Goal: Task Accomplishment & Management: Use online tool/utility

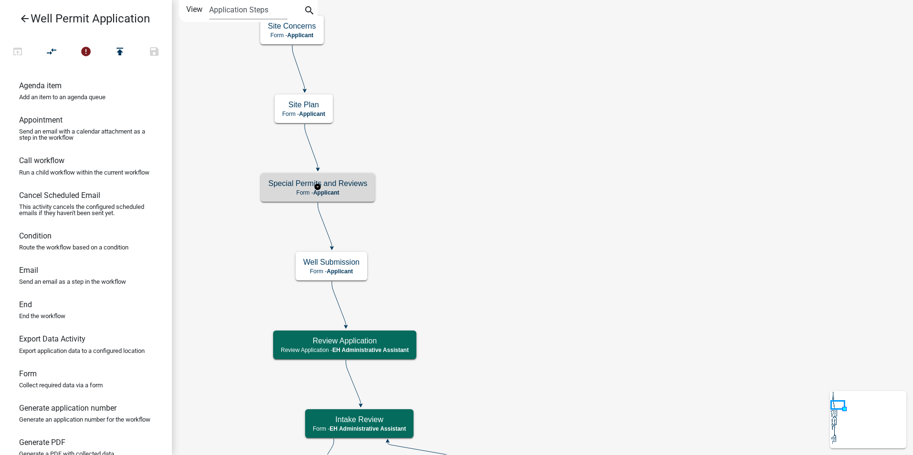
click at [361, 180] on h5 "Special Permits and Reviews" at bounding box center [317, 183] width 99 height 9
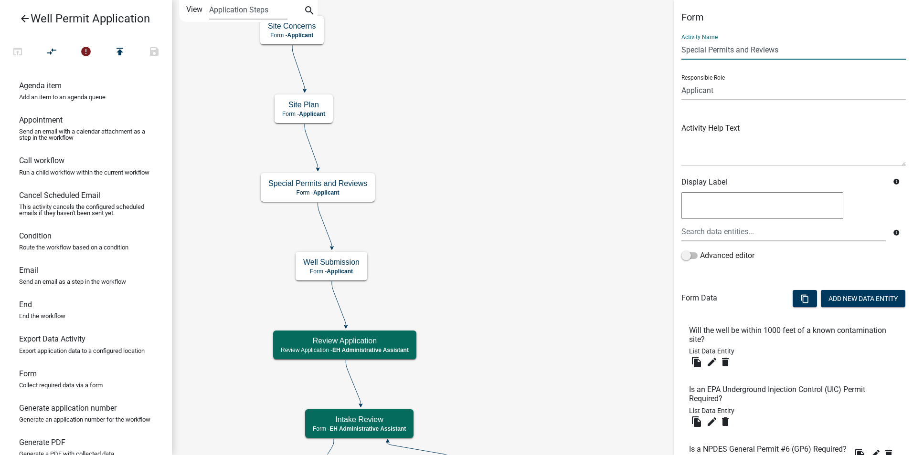
drag, startPoint x: 789, startPoint y: 47, endPoint x: 631, endPoint y: 53, distance: 158.2
click at [631, 53] on main "Start Start - Applicant Application Denied End - Applicant Property Owner Infor…" at bounding box center [542, 227] width 741 height 455
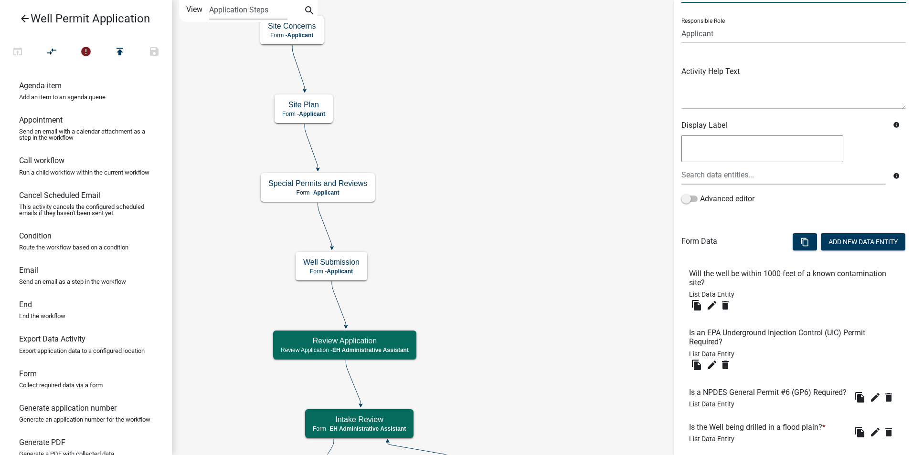
scroll to position [269, 0]
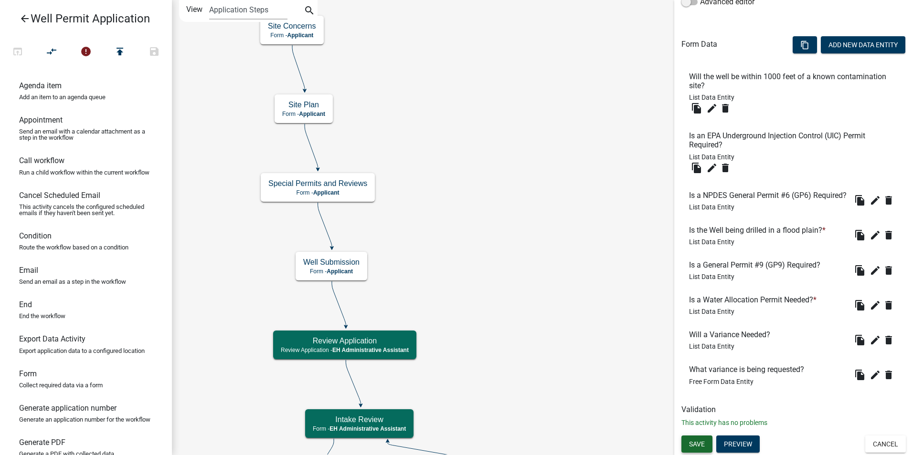
type input "Variances and other DNR Permits"
click at [701, 445] on span "Save" at bounding box center [697, 444] width 16 height 8
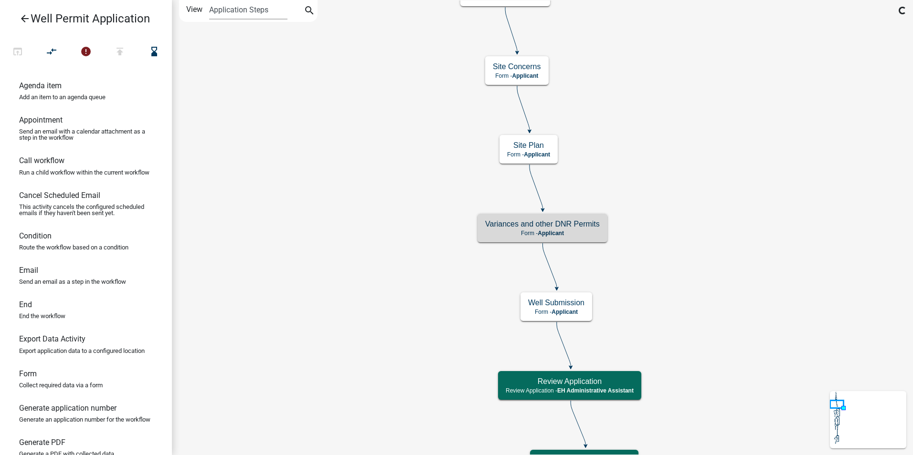
scroll to position [0, 0]
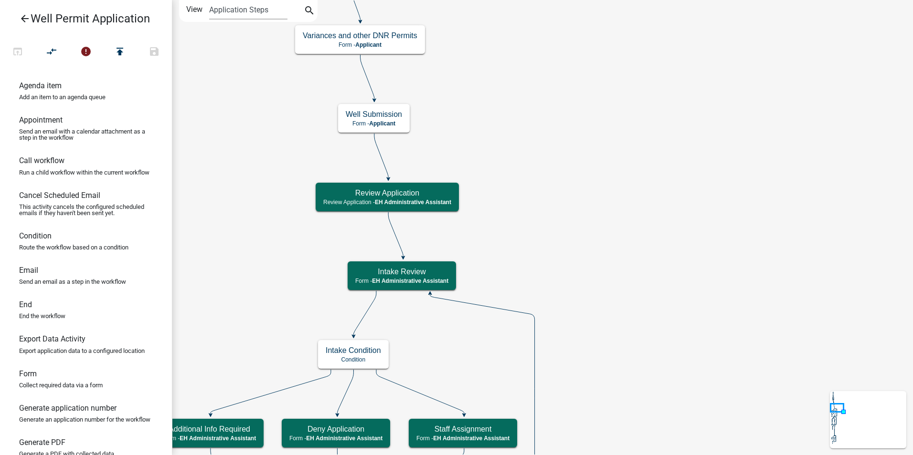
click at [413, 47] on p "Form - Applicant" at bounding box center [360, 45] width 115 height 7
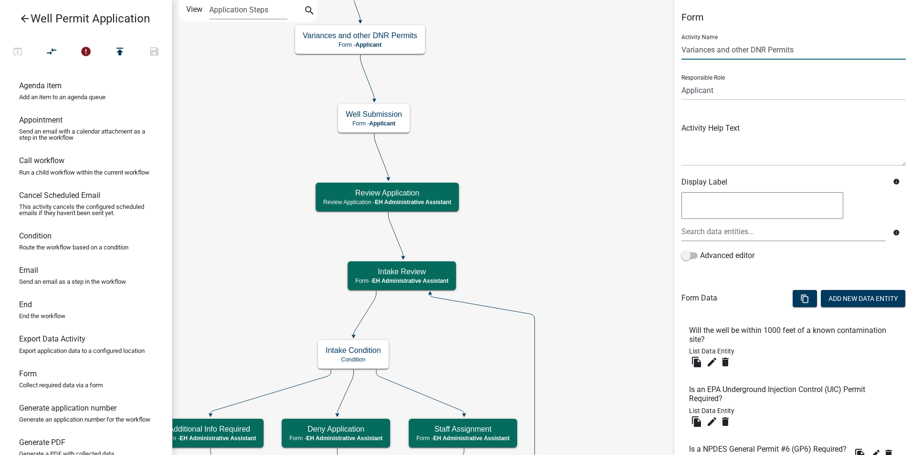
click at [757, 53] on input "Variances and other DNR Permits" at bounding box center [793, 50] width 224 height 20
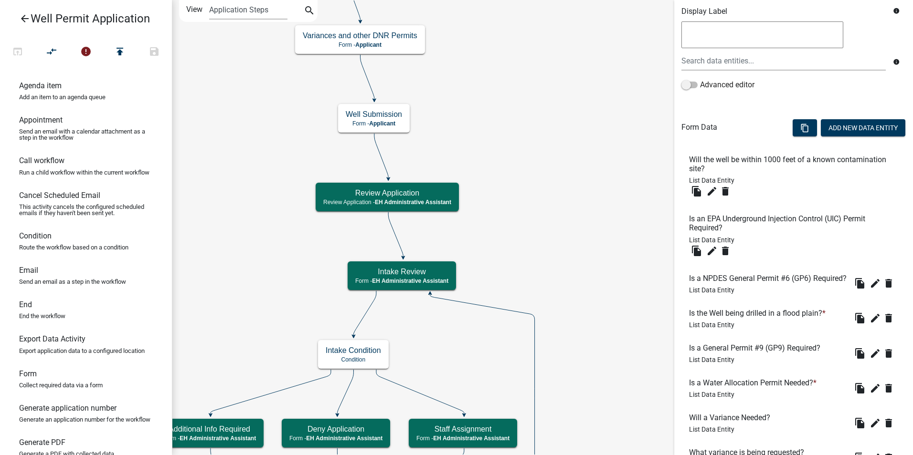
scroll to position [269, 0]
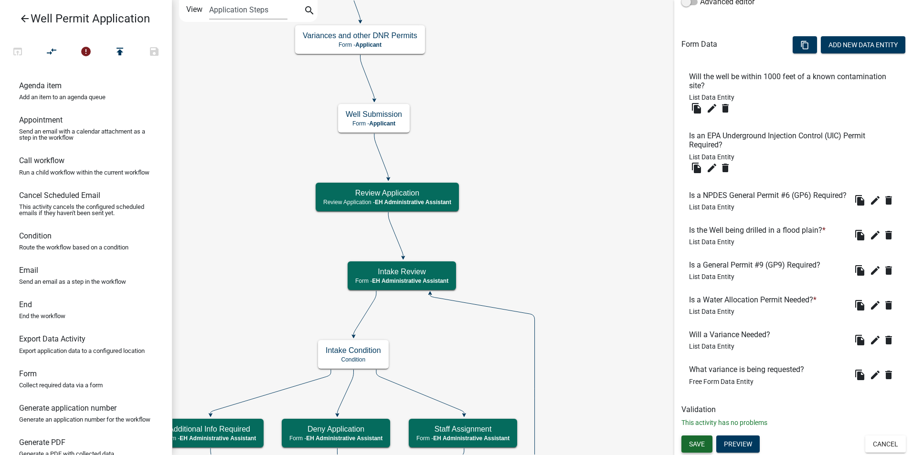
type input "Variances and other Permits"
click at [702, 442] on span "Save" at bounding box center [697, 444] width 16 height 8
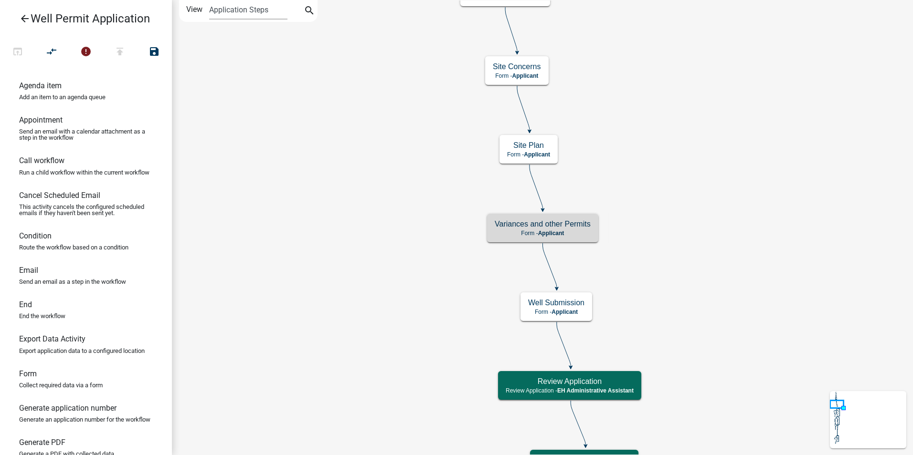
scroll to position [0, 0]
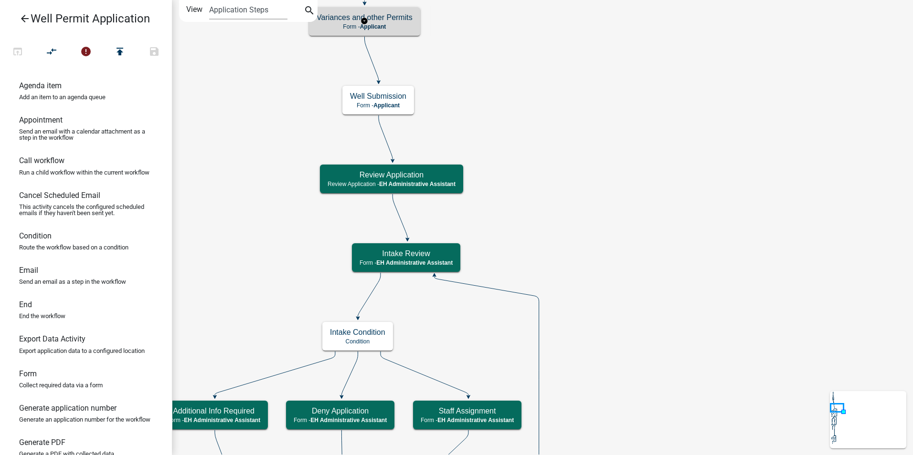
click at [402, 21] on h5 "Variances and other Permits" at bounding box center [365, 17] width 96 height 9
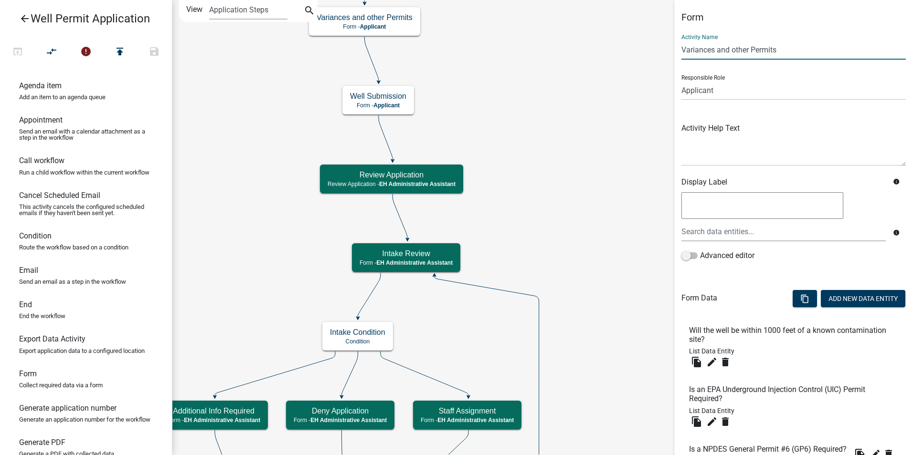
click at [736, 51] on input "Variances and other Permits" at bounding box center [793, 50] width 224 height 20
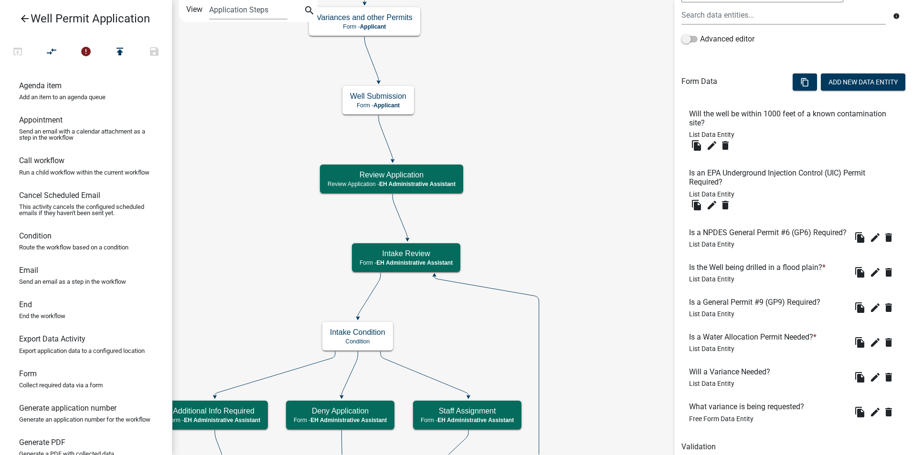
scroll to position [269, 0]
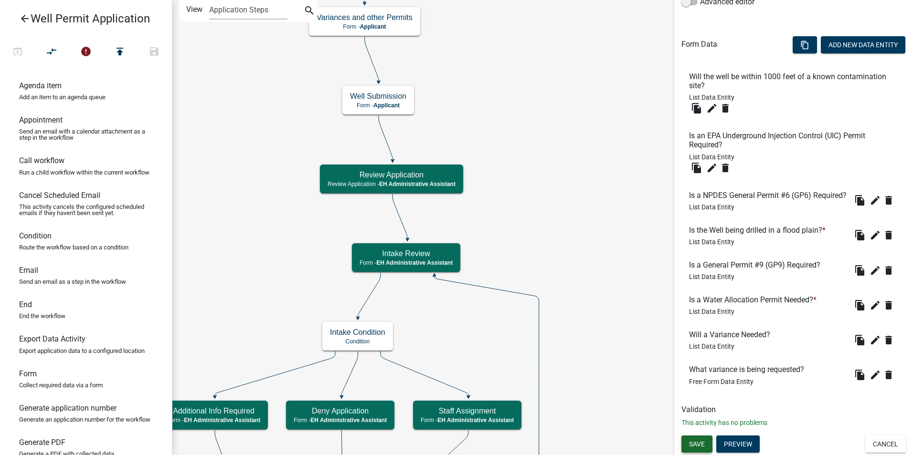
type input "Variances and Related Permits"
click at [689, 441] on span "Save" at bounding box center [697, 444] width 16 height 8
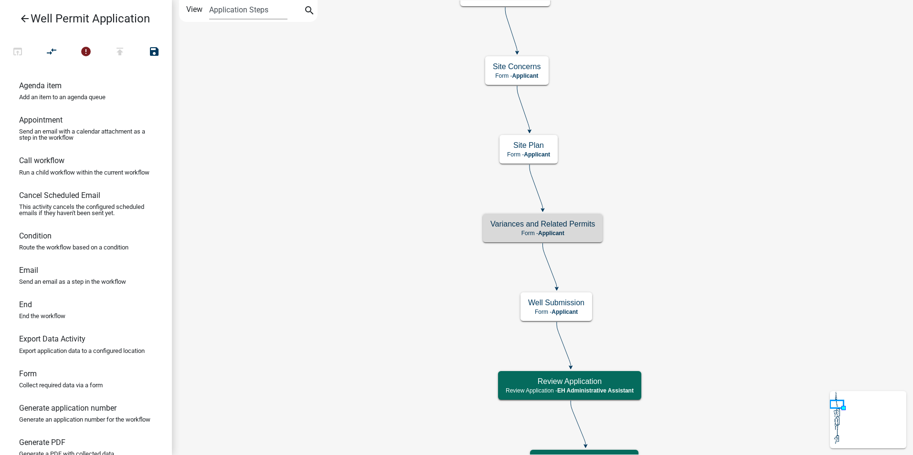
scroll to position [0, 0]
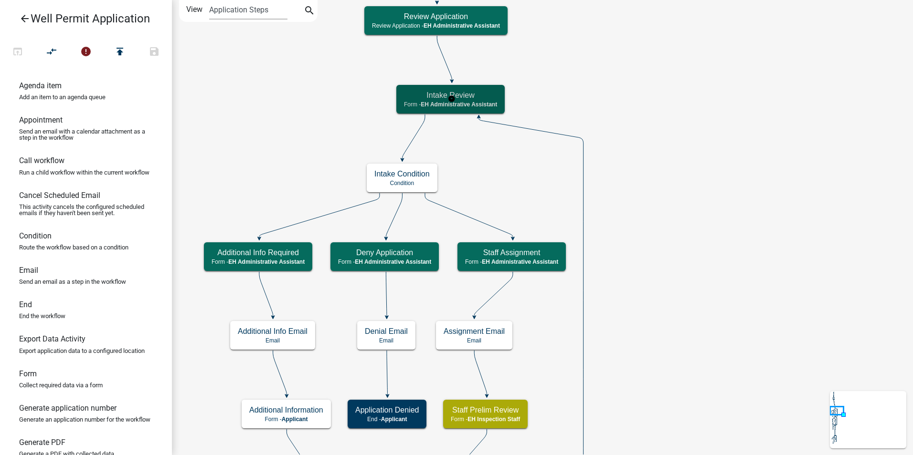
click at [475, 108] on div "Intake Review Form - EH Administrative Assistant" at bounding box center [450, 99] width 108 height 29
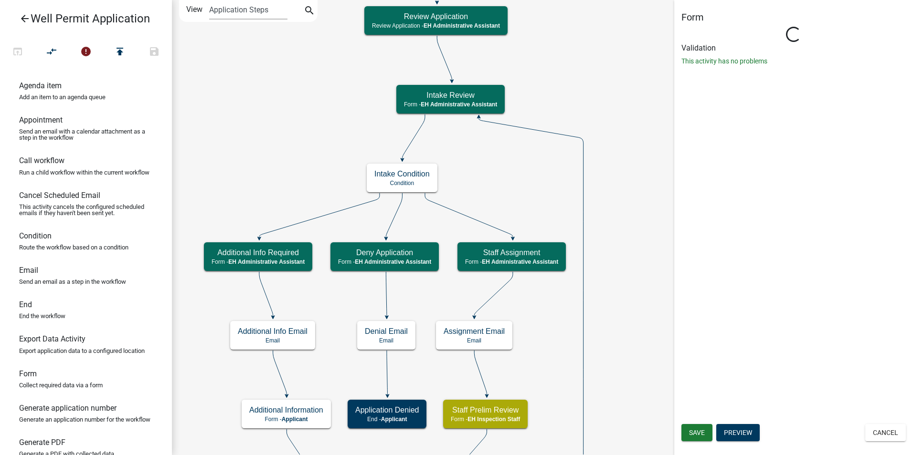
select select "DA3E3E5F-670D-4329-B60C-5CC8A4B2B679"
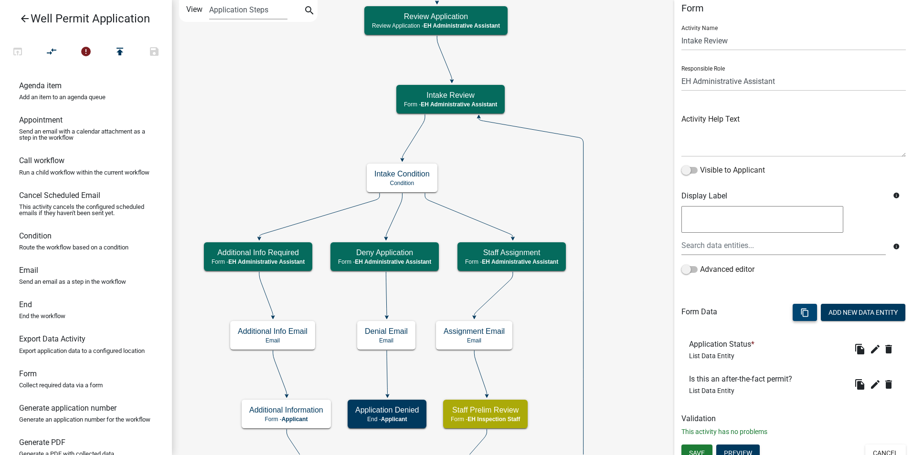
scroll to position [18, 0]
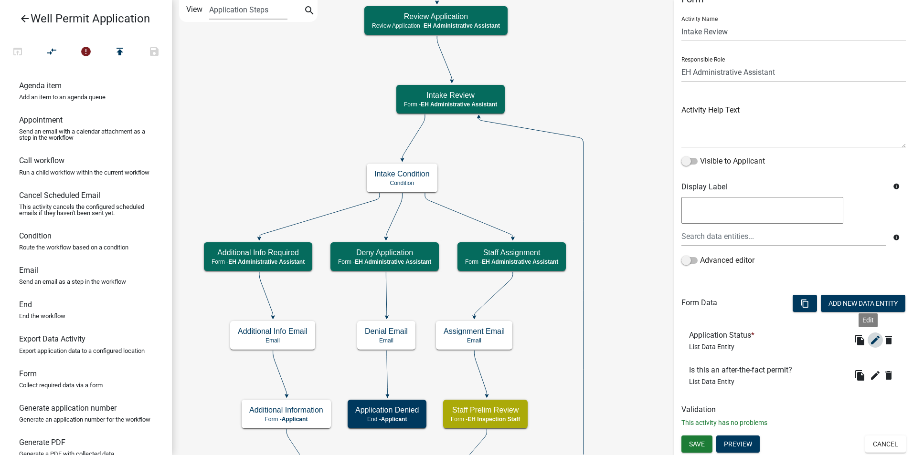
click at [870, 340] on icon "edit" at bounding box center [874, 340] width 11 height 11
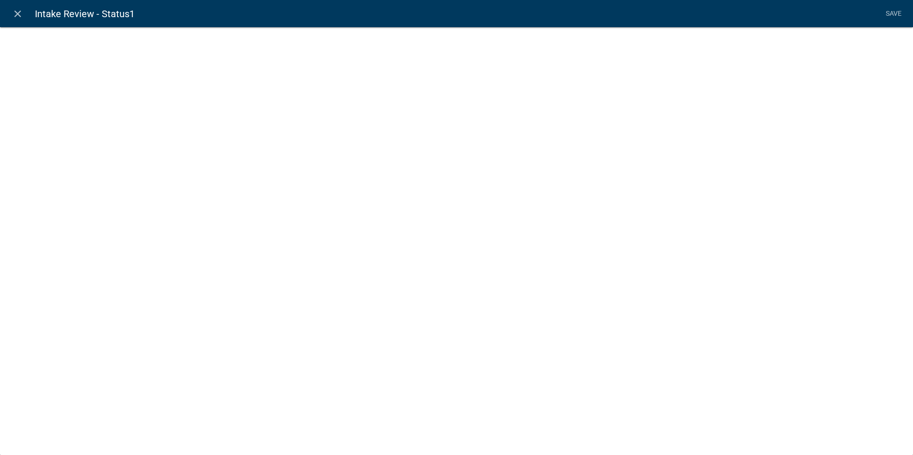
select select "list-data"
select select
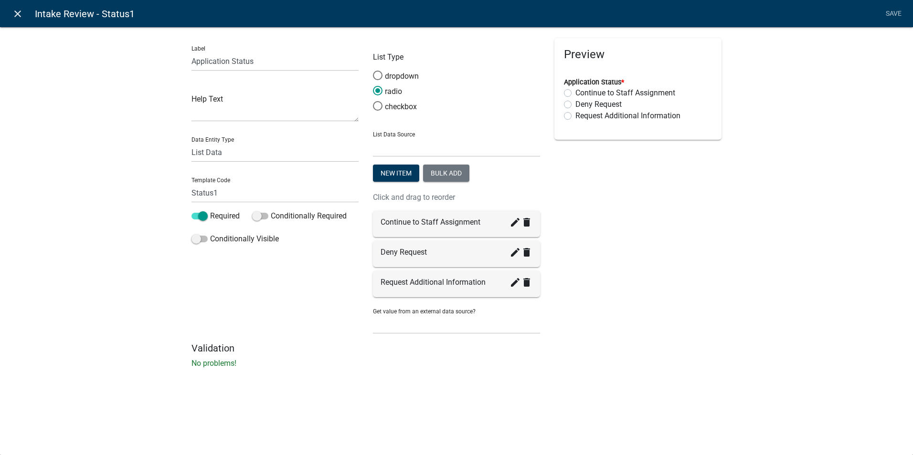
click at [16, 13] on icon "close" at bounding box center [17, 13] width 11 height 11
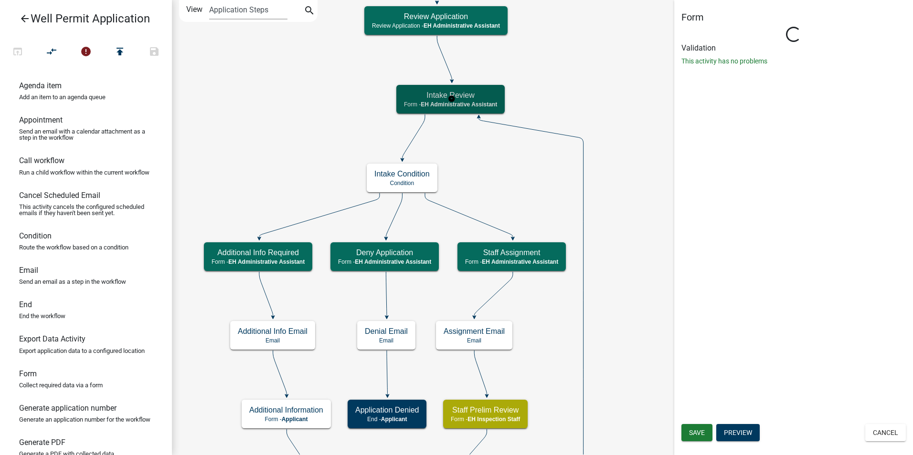
scroll to position [0, 0]
select select "DA3E3E5F-670D-4329-B60C-5CC8A4B2B679"
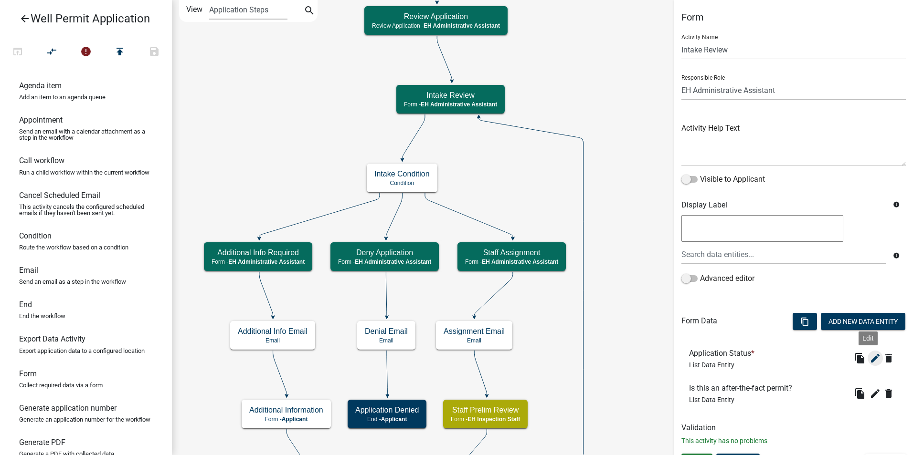
click at [872, 357] on icon "edit" at bounding box center [874, 358] width 11 height 11
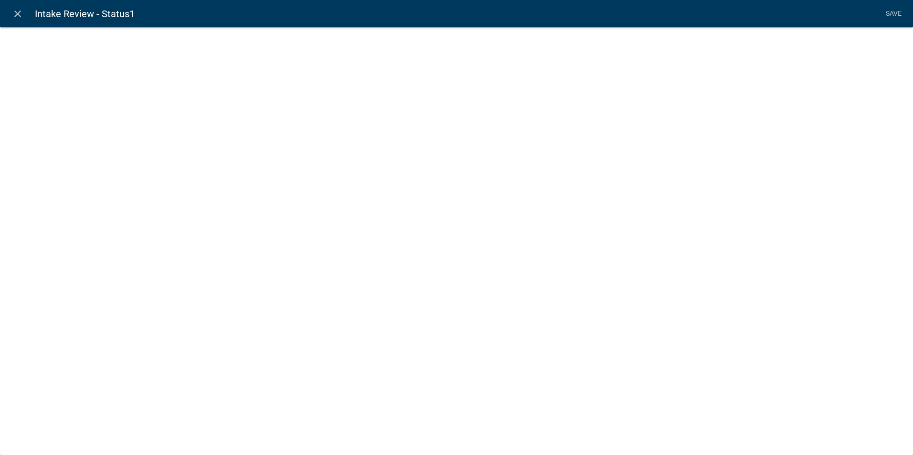
select select "list-data"
select select
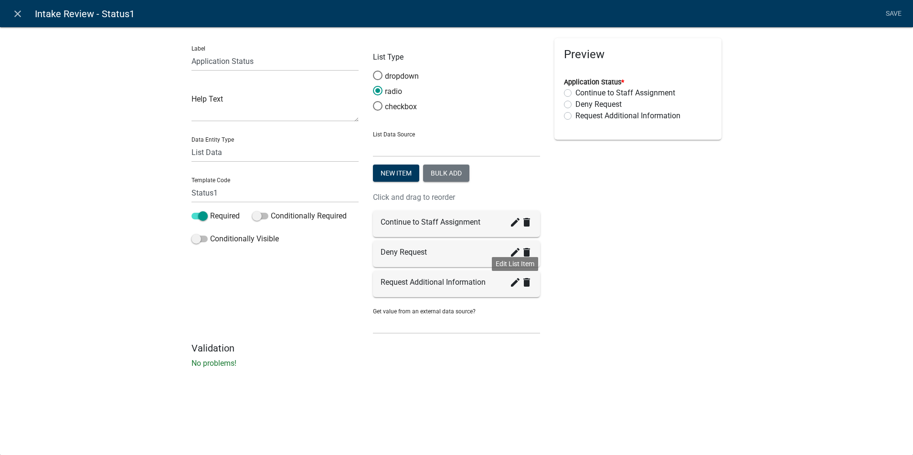
click at [514, 285] on icon "create" at bounding box center [514, 282] width 11 height 11
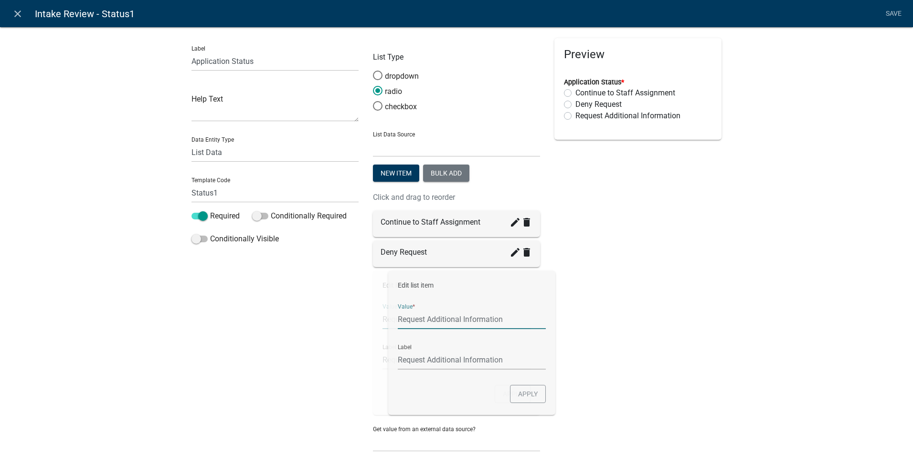
drag, startPoint x: 492, startPoint y: 318, endPoint x: 387, endPoint y: 315, distance: 105.6
click at [387, 315] on input "Request Additional Information" at bounding box center [456, 320] width 148 height 20
click at [482, 322] on input "Request Additional Information" at bounding box center [456, 320] width 148 height 20
drag, startPoint x: 444, startPoint y: 320, endPoint x: 381, endPoint y: 321, distance: 62.6
click at [382, 321] on input "Request Additional Information" at bounding box center [456, 320] width 148 height 20
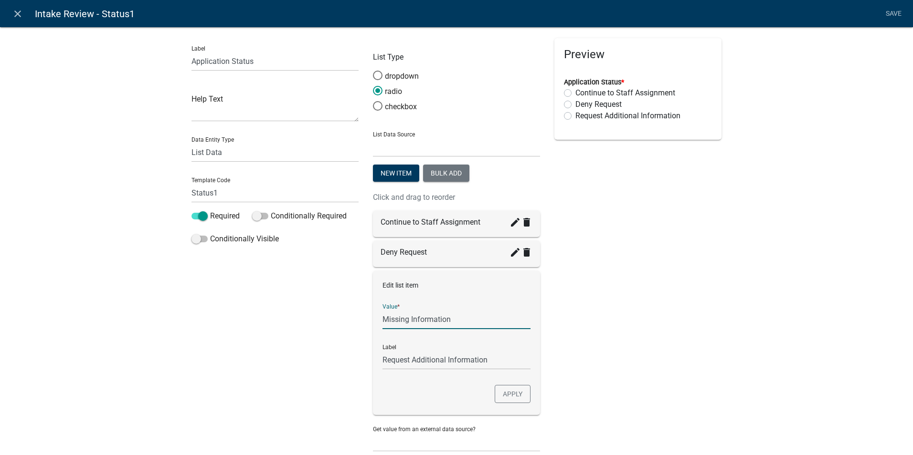
click at [450, 318] on input "Missing Information" at bounding box center [456, 320] width 148 height 20
click at [453, 344] on div "Label Request Additional Information" at bounding box center [456, 353] width 148 height 33
type input "Missing Information Must Be Provided"
click at [442, 358] on input "Missing Information Must Be Provided" at bounding box center [456, 360] width 148 height 20
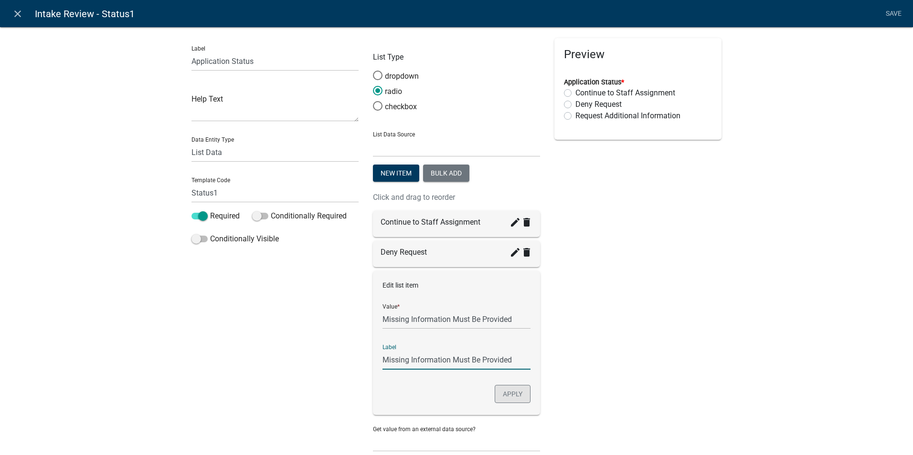
click at [509, 393] on button "Apply" at bounding box center [513, 394] width 36 height 18
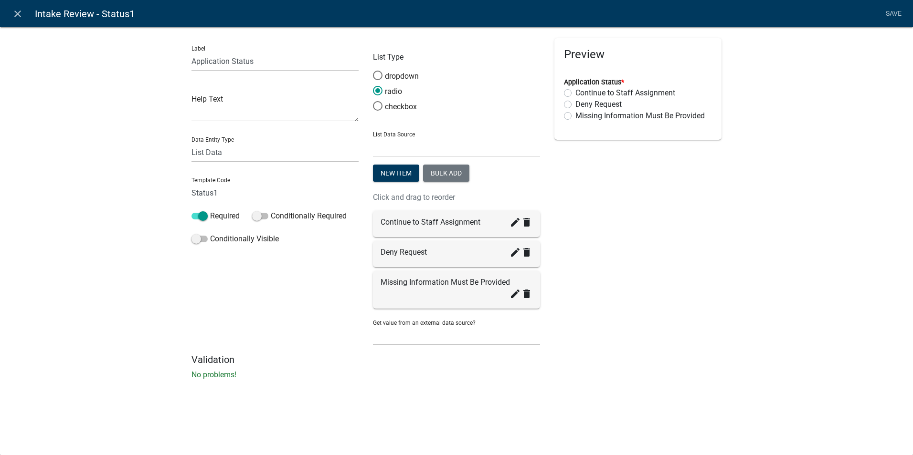
click at [426, 299] on div "Missing Information Must Be Provided create delete" at bounding box center [456, 290] width 167 height 38
click at [513, 296] on icon "create" at bounding box center [514, 293] width 11 height 11
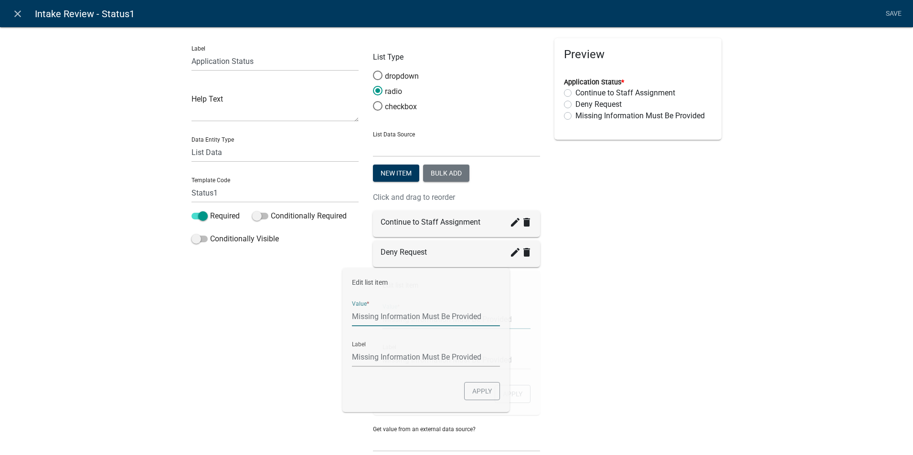
drag, startPoint x: 510, startPoint y: 319, endPoint x: 349, endPoint y: 324, distance: 161.4
click at [349, 324] on div "Label Application Status Help Text Data Entity Type Free Form Text Document Dis…" at bounding box center [456, 249] width 544 height 423
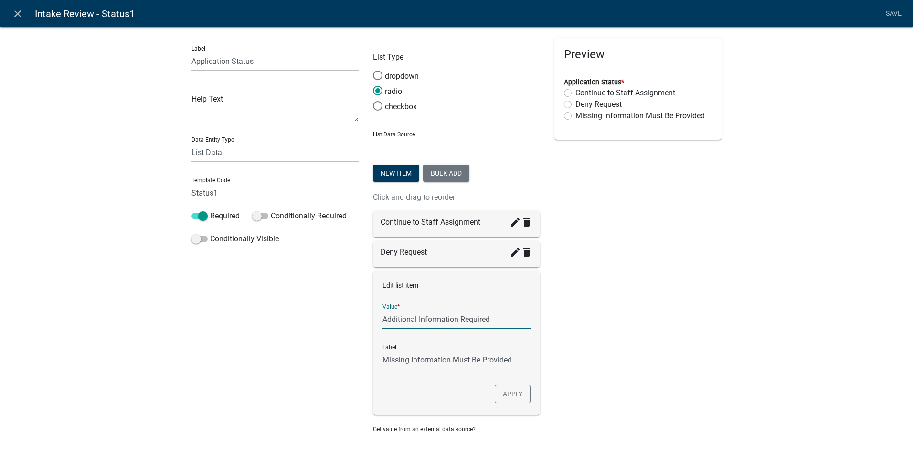
type input "Additional Information Required"
click at [382, 354] on input "Additional Information Required" at bounding box center [456, 360] width 148 height 20
click at [499, 392] on button "Apply" at bounding box center [513, 394] width 36 height 18
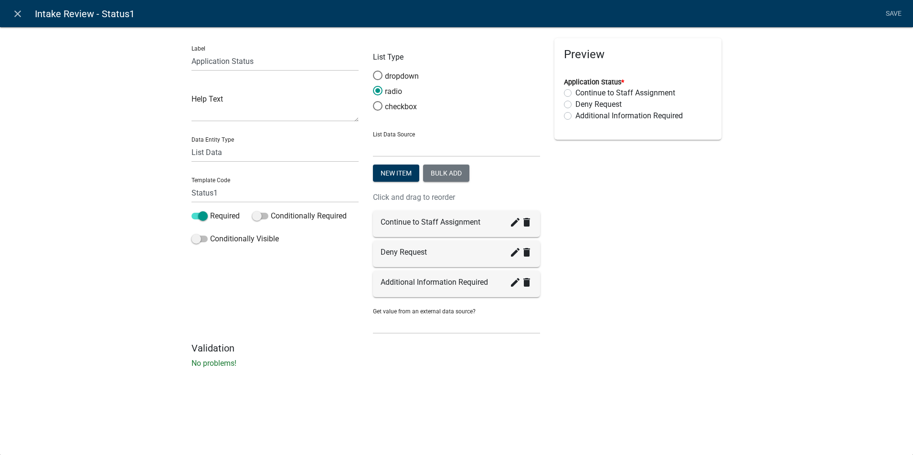
click at [591, 288] on div "Preview Application Status * Continue to Staff Assignment Deny Request Addition…" at bounding box center [637, 190] width 181 height 305
click at [783, 121] on div "Label Application Status Help Text Data Entity Type Free Form Text Document Dis…" at bounding box center [456, 200] width 913 height 378
click at [897, 14] on link "Save" at bounding box center [893, 14] width 24 height 18
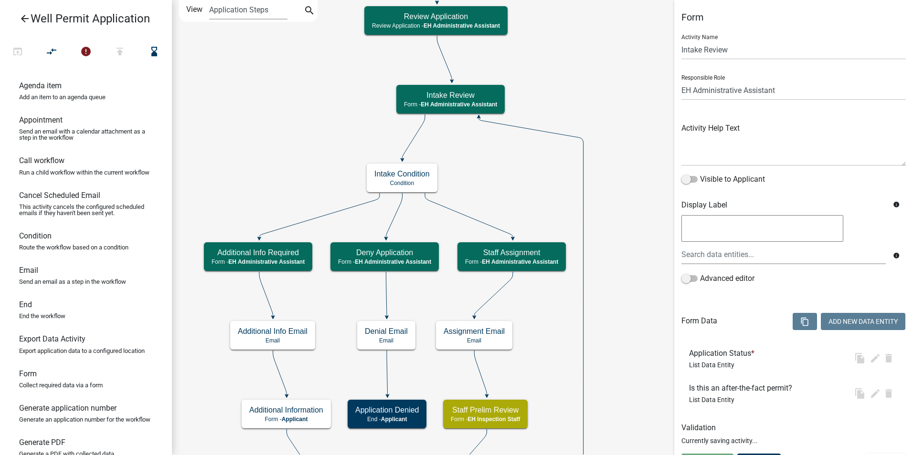
select select "DA3E3E5F-670D-4329-B60C-5CC8A4B2B679"
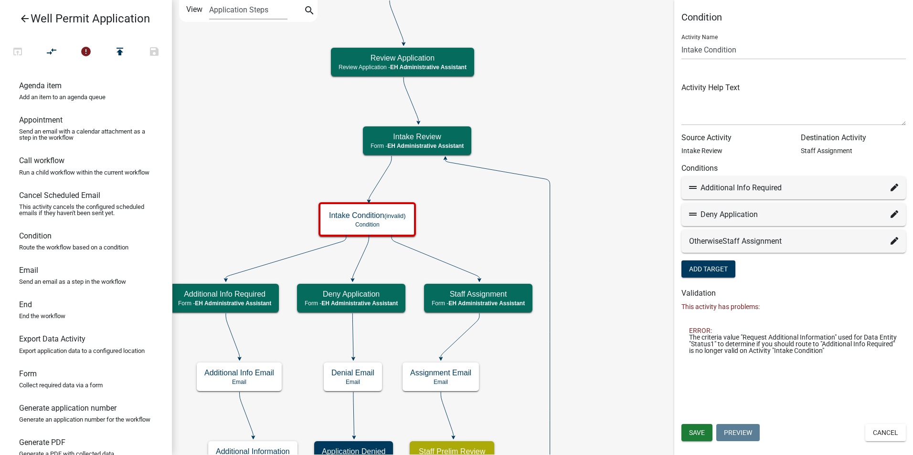
click at [761, 346] on span "The criteria value "Request Additional Information" used for Data Entity "Statu…" at bounding box center [793, 344] width 209 height 20
click at [890, 187] on div "Additional Info Required" at bounding box center [793, 187] width 209 height 11
click at [895, 190] on icon at bounding box center [894, 188] width 8 height 8
select select "13: 7c0ee18a-0f3d-45a4-98b8-9bded5ed3c81"
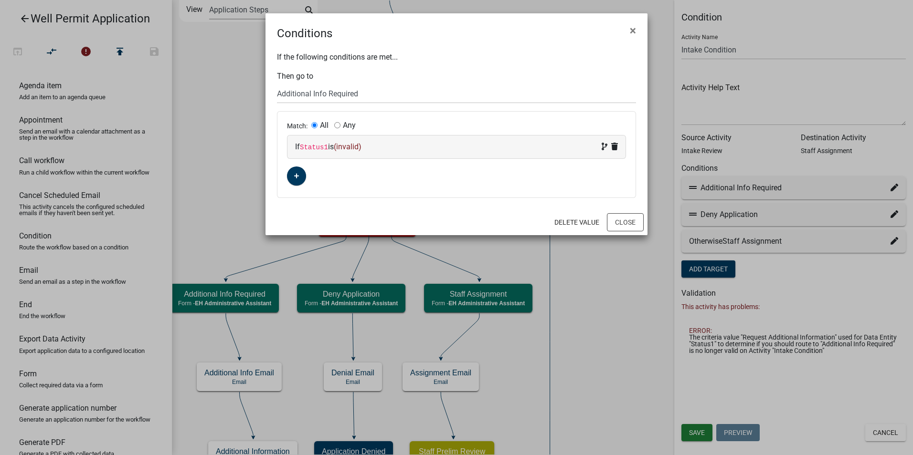
click at [348, 145] on span "(invalid)" at bounding box center [348, 146] width 28 height 9
select select "95: Status1"
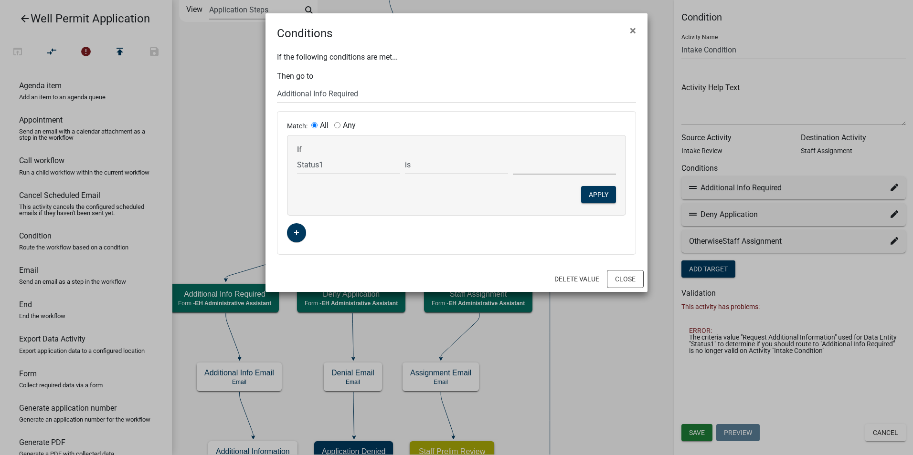
drag, startPoint x: 550, startPoint y: 164, endPoint x: 545, endPoint y: 165, distance: 5.0
click at [548, 165] on select "Additional Information Required Continue to Staff Assignment Deny Request" at bounding box center [564, 165] width 103 height 20
select select "0: Additional Information Required"
click at [513, 155] on select "Additional Information Required Continue to Staff Assignment Deny Request" at bounding box center [564, 165] width 103 height 20
click at [582, 191] on button "Apply" at bounding box center [598, 194] width 35 height 17
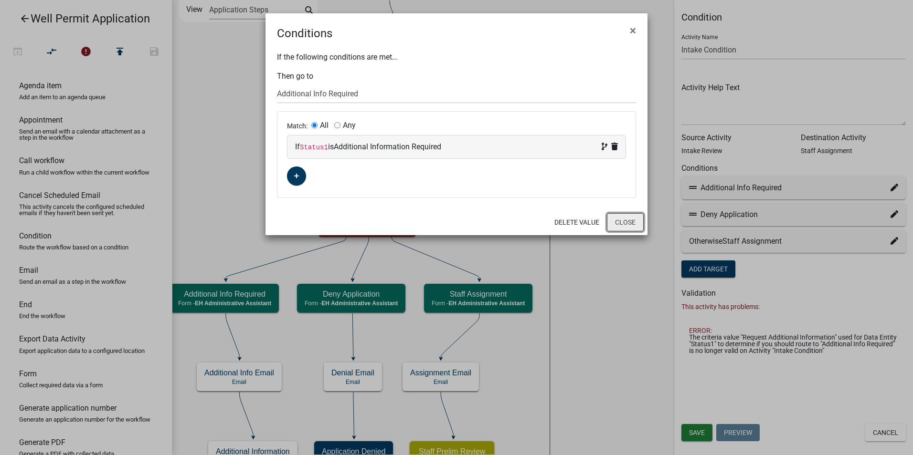
click at [620, 228] on button "Close" at bounding box center [625, 222] width 37 height 18
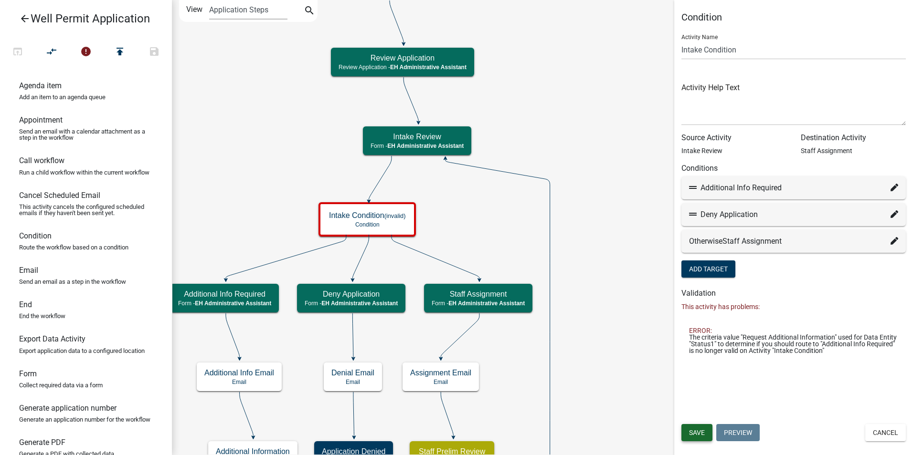
click at [693, 433] on span "Save" at bounding box center [697, 433] width 16 height 8
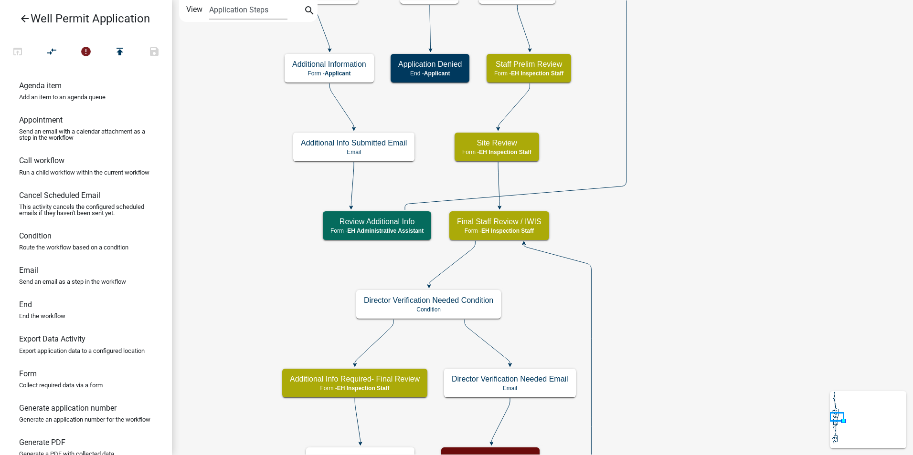
click at [511, 224] on h5 "Final Staff Review / IWIS" at bounding box center [499, 221] width 85 height 9
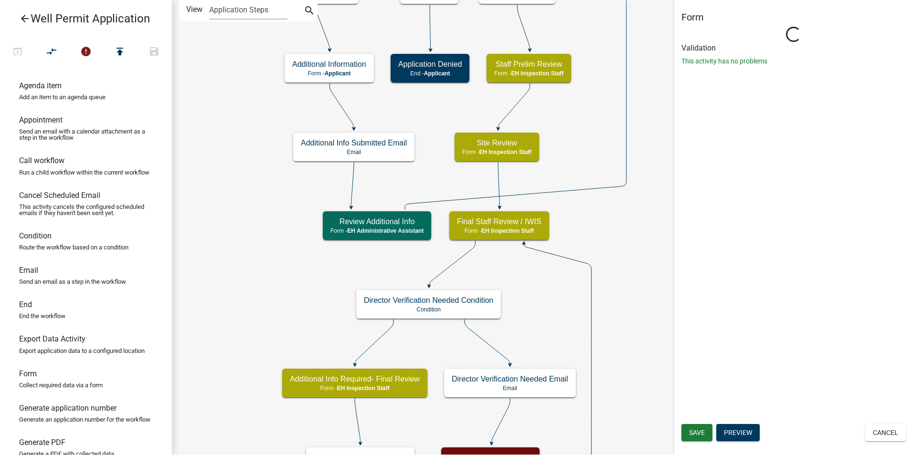
select select "B112E396-40EF-4858-AE7C-AB0894FDBB84"
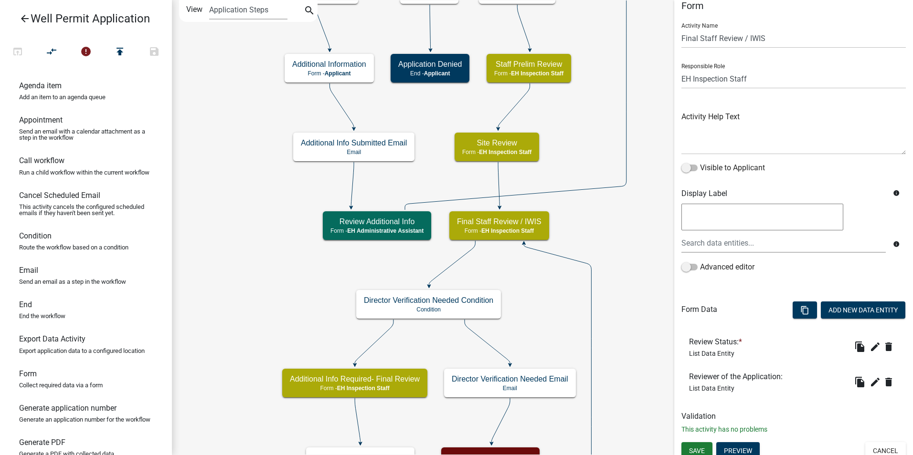
scroll to position [18, 0]
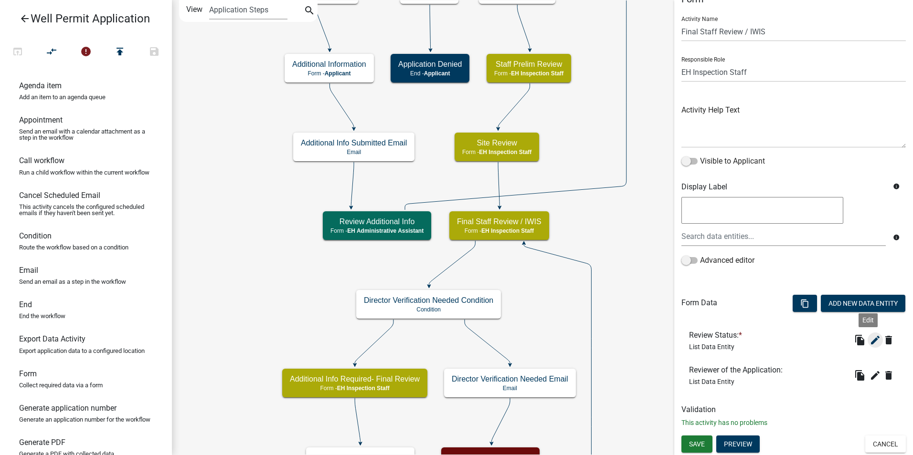
click at [869, 342] on icon "edit" at bounding box center [874, 340] width 11 height 11
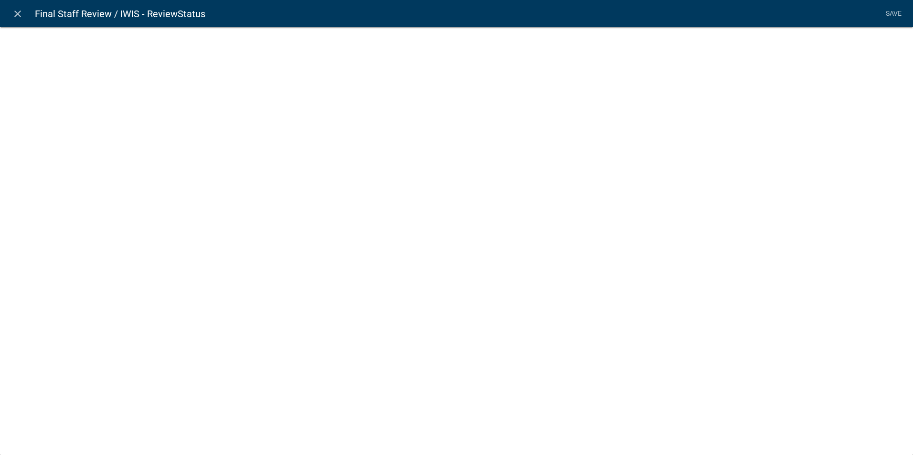
select select "list-data"
select select
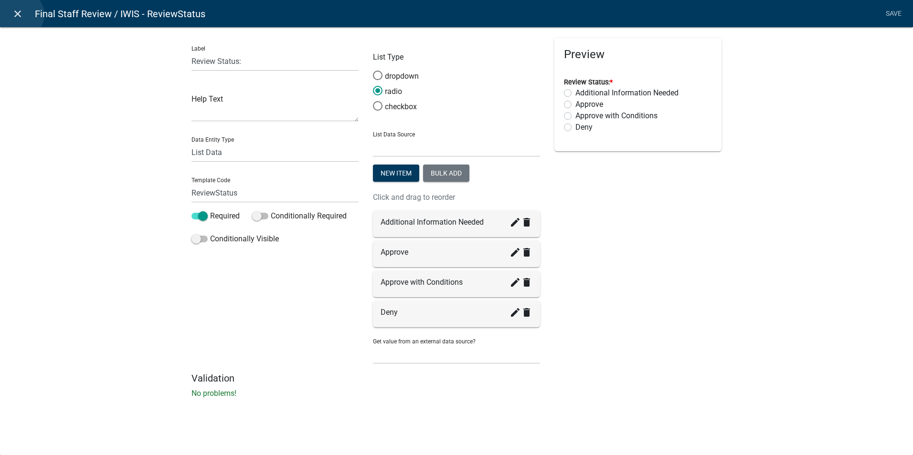
click at [20, 15] on icon "close" at bounding box center [17, 13] width 11 height 11
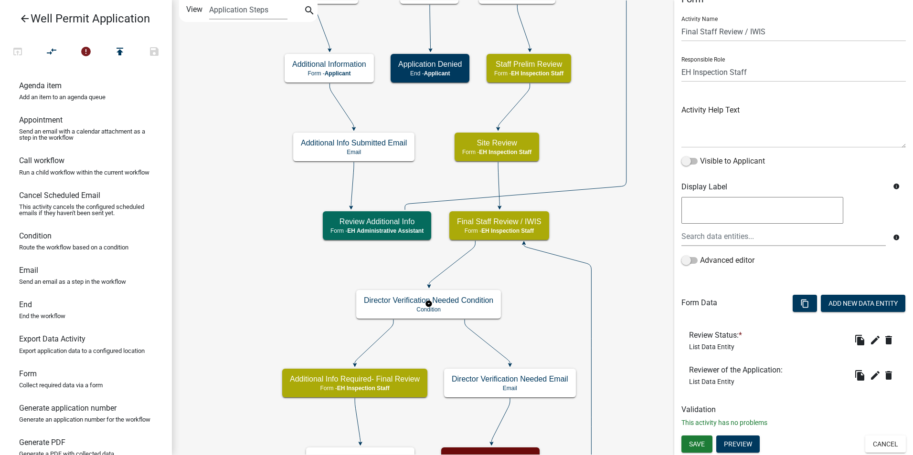
scroll to position [0, 0]
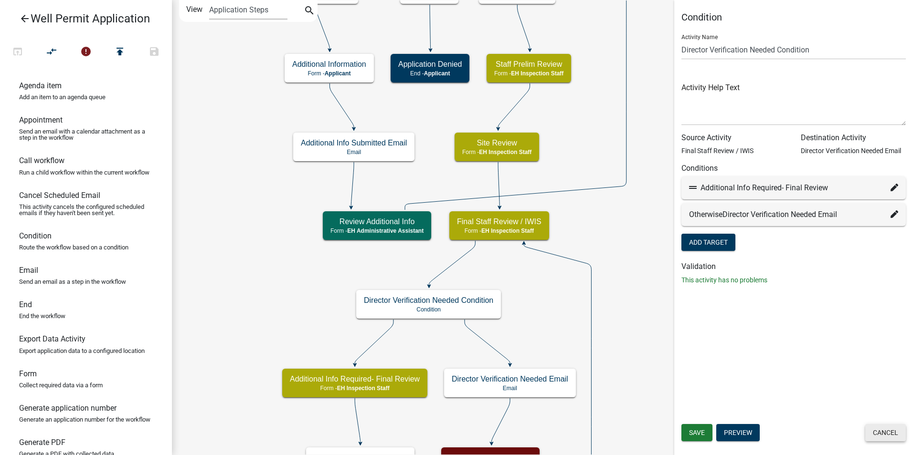
click at [889, 429] on button "Cancel" at bounding box center [885, 432] width 41 height 17
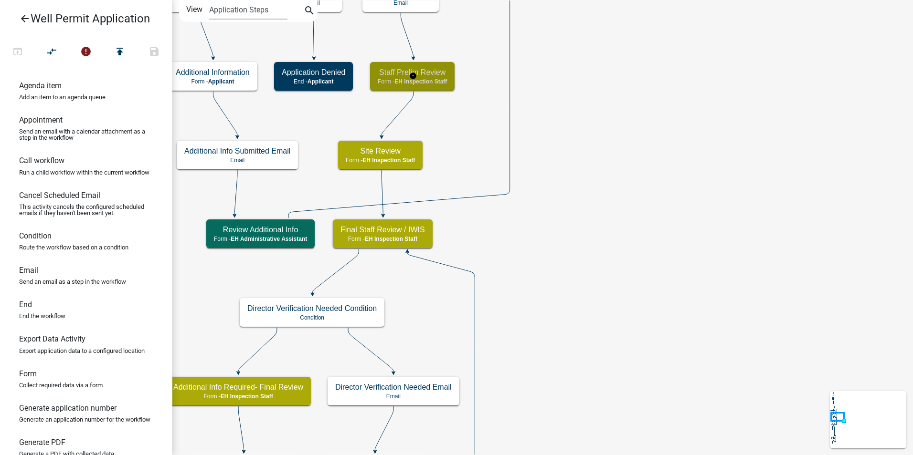
click at [426, 78] on span "EH Inspection Staff" at bounding box center [420, 81] width 53 height 7
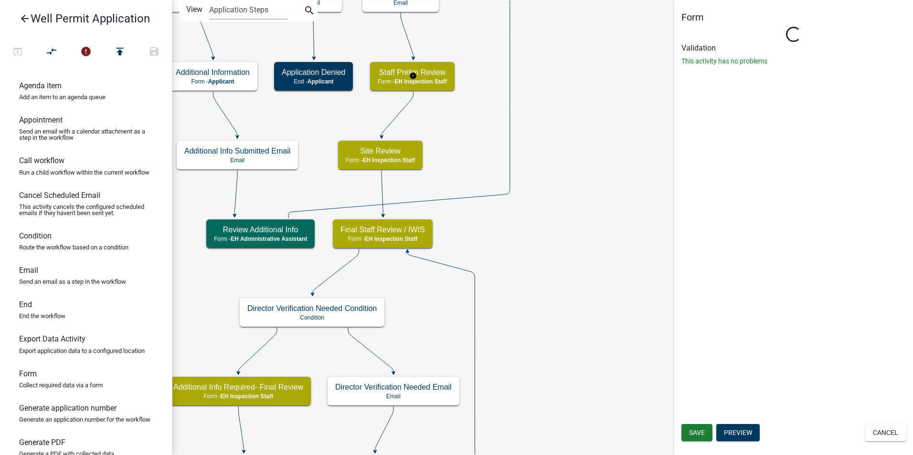
select select "B112E396-40EF-4858-AE7C-AB0894FDBB84"
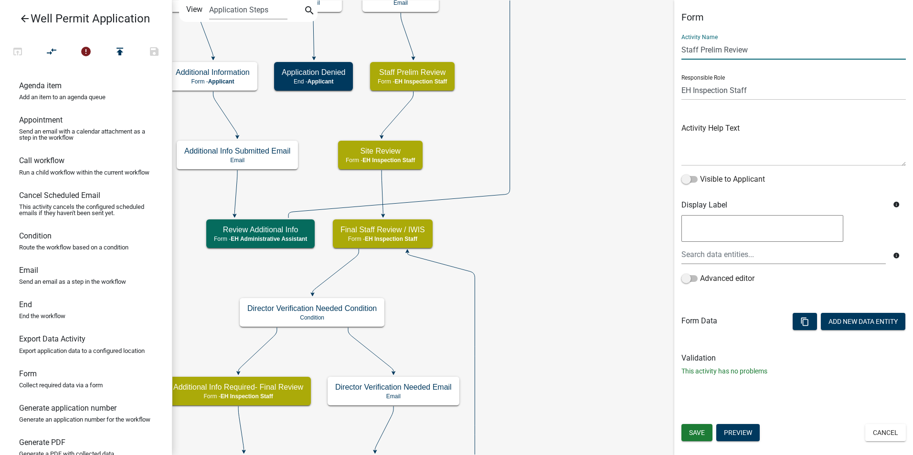
click at [711, 46] on input "Staff Prelim Review" at bounding box center [793, 50] width 224 height 20
click at [711, 45] on input "Staff Prelim Review" at bounding box center [793, 50] width 224 height 20
type input "Staff Desktop Review"
drag, startPoint x: 696, startPoint y: 434, endPoint x: 691, endPoint y: 434, distance: 4.9
click at [696, 434] on span "Save" at bounding box center [697, 433] width 16 height 8
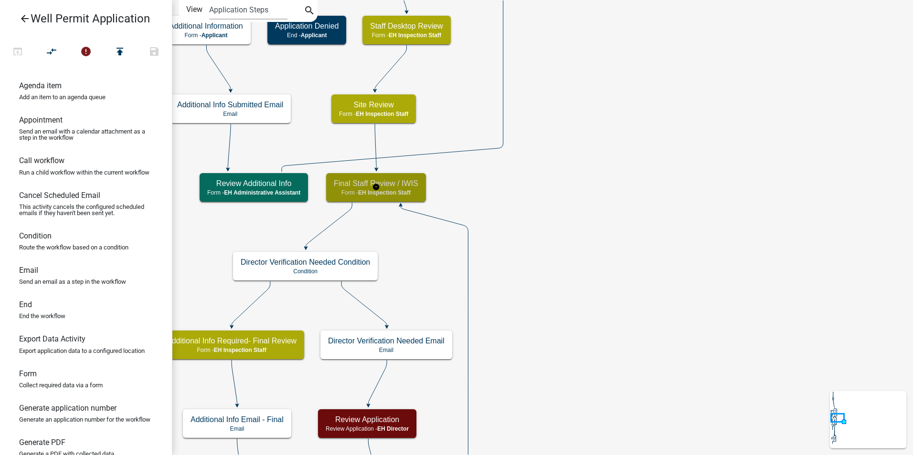
click at [359, 192] on span "EH Inspection Staff" at bounding box center [384, 193] width 53 height 7
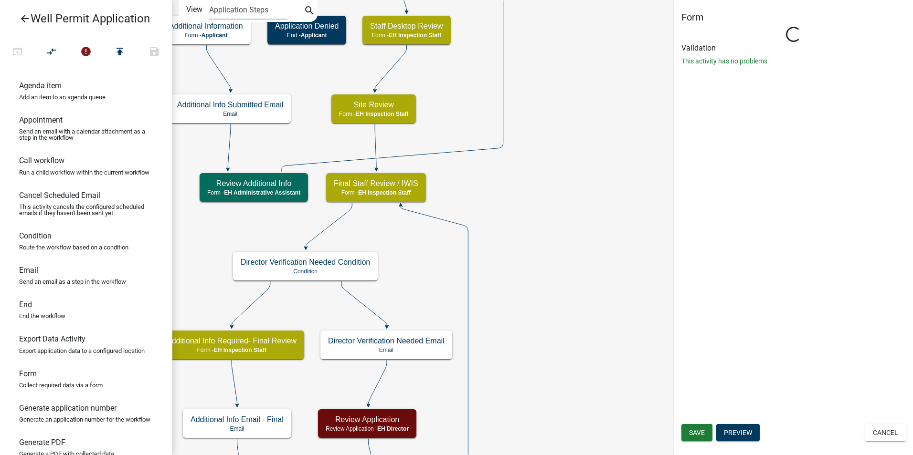
select select "B112E396-40EF-4858-AE7C-AB0894FDBB84"
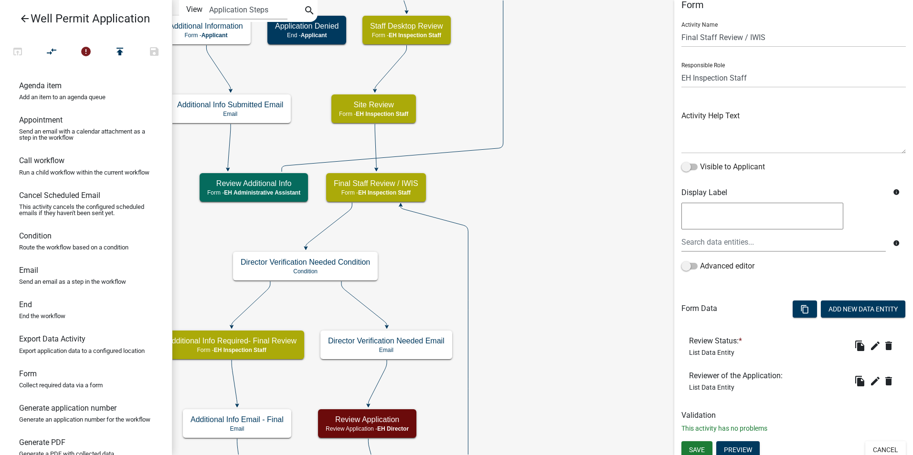
scroll to position [18, 0]
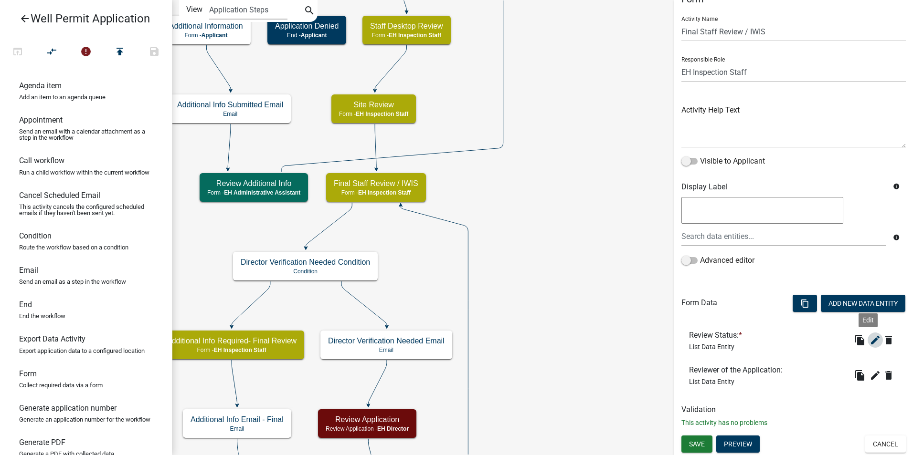
click at [869, 341] on icon "edit" at bounding box center [874, 340] width 11 height 11
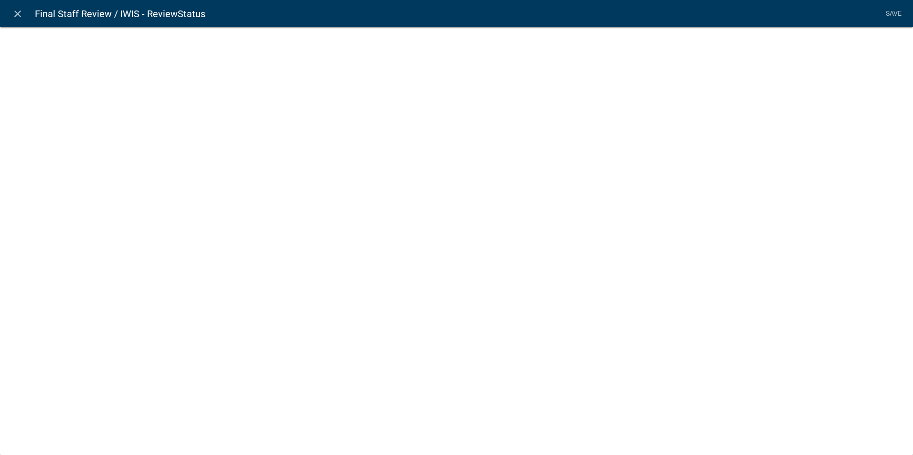
select select "list-data"
select select
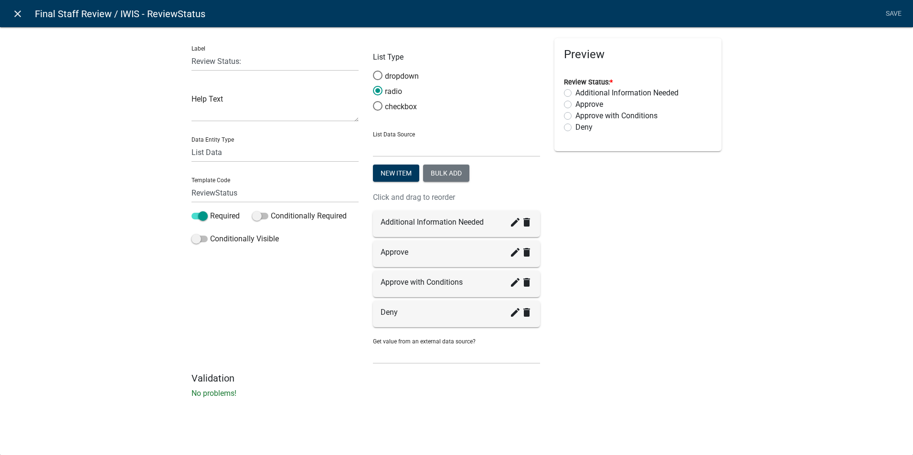
click at [18, 17] on icon "close" at bounding box center [17, 13] width 11 height 11
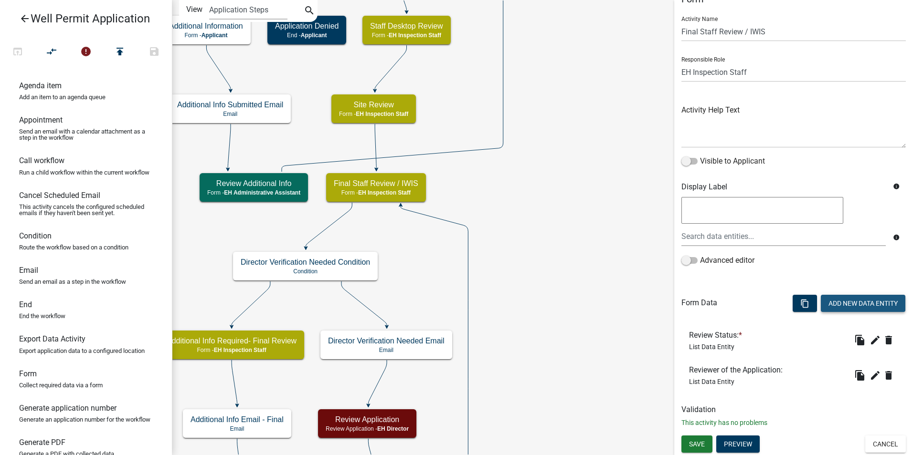
click at [838, 300] on button "Add New Data Entity" at bounding box center [863, 303] width 85 height 17
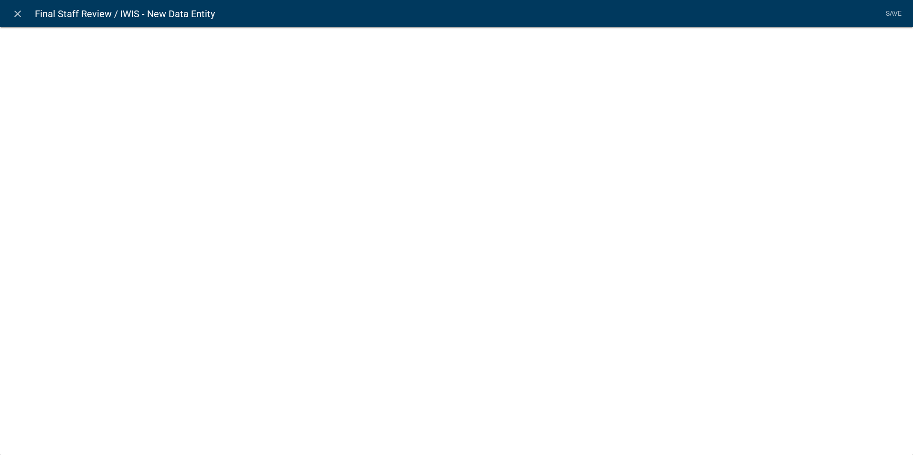
select select
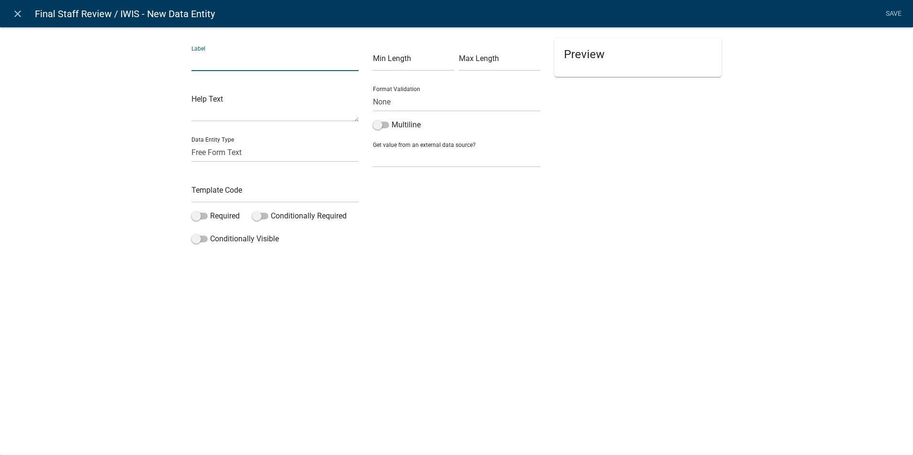
click at [228, 62] on input "text" at bounding box center [274, 62] width 167 height 20
type input "D"
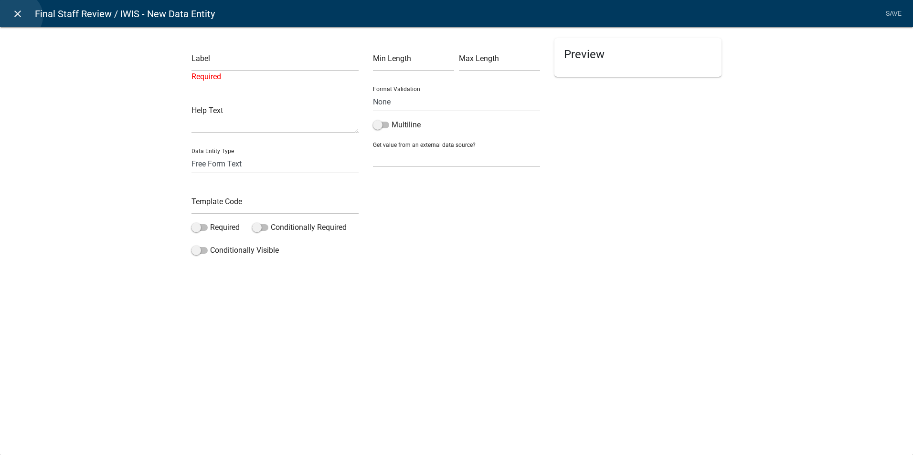
click at [19, 16] on icon "close" at bounding box center [17, 13] width 11 height 11
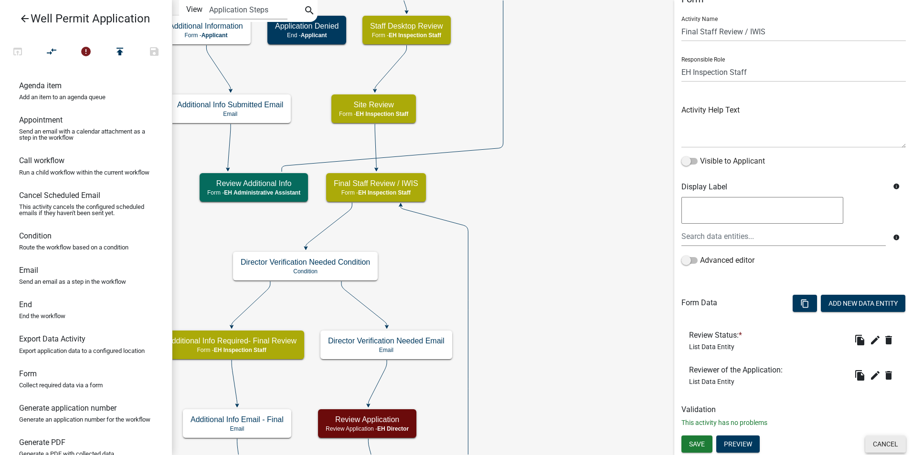
click at [868, 442] on button "Cancel" at bounding box center [885, 444] width 41 height 17
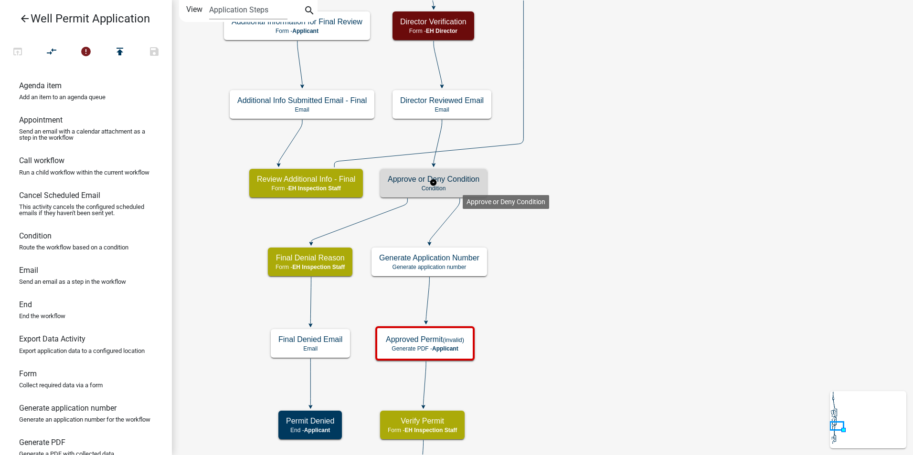
click at [463, 188] on p "Condition" at bounding box center [434, 188] width 92 height 7
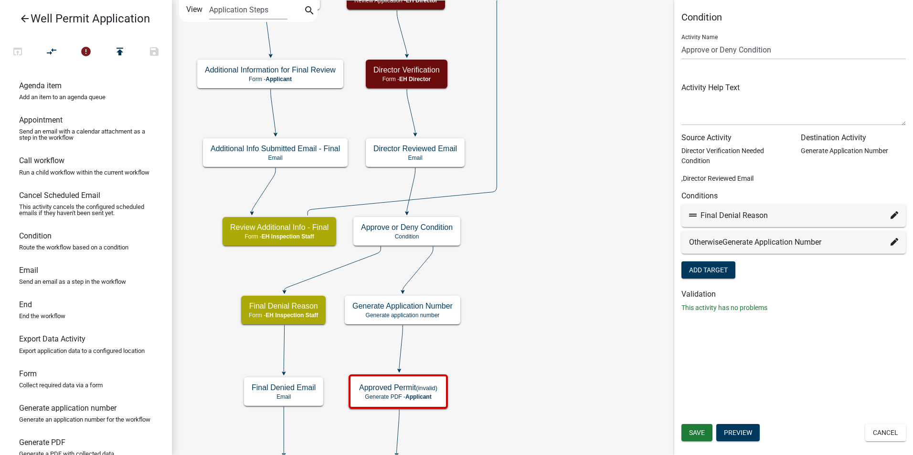
click at [891, 215] on icon at bounding box center [894, 216] width 8 height 8
select select "34: 7fe561fb-afc8-4b56-8f1b-4be3cab66c6c"
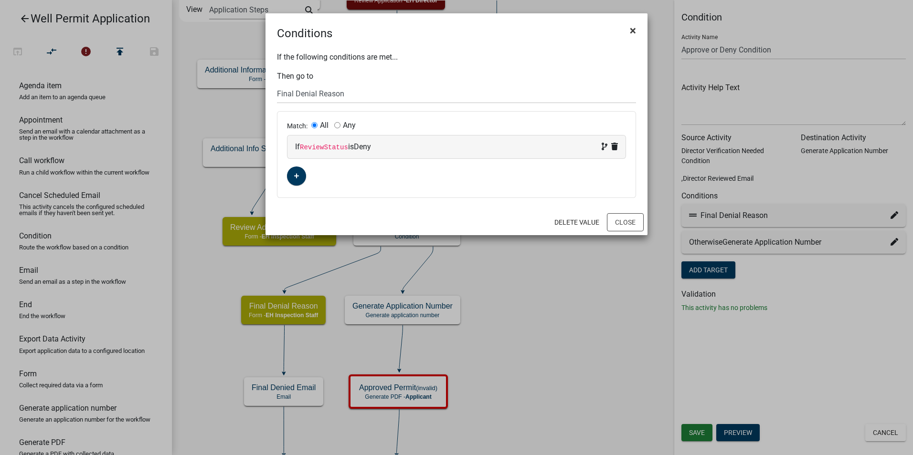
click at [635, 30] on span "×" at bounding box center [633, 30] width 6 height 13
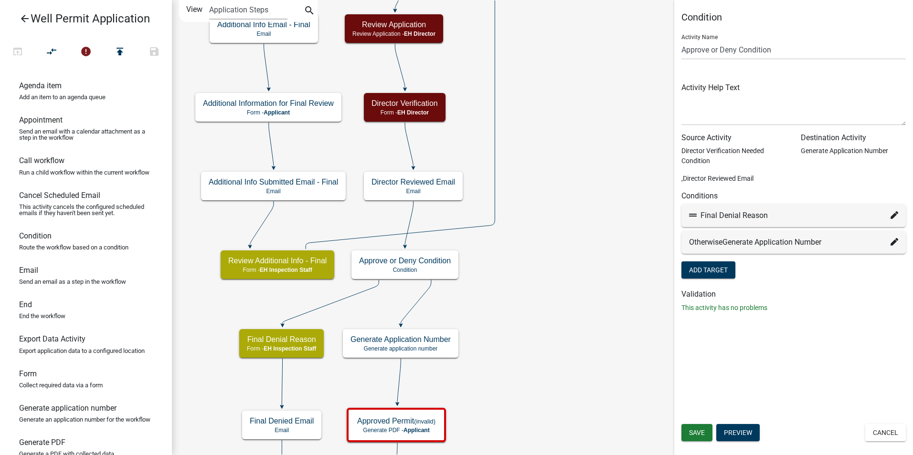
click at [886, 429] on button "Cancel" at bounding box center [885, 432] width 41 height 17
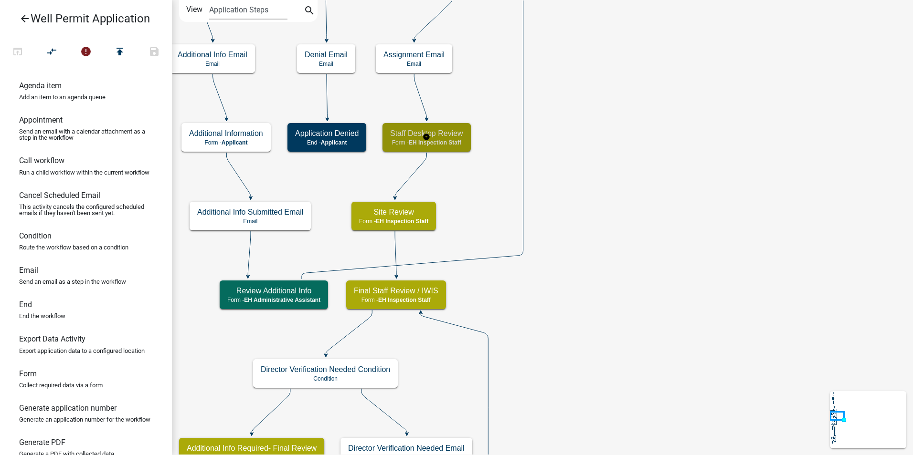
click at [459, 133] on h5 "Staff Desktop Review" at bounding box center [426, 133] width 73 height 9
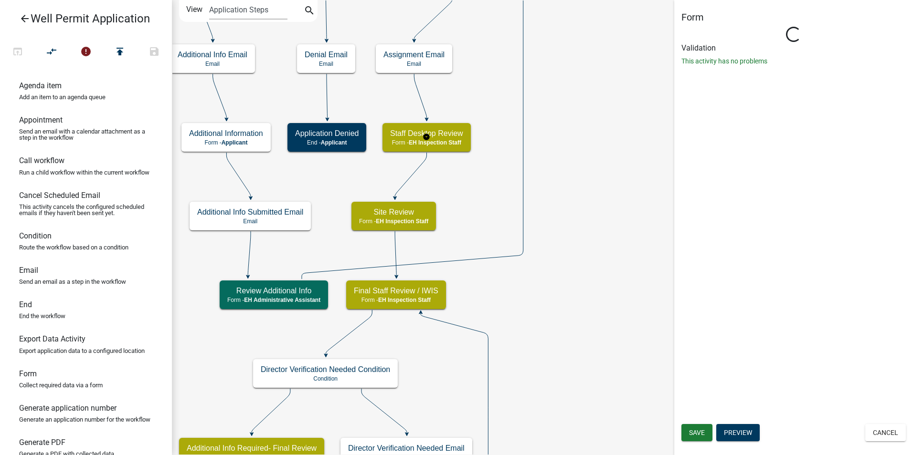
select select "B112E396-40EF-4858-AE7C-AB0894FDBB84"
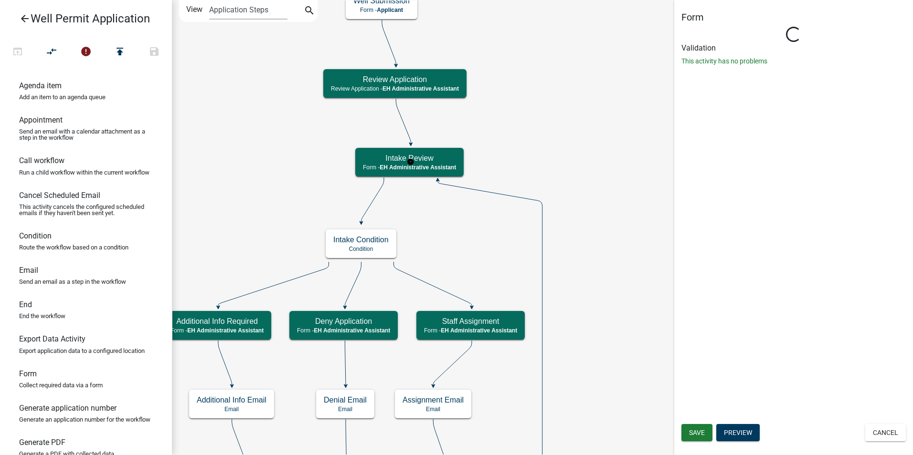
select select "B112E396-40EF-4858-AE7C-AB0894FDBB84"
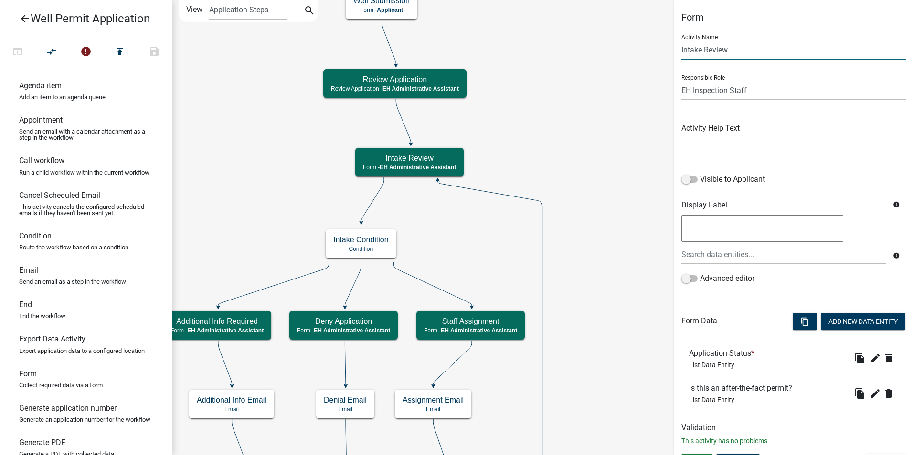
click at [736, 47] on input "Intake Review" at bounding box center [793, 50] width 224 height 20
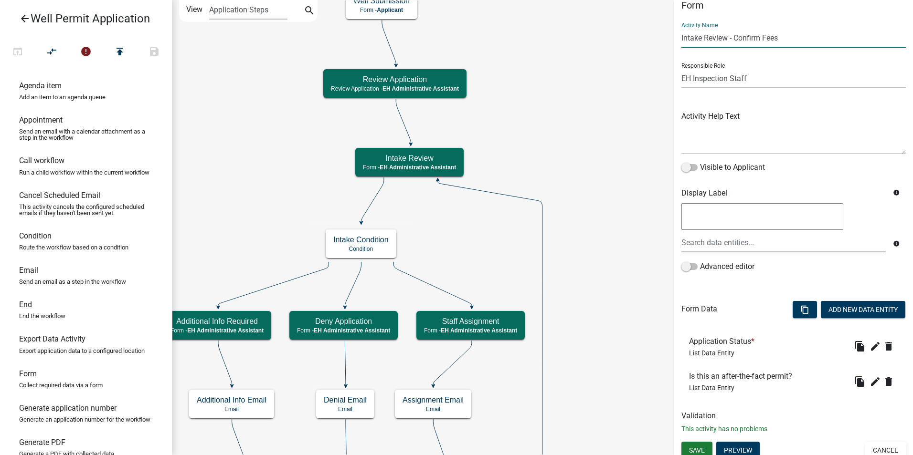
scroll to position [18, 0]
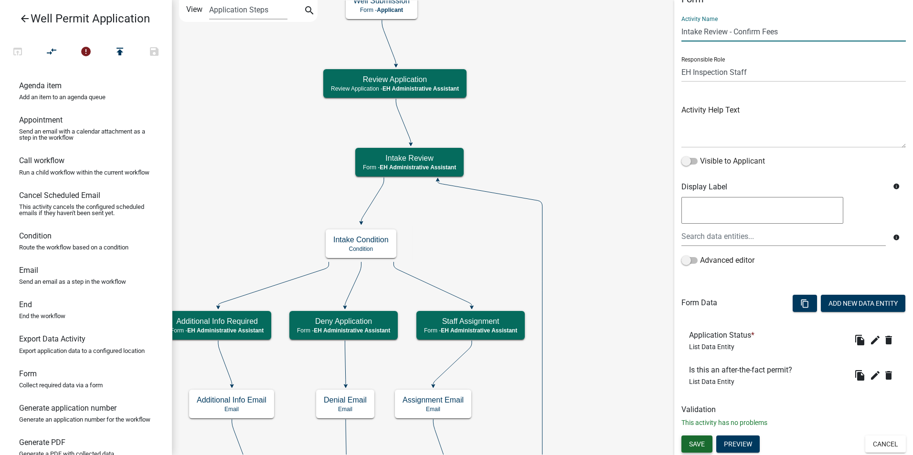
type input "Intake Review - Confirm Fees"
click at [698, 442] on span "Save" at bounding box center [697, 445] width 16 height 8
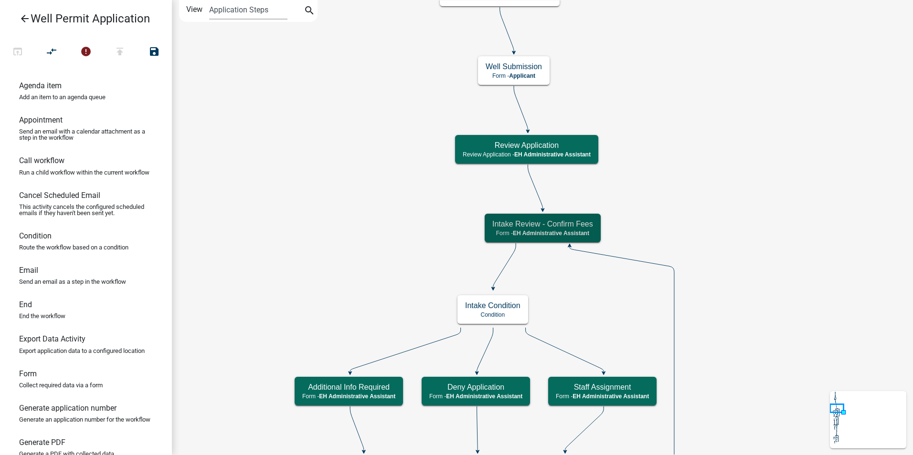
scroll to position [0, 0]
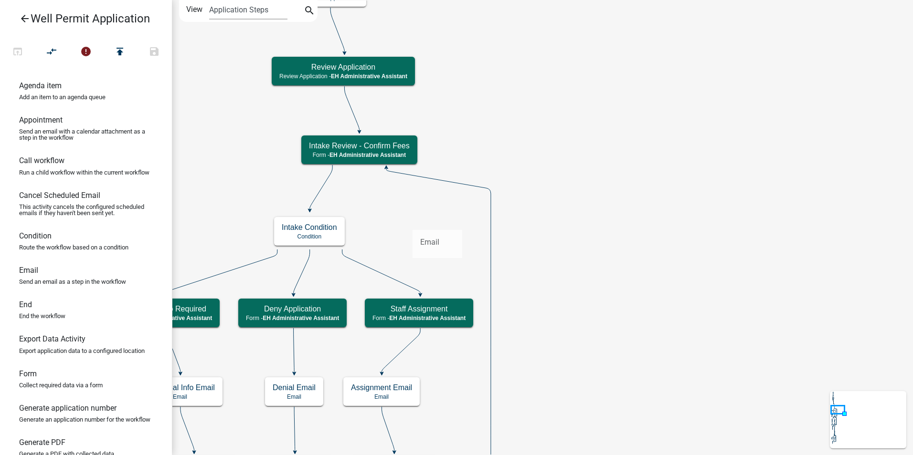
drag, startPoint x: 30, startPoint y: 281, endPoint x: 411, endPoint y: 222, distance: 385.1
click at [412, 222] on div "arrow_back Well Permit Application open_in_browser compare_arrows error publish…" at bounding box center [456, 227] width 913 height 455
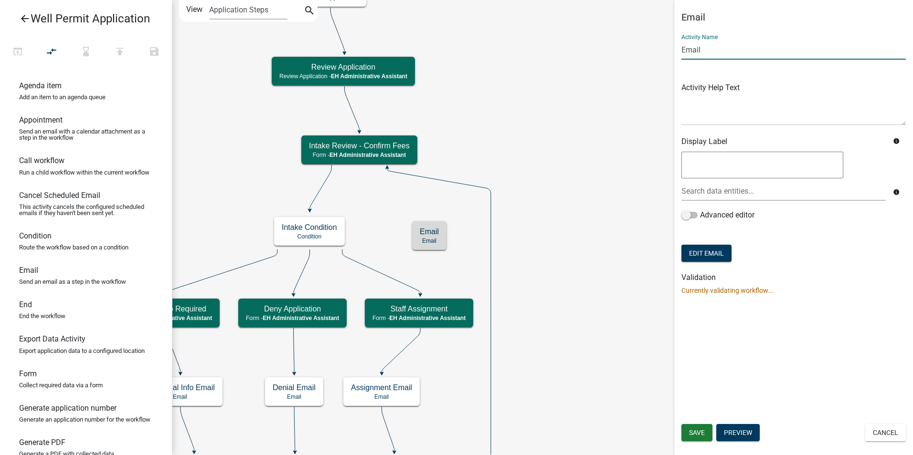
click at [696, 48] on input "Email" at bounding box center [793, 50] width 224 height 20
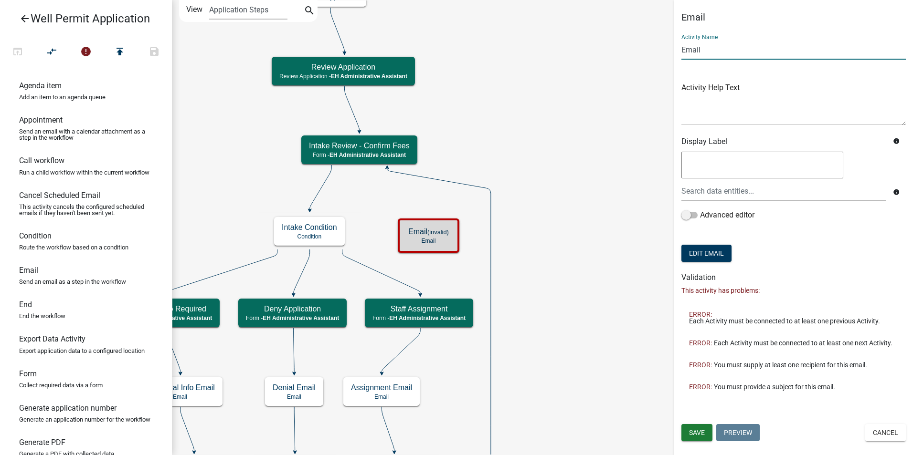
click at [696, 48] on input "Email" at bounding box center [793, 50] width 224 height 20
type input "Payment Due Email"
drag, startPoint x: 701, startPoint y: 434, endPoint x: 656, endPoint y: 384, distance: 66.9
click at [700, 433] on span "Save" at bounding box center [697, 433] width 16 height 8
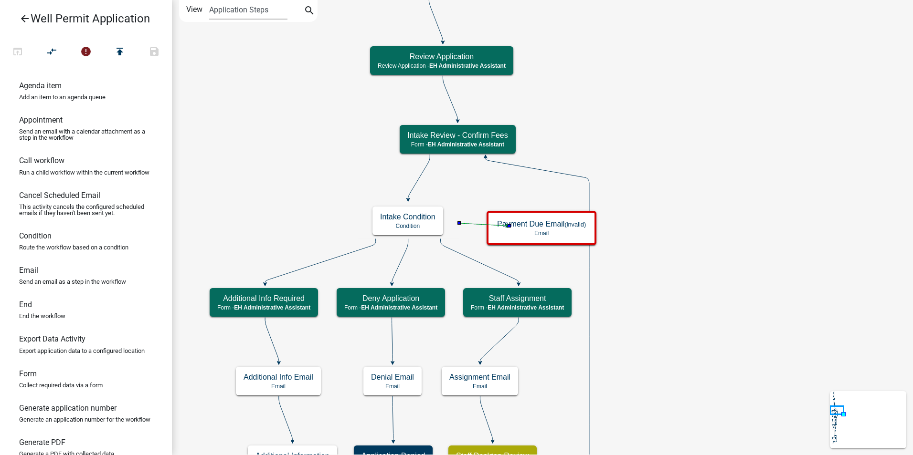
click at [485, 266] on icon at bounding box center [480, 261] width 78 height 45
click at [474, 223] on icon at bounding box center [482, 224] width 47 height 2
click at [477, 226] on icon at bounding box center [482, 224] width 47 height 2
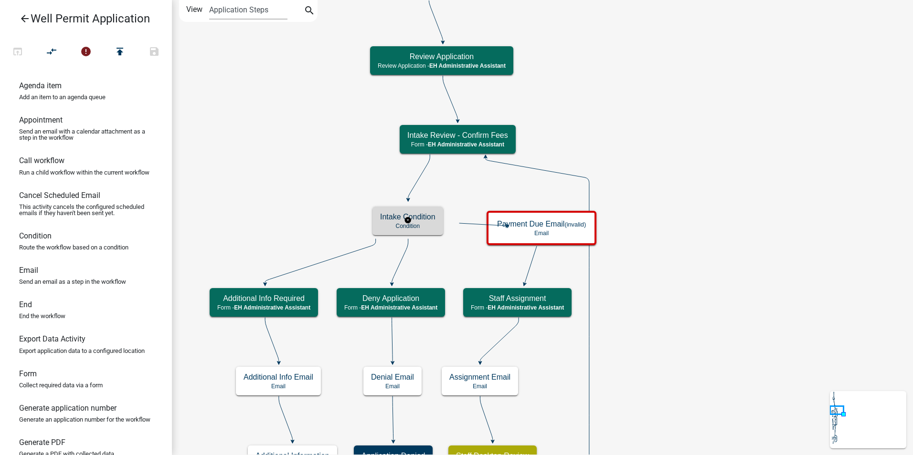
click at [423, 221] on h5 "Intake Condition" at bounding box center [407, 216] width 55 height 9
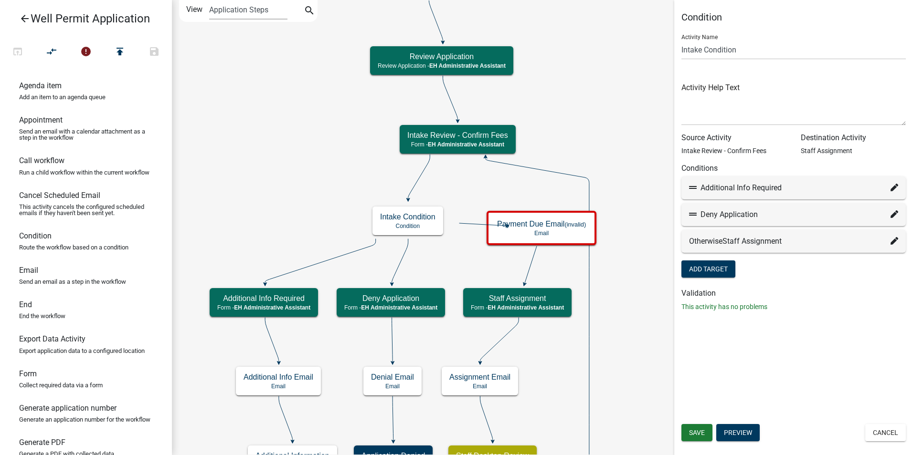
click at [893, 242] on icon at bounding box center [894, 241] width 8 height 8
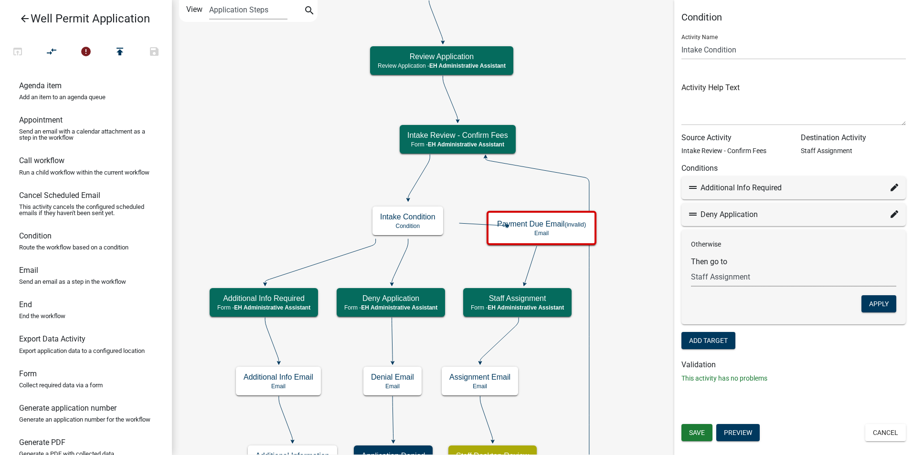
click at [719, 275] on select "Choose... Start Application Denied Property Owner Information Applicant Info We…" at bounding box center [793, 277] width 205 height 20
select select "58: 10f5425c-bd1f-4870-bf18-ea89a9aa2d48"
click at [691, 267] on select "Choose... Start Application Denied Property Owner Information Applicant Info We…" at bounding box center [793, 277] width 205 height 20
click at [884, 306] on button "Apply" at bounding box center [878, 304] width 35 height 17
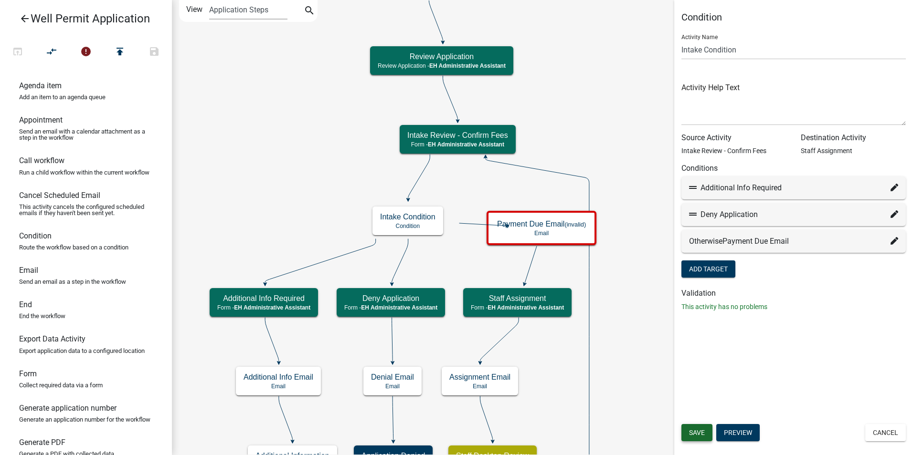
click at [702, 426] on button "Save" at bounding box center [696, 432] width 31 height 17
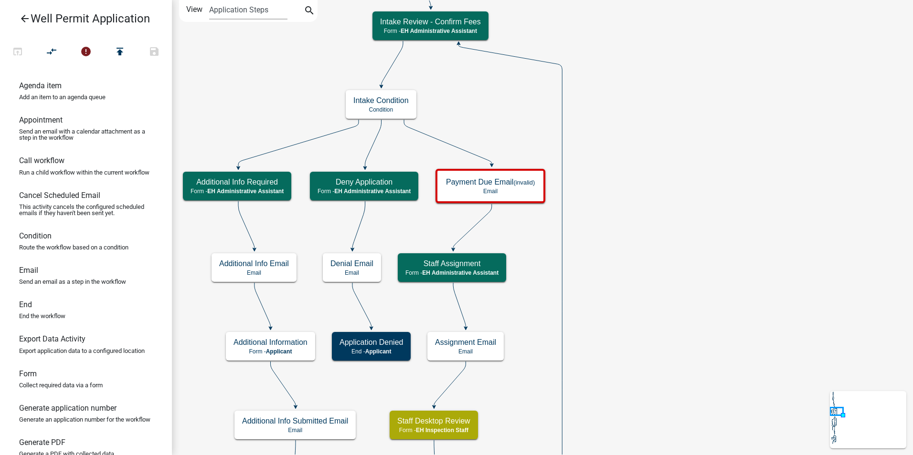
click at [512, 192] on p "Email" at bounding box center [490, 191] width 89 height 7
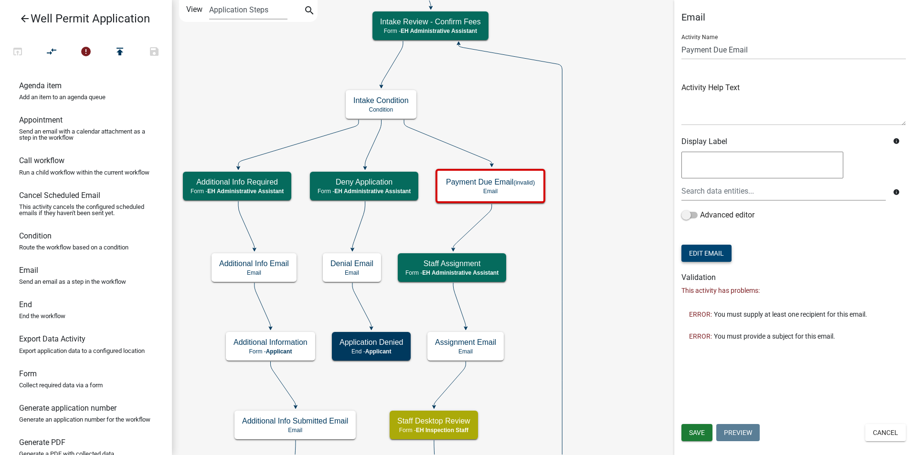
click at [701, 255] on button "Edit Email" at bounding box center [706, 253] width 50 height 17
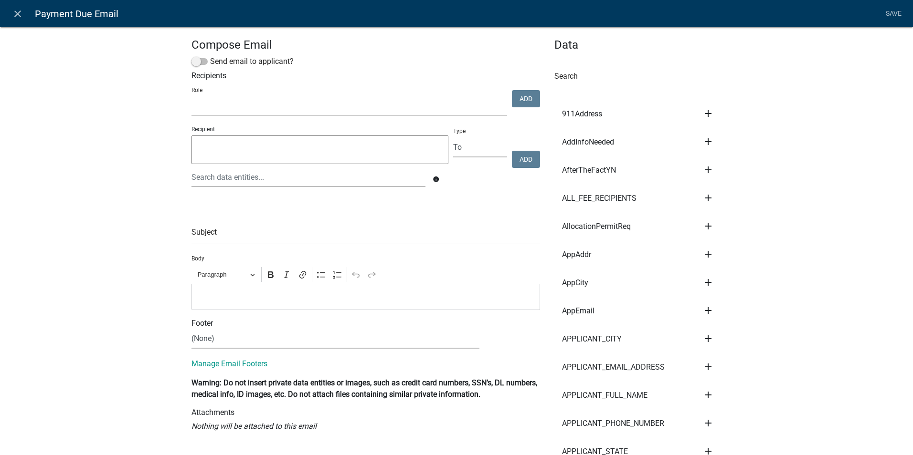
select select
click at [198, 63] on span at bounding box center [199, 61] width 16 height 7
click at [210, 56] on input "Send email to applicant?" at bounding box center [210, 56] width 0 height 0
click at [194, 238] on input "text" at bounding box center [365, 235] width 349 height 20
type input "Well Permit Application - Payment Due - Story County"
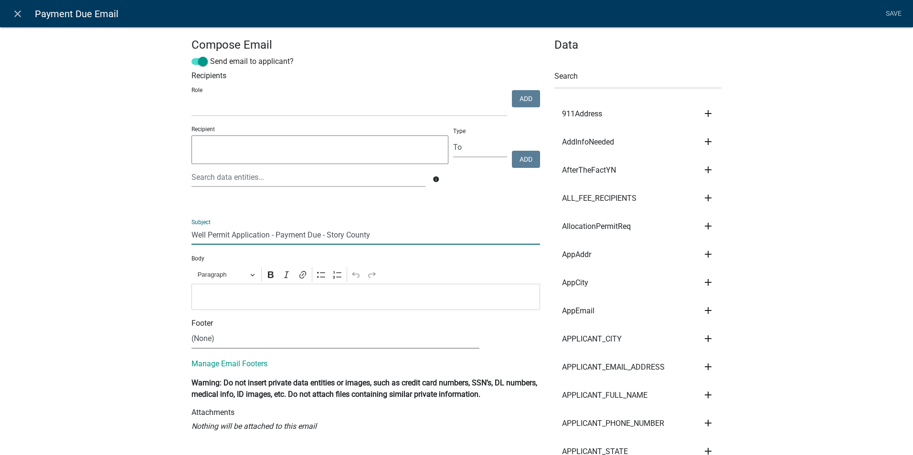
click at [198, 340] on select "(None) Environmental Health Planning & Development" at bounding box center [335, 339] width 288 height 20
select select "51100578-599f-4d7e-be24-c94a8b75c9ee"
click at [191, 329] on select "(None) Environmental Health Planning & Development" at bounding box center [335, 339] width 288 height 20
click at [895, 9] on li "Save" at bounding box center [893, 14] width 24 height 18
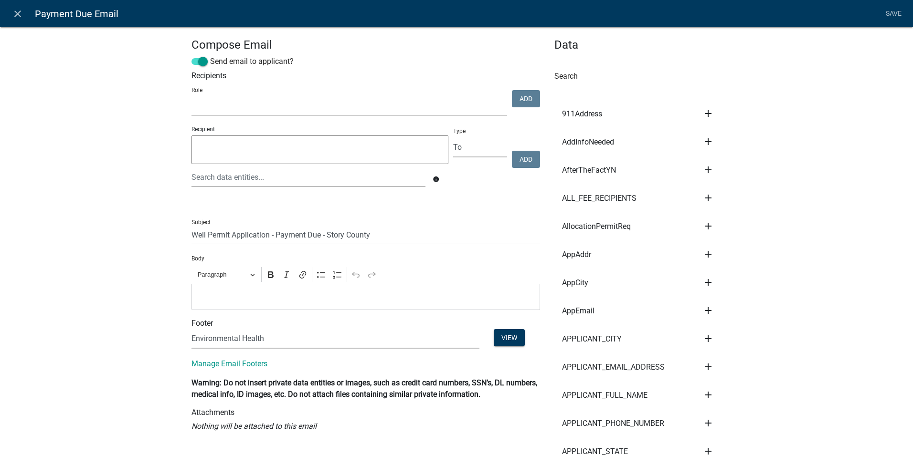
click at [266, 294] on p "Editor editing area: main. Press Alt+0 for help." at bounding box center [366, 296] width 339 height 11
click at [899, 13] on link "Save" at bounding box center [893, 14] width 24 height 18
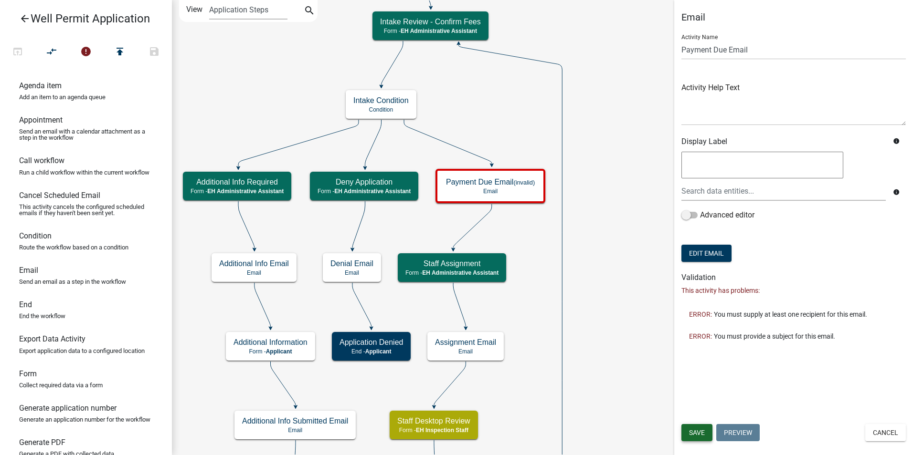
click at [689, 428] on button "Save" at bounding box center [696, 432] width 31 height 17
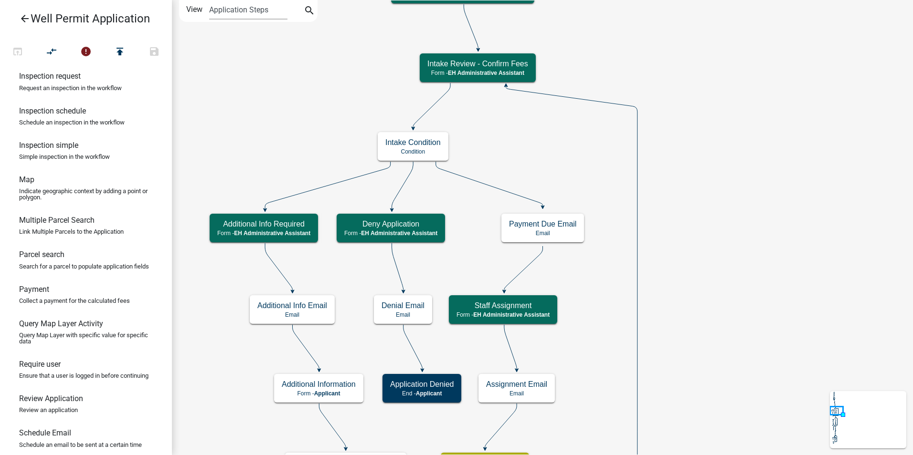
scroll to position [477, 0]
drag, startPoint x: 30, startPoint y: 324, endPoint x: 575, endPoint y: 257, distance: 548.9
click at [575, 257] on div "arrow_back Well Permit Application open_in_browser compare_arrows error publish…" at bounding box center [456, 227] width 913 height 455
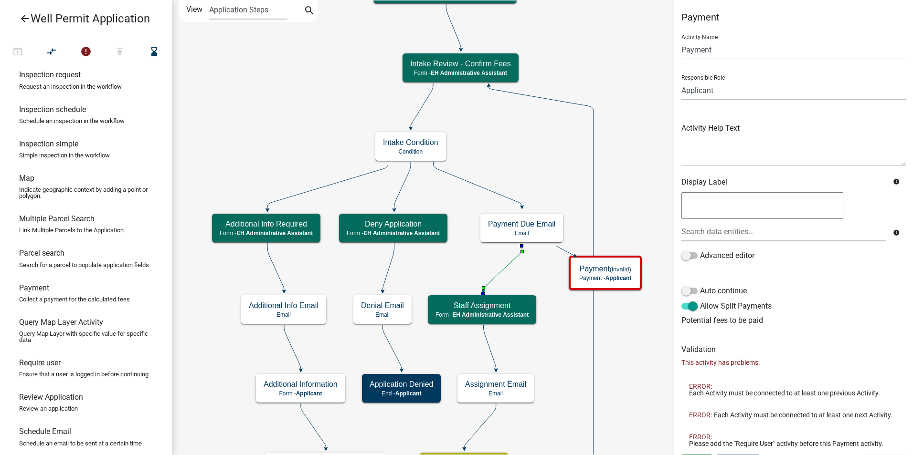
click at [502, 269] on icon at bounding box center [502, 268] width 39 height 45
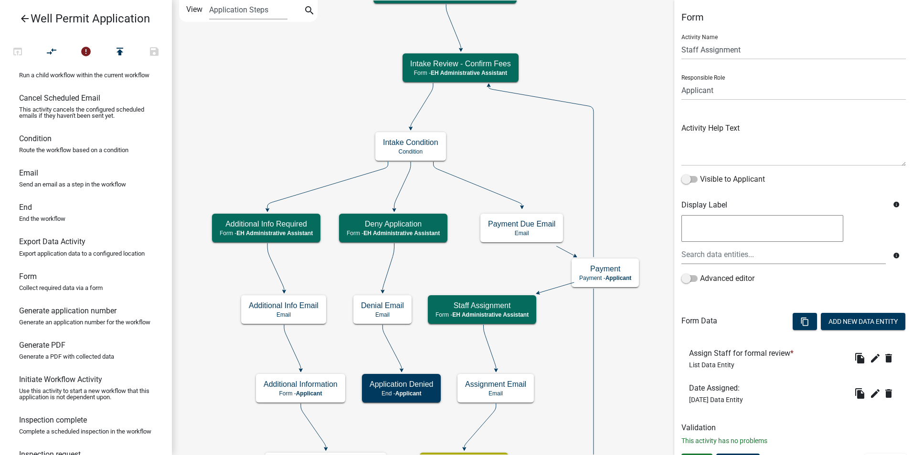
scroll to position [0, 0]
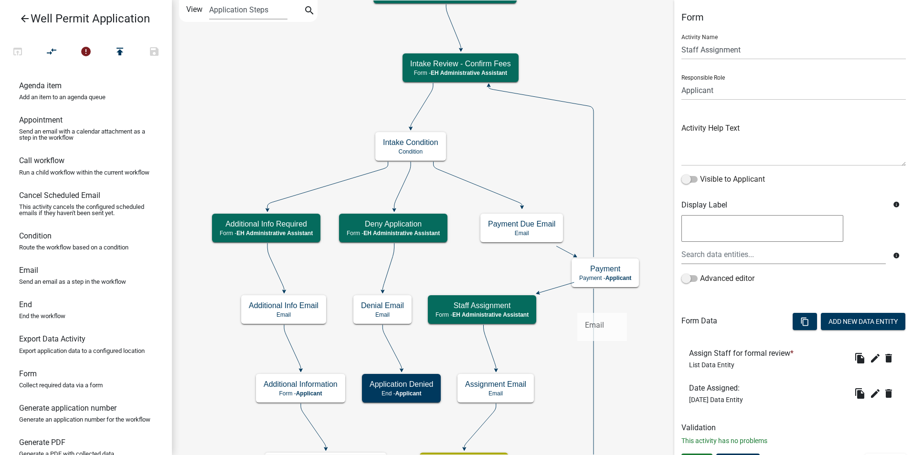
drag, startPoint x: 29, startPoint y: 282, endPoint x: 577, endPoint y: 306, distance: 548.6
click at [577, 306] on div "arrow_back Well Permit Application open_in_browser compare_arrows error publish…" at bounding box center [456, 227] width 913 height 455
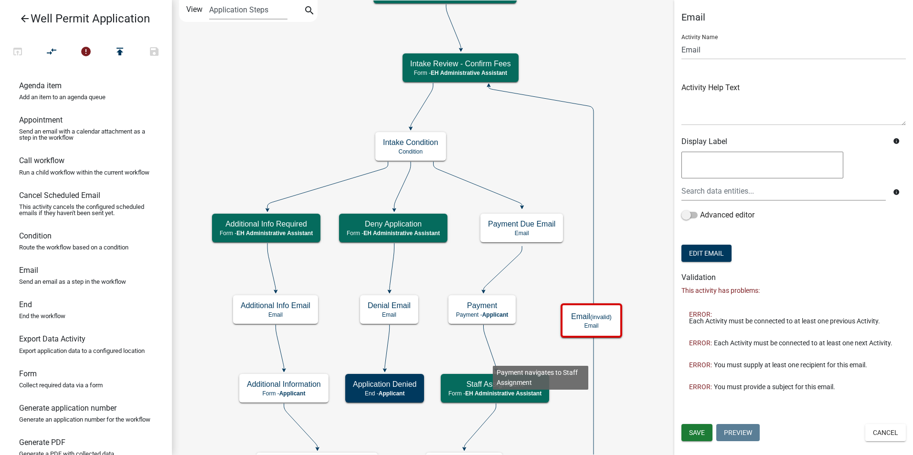
click at [493, 359] on icon at bounding box center [489, 347] width 12 height 45
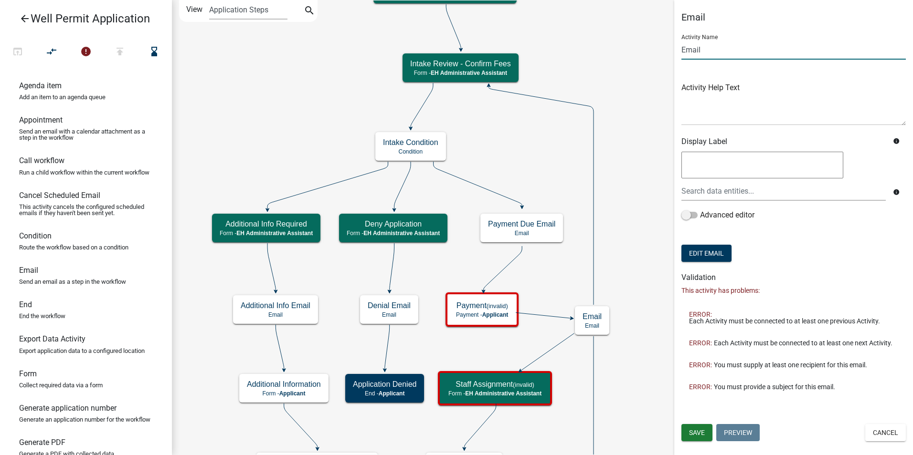
click at [695, 53] on input "Email" at bounding box center [793, 50] width 224 height 20
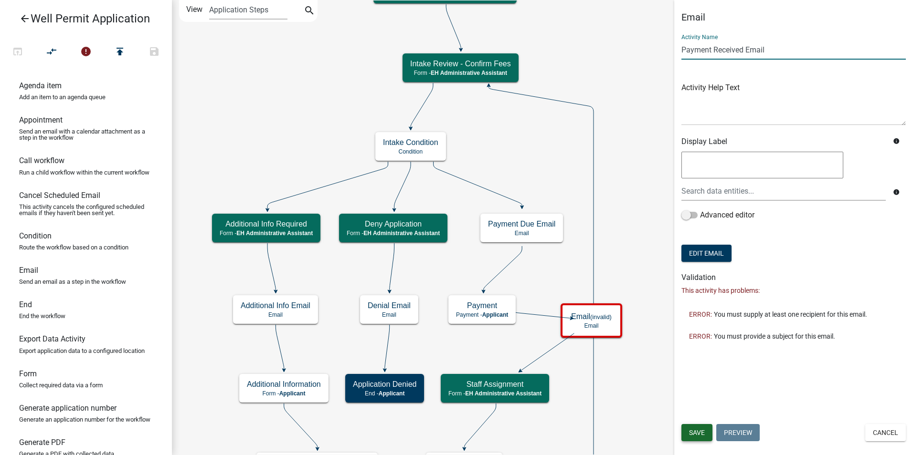
type input "Payment Received Email"
click at [684, 433] on button "Save" at bounding box center [696, 432] width 31 height 17
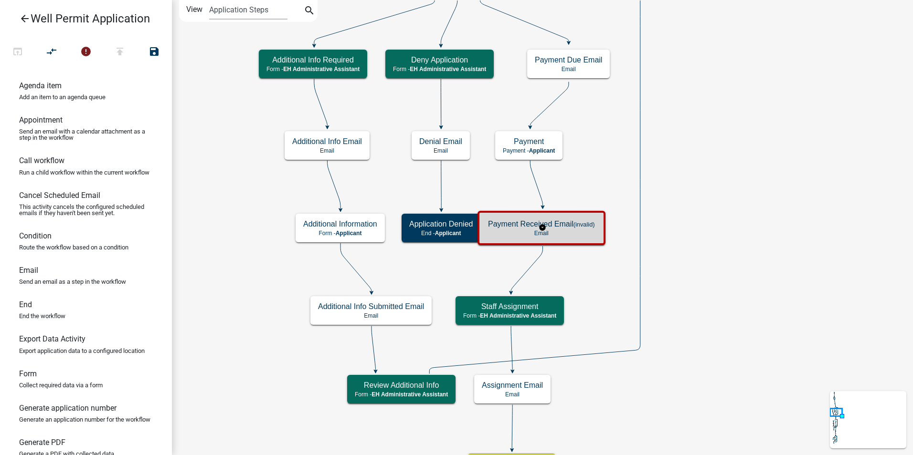
click at [575, 234] on p "Email" at bounding box center [541, 233] width 107 height 7
click at [577, 232] on p "Email" at bounding box center [541, 233] width 107 height 7
click at [578, 236] on p "Email" at bounding box center [541, 233] width 107 height 7
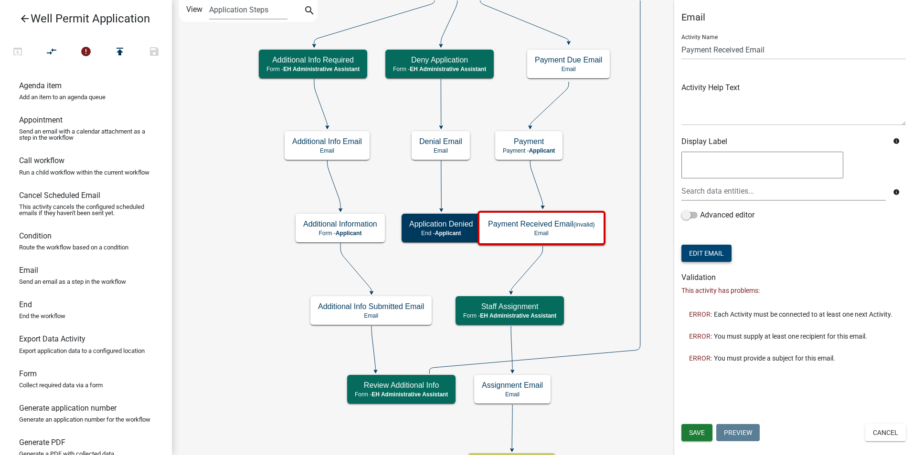
click at [717, 251] on button "Edit Email" at bounding box center [706, 253] width 50 height 17
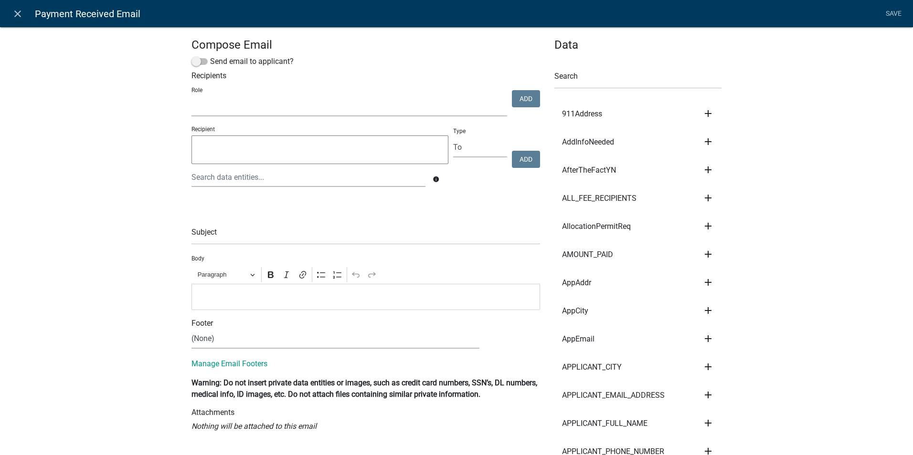
click at [206, 108] on select "Admin P & D Inspectors EH Administrative Assistant Zoning Reviewers EH Inspecti…" at bounding box center [349, 107] width 316 height 20
select select "da3e3e5f-670d-4329-b60c-5cc8a4b2b679"
click at [191, 97] on select "Admin P & D Inspectors EH Administrative Assistant Zoning Reviewers EH Inspecti…" at bounding box center [349, 107] width 316 height 20
click at [514, 95] on button "Add" at bounding box center [526, 98] width 28 height 17
select select
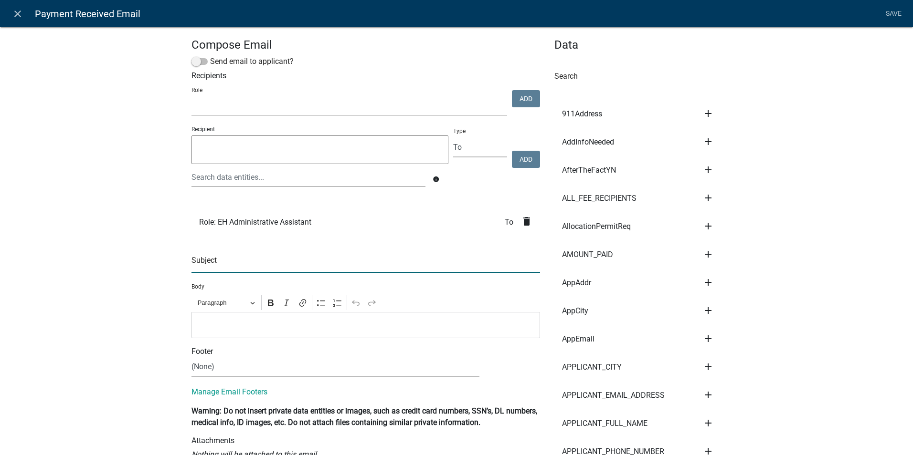
click at [214, 265] on input "text" at bounding box center [365, 264] width 349 height 20
type input "Well Permit Application Payment Received"
click at [229, 326] on p "Editor editing area: main. Press Alt+0 for help." at bounding box center [366, 324] width 339 height 11
click at [884, 14] on link "Save" at bounding box center [893, 14] width 24 height 18
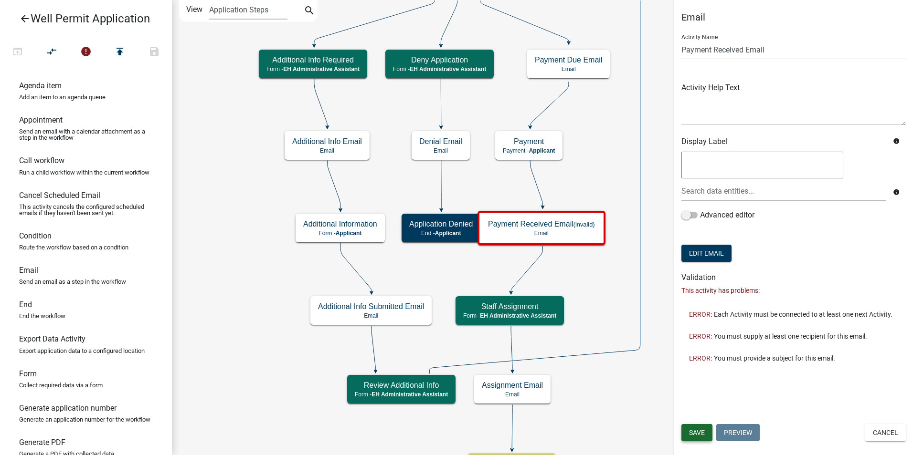
click at [692, 434] on span "Save" at bounding box center [697, 433] width 16 height 8
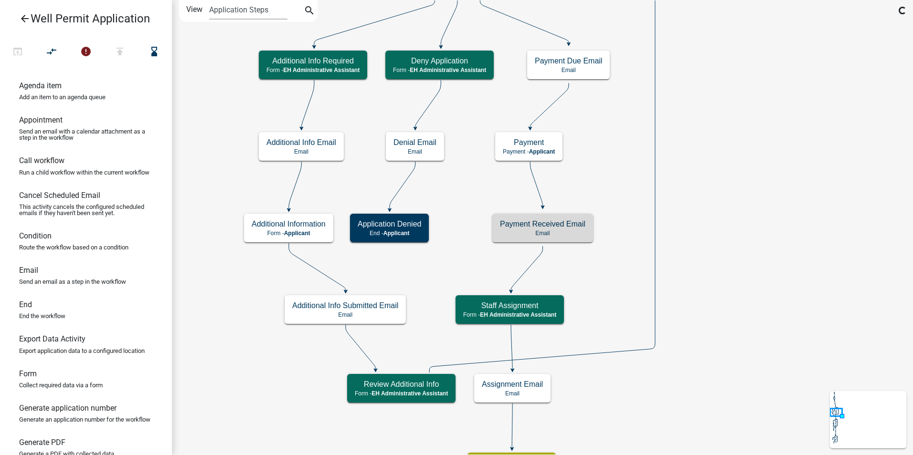
click at [570, 233] on p "Email" at bounding box center [541, 233] width 107 height 7
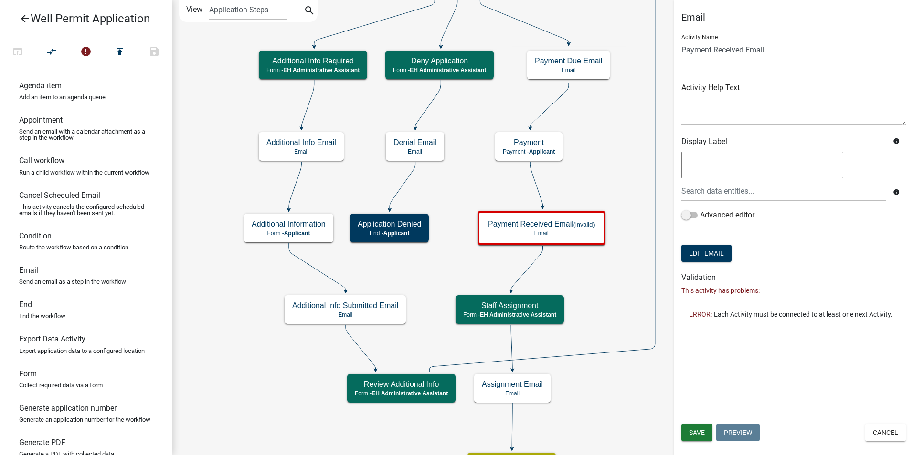
click at [532, 174] on icon at bounding box center [536, 184] width 12 height 45
click at [533, 263] on icon at bounding box center [527, 268] width 32 height 45
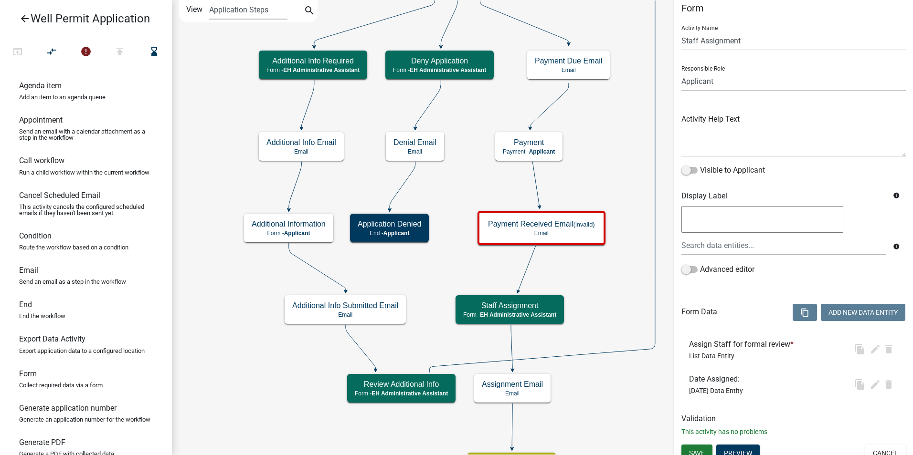
scroll to position [18, 0]
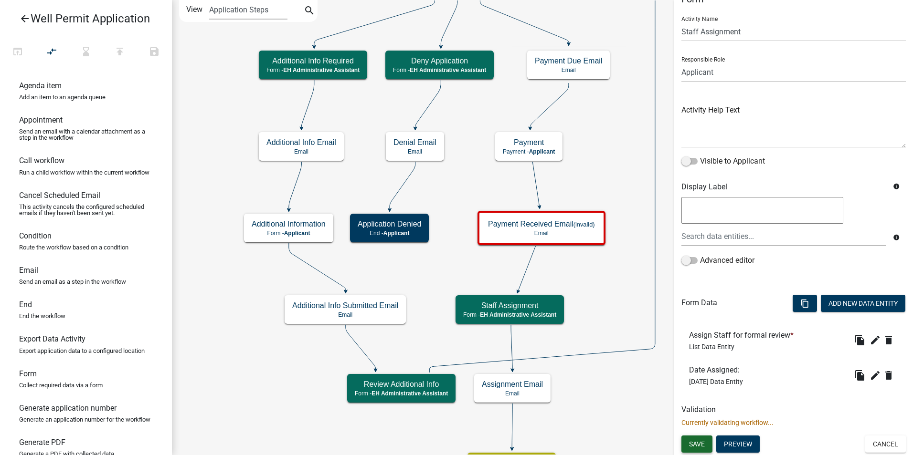
click at [700, 445] on span "Save" at bounding box center [697, 445] width 16 height 8
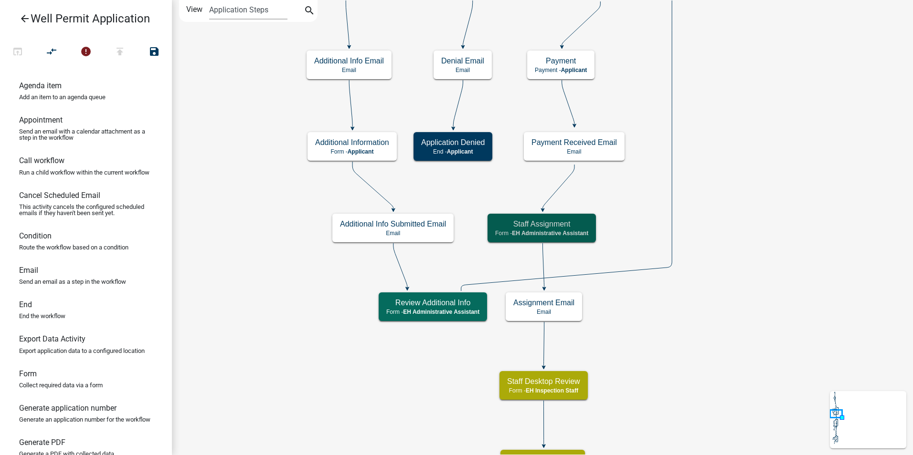
scroll to position [0, 0]
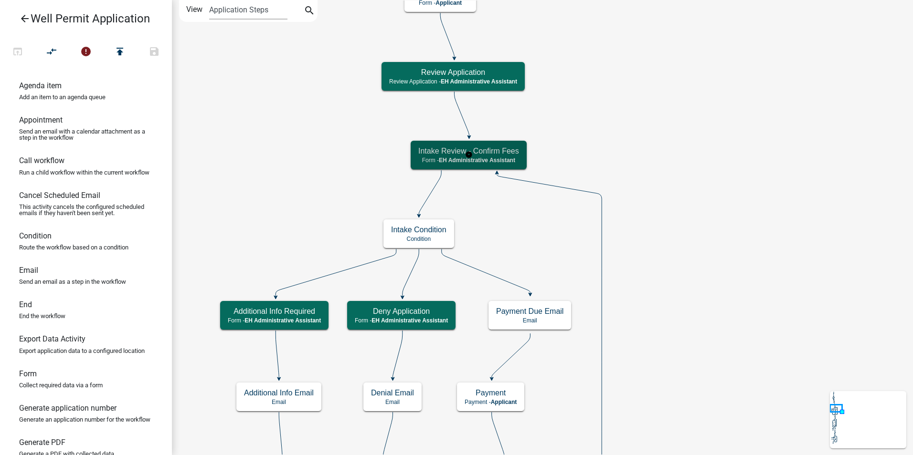
click at [489, 147] on h5 "Intake Review - Confirm Fees" at bounding box center [468, 151] width 101 height 9
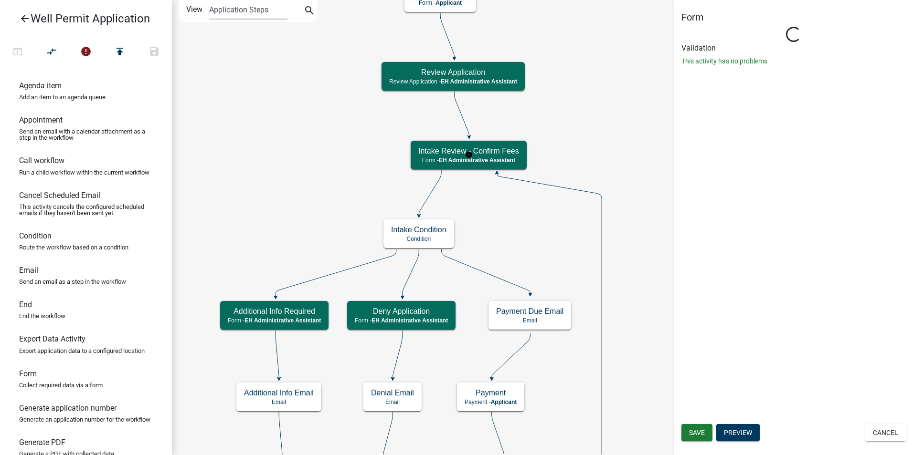
select select "DA3E3E5F-670D-4329-B60C-5CC8A4B2B679"
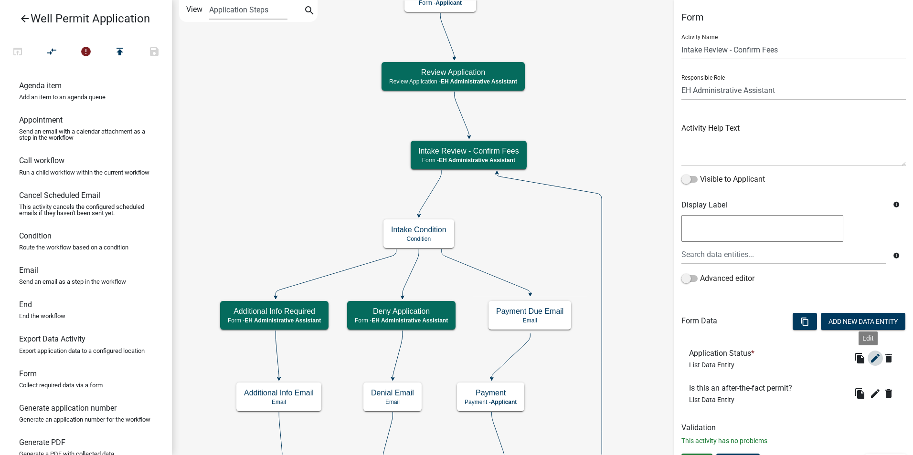
click at [871, 360] on icon "edit" at bounding box center [874, 358] width 11 height 11
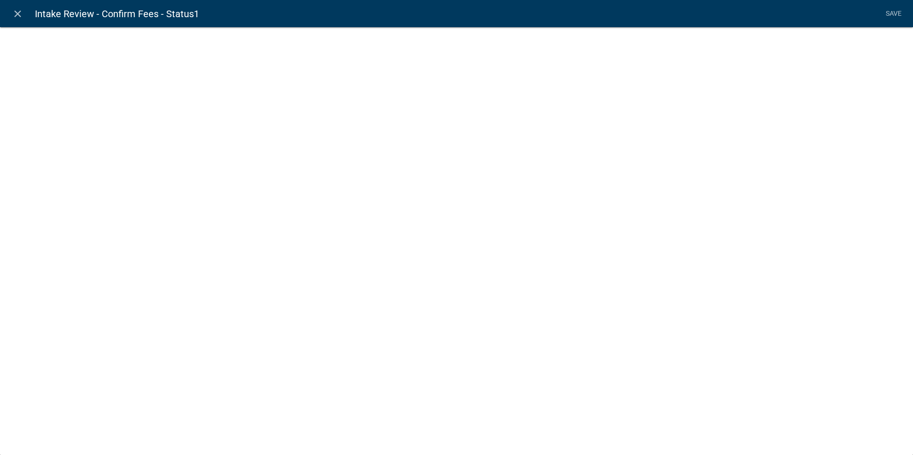
select select "list-data"
select select
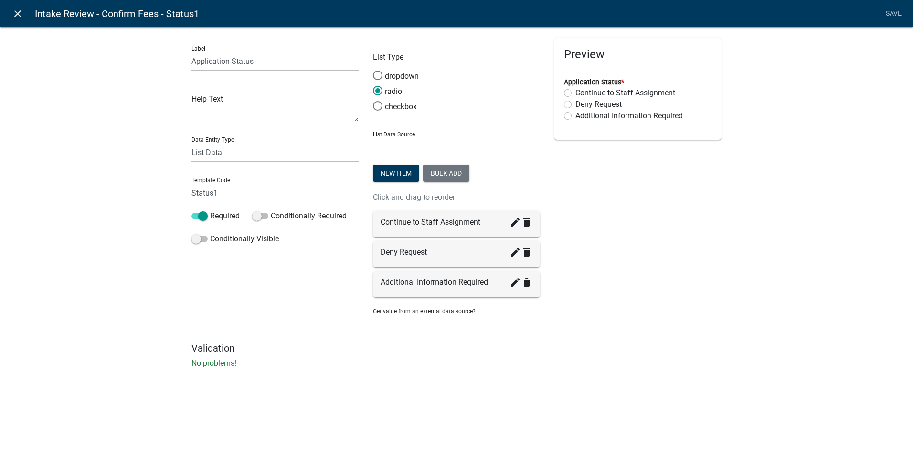
click at [18, 15] on icon "close" at bounding box center [17, 13] width 11 height 11
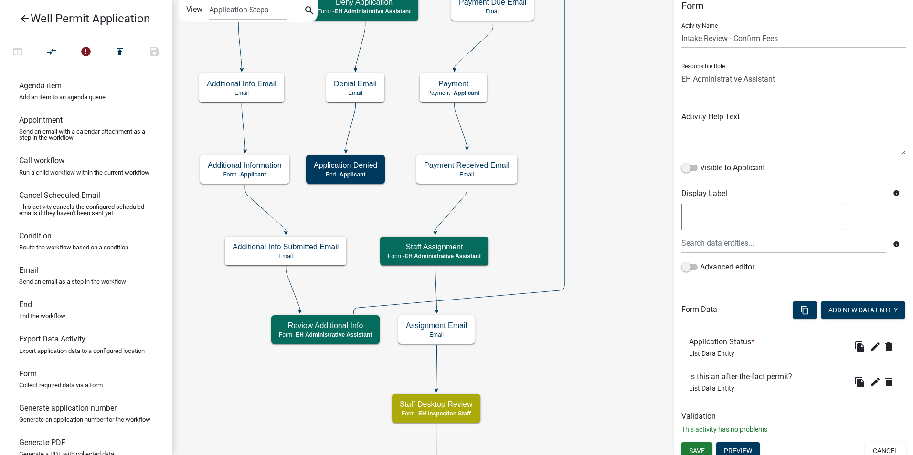
scroll to position [18, 0]
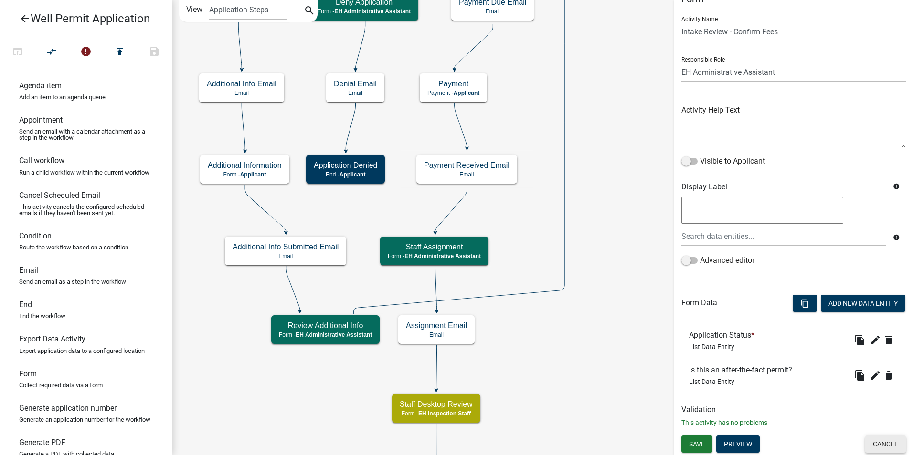
click at [877, 441] on button "Cancel" at bounding box center [885, 444] width 41 height 17
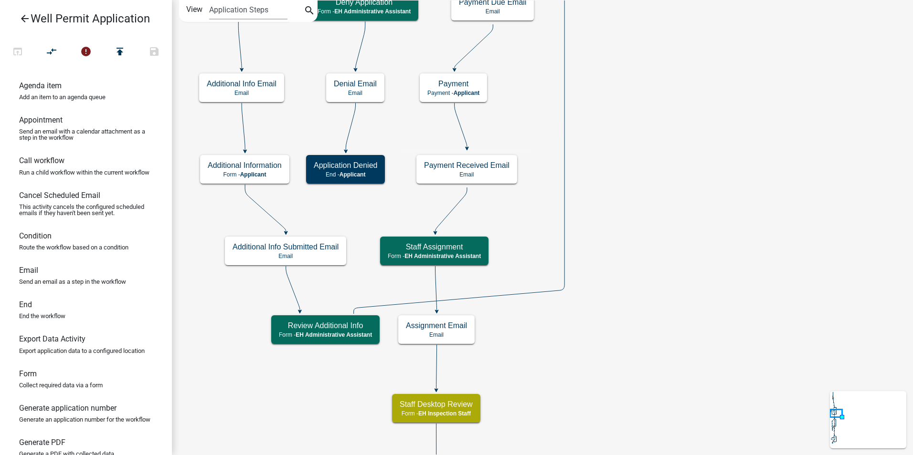
scroll to position [0, 0]
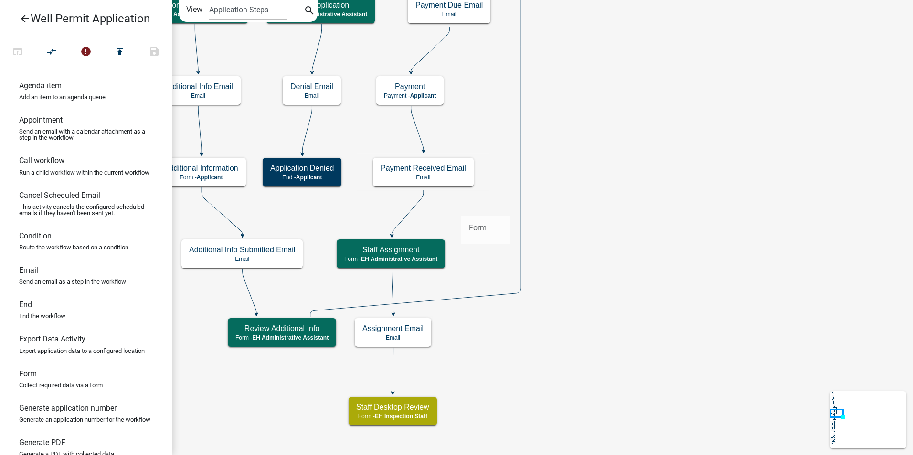
drag, startPoint x: 26, startPoint y: 392, endPoint x: 461, endPoint y: 208, distance: 472.6
click at [461, 208] on div "arrow_back Well Permit Application open_in_browser compare_arrows error publish…" at bounding box center [456, 227] width 913 height 455
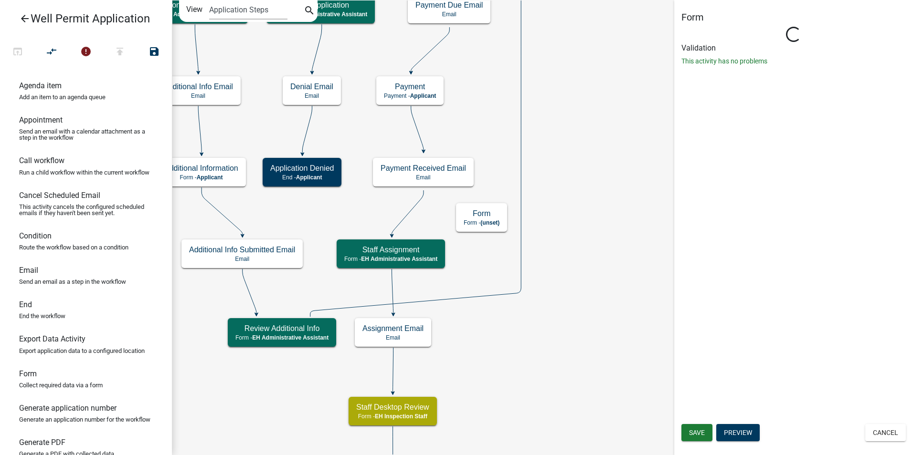
click at [409, 213] on icon at bounding box center [408, 213] width 32 height 45
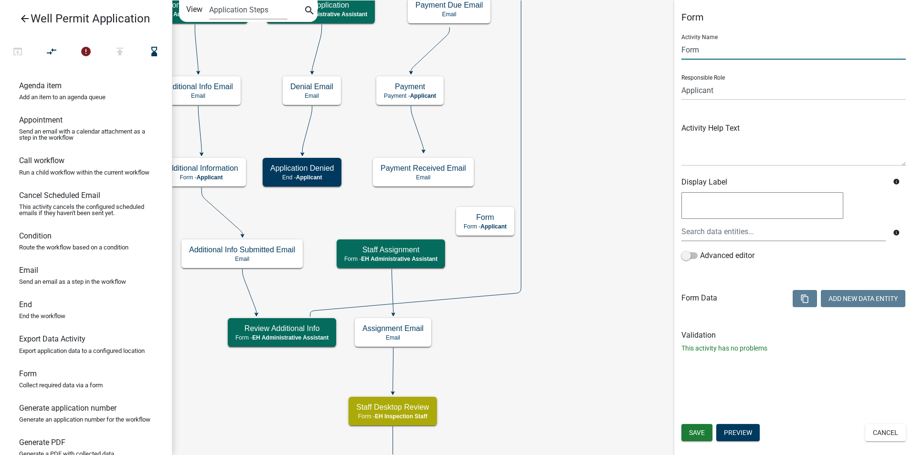
click at [695, 48] on input "Form" at bounding box center [793, 50] width 224 height 20
click at [695, 46] on input "Form" at bounding box center [793, 50] width 224 height 20
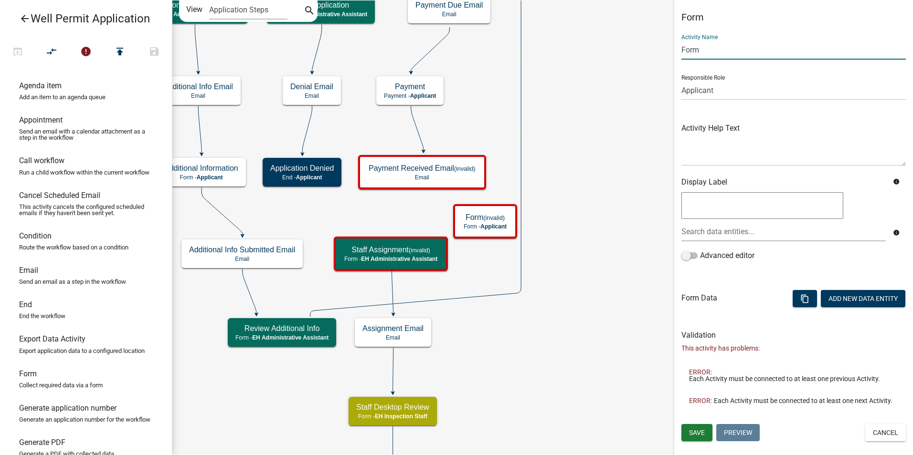
click at [692, 46] on input "Form" at bounding box center [793, 50] width 224 height 20
type input "Receipt Information"
click at [693, 89] on select "Applicant Admin P & D Inspectors EH Administrative Assistant Zoning Reviewers E…" at bounding box center [793, 91] width 224 height 20
select select "DA3E3E5F-670D-4329-B60C-5CC8A4B2B679"
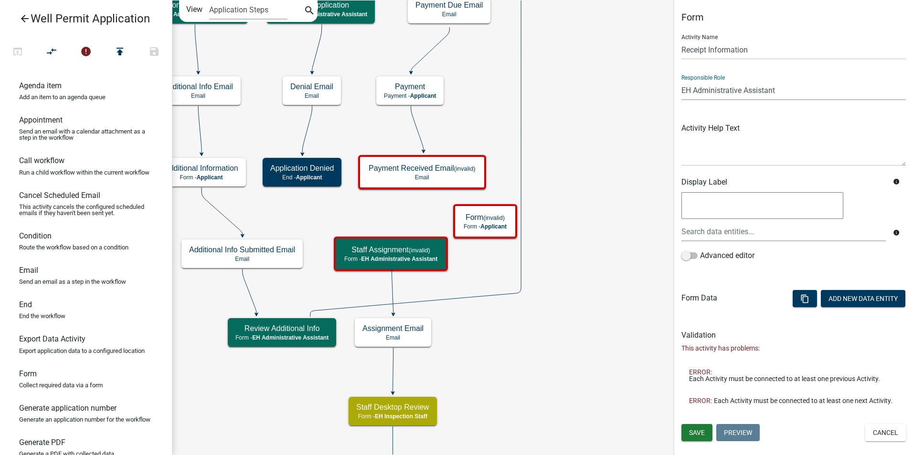
click at [681, 81] on select "Applicant Admin P & D Inspectors EH Administrative Assistant Zoning Reviewers E…" at bounding box center [793, 91] width 224 height 20
click at [690, 434] on span "Save" at bounding box center [697, 433] width 16 height 8
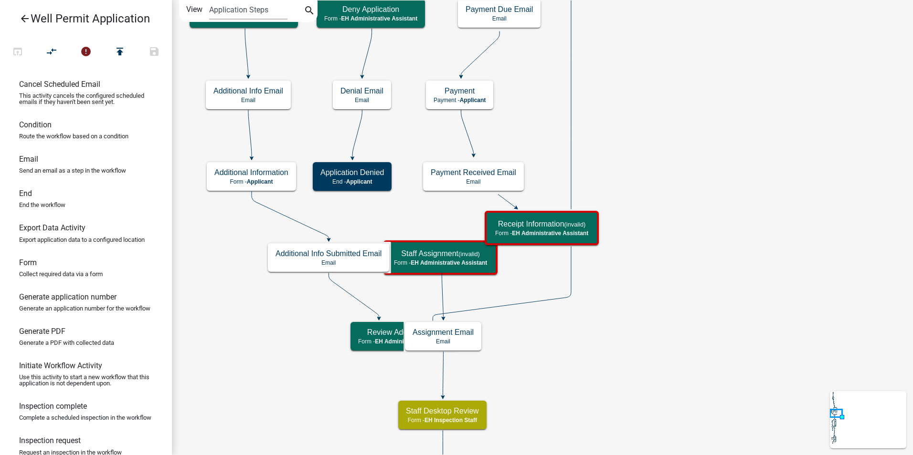
scroll to position [143, 0]
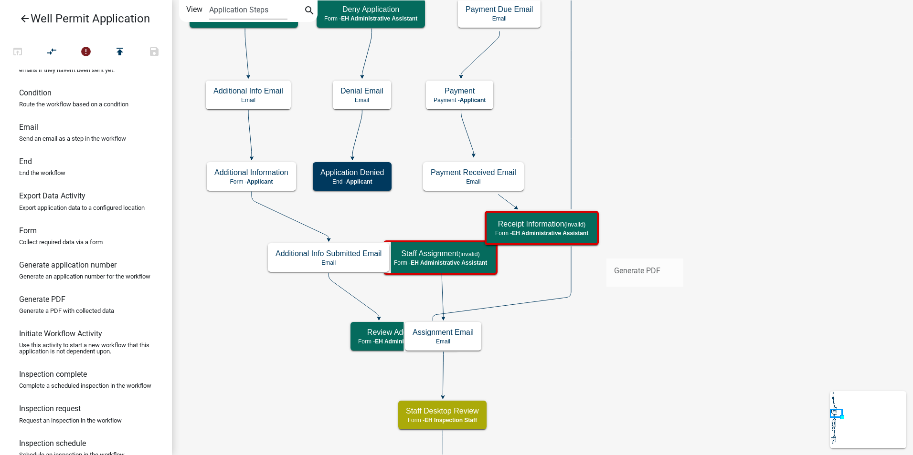
drag, startPoint x: 32, startPoint y: 321, endPoint x: 605, endPoint y: 255, distance: 577.2
click at [605, 255] on div "arrow_back Well Permit Application open_in_browser compare_arrows error publish…" at bounding box center [456, 227] width 913 height 455
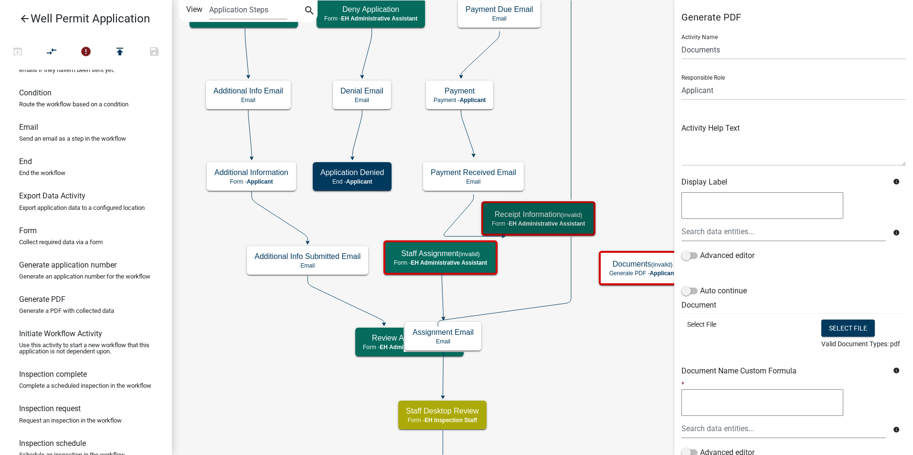
click at [456, 218] on icon at bounding box center [473, 215] width 59 height 42
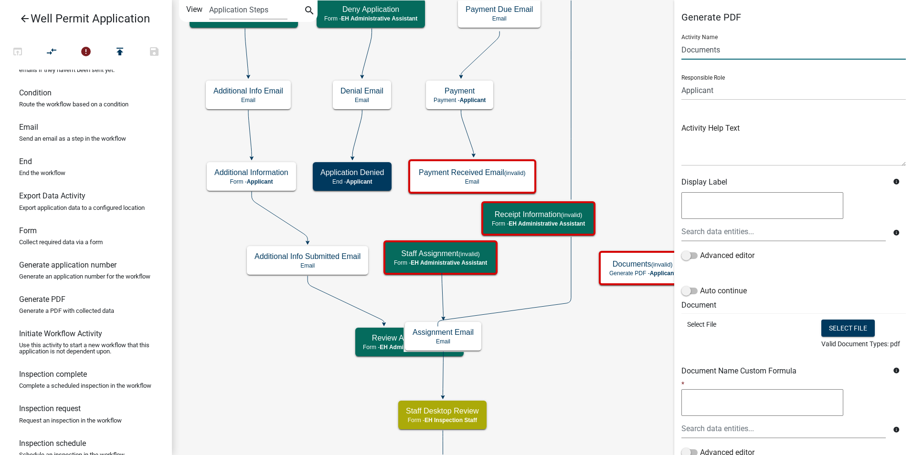
click at [701, 49] on input "Documents" at bounding box center [793, 50] width 224 height 20
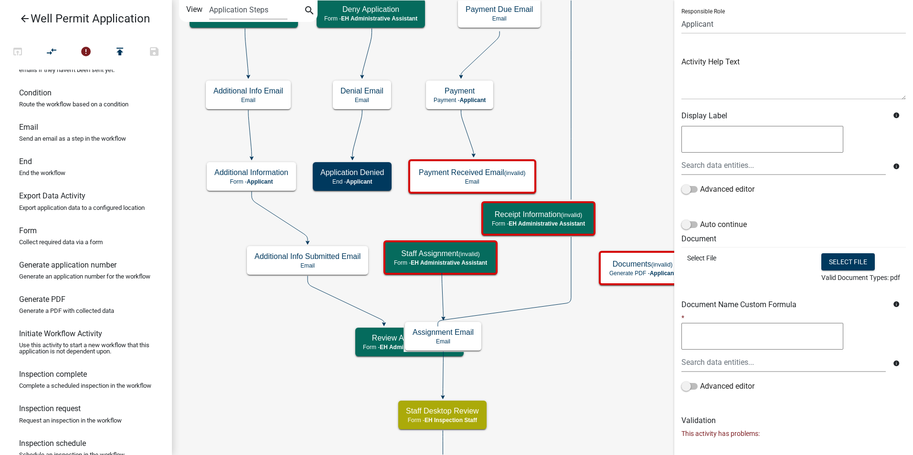
scroll to position [157, 0]
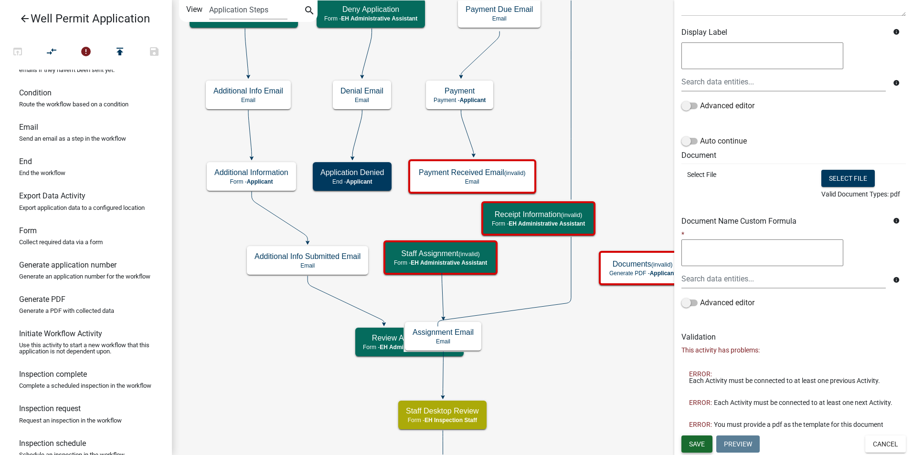
type input "Well Receipt"
click at [695, 438] on button "Save" at bounding box center [696, 444] width 31 height 17
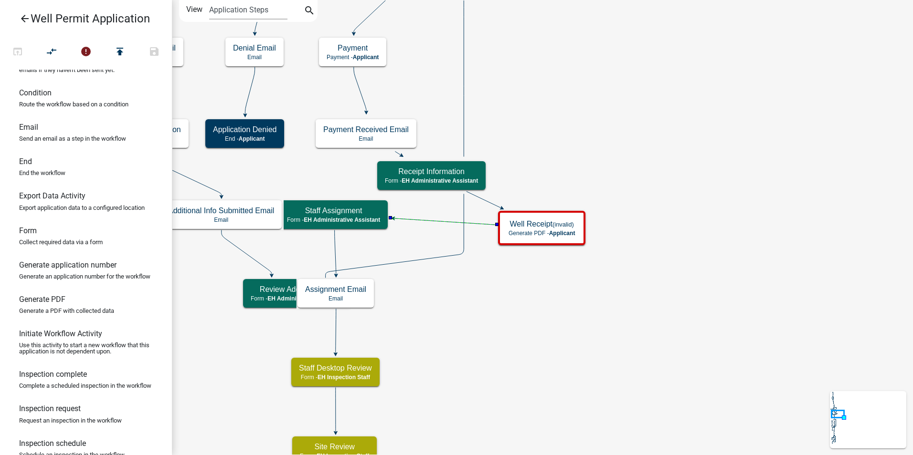
click at [528, 231] on p "Generate PDF - Applicant" at bounding box center [541, 233] width 66 height 7
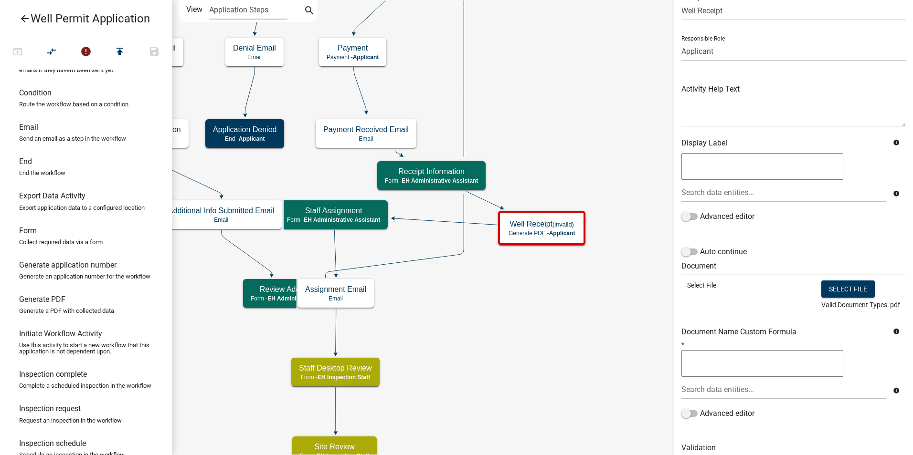
scroll to position [99, 0]
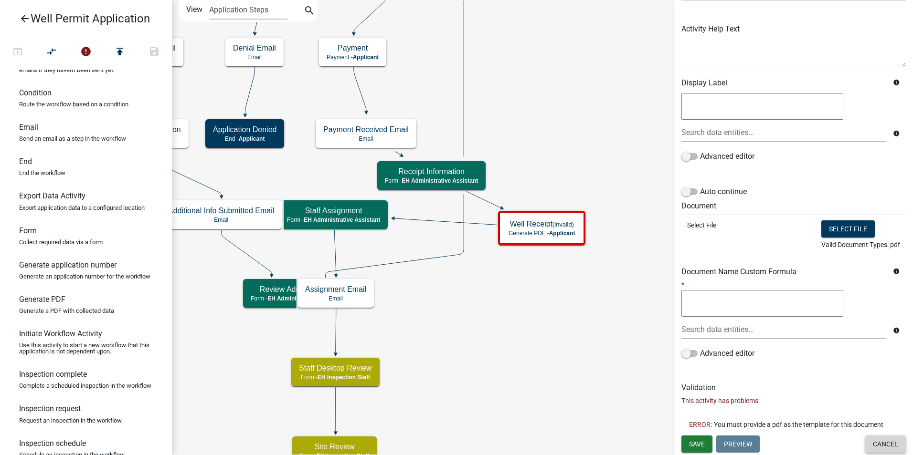
drag, startPoint x: 874, startPoint y: 447, endPoint x: 866, endPoint y: 445, distance: 8.5
click at [873, 447] on button "Cancel" at bounding box center [885, 444] width 41 height 17
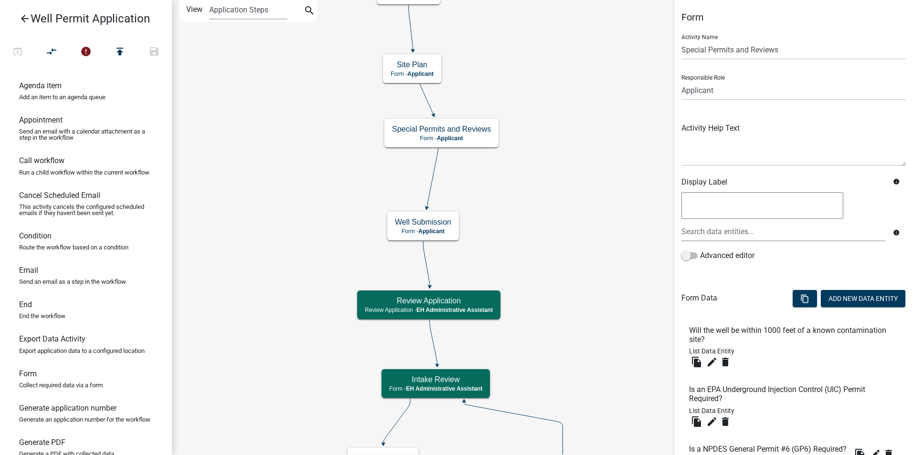
click at [21, 20] on icon "arrow_back" at bounding box center [24, 19] width 11 height 13
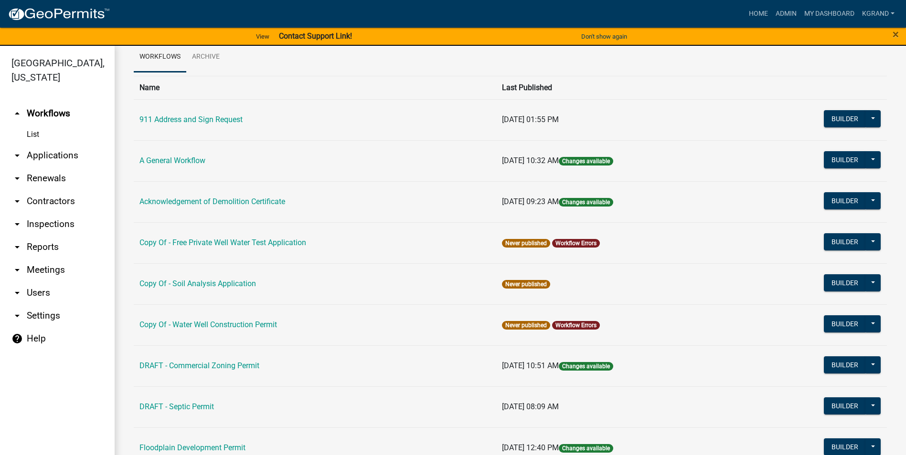
scroll to position [48, 0]
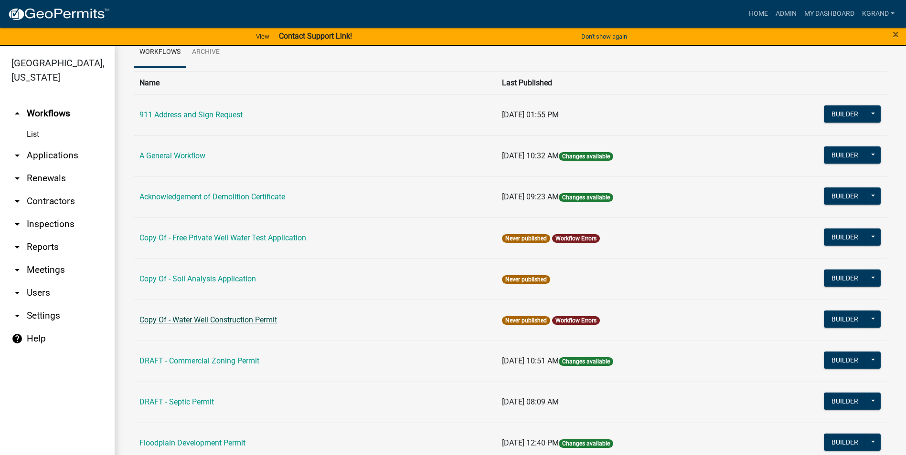
click at [152, 326] on td "Copy Of - Water Well Construction Permit" at bounding box center [315, 320] width 362 height 41
click at [160, 318] on link "Copy Of - Water Well Construction Permit" at bounding box center [208, 320] width 138 height 9
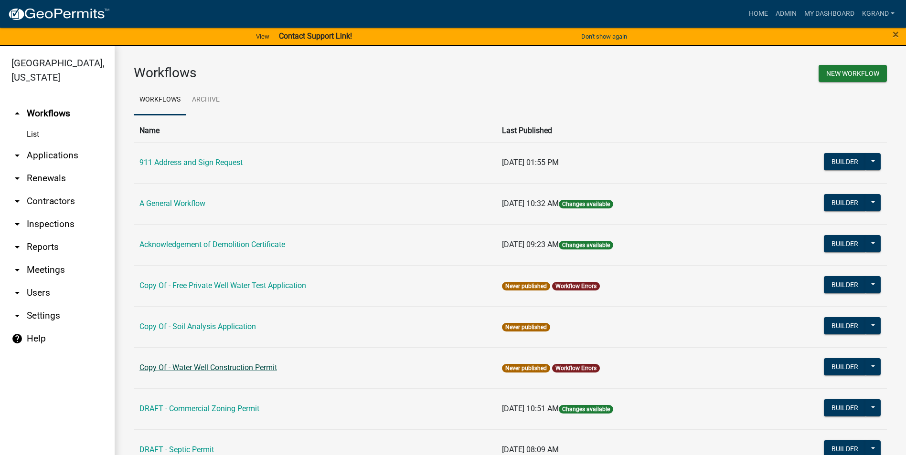
click at [160, 318] on main "Workflows New Workflow Workflows Archive Name Last Published 911 Address and Si…" at bounding box center [510, 256] width 791 height 421
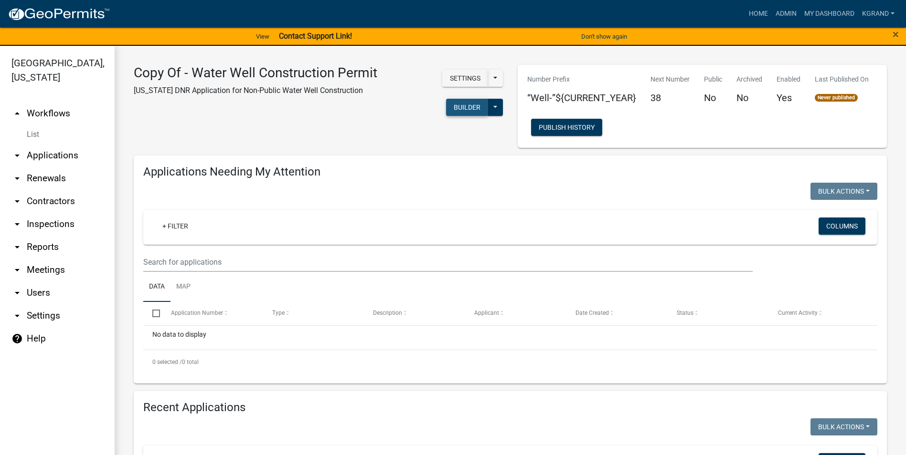
click at [454, 108] on button "Builder" at bounding box center [467, 107] width 42 height 17
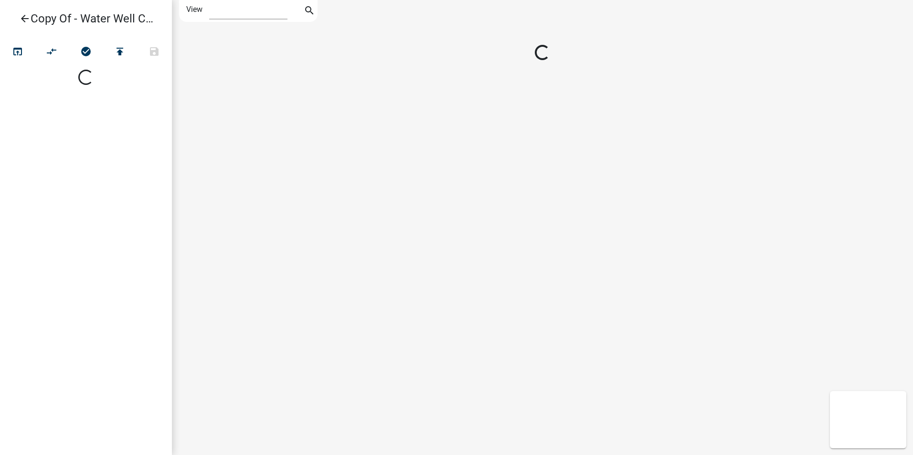
select select "1"
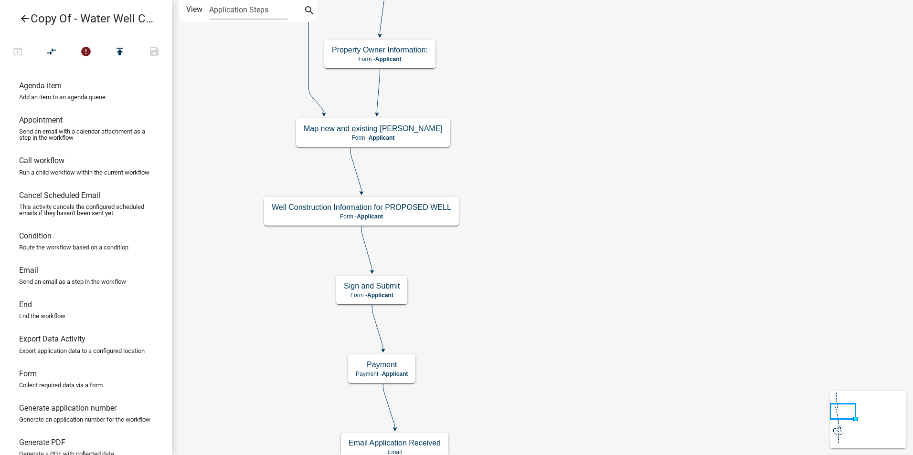
click at [25, 17] on icon "arrow_back" at bounding box center [24, 19] width 11 height 13
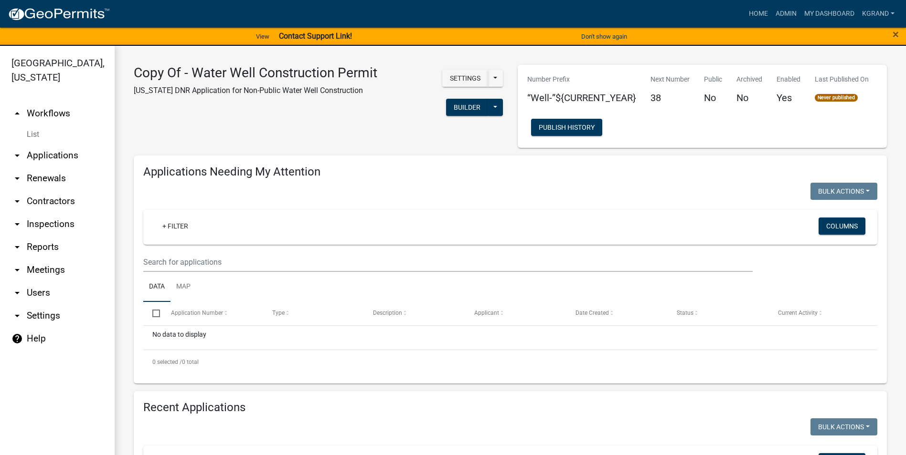
click at [58, 102] on link "arrow_drop_up Workflows" at bounding box center [57, 113] width 115 height 23
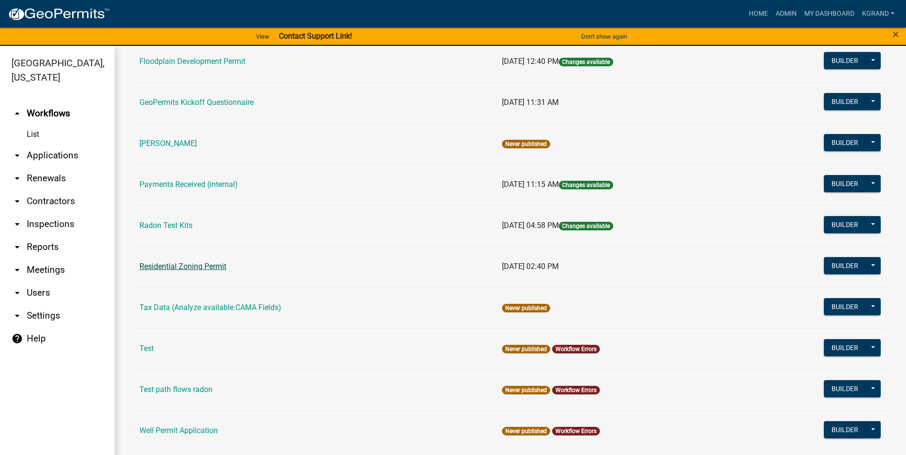
scroll to position [441, 0]
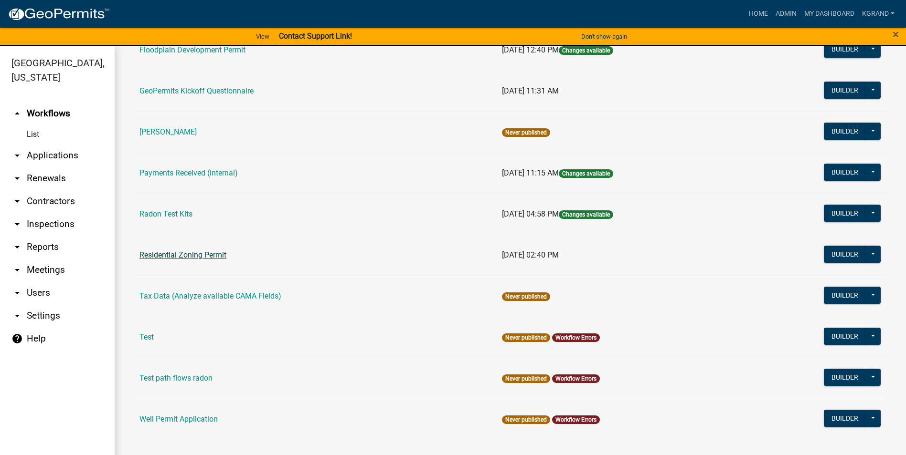
click at [207, 254] on link "Residential Zoning Permit" at bounding box center [182, 255] width 87 height 9
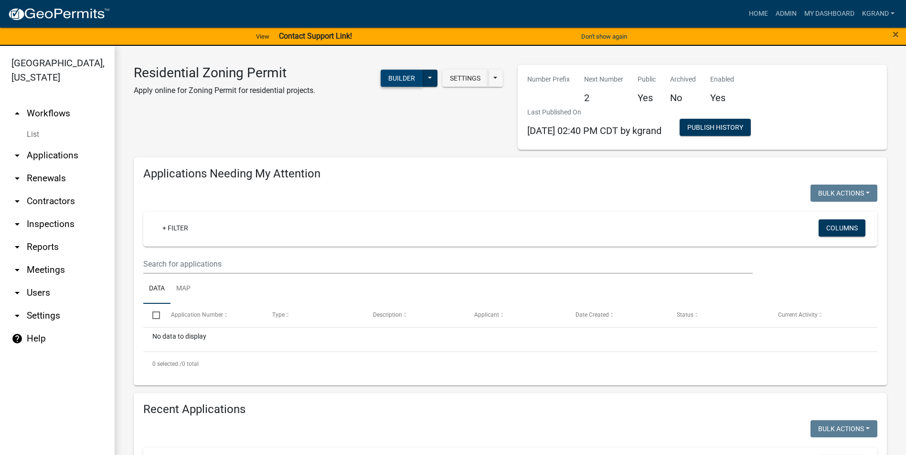
click at [389, 81] on button "Builder" at bounding box center [402, 78] width 42 height 17
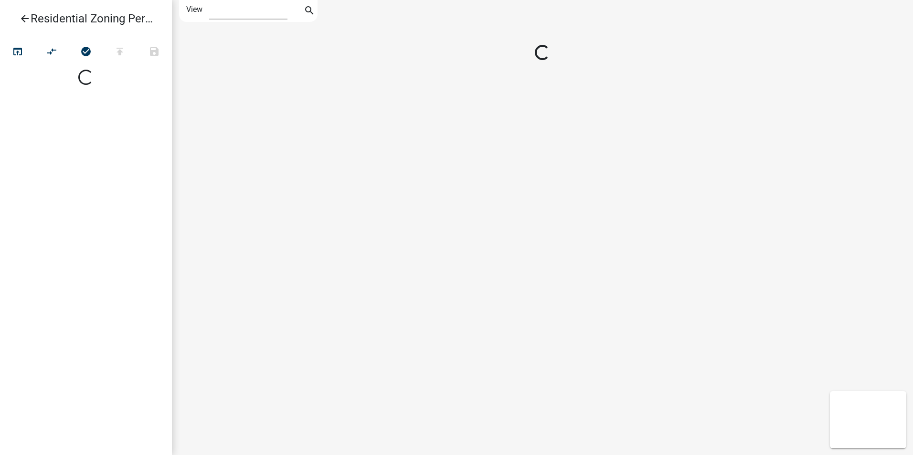
select select "1"
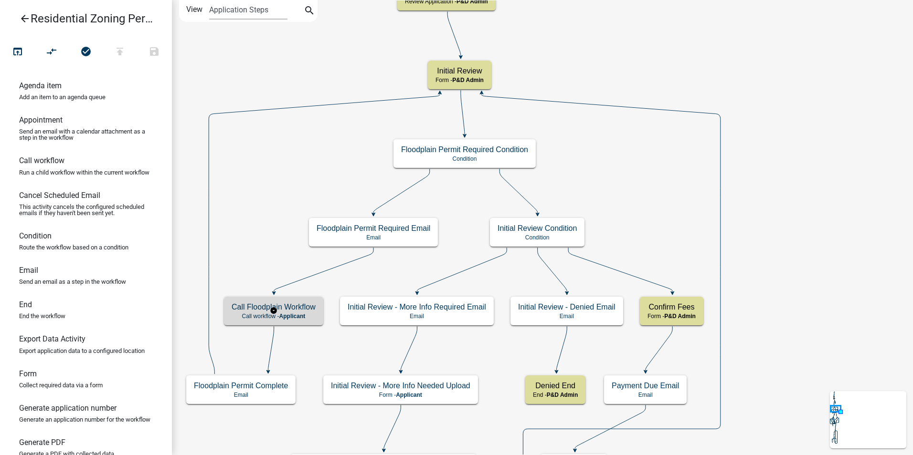
click at [287, 307] on h5 "Call Floodplain Workflow" at bounding box center [274, 307] width 84 height 9
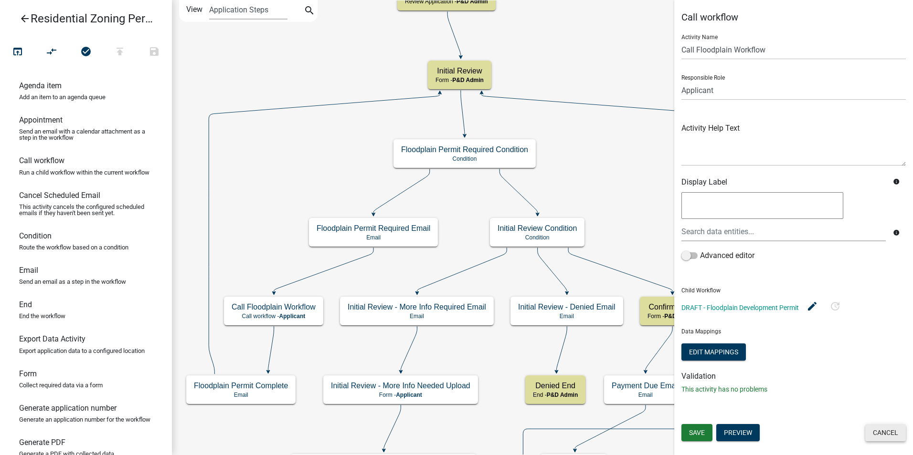
click at [882, 434] on button "Cancel" at bounding box center [885, 432] width 41 height 17
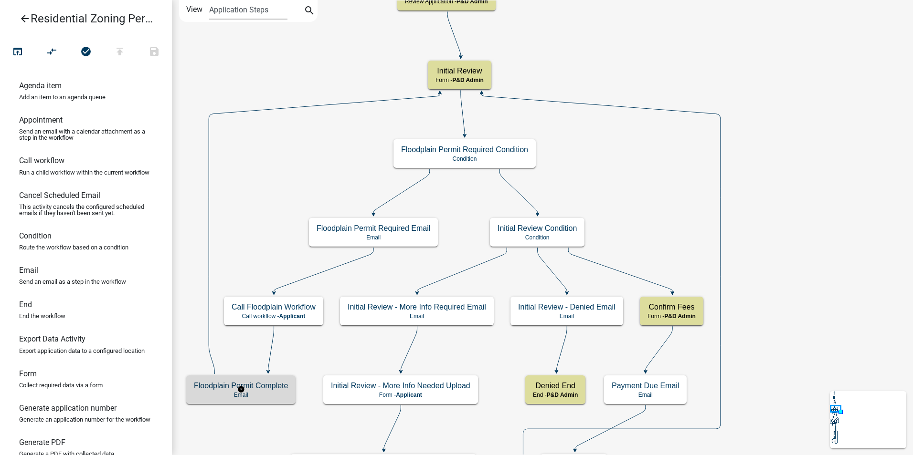
click at [277, 383] on h5 "Floodplain Permit Complete" at bounding box center [241, 385] width 94 height 9
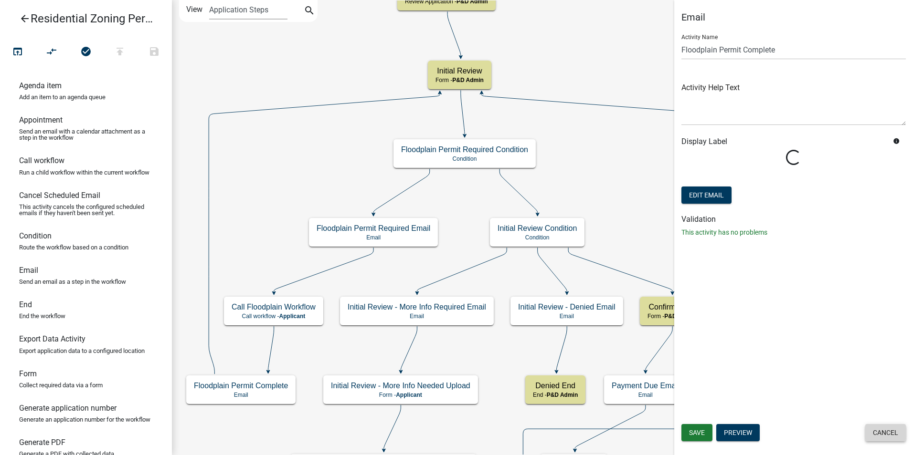
click at [889, 435] on button "Cancel" at bounding box center [885, 432] width 41 height 17
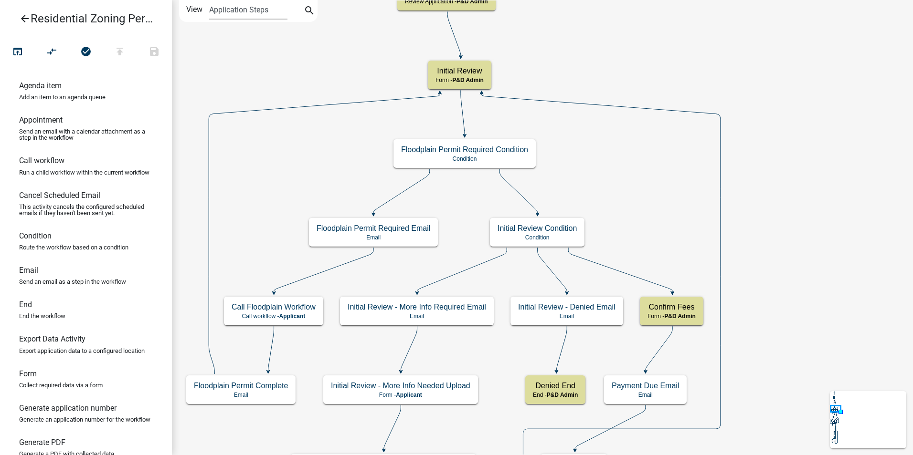
click at [19, 14] on icon "arrow_back" at bounding box center [24, 19] width 11 height 13
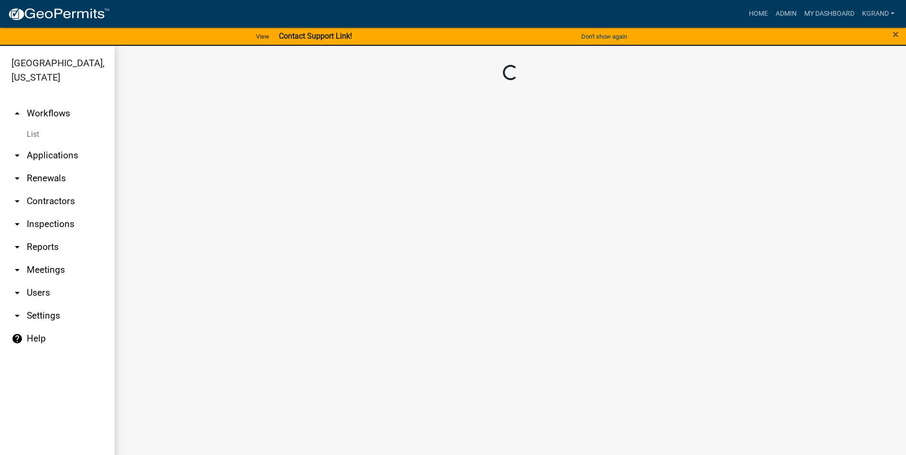
click at [36, 102] on link "arrow_drop_up Workflows" at bounding box center [57, 113] width 115 height 23
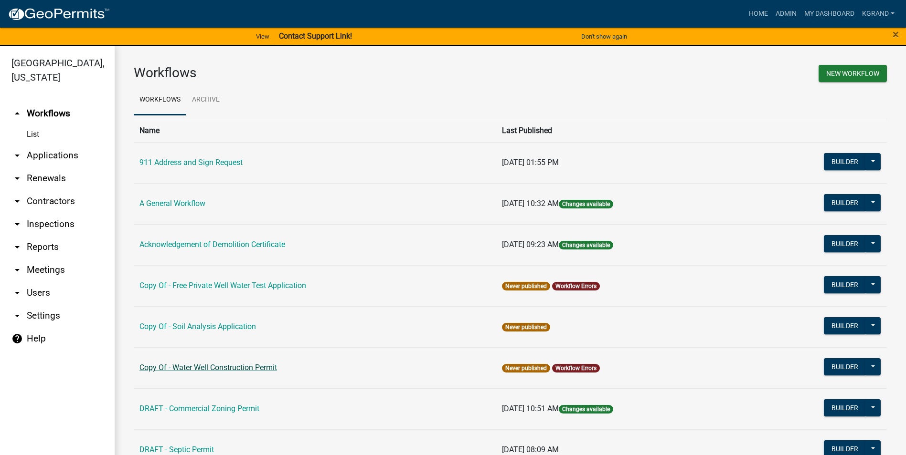
click at [225, 365] on link "Copy Of - Water Well Construction Permit" at bounding box center [208, 367] width 138 height 9
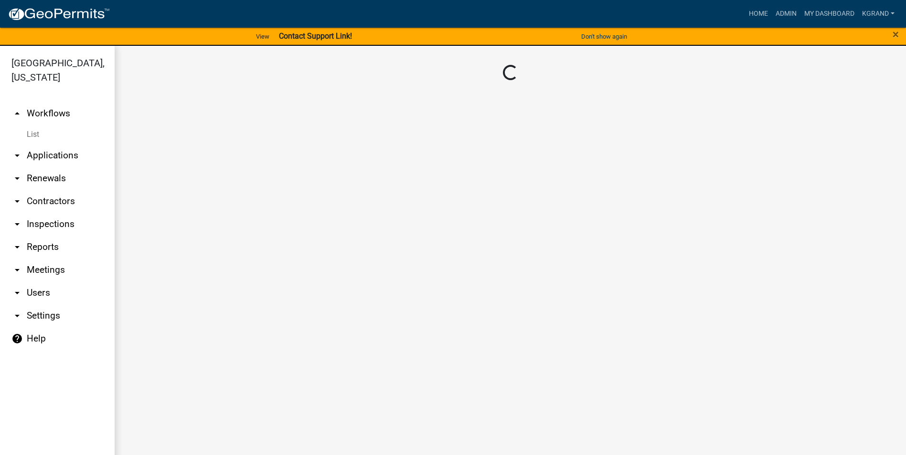
click at [225, 365] on main "Loading..." at bounding box center [510, 256] width 791 height 421
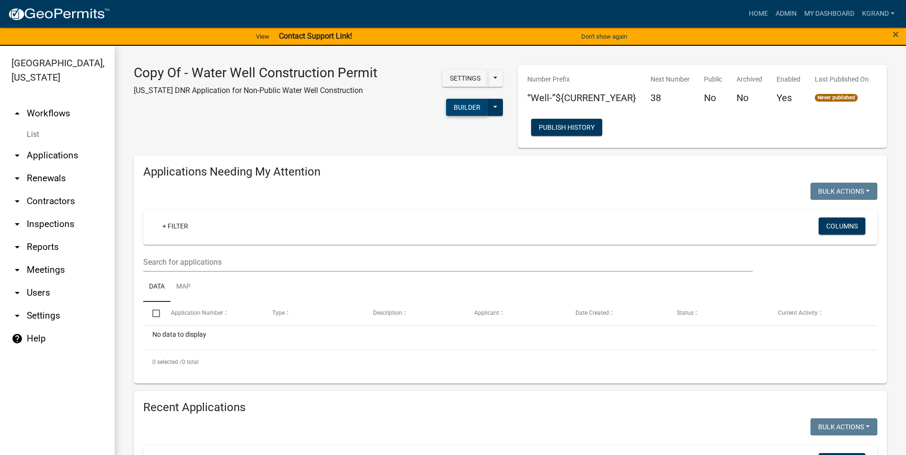
click at [459, 105] on button "Builder" at bounding box center [467, 107] width 42 height 17
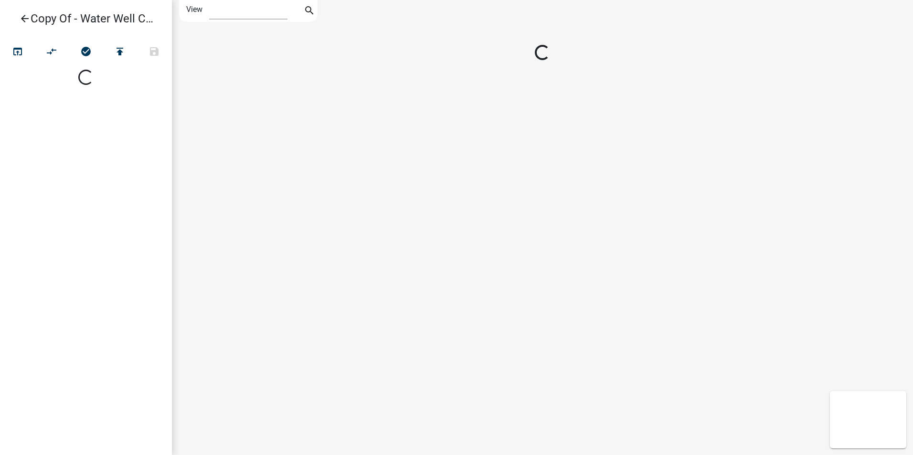
select select "1"
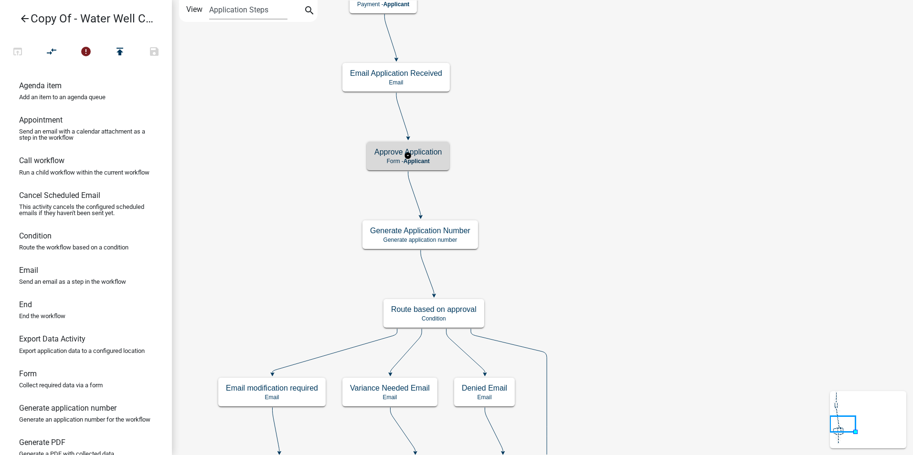
click at [421, 149] on h5 "Approve Application" at bounding box center [407, 152] width 67 height 9
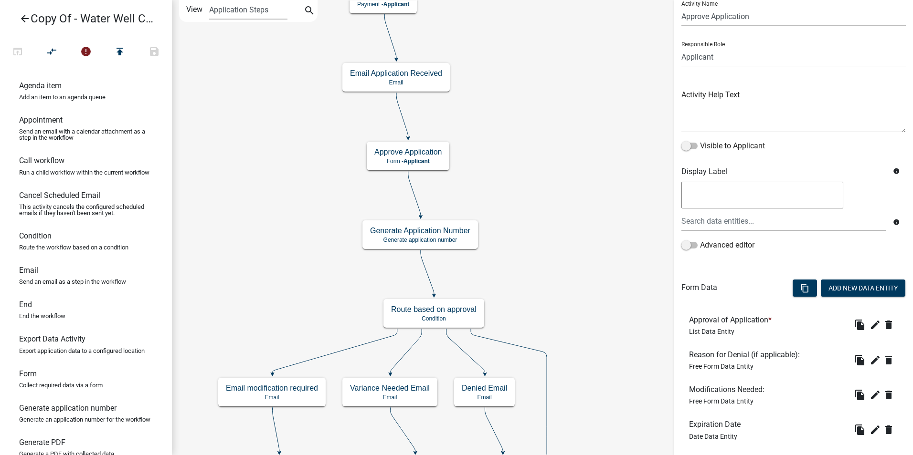
scroll to position [88, 0]
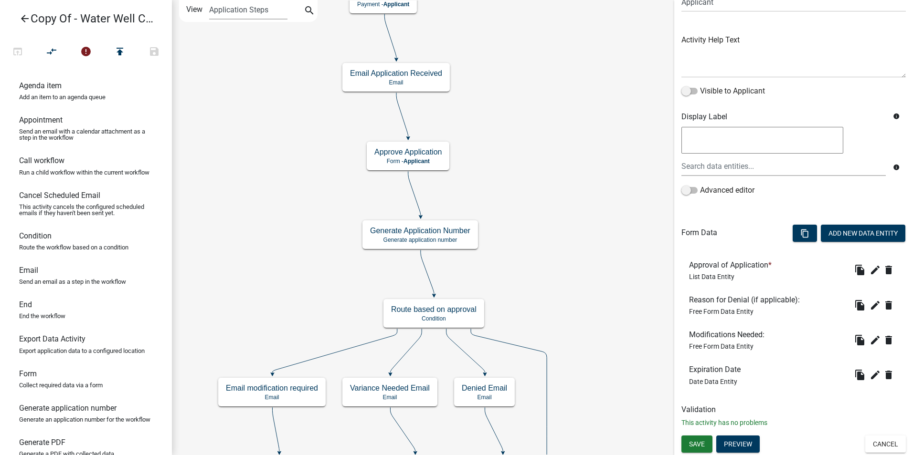
click at [561, 316] on icon "Start Start - Applicant Required Applicant Information Form - Applicant End End…" at bounding box center [542, 401] width 740 height 802
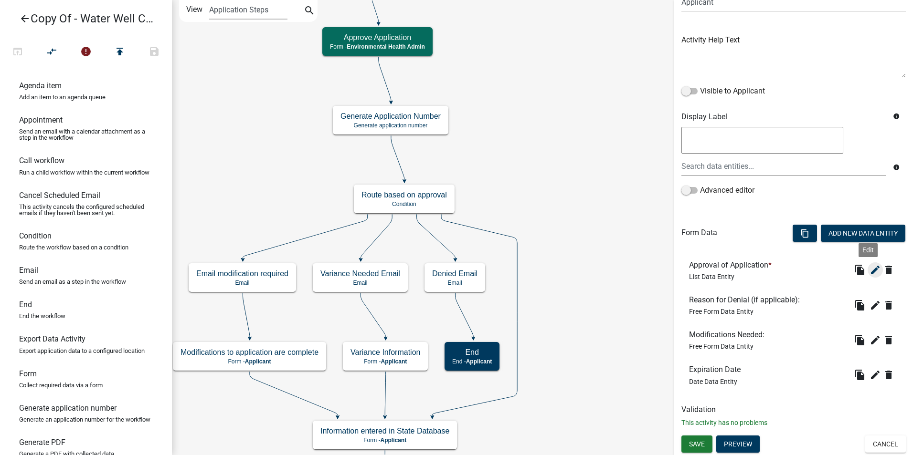
click at [869, 275] on icon "edit" at bounding box center [874, 270] width 11 height 11
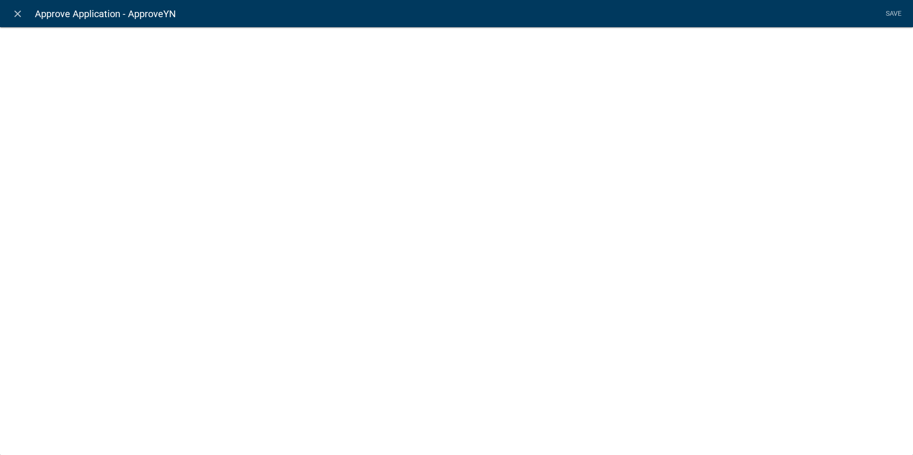
select select "list-data"
select select
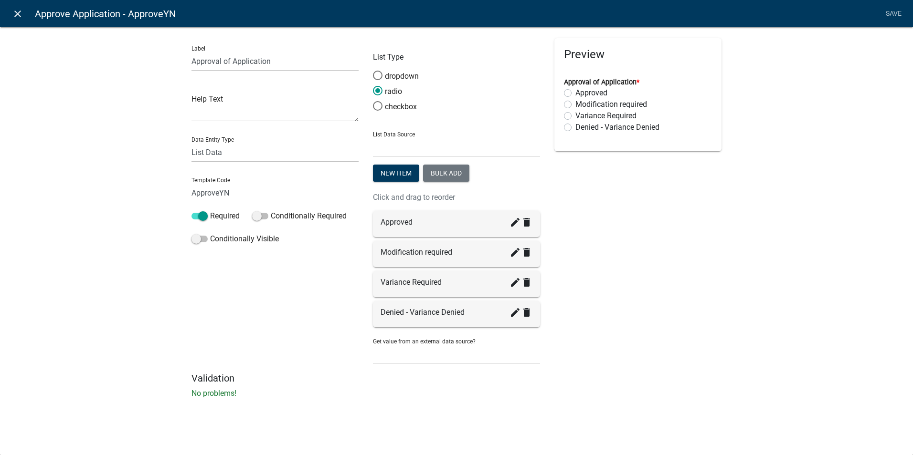
click at [16, 15] on icon "close" at bounding box center [17, 13] width 11 height 11
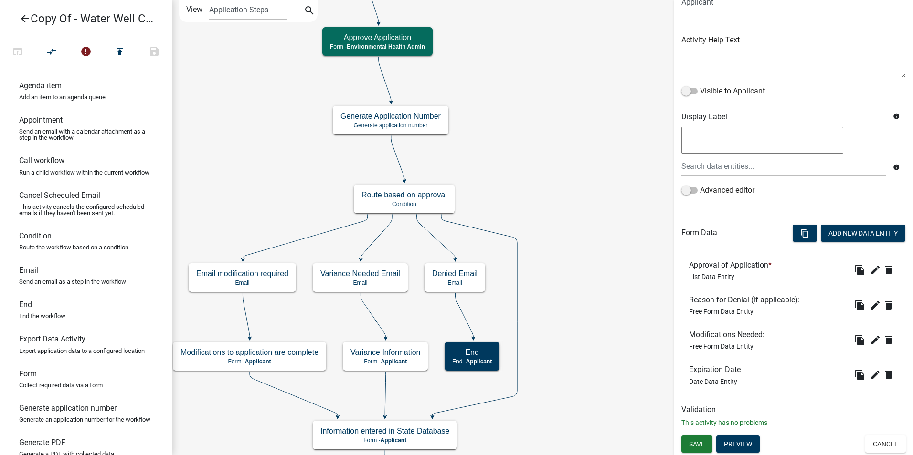
click at [600, 275] on icon "Start Start - Applicant Required Applicant Information Form - Applicant End End…" at bounding box center [542, 343] width 740 height 687
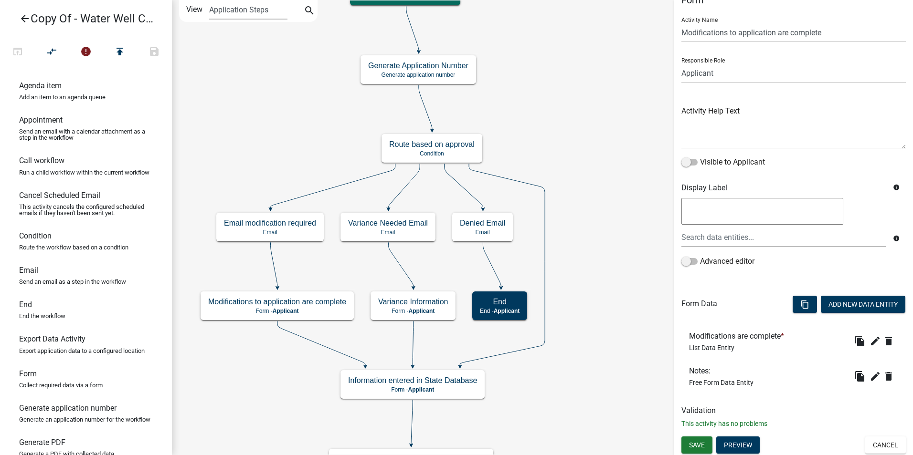
scroll to position [18, 0]
click at [870, 342] on icon "edit" at bounding box center [874, 340] width 11 height 11
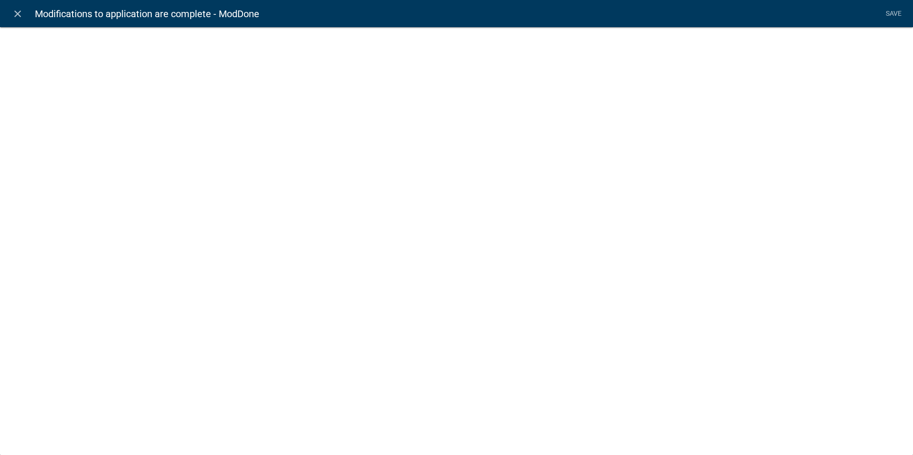
select select "list-data"
select select
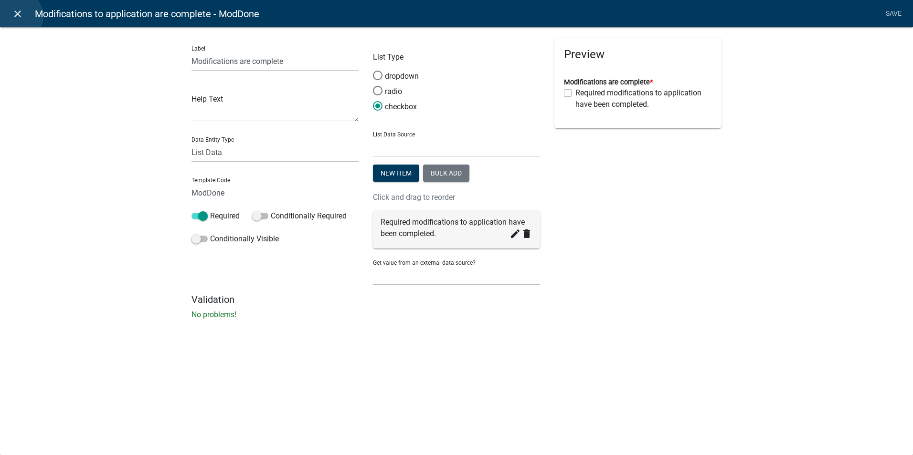
click at [19, 16] on icon "close" at bounding box center [17, 13] width 11 height 11
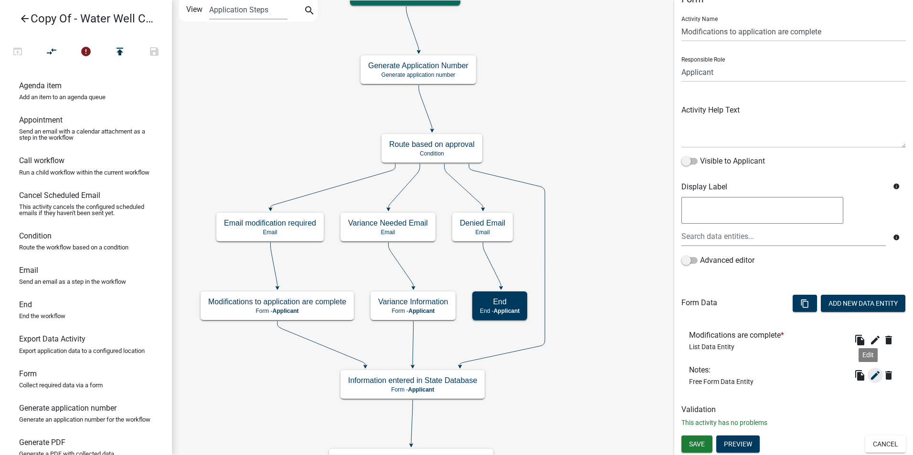
click at [869, 381] on icon "edit" at bounding box center [874, 375] width 11 height 11
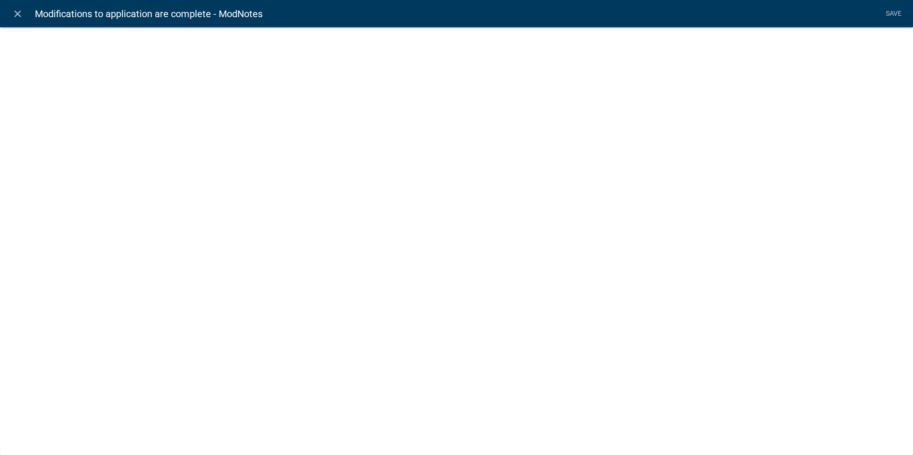
select select
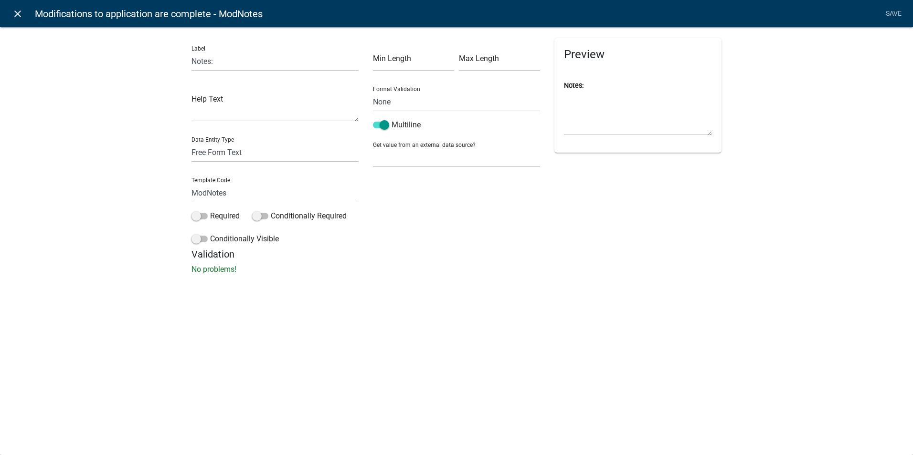
click at [16, 17] on icon "close" at bounding box center [17, 13] width 11 height 11
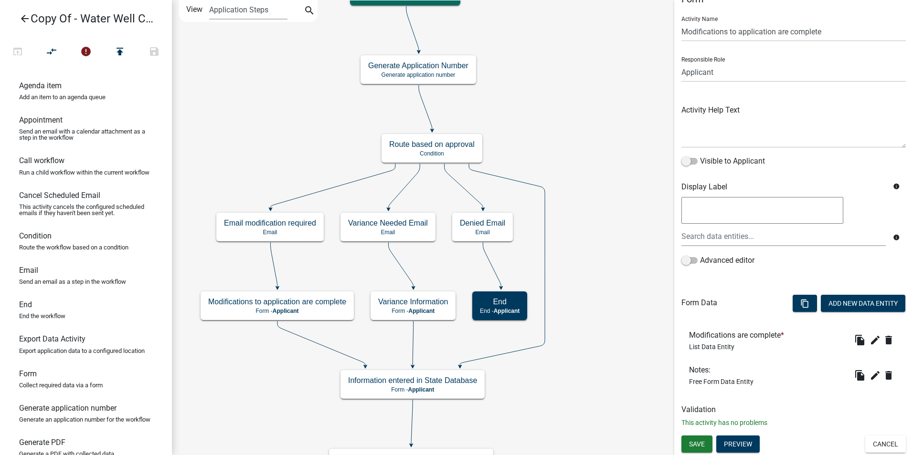
click at [628, 302] on icon "Start Start - Applicant Required Applicant Information Form - Applicant End End…" at bounding box center [542, 318] width 740 height 636
click at [597, 252] on icon "Start Start - Applicant Required Applicant Information Form - Applicant End End…" at bounding box center [542, 318] width 740 height 636
click at [881, 439] on button "Cancel" at bounding box center [885, 444] width 41 height 17
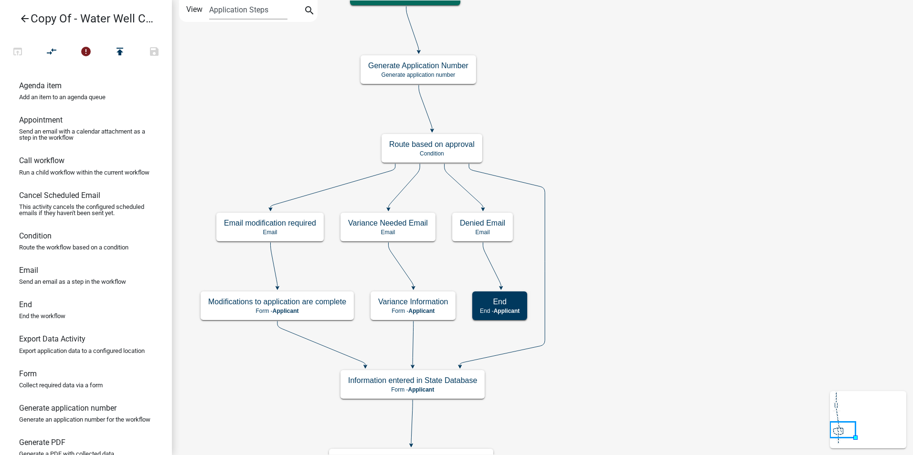
click at [642, 234] on icon "Start Start - Applicant Required Applicant Information Form - Applicant End End…" at bounding box center [542, 318] width 740 height 636
click at [628, 250] on icon "Start Start - Applicant Required Applicant Information Form - Applicant End End…" at bounding box center [542, 318] width 740 height 636
click at [435, 307] on div "Variance Information Form - Applicant" at bounding box center [412, 306] width 85 height 29
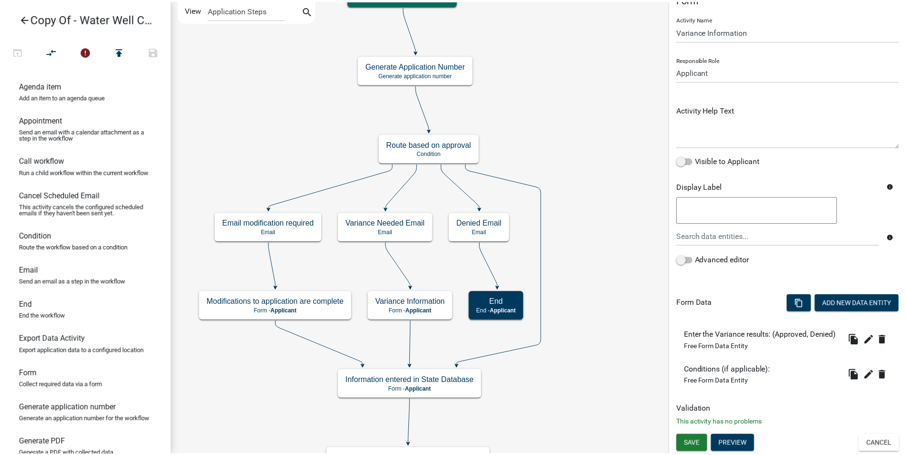
scroll to position [33, 0]
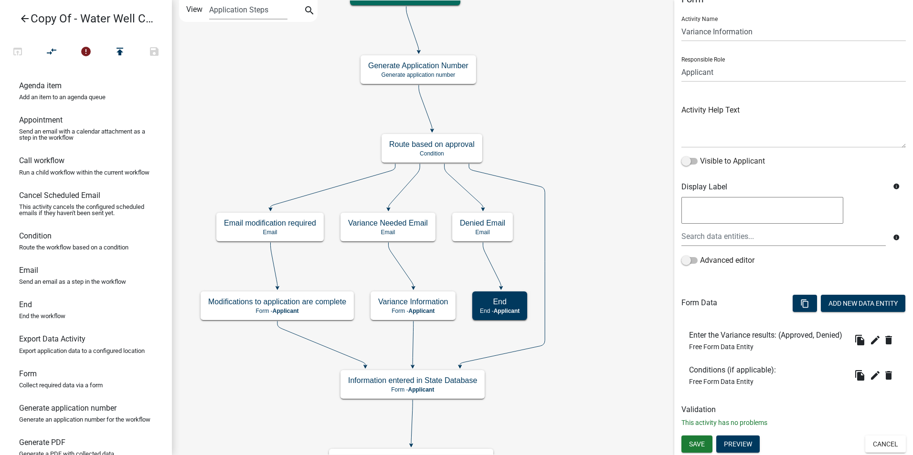
click at [621, 312] on icon "Start Start - Applicant Required Applicant Information Form - Applicant End End…" at bounding box center [542, 318] width 740 height 636
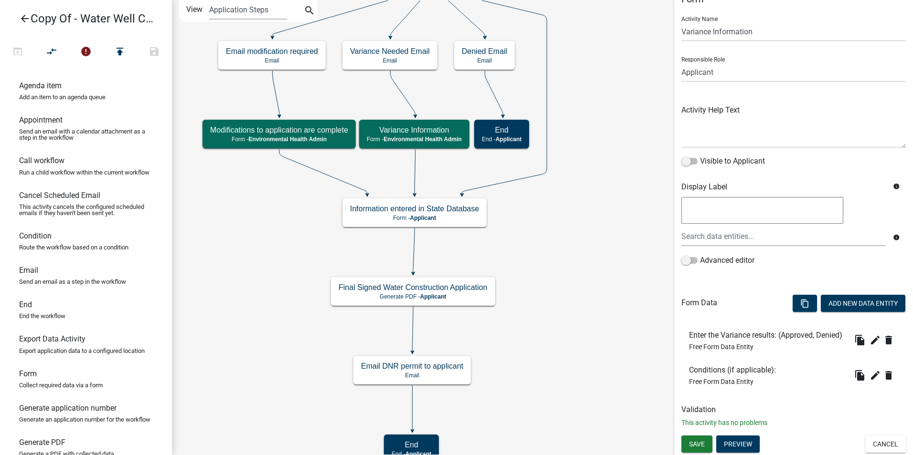
click at [547, 255] on icon "Start Start - Applicant Required Applicant Information Form - Applicant End End…" at bounding box center [542, 232] width 740 height 465
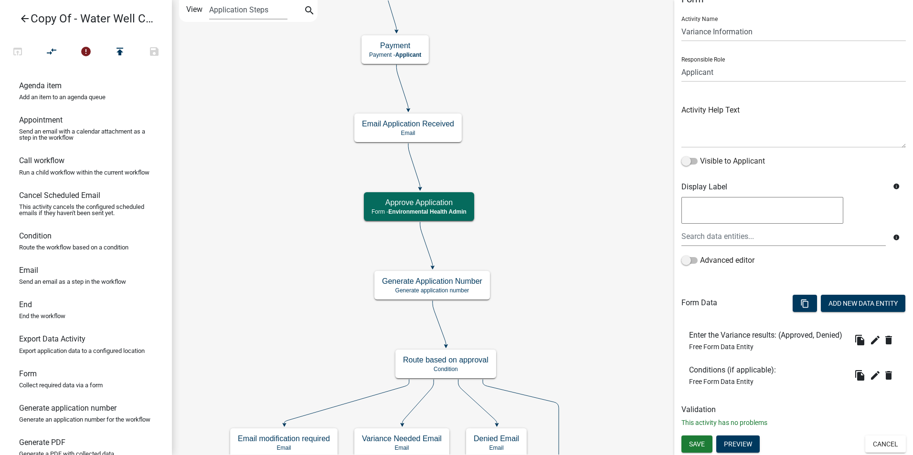
click at [24, 18] on icon "arrow_back" at bounding box center [24, 19] width 11 height 13
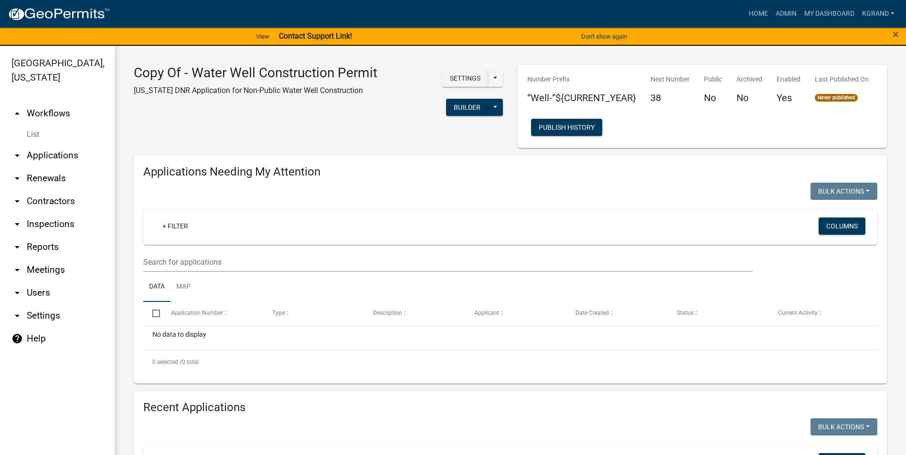
click at [41, 102] on link "arrow_drop_up Workflows" at bounding box center [57, 113] width 115 height 23
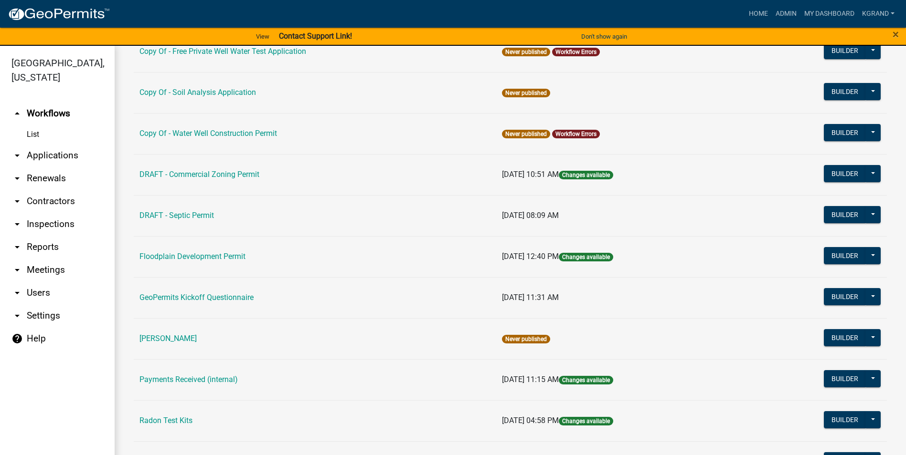
scroll to position [334, 0]
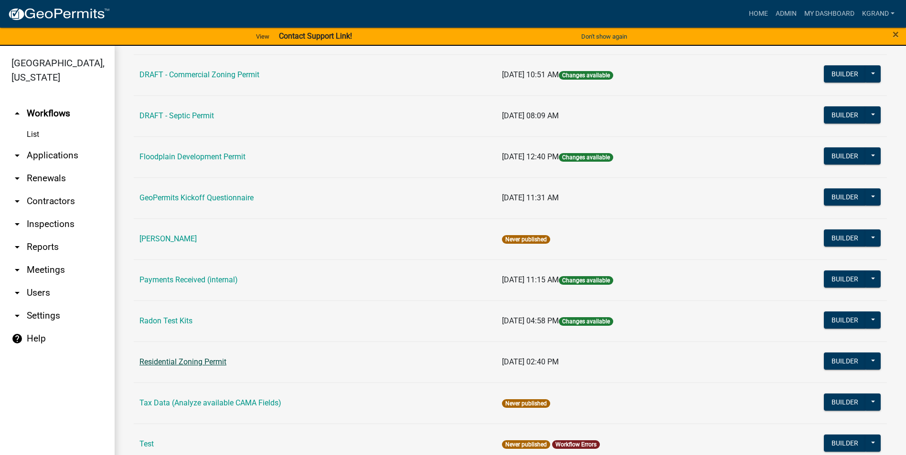
click at [161, 362] on link "Residential Zoning Permit" at bounding box center [182, 362] width 87 height 9
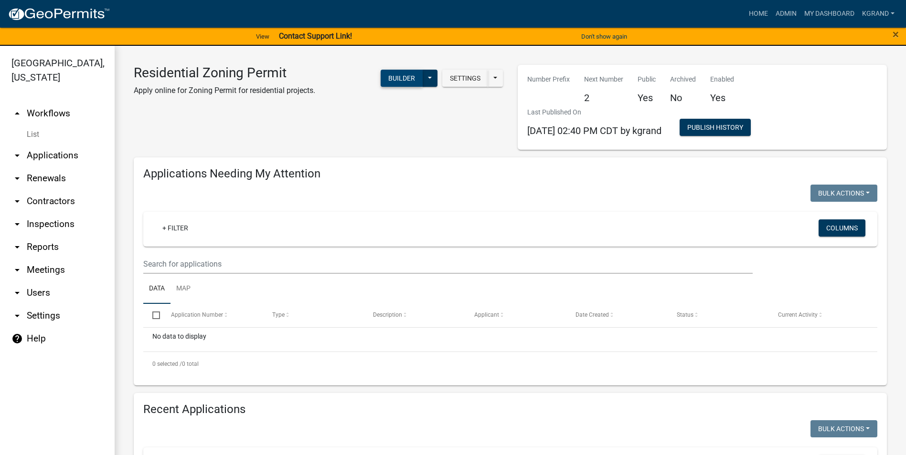
click at [390, 80] on button "Builder" at bounding box center [402, 78] width 42 height 17
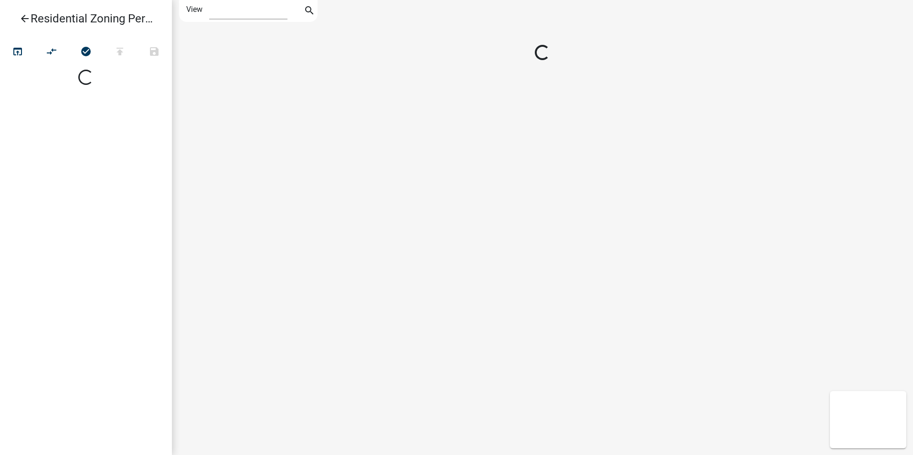
select select "1"
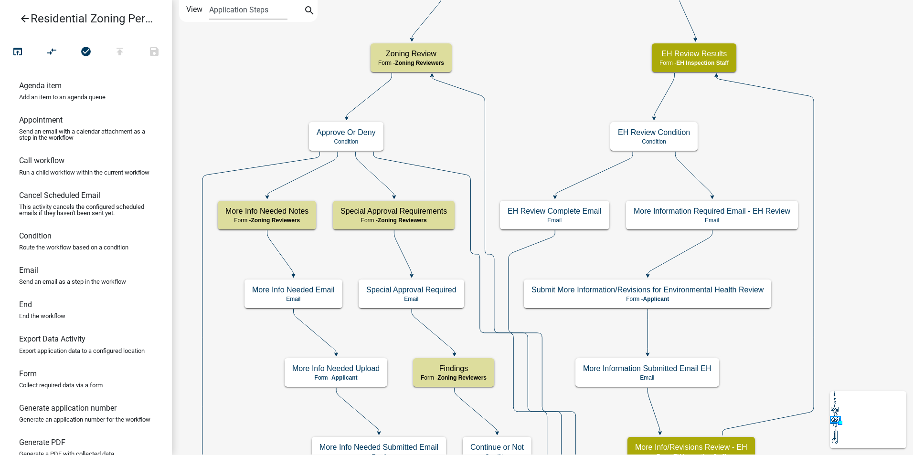
click at [27, 17] on icon "arrow_back" at bounding box center [24, 19] width 11 height 13
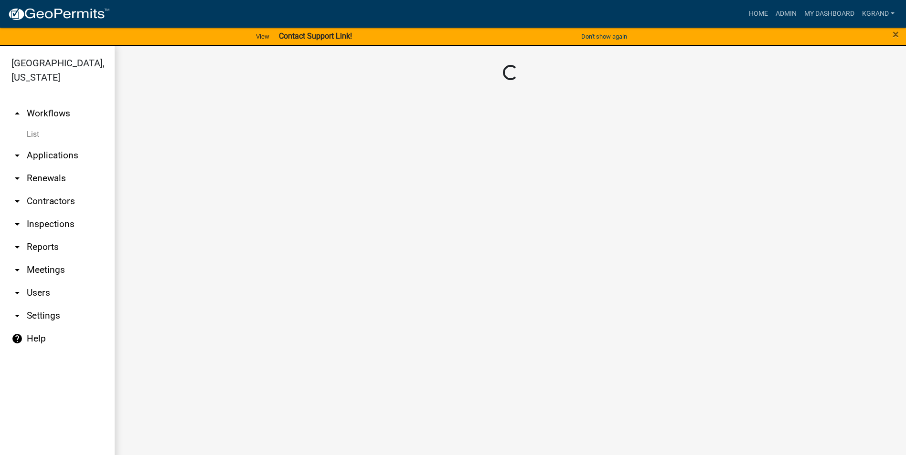
click at [36, 102] on link "arrow_drop_up Workflows" at bounding box center [57, 113] width 115 height 23
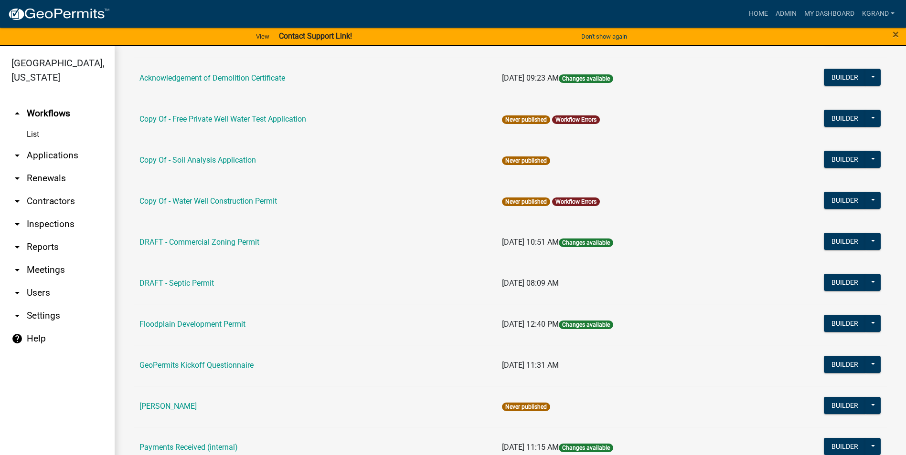
scroll to position [143, 0]
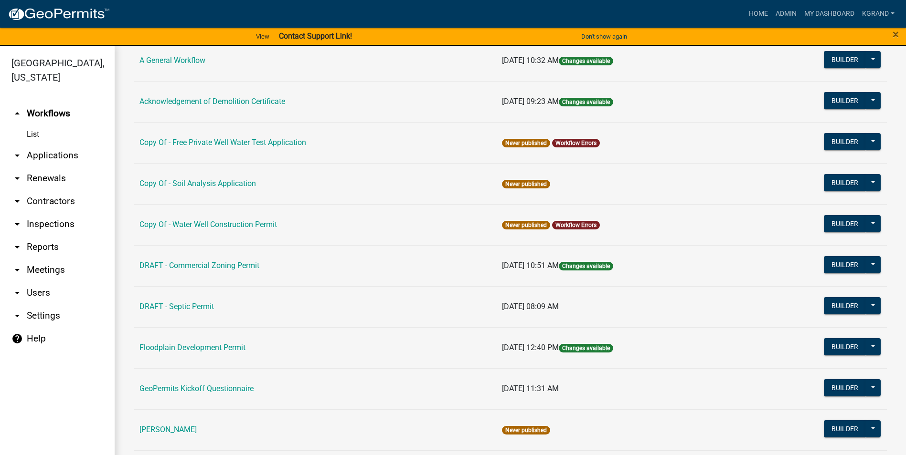
click at [193, 219] on td "Copy Of - Water Well Construction Permit" at bounding box center [315, 224] width 362 height 41
click at [194, 223] on link "Copy Of - Water Well Construction Permit" at bounding box center [208, 224] width 138 height 9
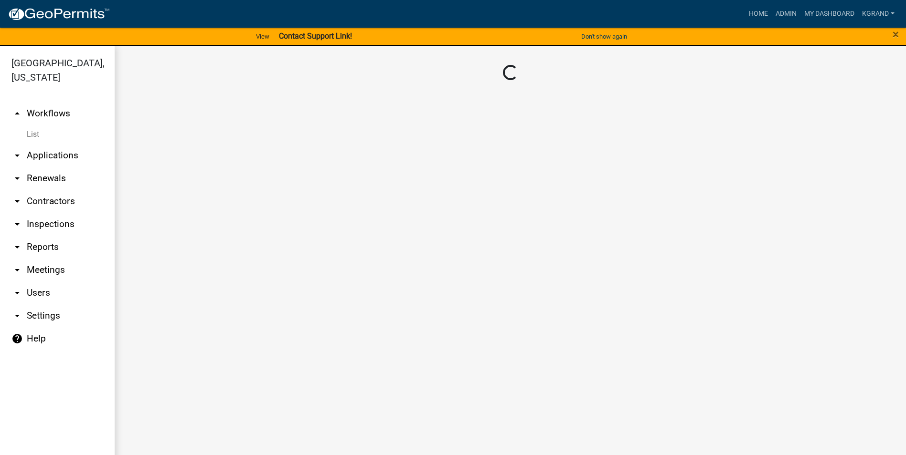
click at [195, 223] on main "Loading..." at bounding box center [510, 256] width 791 height 421
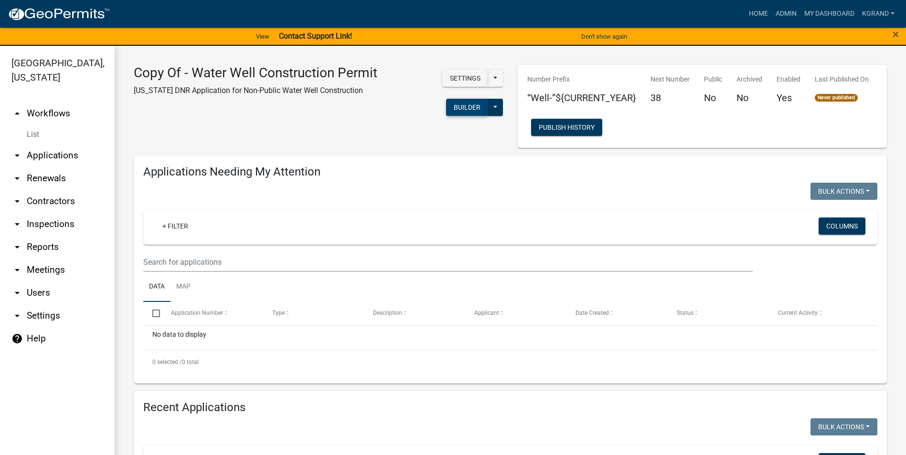
click at [463, 106] on button "Builder" at bounding box center [467, 107] width 42 height 17
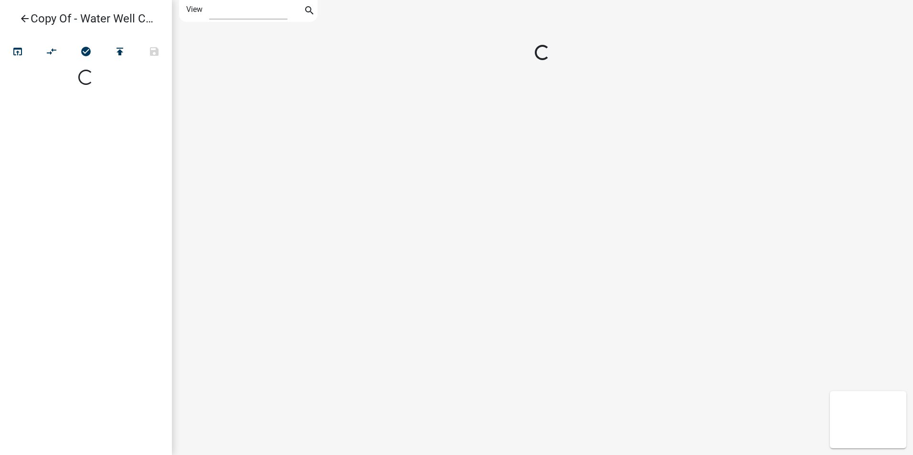
select select "1"
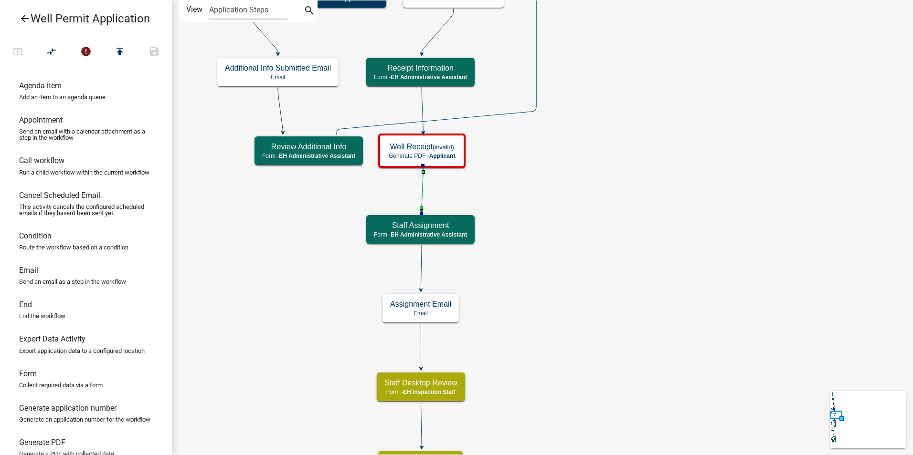
click at [423, 189] on icon at bounding box center [422, 188] width 1 height 45
drag, startPoint x: 29, startPoint y: 281, endPoint x: 504, endPoint y: 183, distance: 485.5
click at [504, 183] on div "arrow_back Well Permit Application open_in_browser compare_arrows hourglass_bot…" at bounding box center [456, 227] width 913 height 455
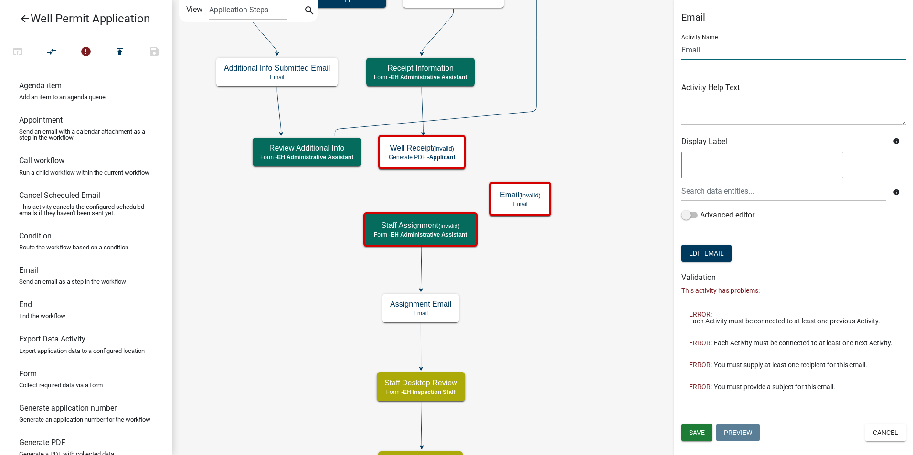
click at [688, 50] on input "Email" at bounding box center [793, 50] width 224 height 20
click at [688, 49] on input "Email" at bounding box center [793, 50] width 224 height 20
click at [715, 50] on input "Email" at bounding box center [793, 50] width 224 height 20
click at [711, 50] on input "Email" at bounding box center [793, 50] width 224 height 20
click at [720, 52] on input "Email" at bounding box center [793, 50] width 224 height 20
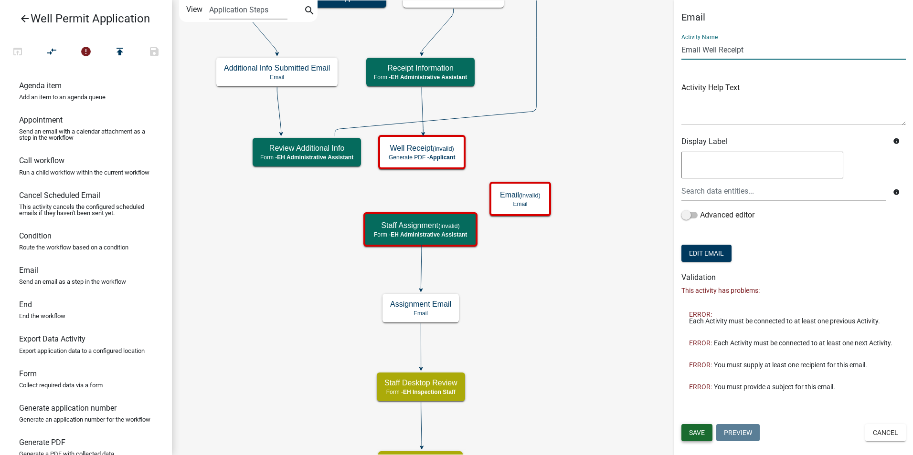
type input "Email Well Receipt"
click at [696, 431] on span "Save" at bounding box center [697, 433] width 16 height 8
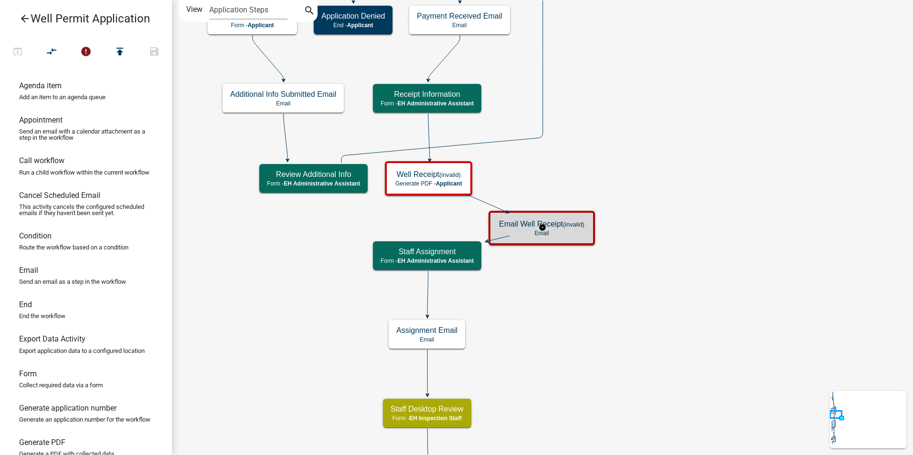
click at [564, 233] on p "Email" at bounding box center [541, 233] width 85 height 7
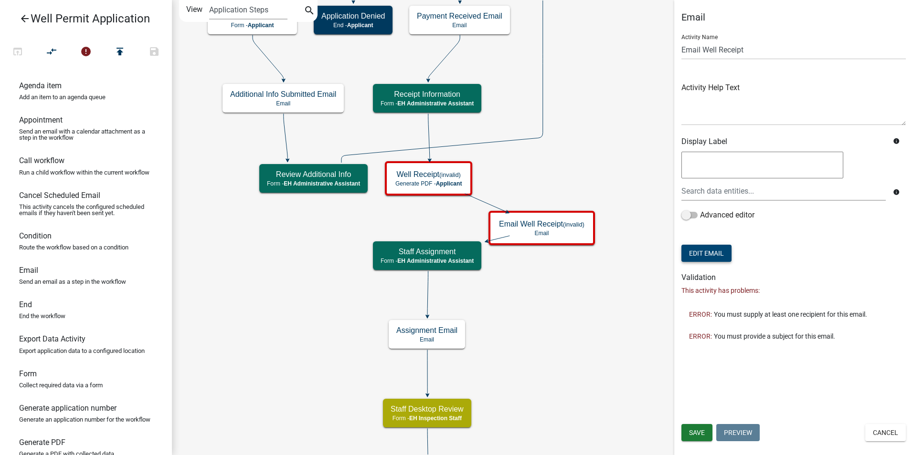
click at [707, 253] on button "Edit Email" at bounding box center [706, 253] width 50 height 17
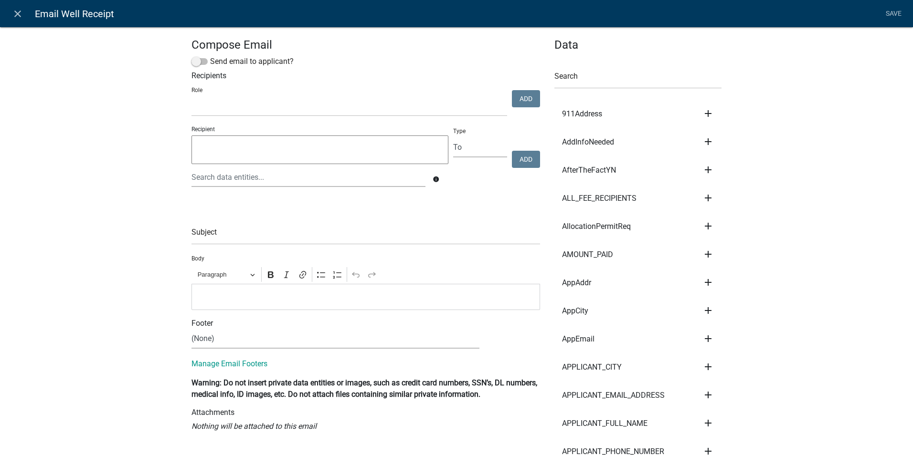
select select
click at [257, 236] on input "text" at bounding box center [365, 235] width 349 height 20
type input "Well Permit Receipt - Story County"
click at [217, 109] on select "Admin P & D Inspectors EH Administrative Assistant Zoning Reviewers EH Inspecti…" at bounding box center [349, 107] width 316 height 20
select select "ec461454-9adf-4019-be3d-d20d625e8fbc"
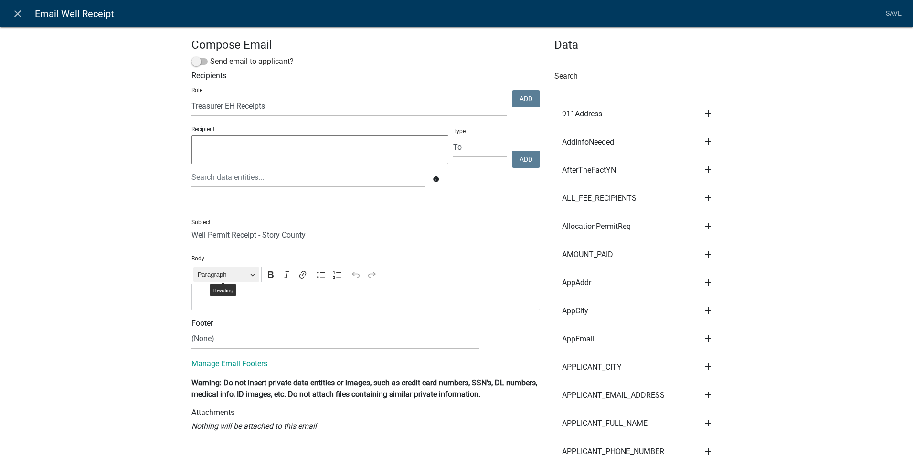
click at [191, 97] on select "Admin P & D Inspectors EH Administrative Assistant Zoning Reviewers EH Inspecti…" at bounding box center [349, 107] width 316 height 20
click at [199, 62] on span at bounding box center [199, 61] width 16 height 7
click at [210, 56] on input "Send email to applicant?" at bounding box center [210, 56] width 0 height 0
click at [209, 342] on select "(None) Environmental Health Planning & Development" at bounding box center [335, 339] width 288 height 20
select select "51100578-599f-4d7e-be24-c94a8b75c9ee"
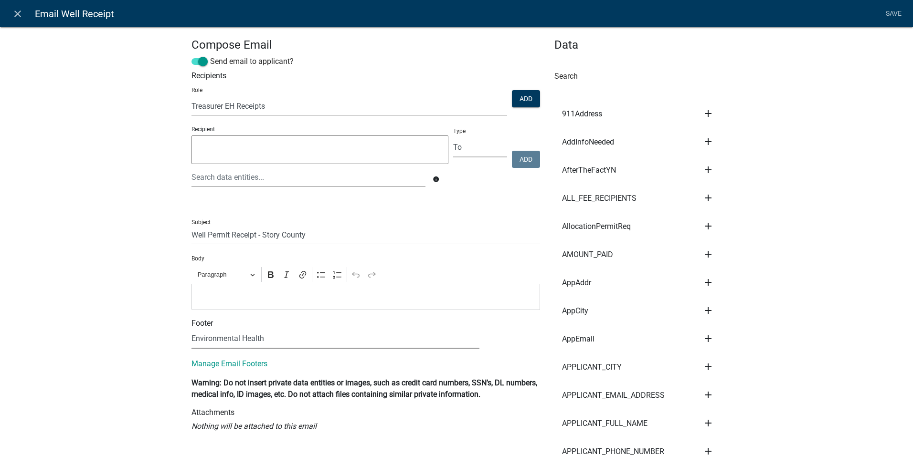
click at [191, 329] on select "(None) Environmental Health Planning & Development" at bounding box center [335, 339] width 288 height 20
click at [209, 306] on div "Editor editing area: main. Press Alt+0 for help." at bounding box center [365, 297] width 349 height 26
click at [890, 18] on link "Save" at bounding box center [893, 14] width 24 height 18
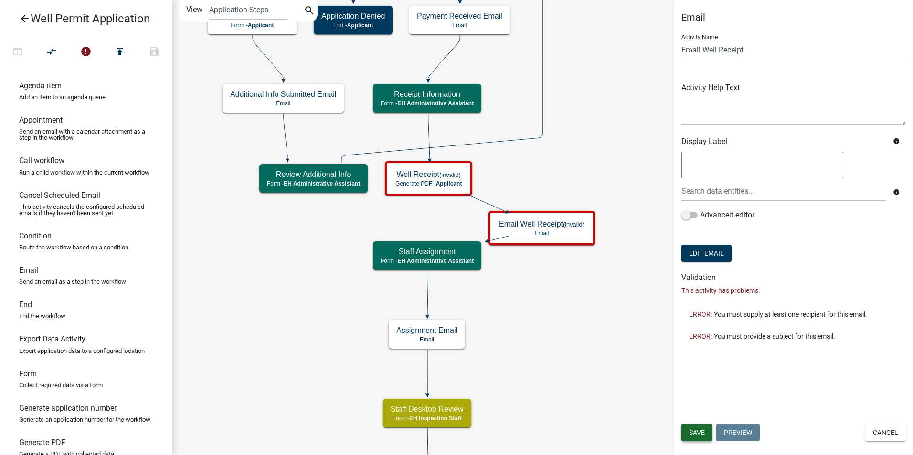
click at [696, 437] on span "Save" at bounding box center [697, 433] width 16 height 8
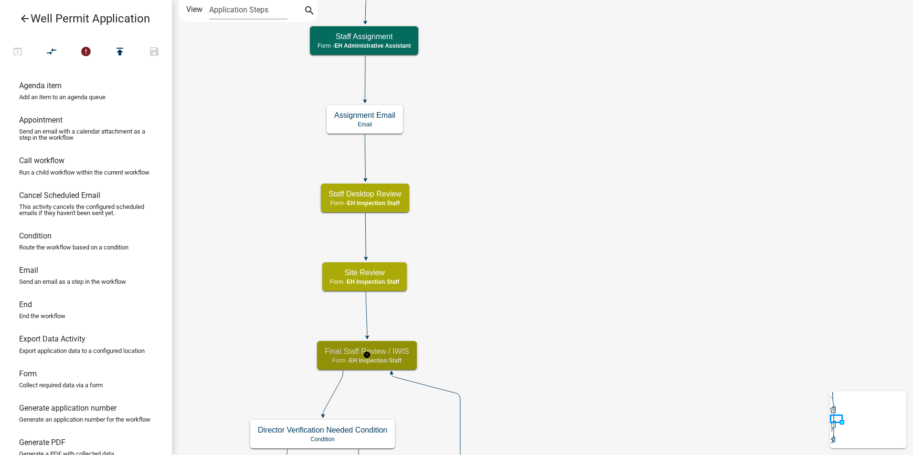
click at [389, 346] on div "Final Staff Review / IWIS Form - EH Inspection Staff" at bounding box center [367, 355] width 100 height 29
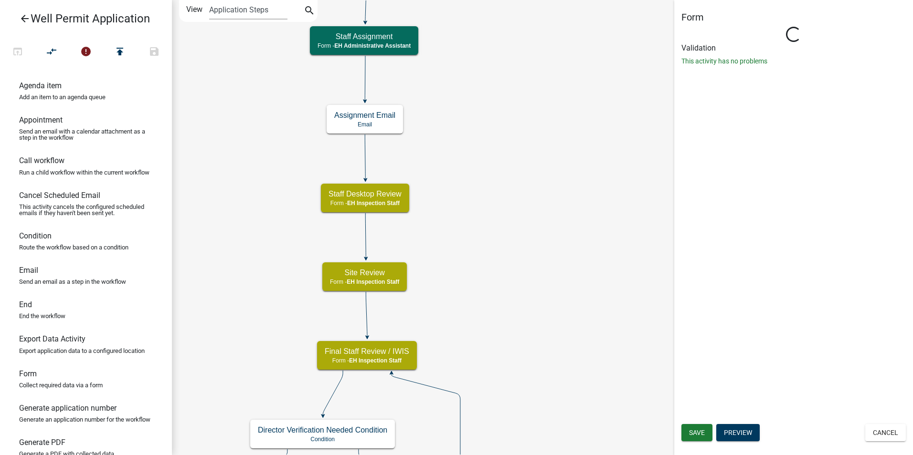
select select "B112E396-40EF-4858-AE7C-AB0894FDBB84"
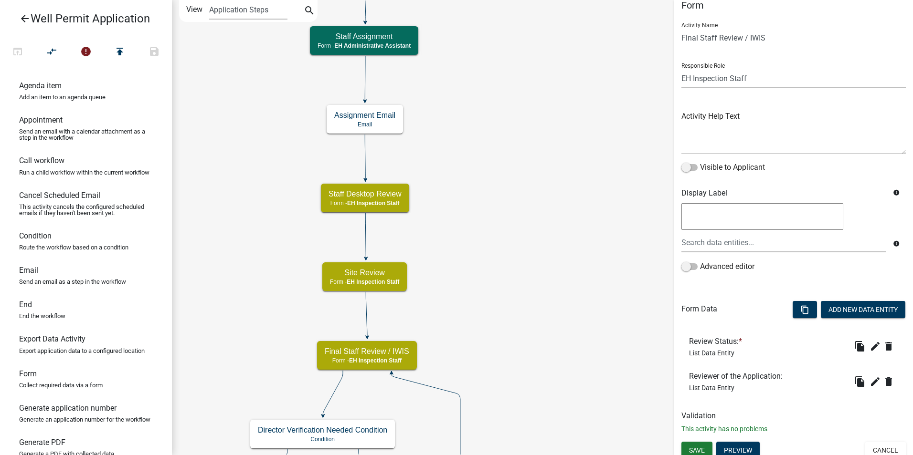
scroll to position [18, 0]
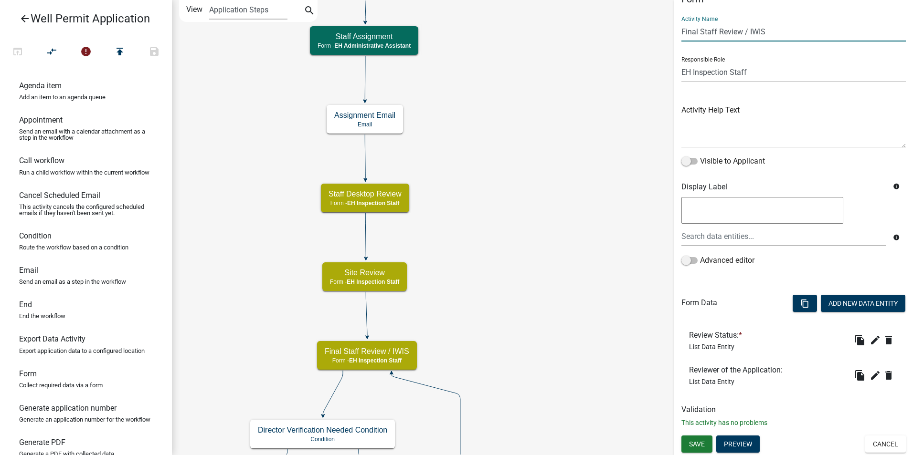
click at [771, 30] on input "Final Staff Review / IWIS" at bounding box center [793, 32] width 224 height 20
type input "Final Staff Review"
drag, startPoint x: 692, startPoint y: 447, endPoint x: 690, endPoint y: 443, distance: 5.1
click at [692, 447] on span "Save" at bounding box center [697, 445] width 16 height 8
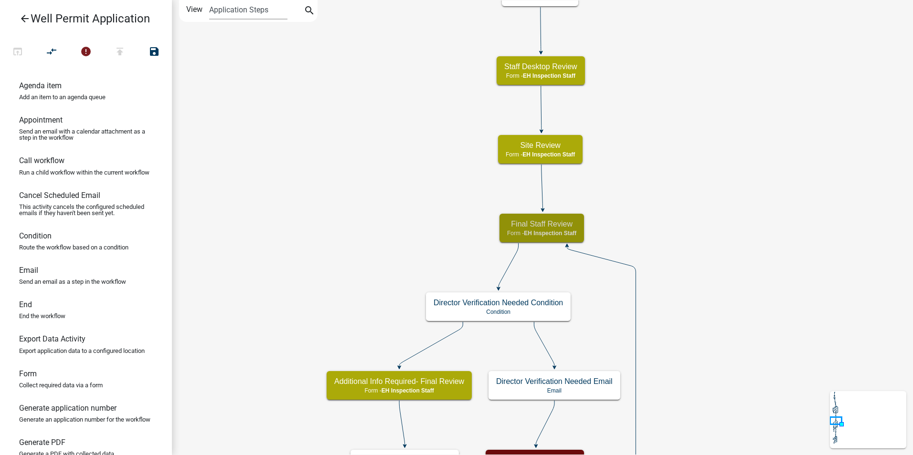
scroll to position [0, 0]
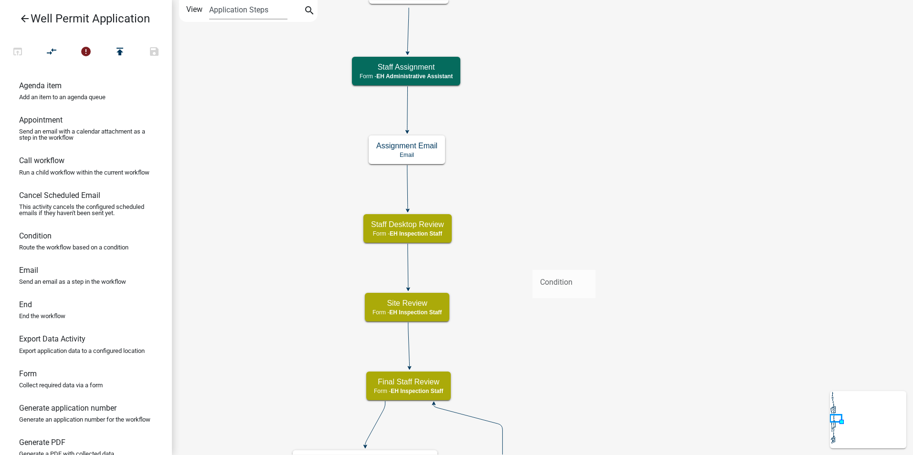
drag, startPoint x: 44, startPoint y: 247, endPoint x: 531, endPoint y: 263, distance: 486.8
click at [531, 263] on div "arrow_back Well Permit Application open_in_browser compare_arrows error publish…" at bounding box center [456, 227] width 913 height 455
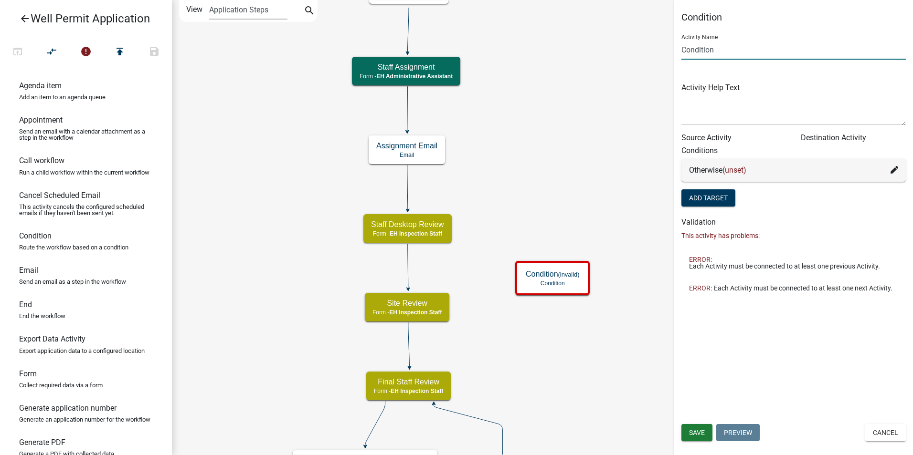
click at [709, 49] on input "Condition" at bounding box center [793, 50] width 224 height 20
type input "H"
type input "Other Permits Needed Condition"
click at [697, 428] on button "Save" at bounding box center [696, 432] width 31 height 17
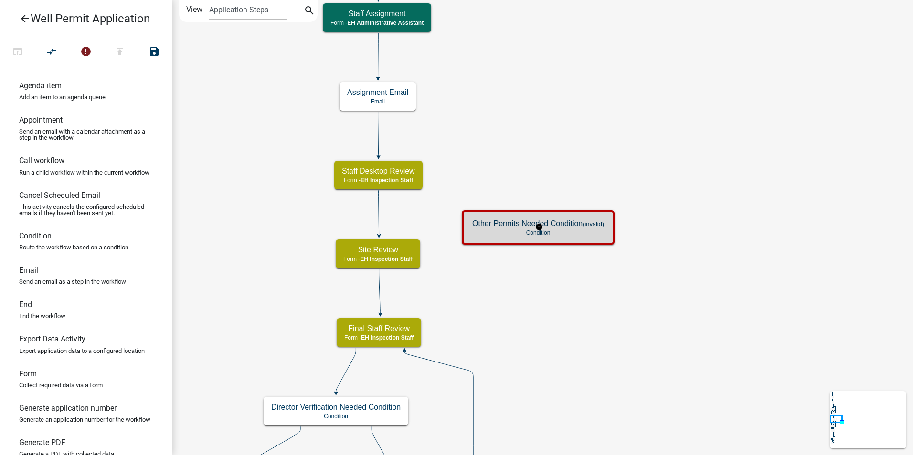
click at [488, 226] on h5 "Other Permits Needed Condition (invalid)" at bounding box center [538, 223] width 132 height 9
click at [379, 212] on icon at bounding box center [379, 213] width 0 height 45
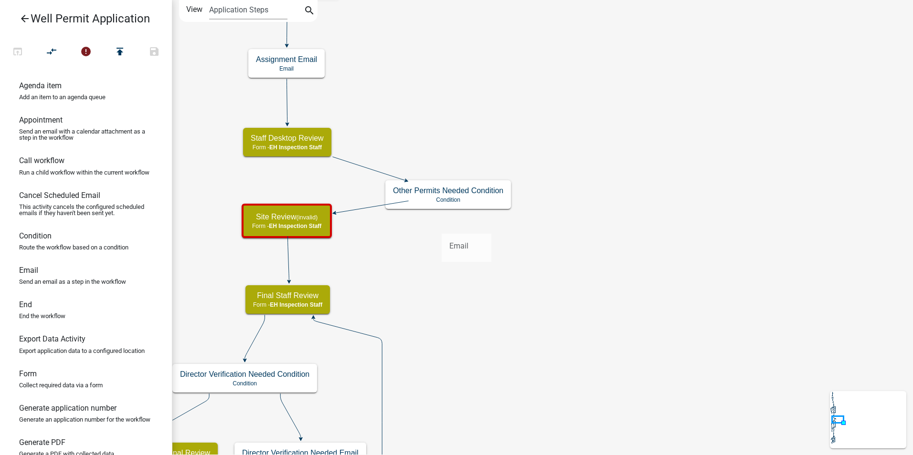
drag, startPoint x: 29, startPoint y: 282, endPoint x: 442, endPoint y: 226, distance: 416.2
click at [442, 226] on div "arrow_back Well Permit Application open_in_browser compare_arrows error publish…" at bounding box center [456, 227] width 913 height 455
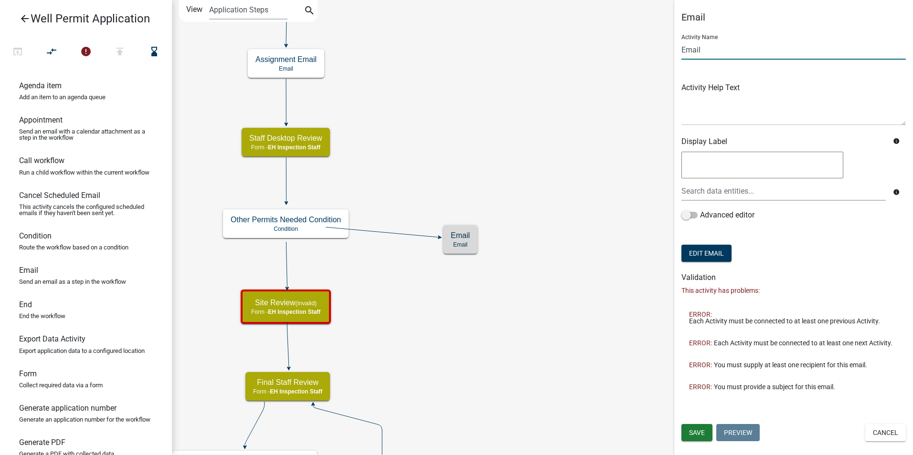
click at [692, 48] on input "Email" at bounding box center [793, 50] width 224 height 20
click at [692, 45] on input "Email" at bounding box center [793, 50] width 224 height 20
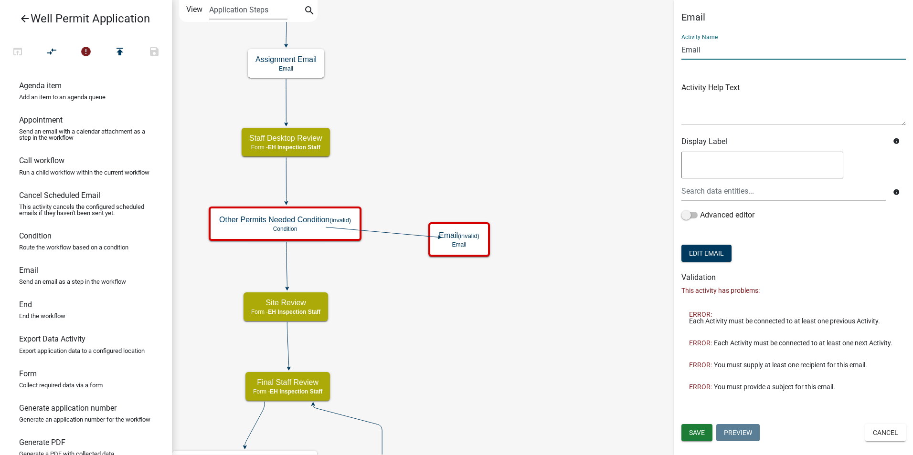
click at [692, 45] on input "Email" at bounding box center [793, 50] width 224 height 20
type input "Flood Plain Permit Needed Email"
click at [696, 251] on button "Edit Email" at bounding box center [706, 253] width 50 height 17
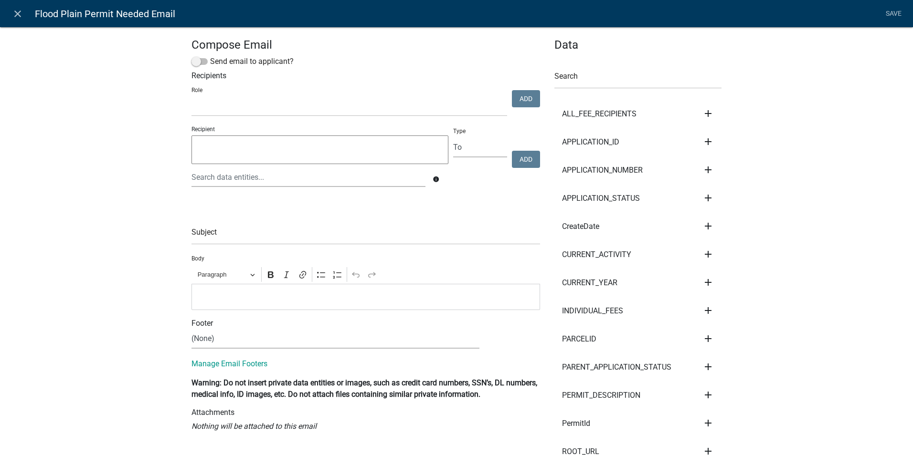
select select
click at [197, 63] on span at bounding box center [199, 61] width 16 height 7
click at [210, 56] on input "Send email to applicant?" at bounding box center [210, 56] width 0 height 0
click at [206, 238] on input "text" at bounding box center [365, 235] width 349 height 20
type input "Flood Plain Permit Needed"
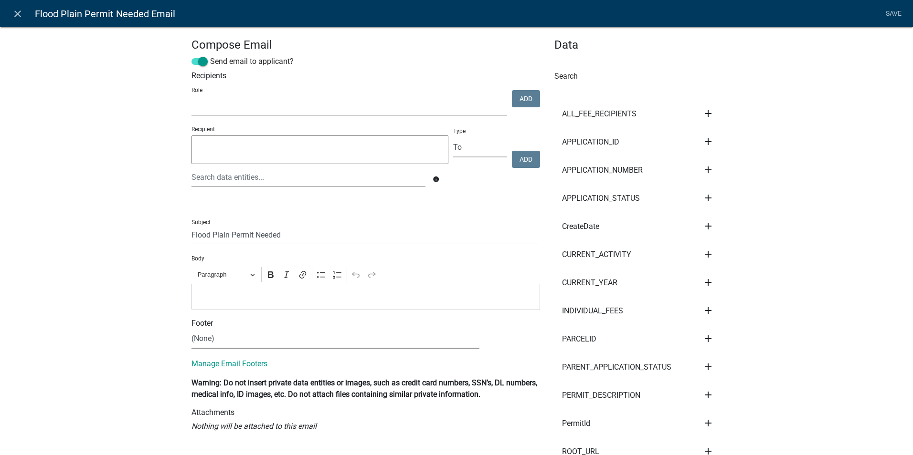
click at [201, 343] on select "(None) Environmental Health Planning & Development" at bounding box center [335, 339] width 288 height 20
select select "51100578-599f-4d7e-be24-c94a8b75c9ee"
click at [191, 329] on select "(None) Environmental Health Planning & Development" at bounding box center [335, 339] width 288 height 20
click at [313, 289] on div "Editor editing area: main. Press Alt+0 for help." at bounding box center [365, 297] width 349 height 26
click at [886, 12] on link "Save" at bounding box center [893, 14] width 24 height 18
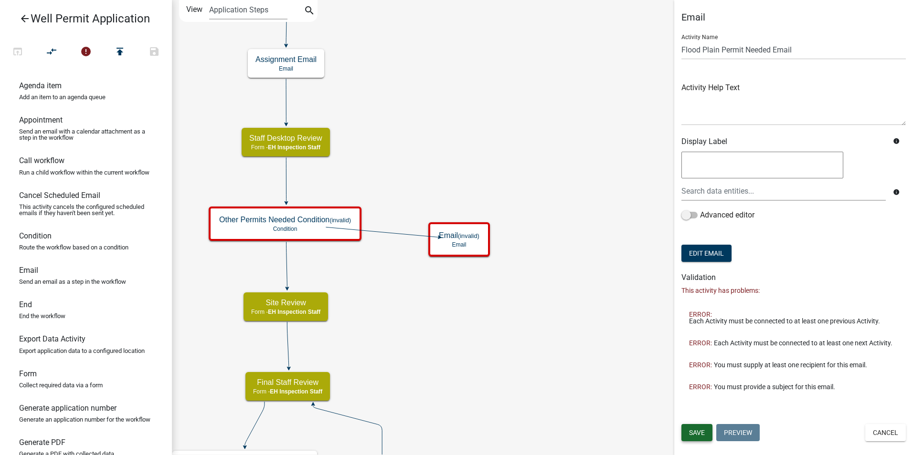
click at [698, 431] on span "Save" at bounding box center [697, 433] width 16 height 8
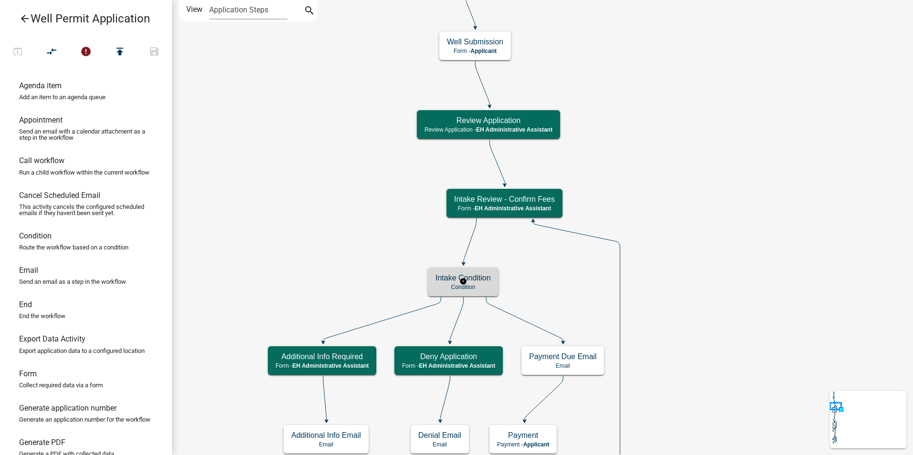
click at [476, 289] on p "Condition" at bounding box center [462, 287] width 55 height 7
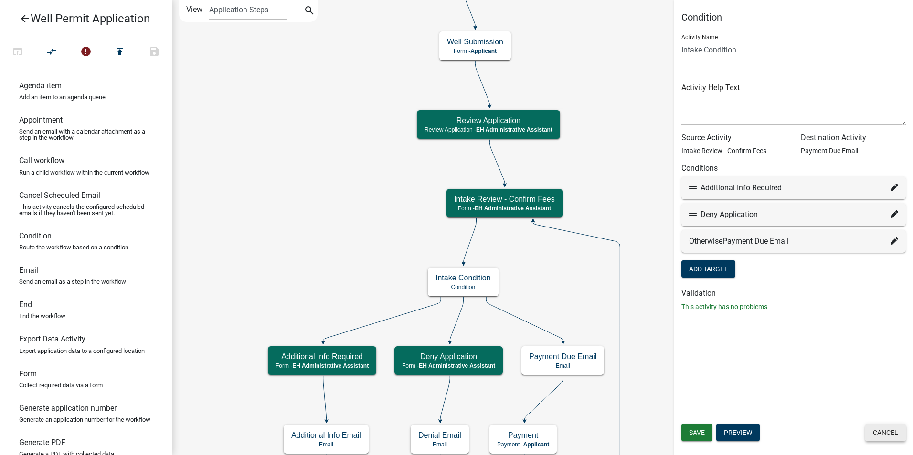
click at [879, 434] on button "Cancel" at bounding box center [885, 432] width 41 height 17
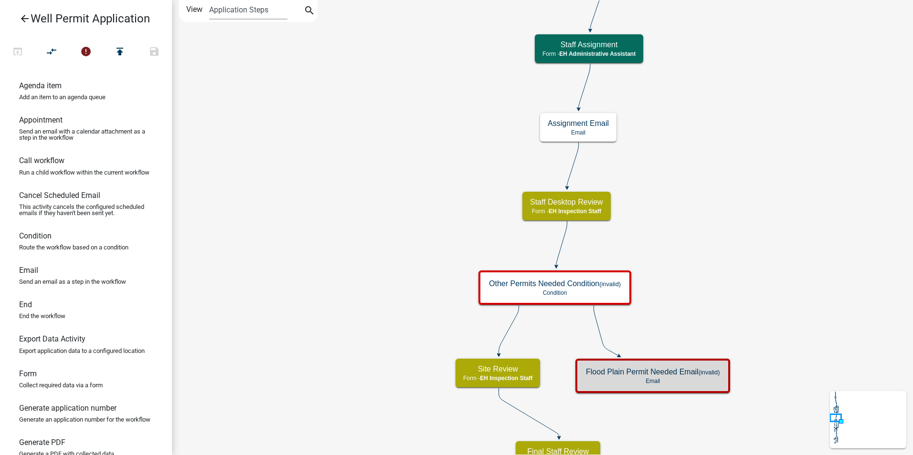
click at [602, 338] on icon at bounding box center [605, 331] width 25 height 50
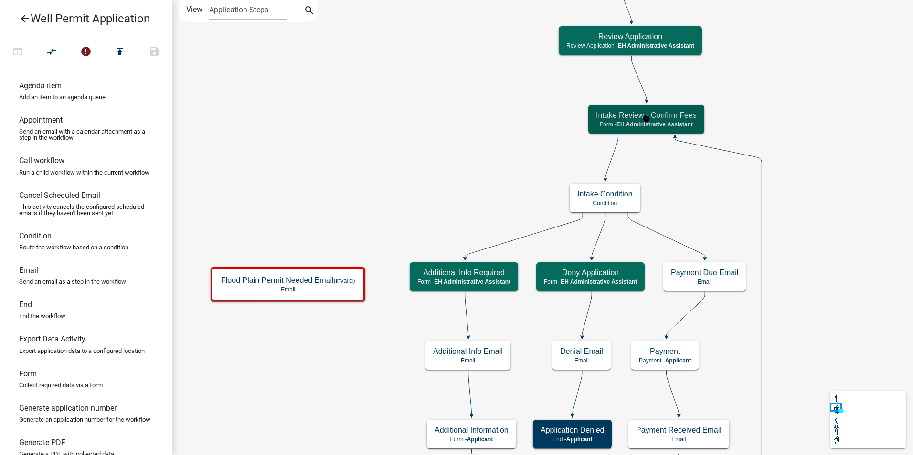
click at [675, 123] on span "EH Administrative Assistant" at bounding box center [654, 124] width 76 height 7
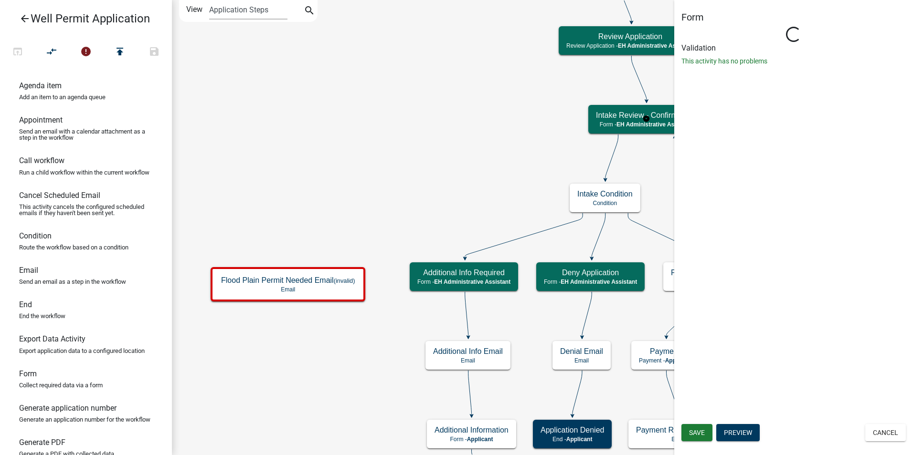
select select "DA3E3E5F-670D-4329-B60C-5CC8A4B2B679"
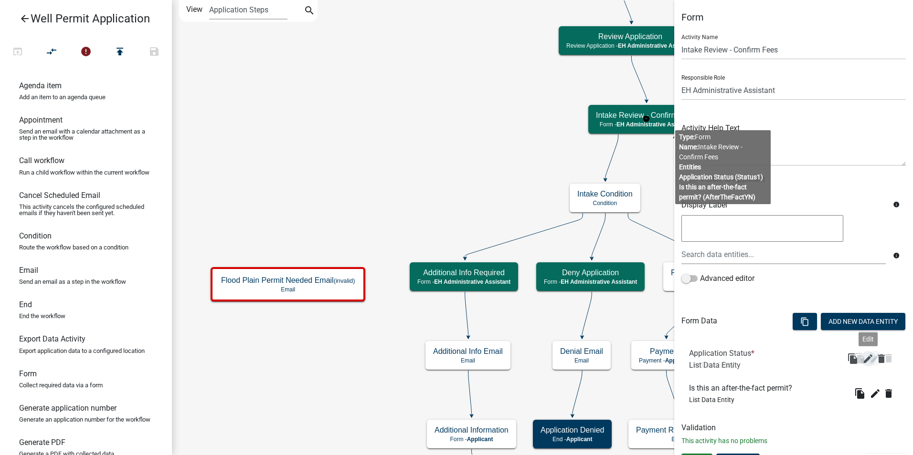
click at [869, 357] on icon "edit" at bounding box center [874, 358] width 11 height 11
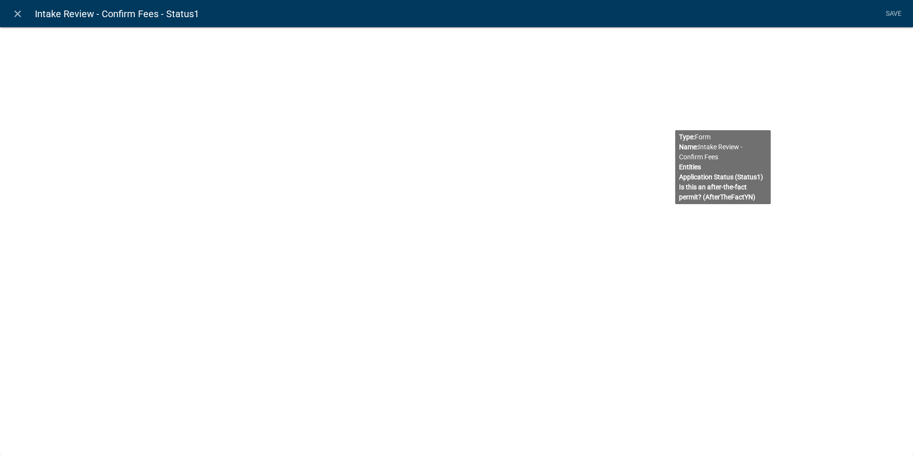
select select "list-data"
select select
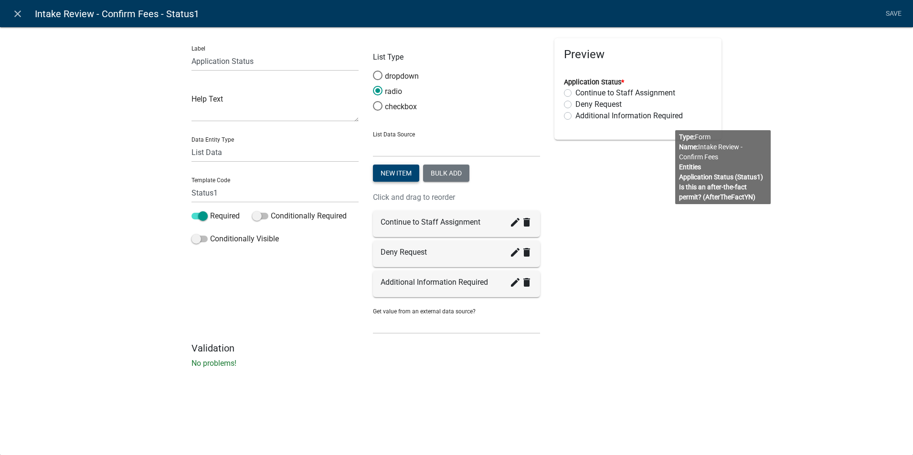
click at [392, 170] on button "New item" at bounding box center [396, 173] width 46 height 17
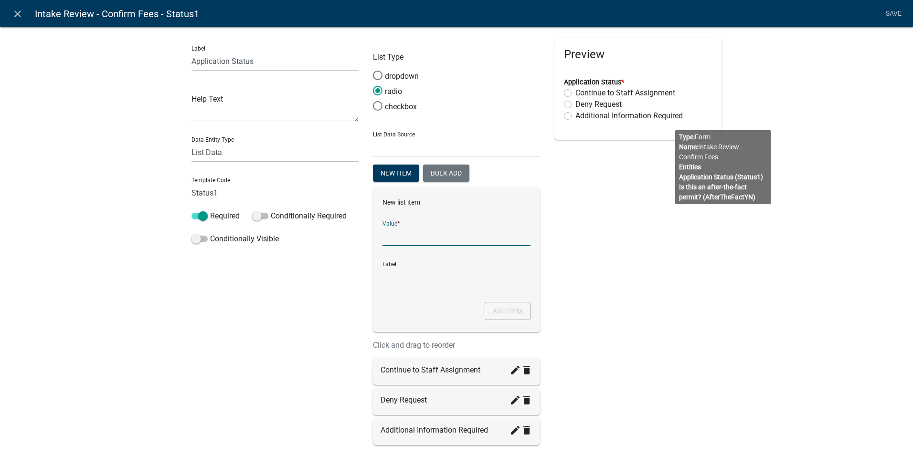
click at [383, 229] on input "List Data Source" at bounding box center [456, 237] width 148 height 20
type input "Flood Plain Permit Needed"
click at [418, 283] on input "Flood Plain Permit Needed" at bounding box center [456, 277] width 148 height 20
click at [497, 311] on button "Add item" at bounding box center [508, 311] width 46 height 18
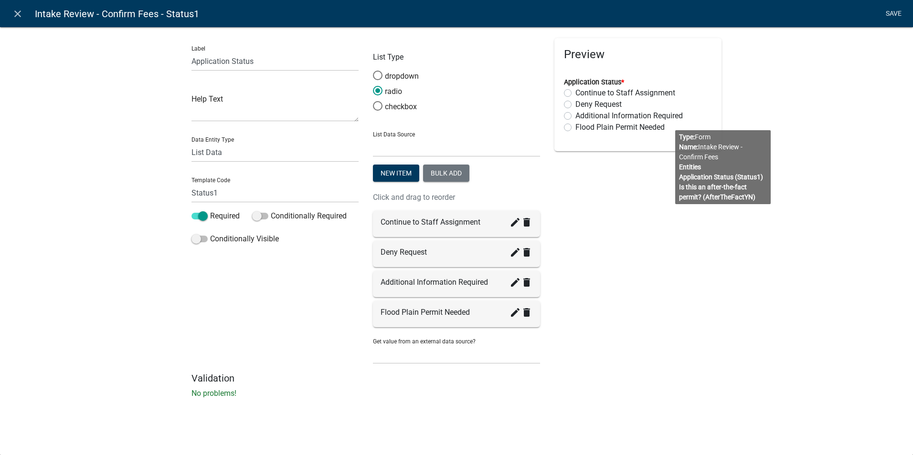
click at [889, 17] on link "Save" at bounding box center [893, 14] width 24 height 18
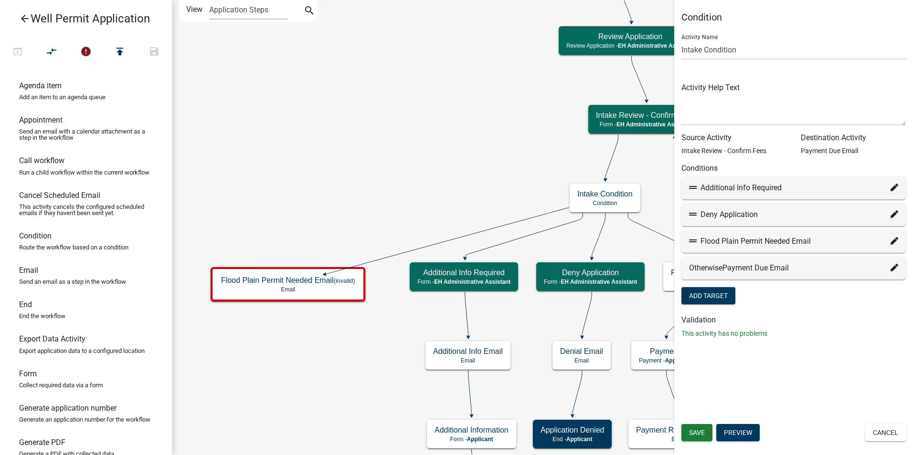
click at [896, 239] on icon at bounding box center [894, 241] width 8 height 8
select select "65: 09a50c1a-0497-4519-b0d4-bfd62182d6e6"
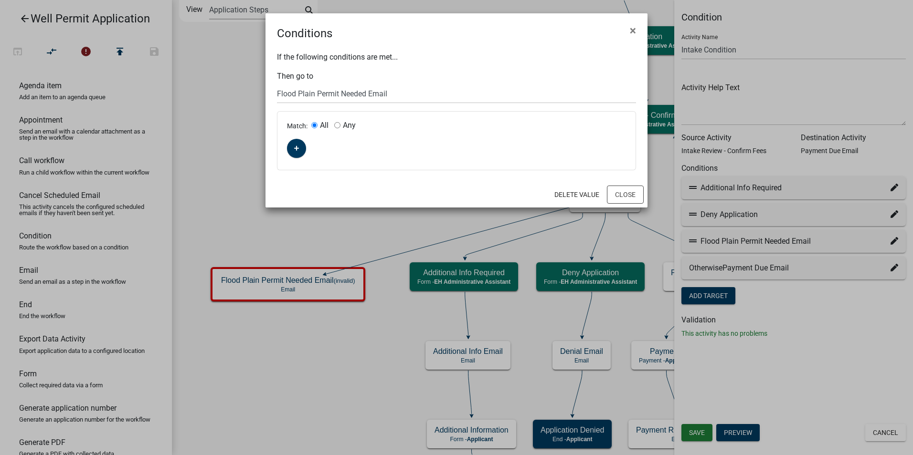
click at [323, 126] on label "All" at bounding box center [324, 126] width 9 height 8
click at [318, 126] on input "All" at bounding box center [314, 125] width 6 height 6
click at [314, 126] on input "All" at bounding box center [314, 125] width 6 height 6
click at [622, 193] on button "Close" at bounding box center [625, 195] width 37 height 18
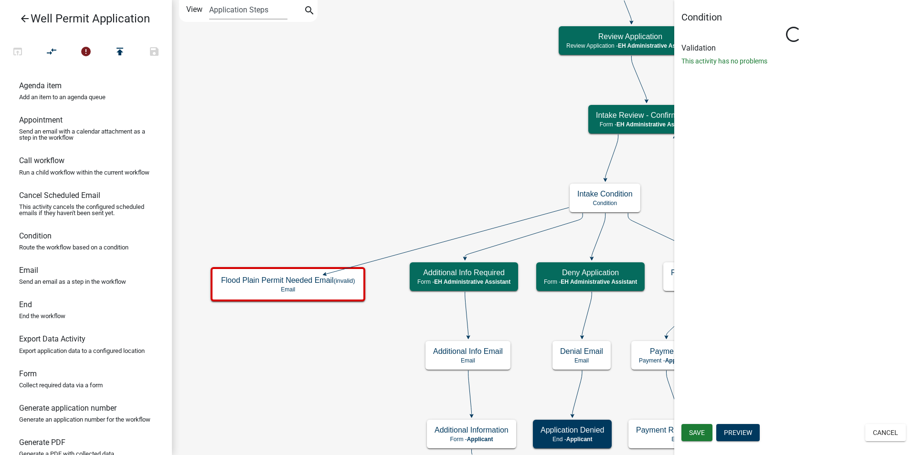
select select "DA3E3E5F-670D-4329-B60C-5CC8A4B2B679"
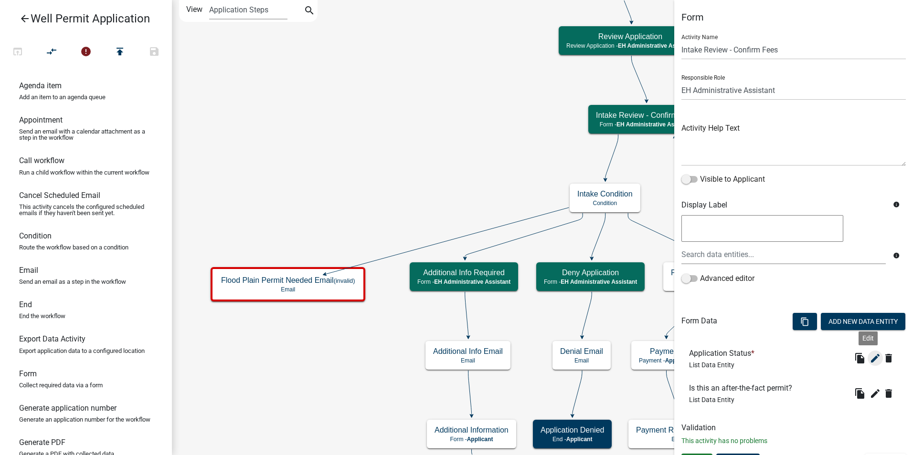
click at [869, 358] on icon "edit" at bounding box center [874, 358] width 11 height 11
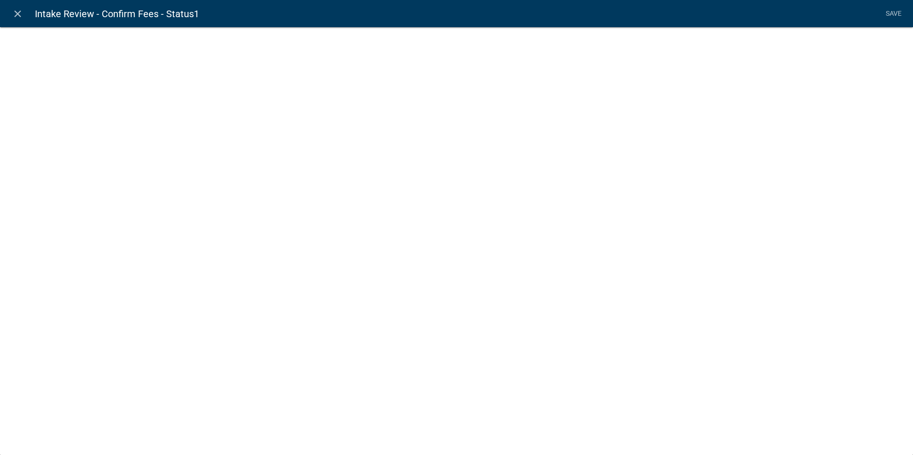
select select "list-data"
select select
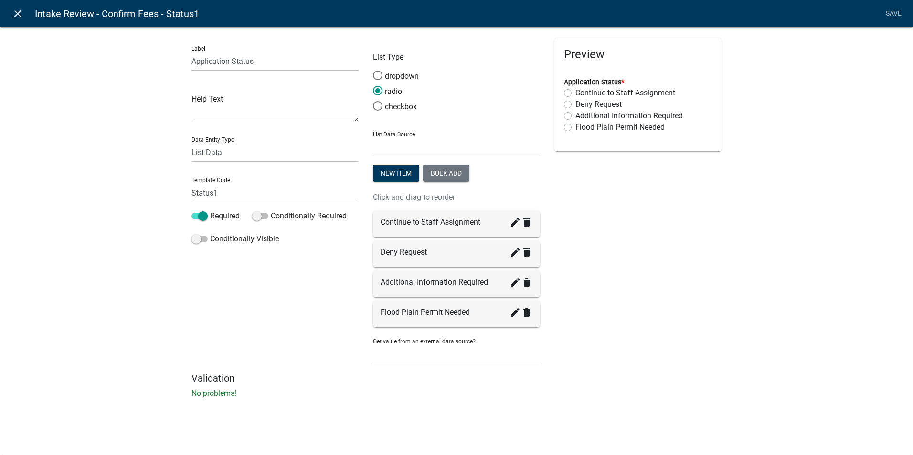
click at [18, 14] on icon "close" at bounding box center [17, 13] width 11 height 11
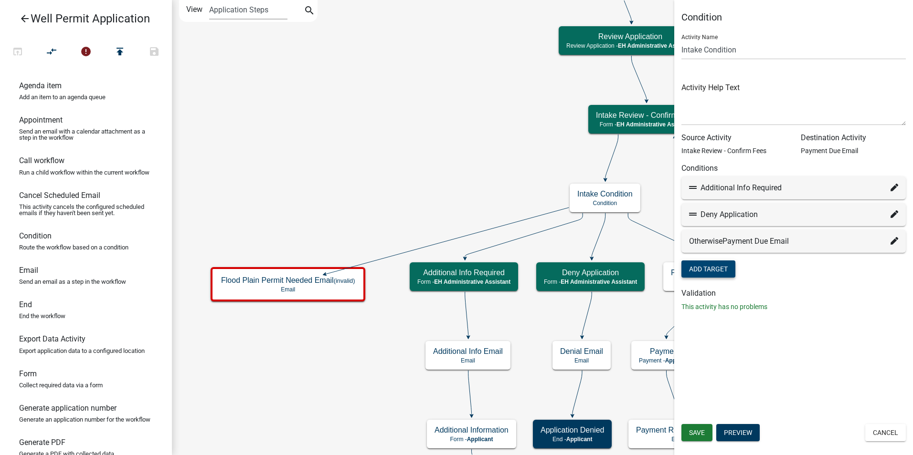
click at [709, 268] on button "Add Target" at bounding box center [708, 269] width 54 height 17
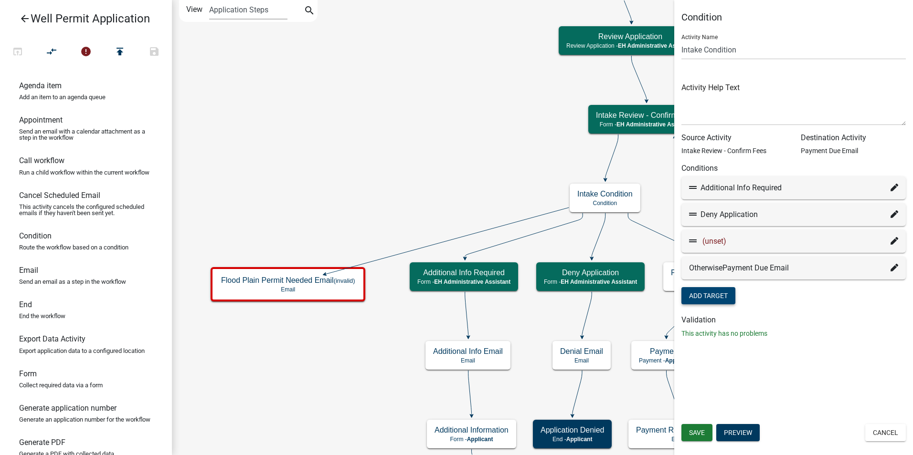
click at [714, 243] on span "(unset)" at bounding box center [714, 241] width 24 height 9
click at [891, 240] on icon at bounding box center [894, 241] width 8 height 8
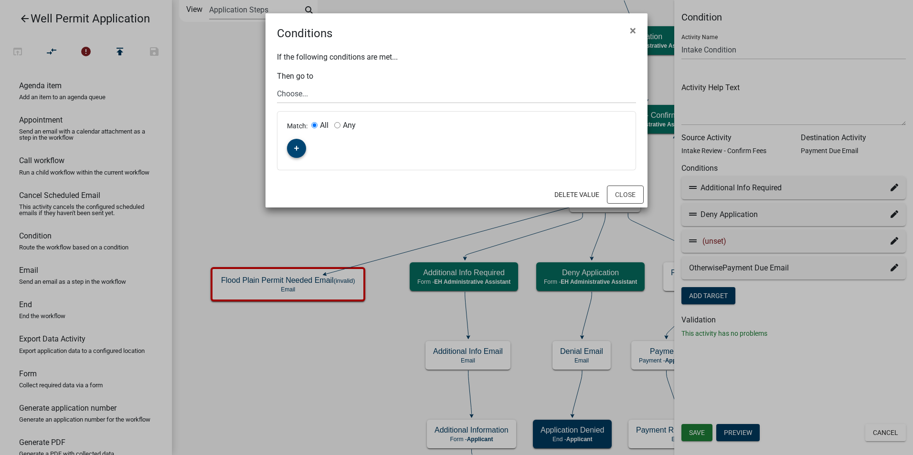
click at [303, 149] on button "button" at bounding box center [296, 148] width 19 height 19
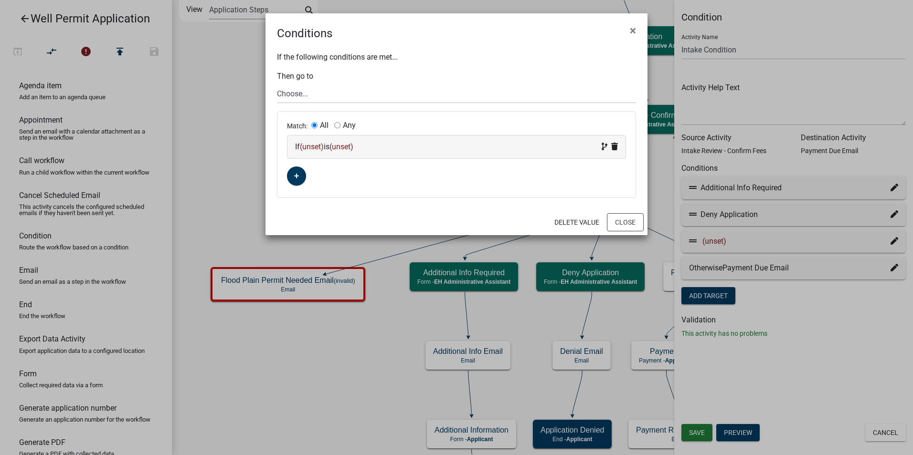
click at [314, 147] on span "(unset)" at bounding box center [312, 146] width 24 height 9
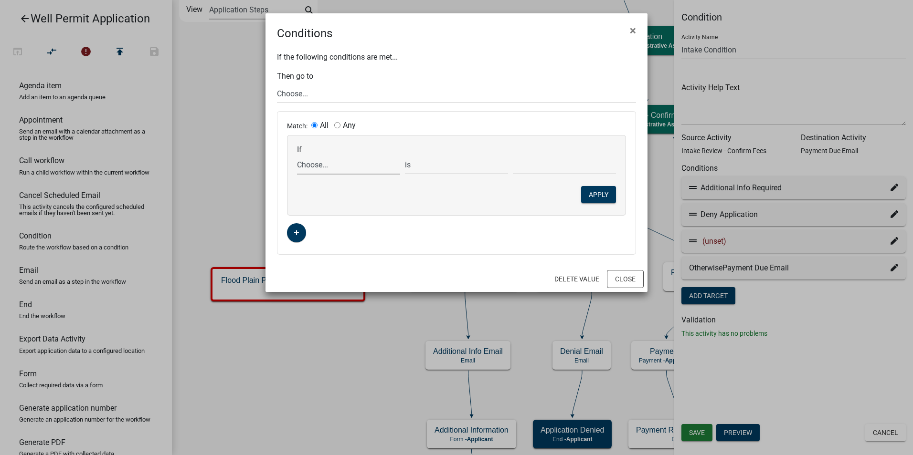
click at [310, 167] on select "Choose... 911Address AddInfoNeeded AffidavitForm AfterTheFactYN ALL_FEE_RECIPIE…" at bounding box center [348, 165] width 103 height 20
select select "95: Status1"
click at [297, 155] on select "Choose... 911Address AddInfoNeeded AffidavitForm AfterTheFactYN ALL_FEE_RECIPIE…" at bounding box center [348, 165] width 103 height 20
click at [533, 166] on select "Choose... Additional Information Required Continue to Staff Assignment Deny Req…" at bounding box center [564, 165] width 103 height 20
select select "4: Flood Plain Permit Needed"
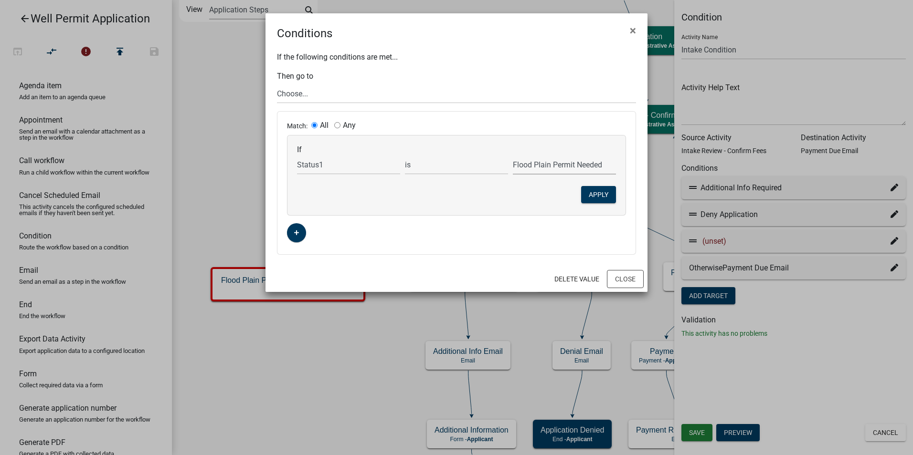
click at [513, 155] on select "Choose... Additional Information Required Continue to Staff Assignment Deny Req…" at bounding box center [564, 165] width 103 height 20
click at [307, 94] on select "Choose... Start Application Denied Property Owner Information Applicant Info We…" at bounding box center [456, 94] width 359 height 20
select select "65: 09a50c1a-0497-4519-b0d4-bfd62182d6e6"
click at [277, 84] on select "Choose... Start Application Denied Property Owner Information Applicant Info We…" at bounding box center [456, 94] width 359 height 20
click at [596, 194] on button "Apply" at bounding box center [598, 194] width 35 height 17
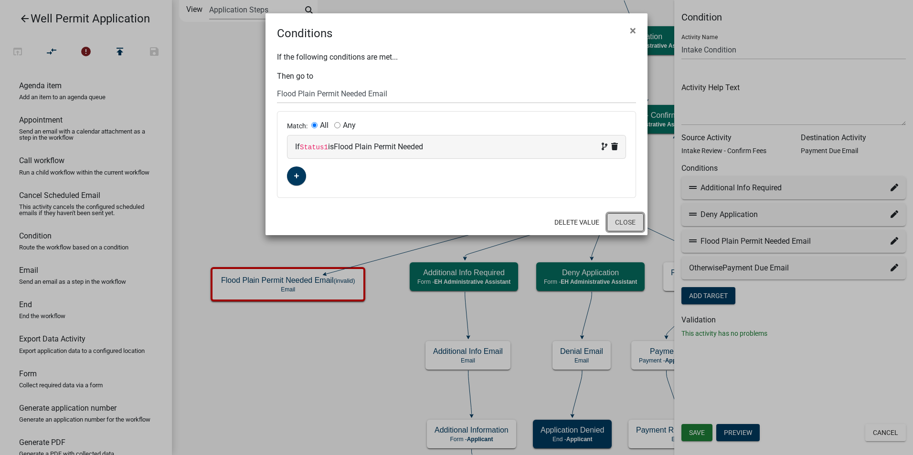
click at [622, 220] on button "Close" at bounding box center [625, 222] width 37 height 18
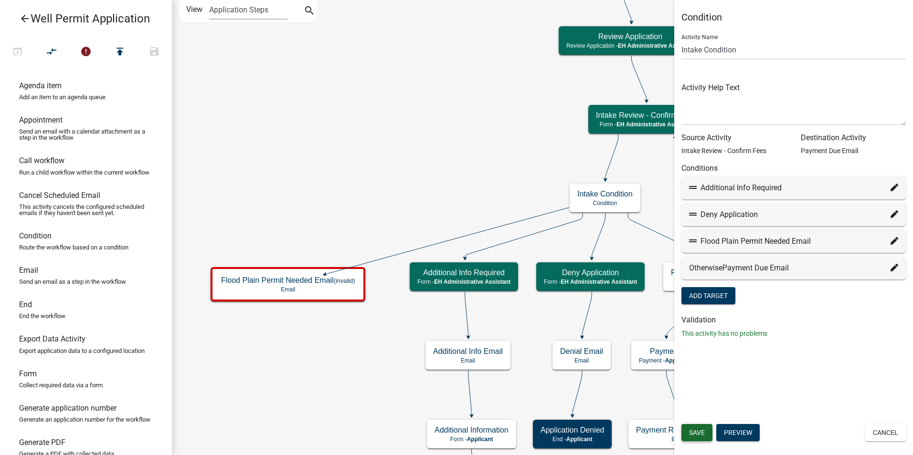
click at [702, 430] on span "Save" at bounding box center [697, 433] width 16 height 8
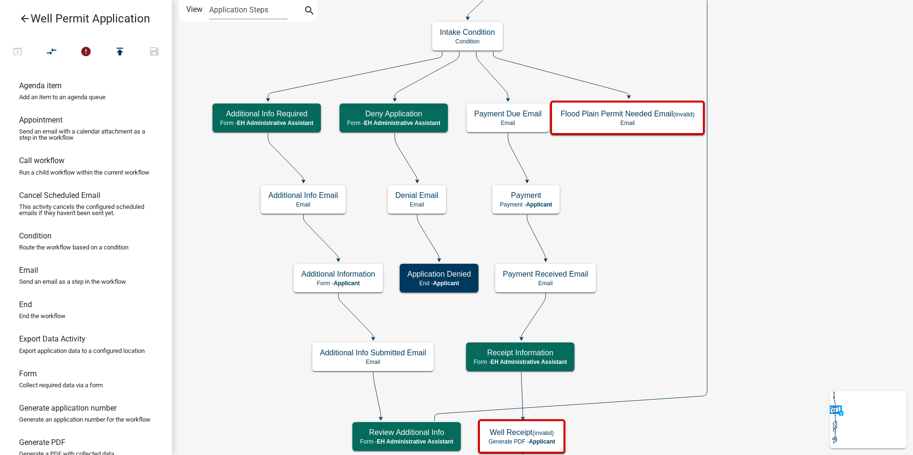
drag, startPoint x: 29, startPoint y: 281, endPoint x: 624, endPoint y: 178, distance: 604.2
click at [624, 178] on div "arrow_back Well Permit Application open_in_browser compare_arrows error publish…" at bounding box center [456, 227] width 913 height 455
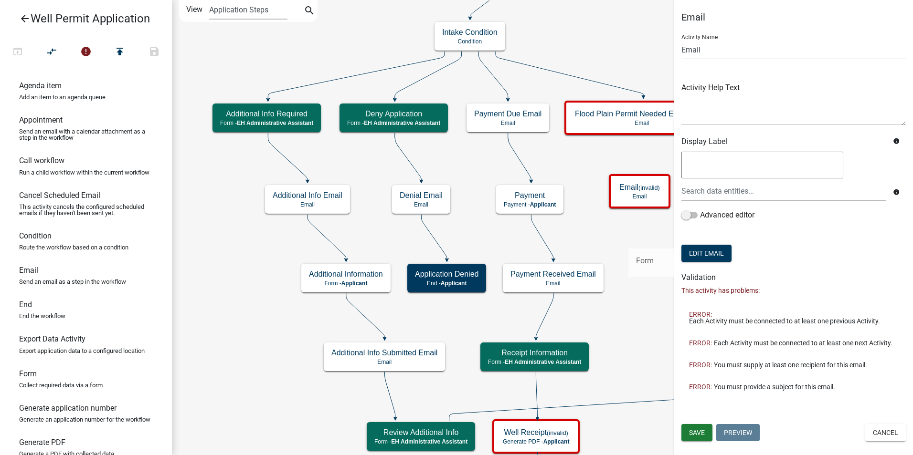
drag, startPoint x: 23, startPoint y: 393, endPoint x: 628, endPoint y: 241, distance: 624.3
click at [628, 241] on div "arrow_back Well Permit Application open_in_browser compare_arrows error publish…" at bounding box center [456, 227] width 913 height 455
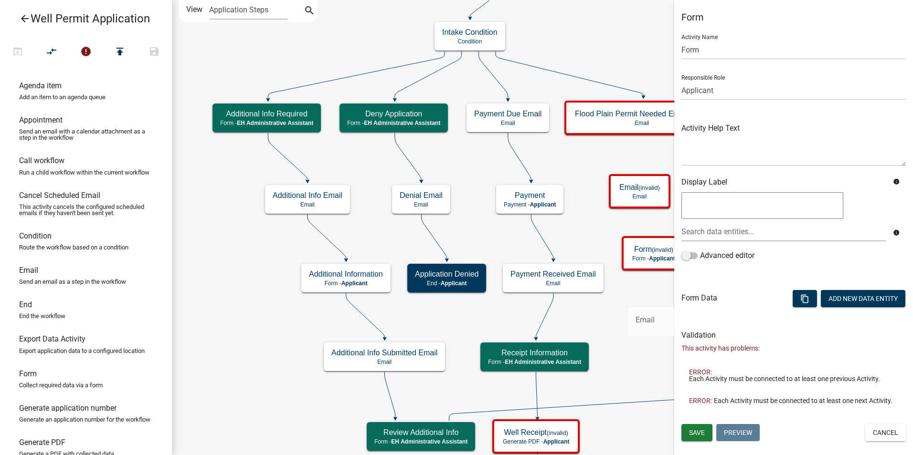
drag, startPoint x: 29, startPoint y: 282, endPoint x: 628, endPoint y: 300, distance: 599.5
click at [628, 300] on div "arrow_back Well Permit Application open_in_browser compare_arrows error publish…" at bounding box center [456, 227] width 913 height 455
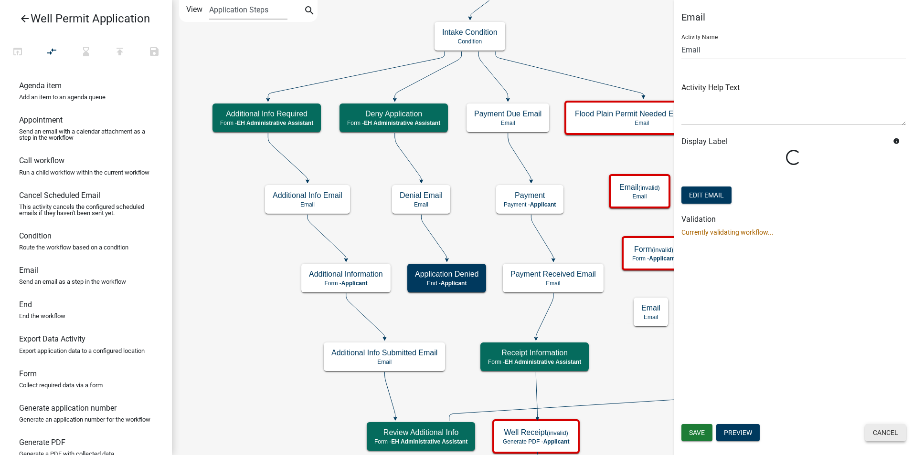
click at [889, 435] on button "Cancel" at bounding box center [885, 432] width 41 height 17
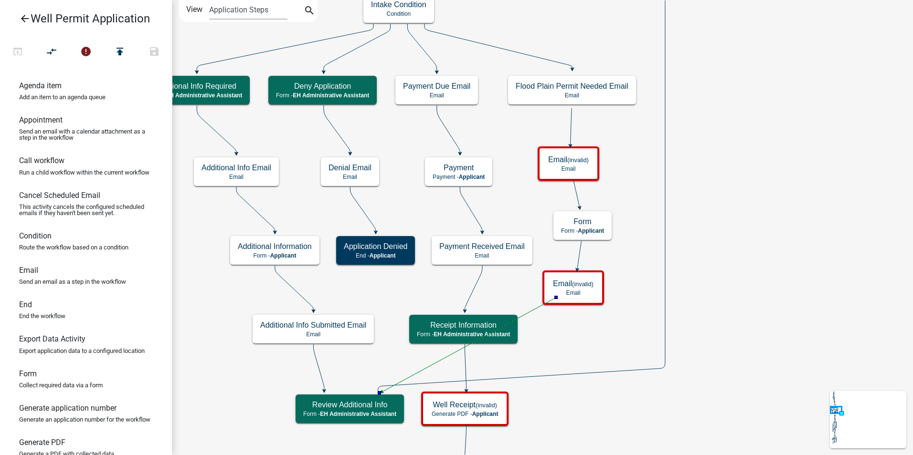
click at [328, 412] on span "EH Administrative Assistant" at bounding box center [358, 414] width 76 height 7
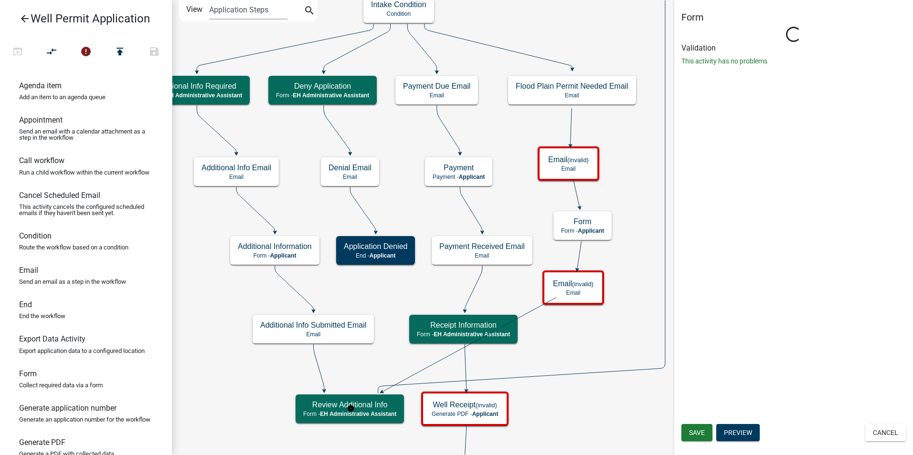
select select "DA3E3E5F-670D-4329-B60C-5CC8A4B2B679"
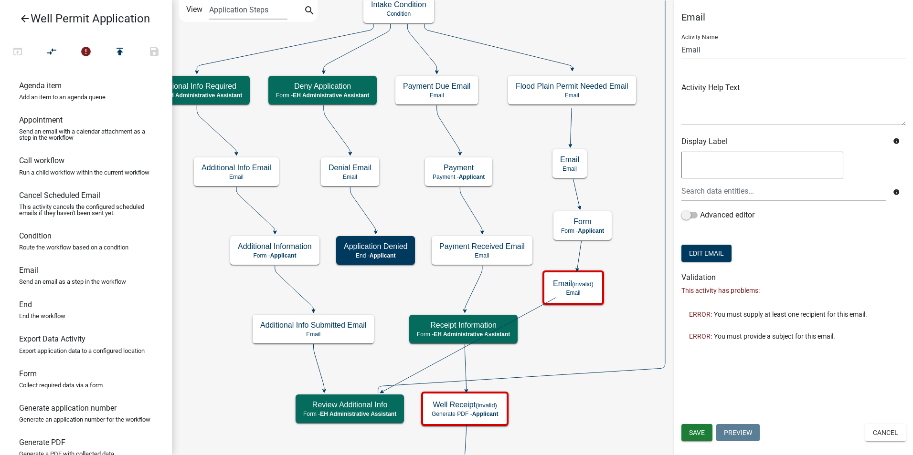
click at [572, 128] on icon at bounding box center [570, 126] width 1 height 37
click at [577, 191] on icon at bounding box center [576, 193] width 6 height 28
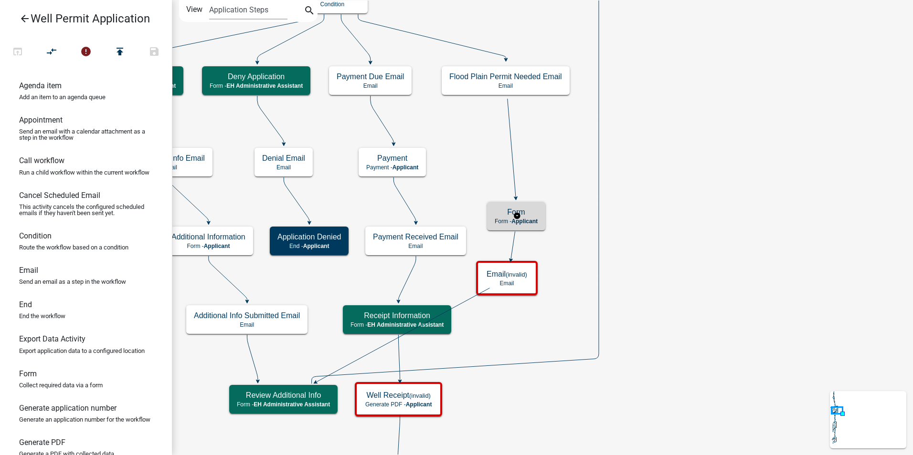
click at [536, 215] on h5 "Form" at bounding box center [516, 212] width 43 height 9
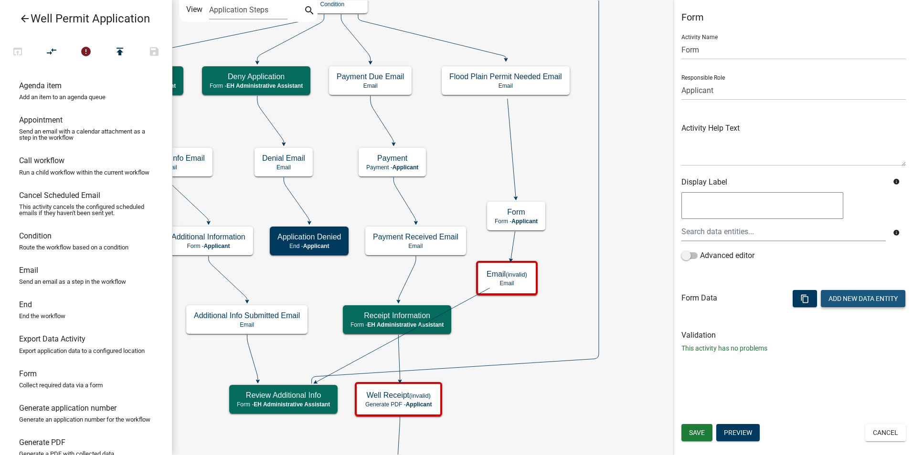
click at [838, 299] on button "Add New Data Entity" at bounding box center [863, 298] width 85 height 17
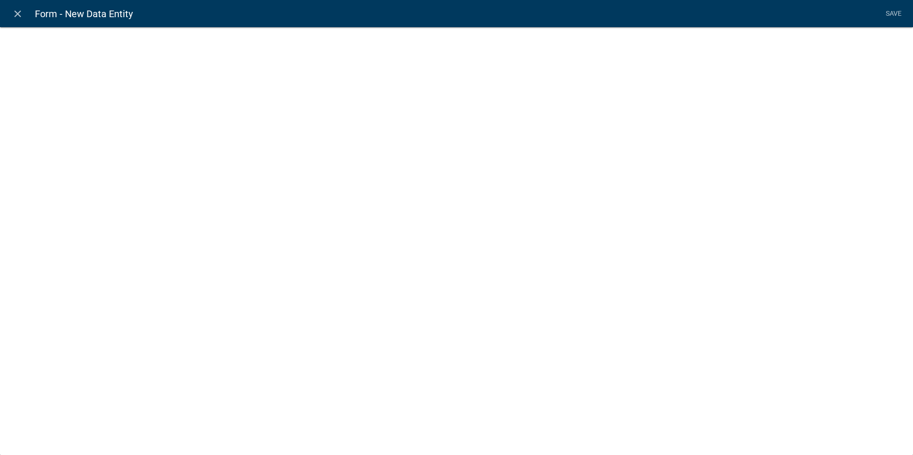
select select
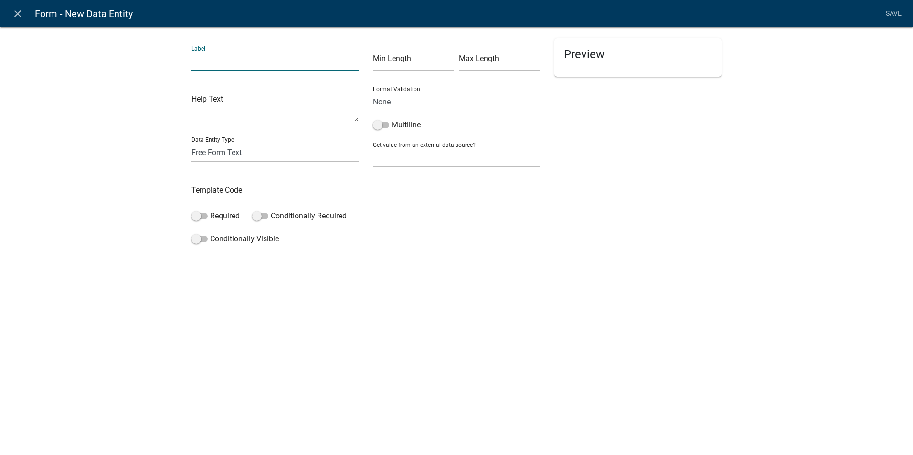
click at [201, 59] on input "text" at bounding box center [274, 62] width 167 height 20
type input "Flood Plain Permit #:"
click at [223, 192] on input "text" at bounding box center [274, 193] width 167 height 20
type input "FloodPlainPermitNo"
drag, startPoint x: 226, startPoint y: 301, endPoint x: 221, endPoint y: 298, distance: 6.6
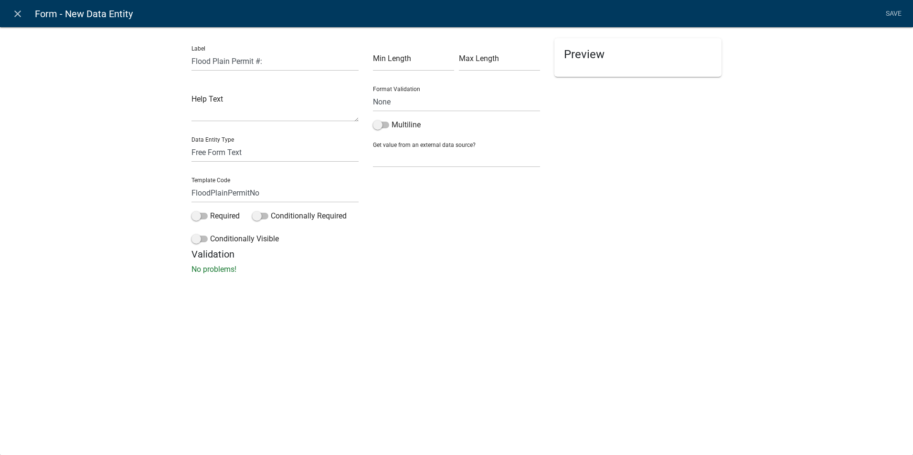
click at [225, 301] on div "close Form - New Data Entity Save Label Flood Plain Permit #: Help Text Data En…" at bounding box center [456, 227] width 913 height 455
click at [893, 12] on link "Save" at bounding box center [893, 14] width 24 height 18
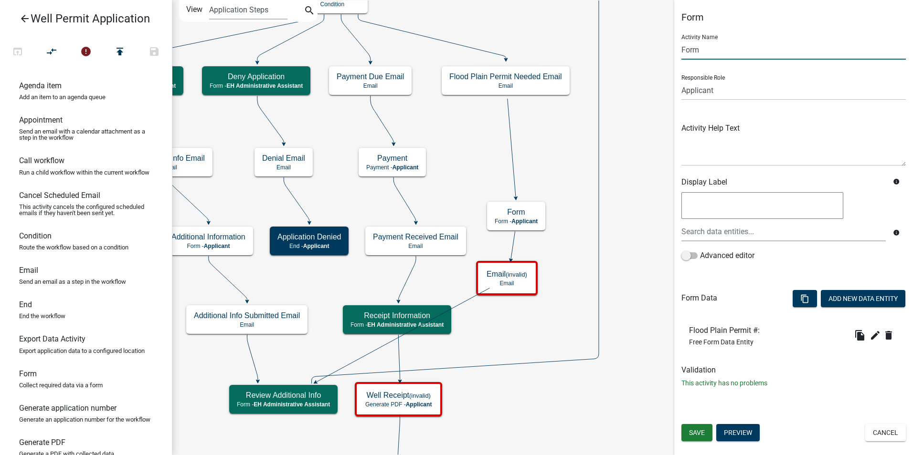
click at [687, 49] on input "Form" at bounding box center [793, 50] width 224 height 20
type input "Flood Plain Permit Info"
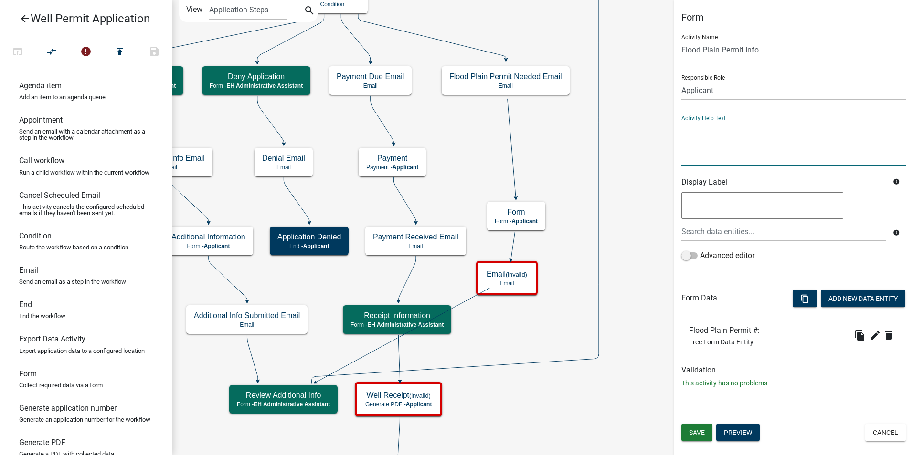
click at [698, 155] on textarea at bounding box center [793, 143] width 224 height 45
click at [696, 433] on span "Save" at bounding box center [697, 433] width 16 height 8
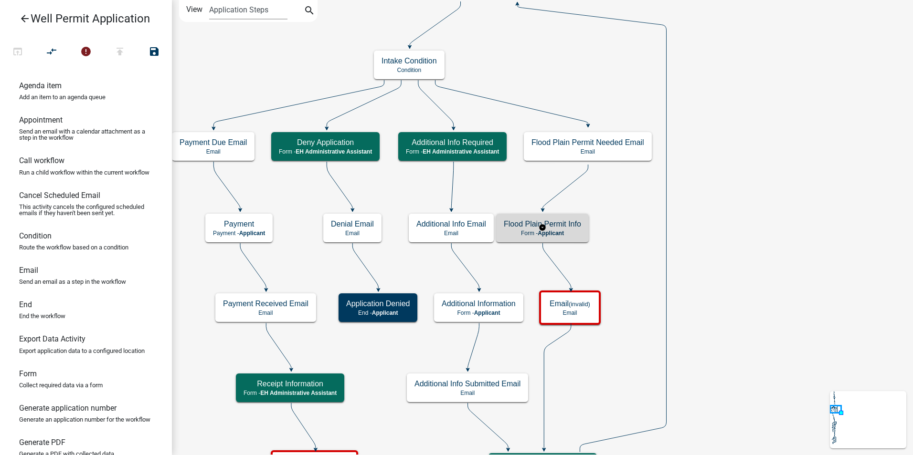
click at [572, 224] on h5 "Flood Plain Permit Info" at bounding box center [542, 224] width 77 height 9
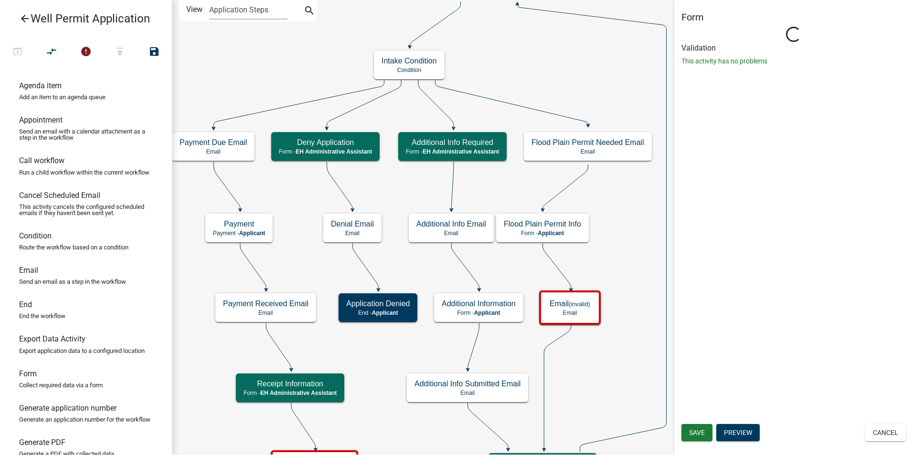
type input "Form"
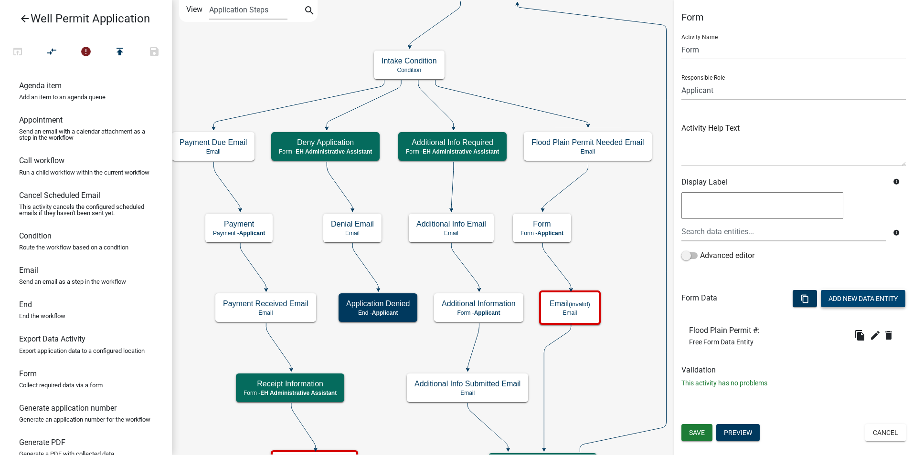
click at [830, 296] on button "Add New Data Entity" at bounding box center [863, 298] width 85 height 17
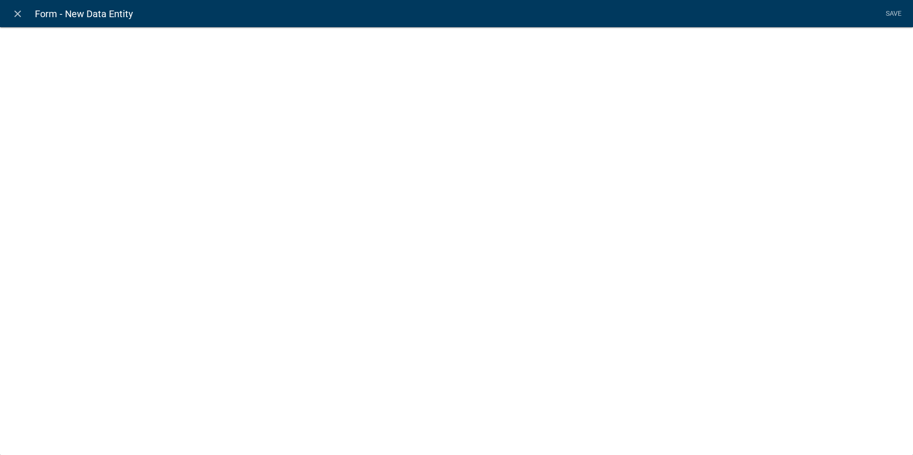
select select
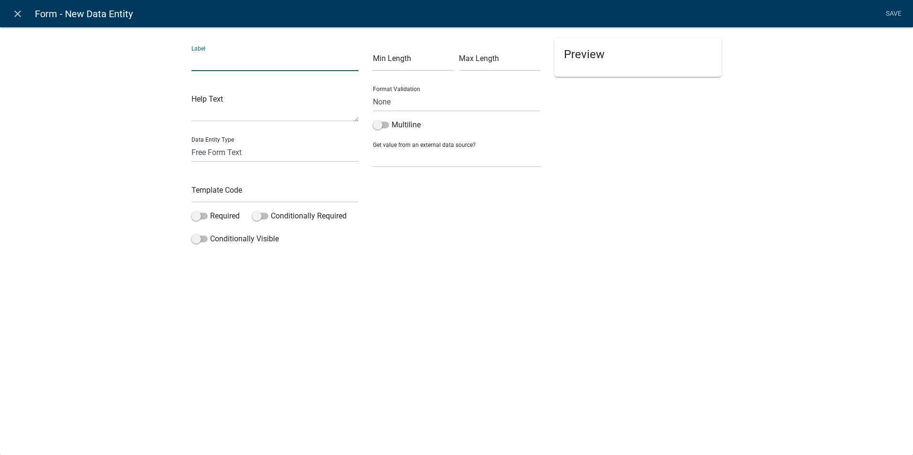
click at [196, 64] on input "text" at bounding box center [274, 62] width 167 height 20
type input "Upload Flood Plain Permit"
click at [212, 148] on select "Free Form Text Document Display Entity Value Fee Numeric Data Date Map Sketch D…" at bounding box center [274, 153] width 167 height 20
select select "inspection-document"
click at [191, 143] on select "Free Form Text Document Display Entity Value Fee Numeric Data Date Map Sketch D…" at bounding box center [274, 153] width 167 height 20
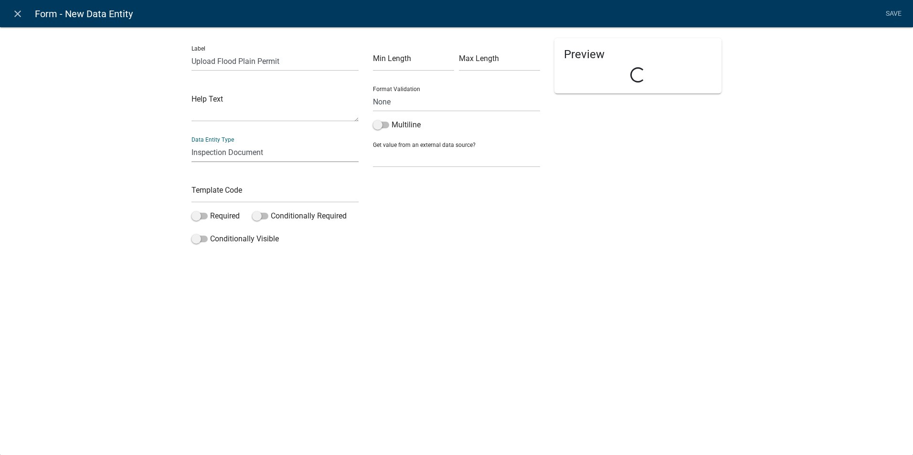
select select "inspection-document"
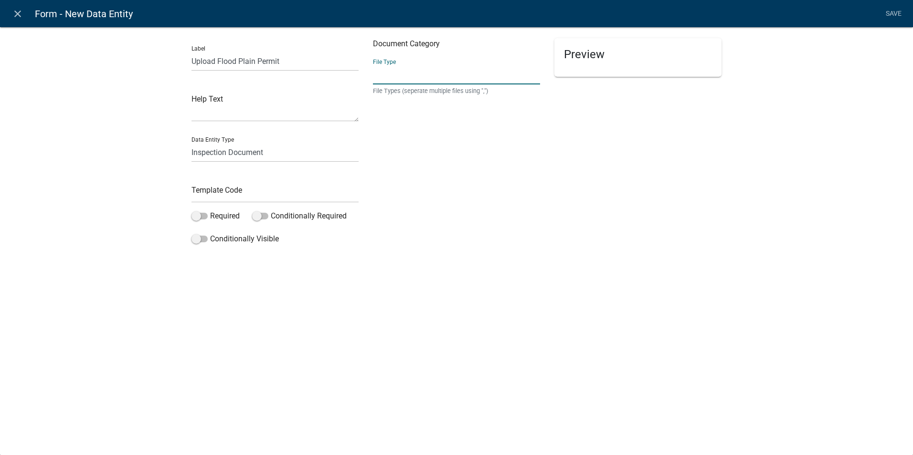
click at [395, 78] on input "text" at bounding box center [456, 75] width 167 height 20
type input "pdf,jpeg,jpg"
click at [494, 177] on div "Document Category File Type pdf,jpeg,jpg File Types (seperate multiple files us…" at bounding box center [456, 143] width 181 height 211
click at [396, 81] on input "pdf,jpeg,jpg" at bounding box center [456, 75] width 167 height 20
click at [387, 90] on small "File Types (seperate multiple files using ",")" at bounding box center [456, 90] width 167 height 9
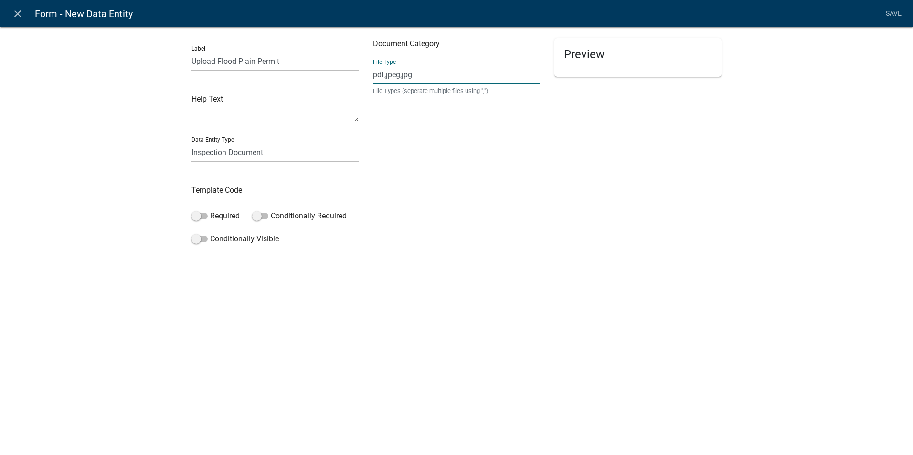
drag, startPoint x: 420, startPoint y: 73, endPoint x: 357, endPoint y: 73, distance: 62.5
click at [357, 73] on div "Label Upload Flood Plain Permit Help Text Data Entity Type Free Form Text Docum…" at bounding box center [456, 143] width 544 height 211
click at [404, 176] on div "Document Category File Type File Types (seperate multiple files using ",") Requ…" at bounding box center [456, 143] width 181 height 211
click at [381, 79] on input "text" at bounding box center [456, 75] width 167 height 20
type input "pdf,jpeg,jpg"
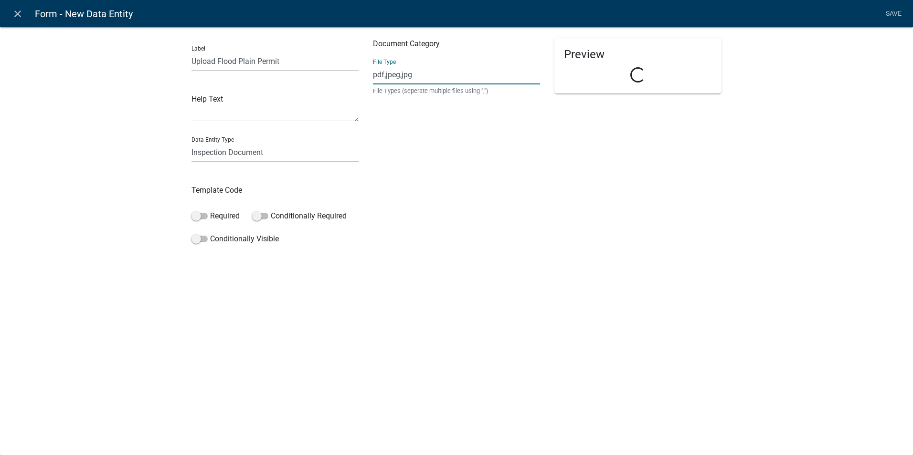
click at [390, 221] on div "Document Category File Type pdf,jpeg,jpg File Types (seperate multiple files us…" at bounding box center [456, 143] width 181 height 211
click at [239, 191] on input "text" at bounding box center [274, 193] width 167 height 20
type input "FloodPermitDoc"
click at [256, 286] on div "close Form - New Data Entity Save Label Upload Flood Plain Permit Help Text Dat…" at bounding box center [456, 227] width 913 height 455
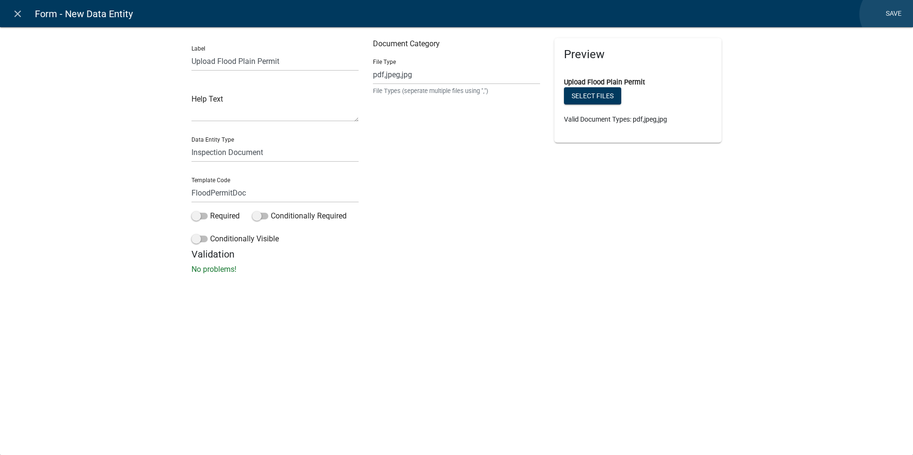
click at [889, 14] on link "Save" at bounding box center [893, 14] width 24 height 18
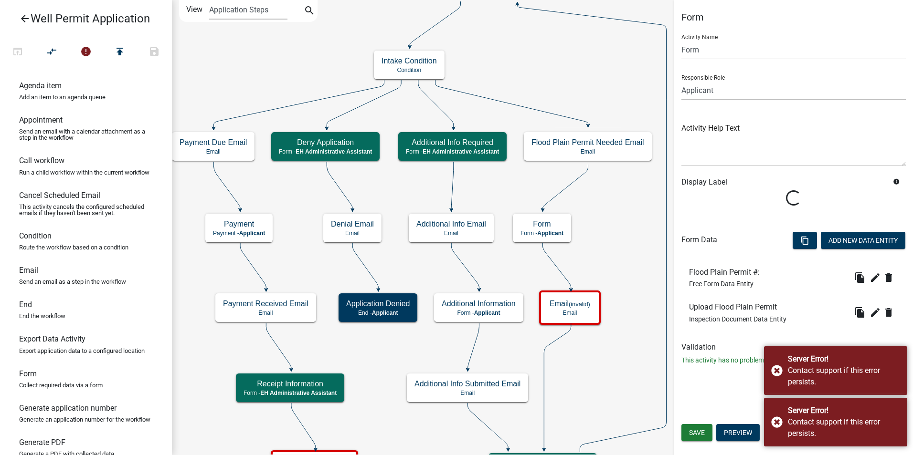
click at [778, 373] on div "Server Error! Contact support if this error persists." at bounding box center [835, 371] width 143 height 49
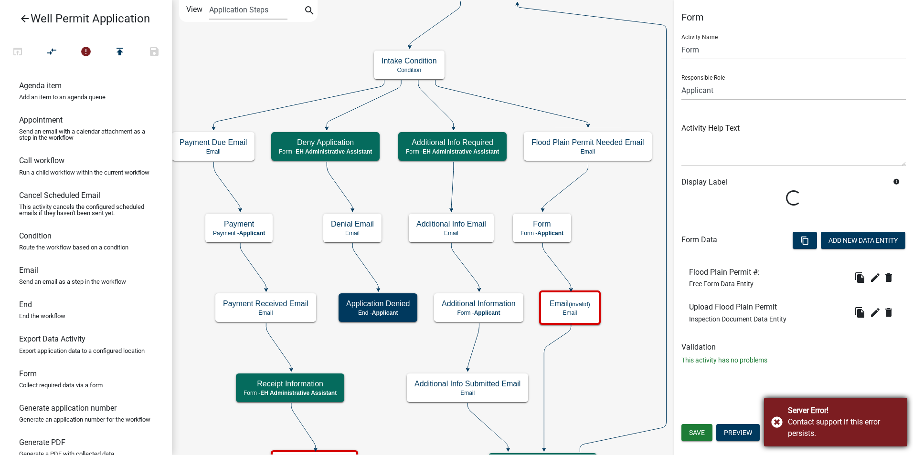
click at [776, 420] on div "Server Error! Contact support if this error persists." at bounding box center [835, 422] width 143 height 49
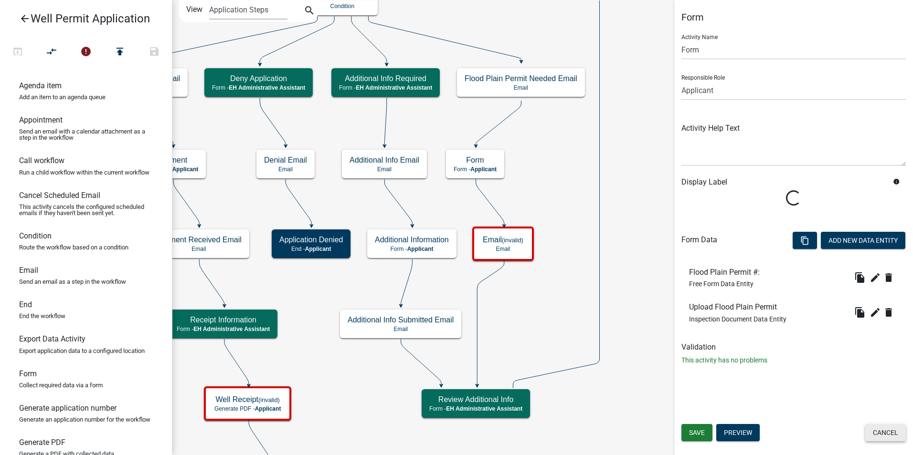
click at [887, 437] on button "Cancel" at bounding box center [885, 432] width 41 height 17
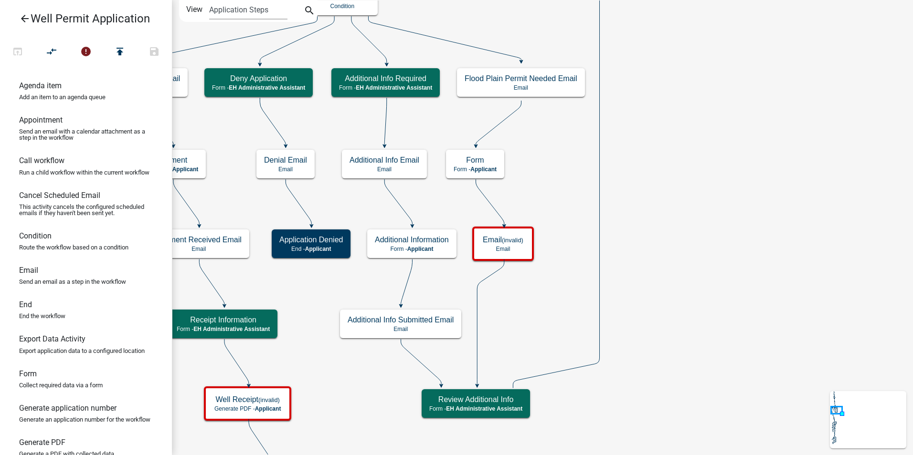
click at [482, 167] on span "Applicant" at bounding box center [483, 169] width 26 height 7
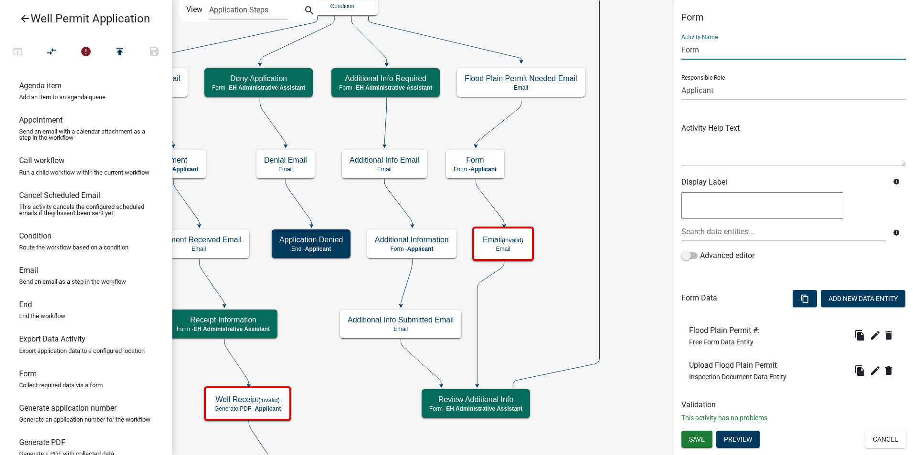
click at [685, 50] on input "Form" at bounding box center [793, 50] width 224 height 20
type input "Flood Plain Permit Info"
click at [693, 433] on button "Save" at bounding box center [696, 439] width 31 height 17
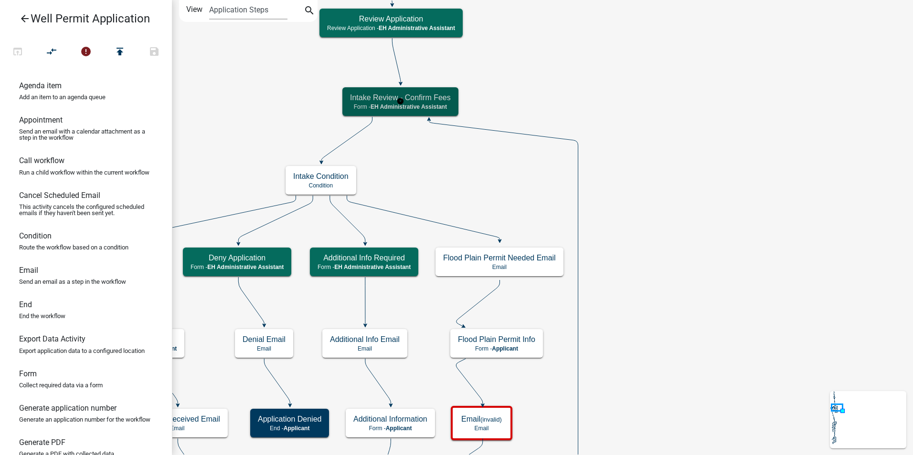
click at [402, 106] on span "EH Administrative Assistant" at bounding box center [408, 107] width 76 height 7
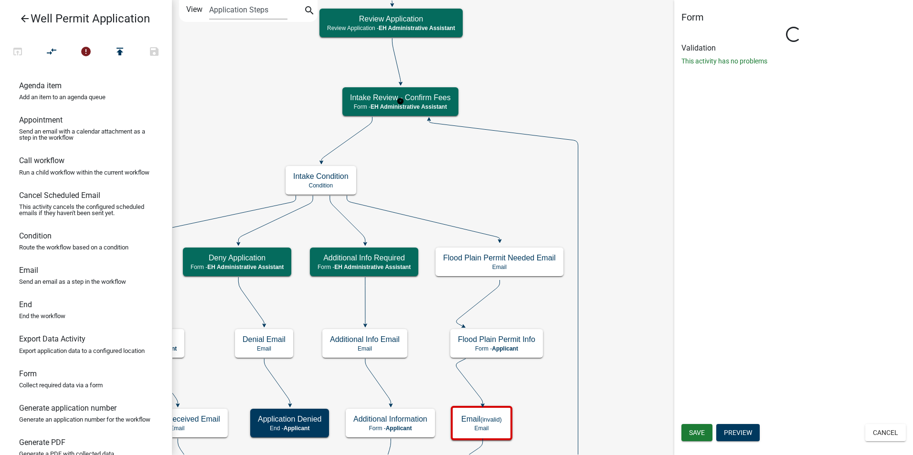
select select "DA3E3E5F-670D-4329-B60C-5CC8A4B2B679"
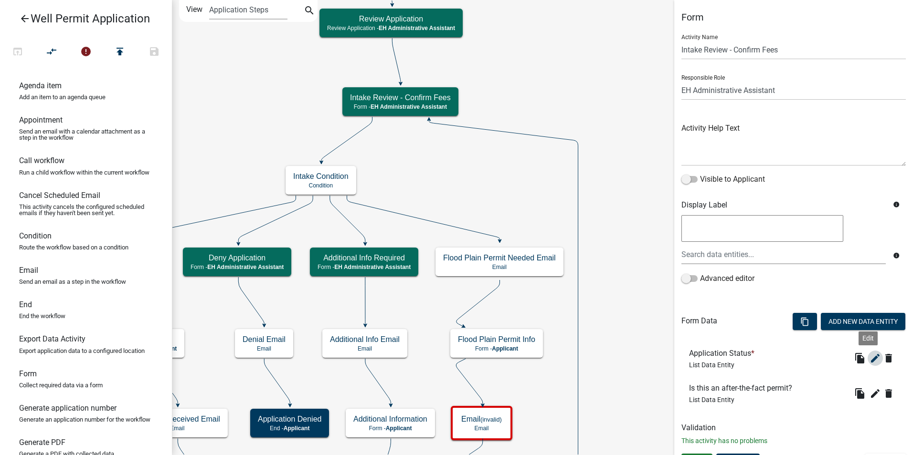
click at [872, 360] on icon "edit" at bounding box center [874, 358] width 11 height 11
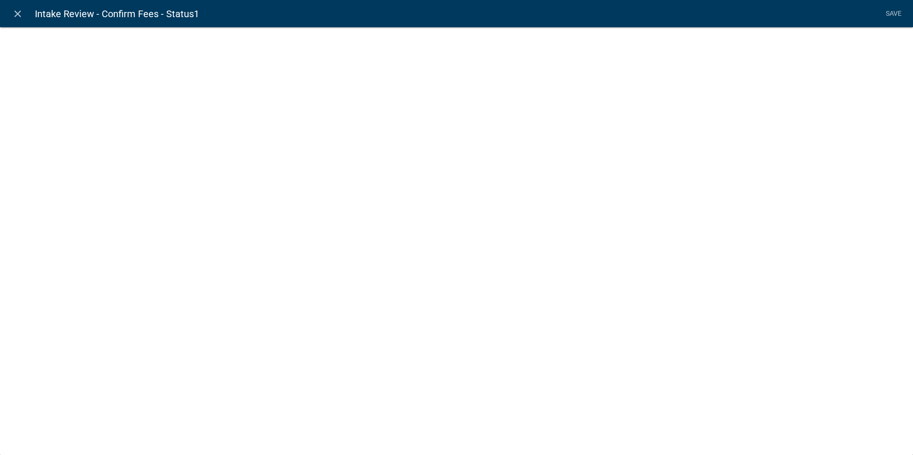
select select "list-data"
select select
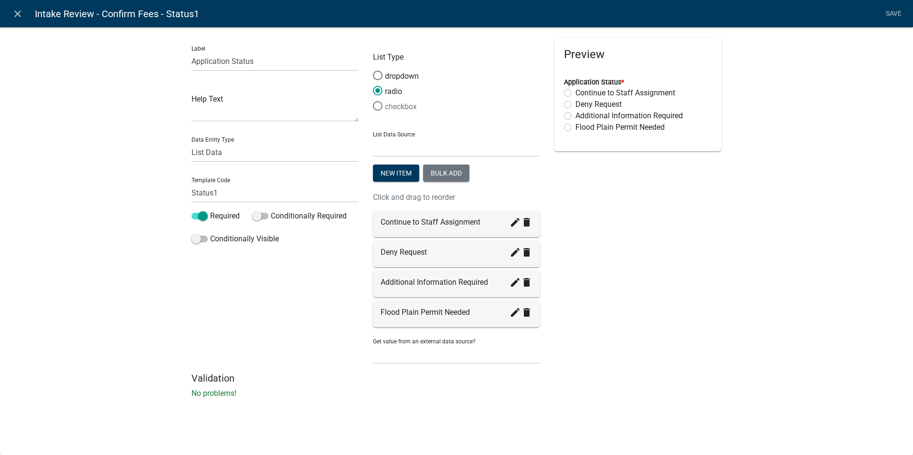
click at [381, 103] on span at bounding box center [378, 106] width 20 height 21
click at [373, 101] on input "checkbox" at bounding box center [373, 101] width 0 height 0
click at [891, 7] on link "Save" at bounding box center [893, 14] width 24 height 18
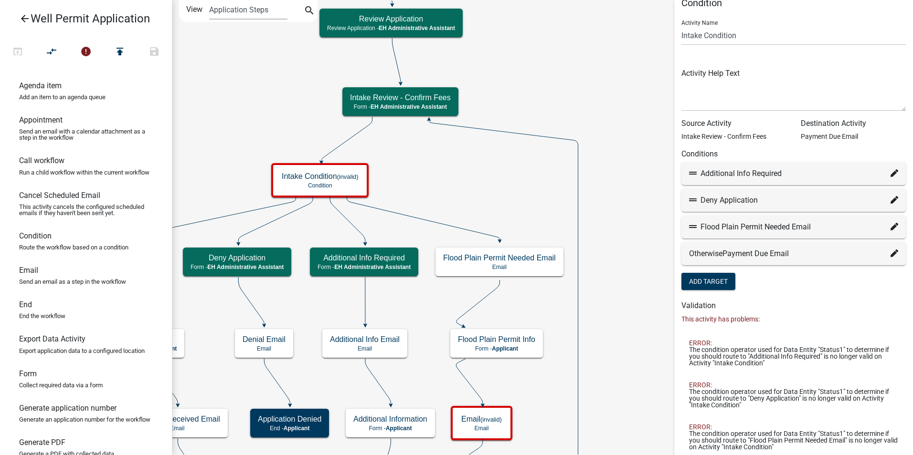
scroll to position [37, 0]
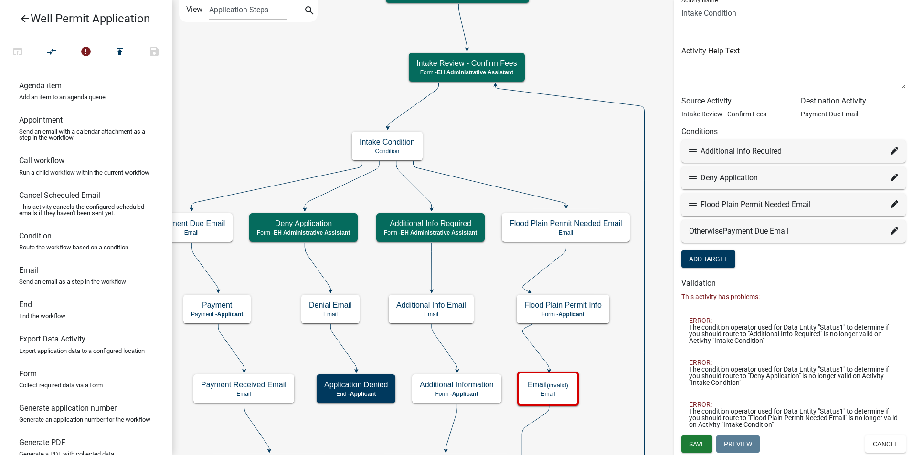
click at [890, 204] on icon at bounding box center [894, 205] width 8 height 8
select select "65: 09a50c1a-0497-4519-b0d4-bfd62182d6e6"
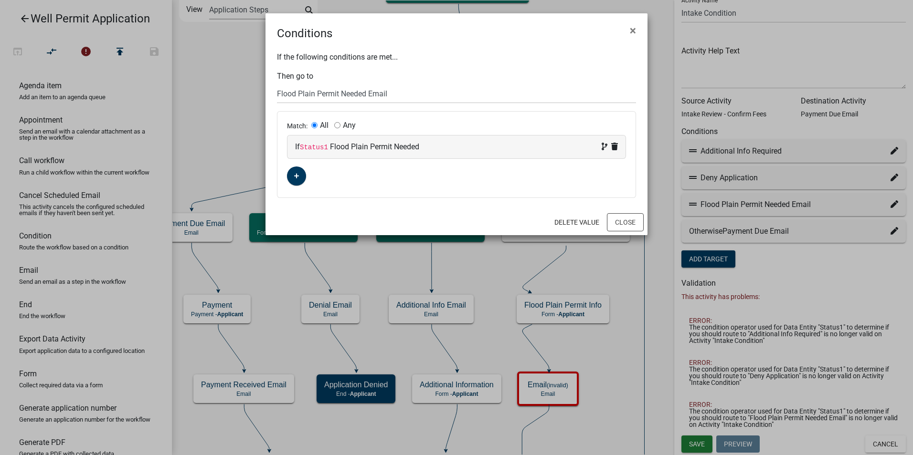
click at [338, 125] on input "Any" at bounding box center [337, 125] width 6 height 6
radio input "true"
radio input "false"
click at [617, 222] on button "Close" at bounding box center [625, 222] width 37 height 18
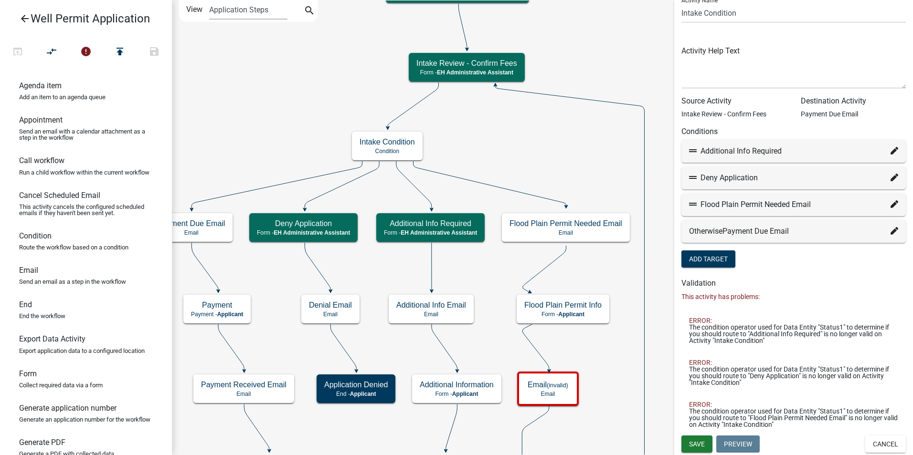
click at [881, 176] on div "Deny Application" at bounding box center [793, 177] width 209 height 11
click at [890, 179] on icon at bounding box center [894, 178] width 8 height 8
select select "12: a175d10b-02c0-444a-9f7c-052c26e298e0"
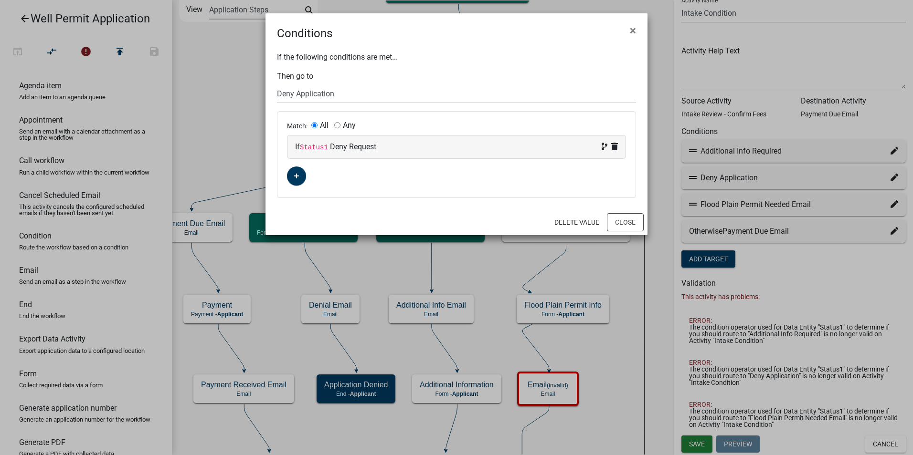
click at [337, 125] on input "Any" at bounding box center [337, 125] width 6 height 6
radio input "true"
radio input "false"
click at [621, 222] on button "Close" at bounding box center [625, 222] width 37 height 18
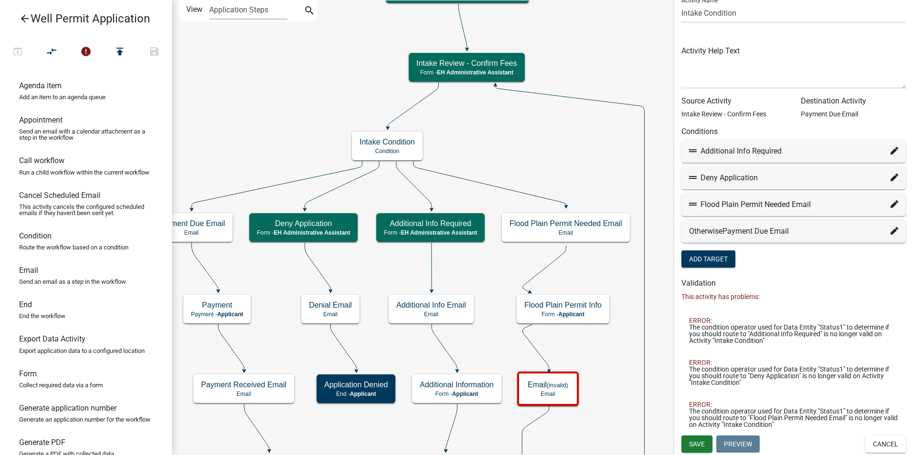
click at [890, 149] on icon at bounding box center [894, 151] width 8 height 8
select select "13: 7c0ee18a-0f3d-45a4-98b8-9bded5ed3c81"
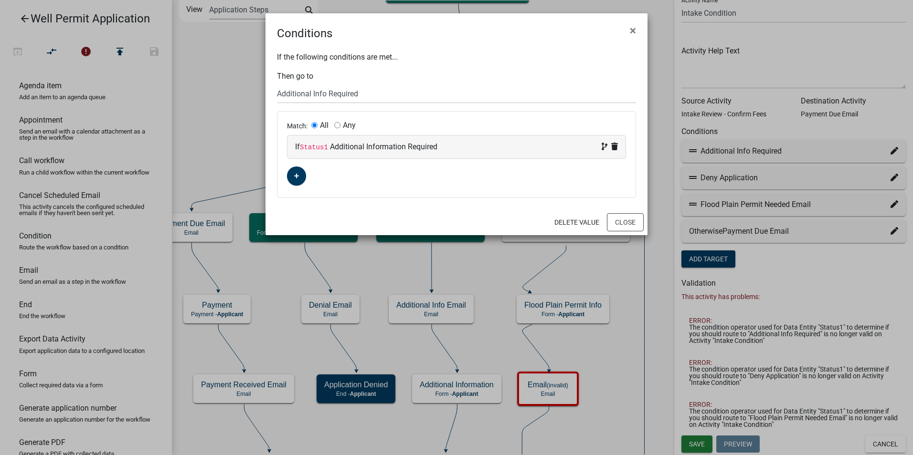
click at [335, 125] on input "Any" at bounding box center [337, 125] width 6 height 6
radio input "true"
radio input "false"
drag, startPoint x: 621, startPoint y: 223, endPoint x: 632, endPoint y: 222, distance: 11.0
click at [621, 223] on button "Close" at bounding box center [625, 222] width 37 height 18
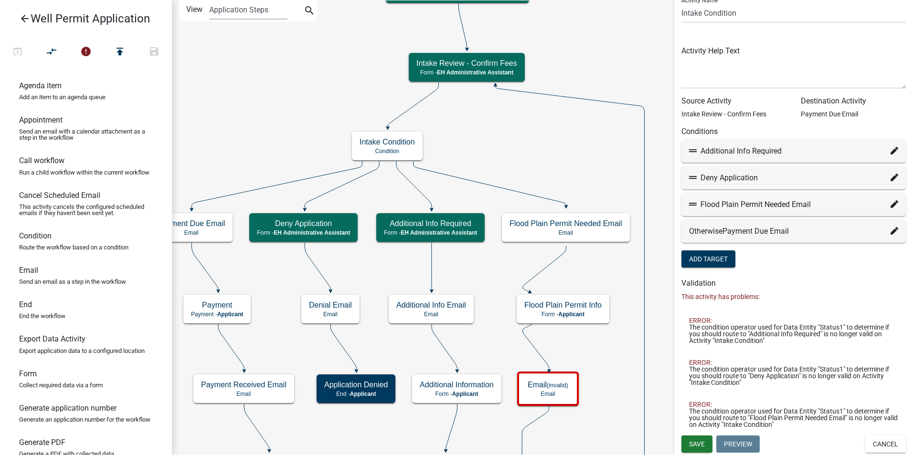
click at [890, 234] on icon at bounding box center [894, 231] width 8 height 8
select select "58: 10f5425c-bd1f-4870-bf18-ea89a9aa2d48"
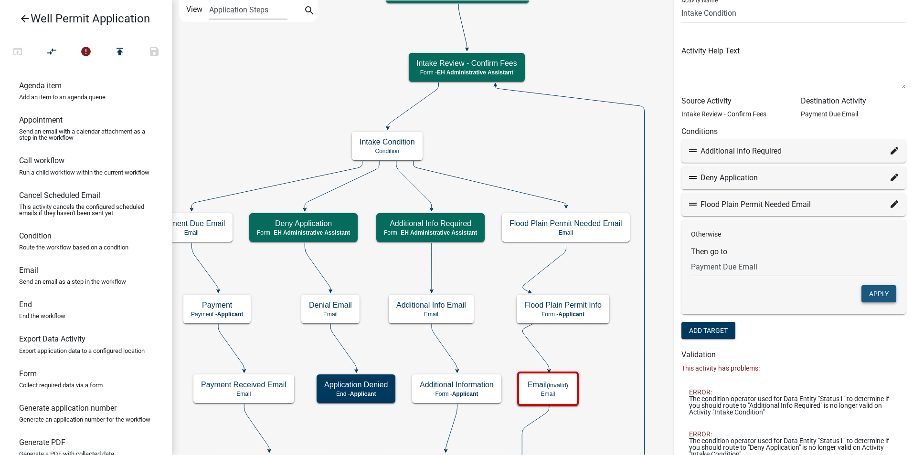
click at [868, 290] on button "Apply" at bounding box center [878, 294] width 35 height 17
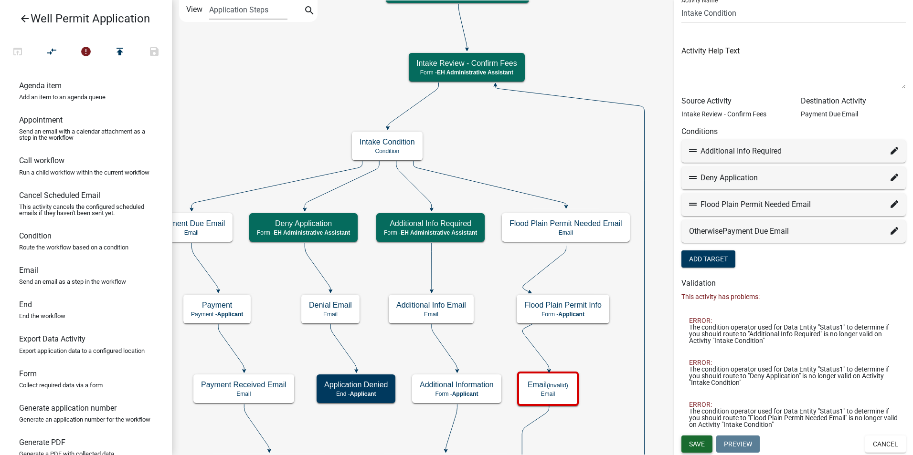
click at [693, 442] on span "Save" at bounding box center [697, 444] width 16 height 8
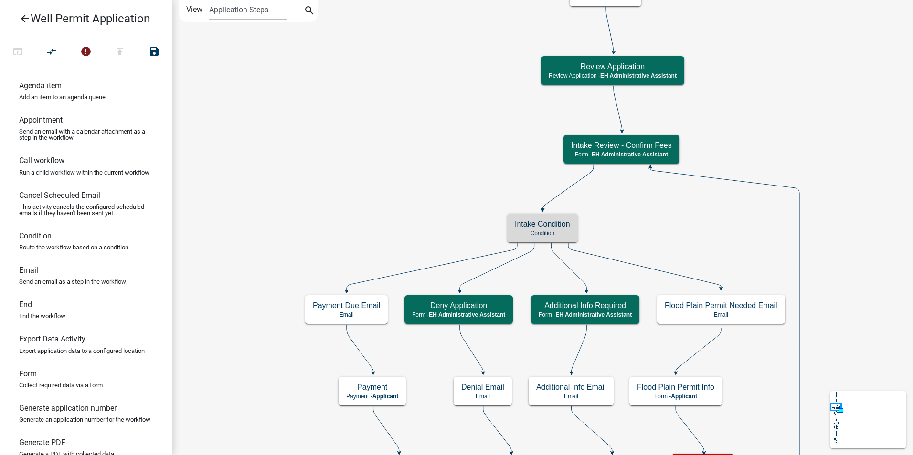
scroll to position [0, 0]
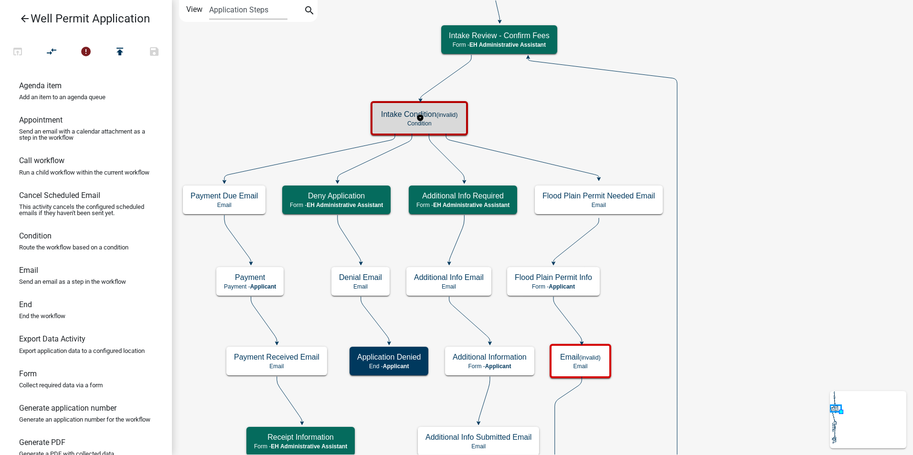
click at [412, 124] on p "Condition" at bounding box center [419, 123] width 76 height 7
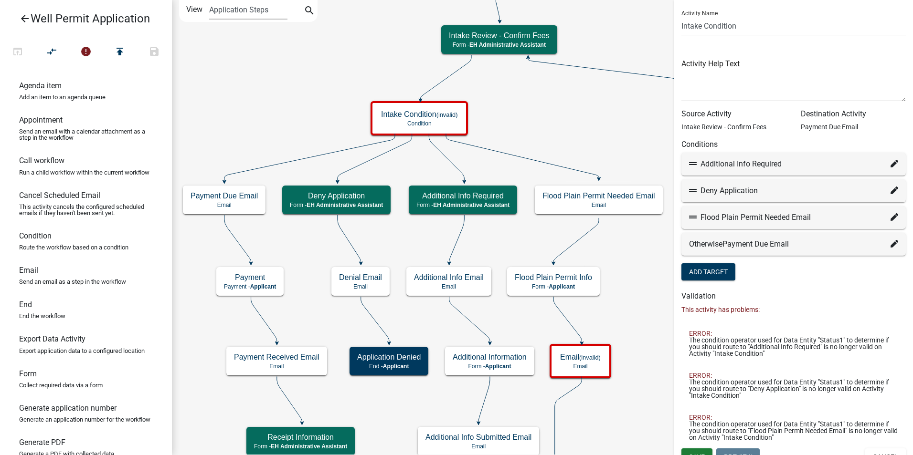
scroll to position [37, 0]
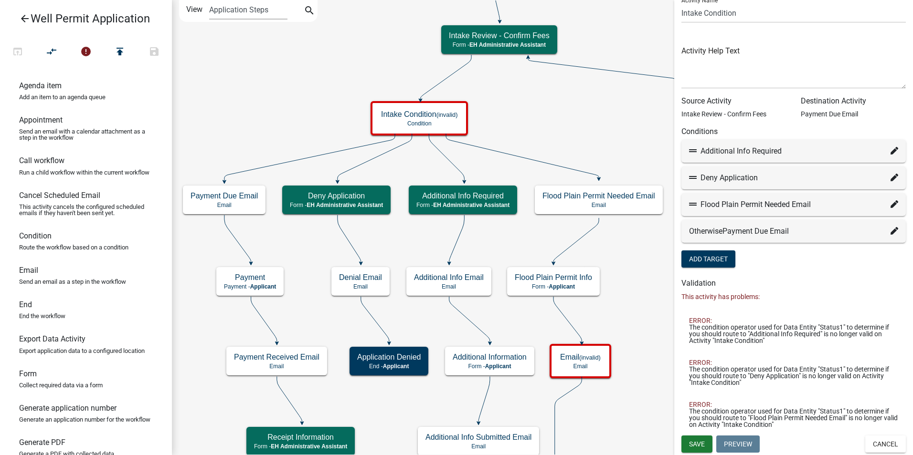
drag, startPoint x: 814, startPoint y: 273, endPoint x: 796, endPoint y: 301, distance: 32.8
click at [796, 301] on div "Condition Activity Name Intake Condition Activity Help Text Source Activity Int…" at bounding box center [793, 205] width 239 height 461
click at [890, 151] on icon at bounding box center [894, 151] width 8 height 8
select select "13: 7c0ee18a-0f3d-45a4-98b8-9bded5ed3c81"
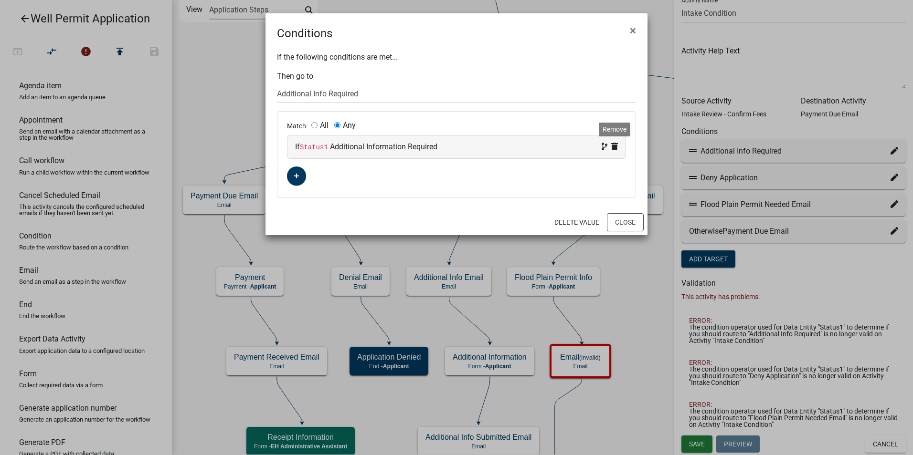
click at [614, 148] on icon at bounding box center [614, 147] width 7 height 8
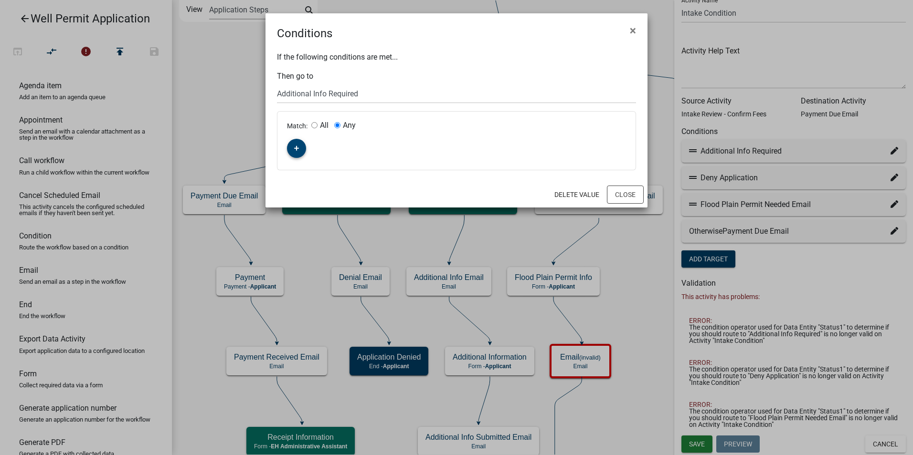
click at [292, 149] on button "button" at bounding box center [296, 148] width 19 height 19
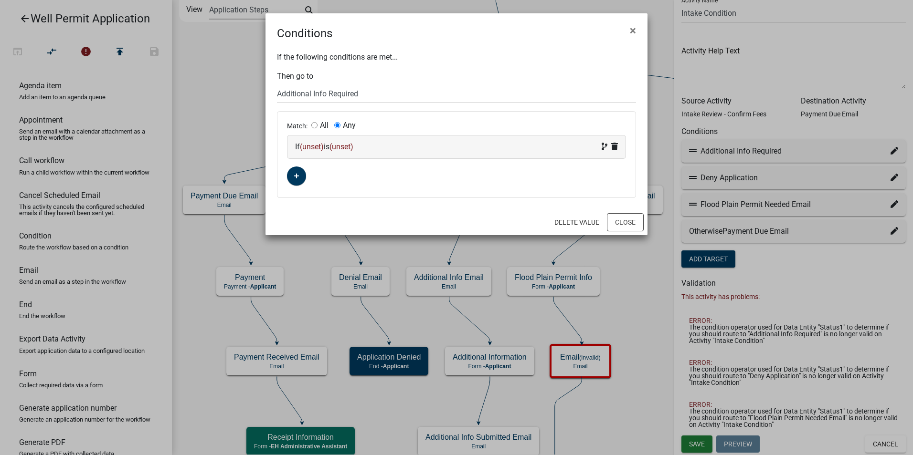
click at [312, 147] on span "(unset)" at bounding box center [312, 146] width 24 height 9
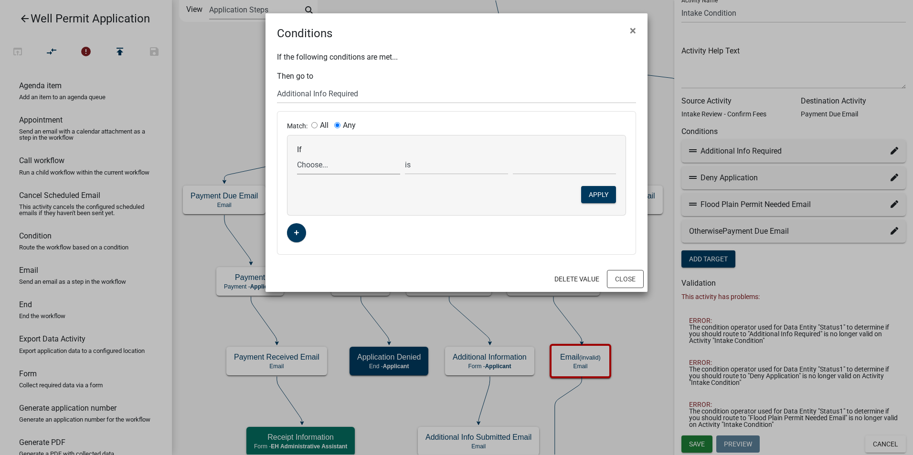
click at [311, 165] on select "Choose... 911Address AddInfoNeeded AffidavitForm AfterTheFactYN ALL_FEE_RECIPIE…" at bounding box center [348, 165] width 103 height 20
select select "97: Status1"
click at [297, 155] on select "Choose... 911Address AddInfoNeeded AffidavitForm AfterTheFactYN ALL_FEE_RECIPIE…" at bounding box center [348, 165] width 103 height 20
click at [439, 168] on select "exists does not exist contains does not contain" at bounding box center [456, 165] width 103 height 20
select select "6: ~"
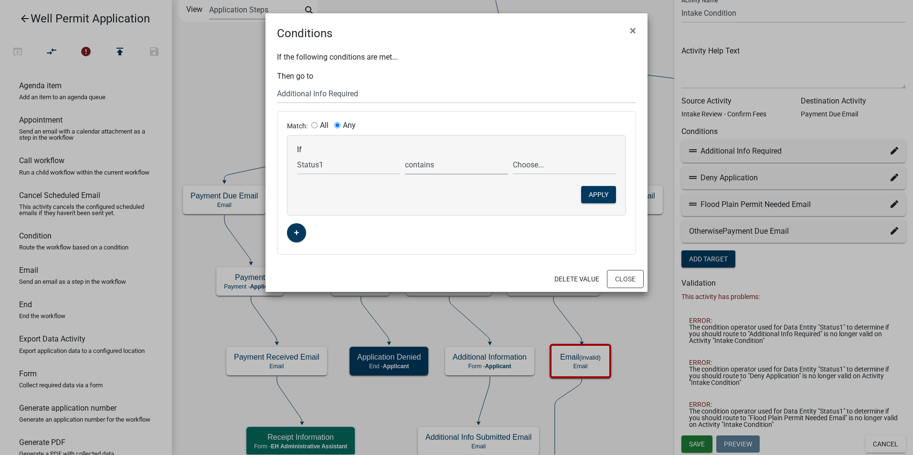
click at [405, 155] on select "exists does not exist contains does not contain" at bounding box center [456, 165] width 103 height 20
click at [529, 165] on select "Choose... Additional Information Required Continue to Staff Assignment Deny Req…" at bounding box center [564, 165] width 103 height 20
select select "1: Additional Information Required"
click at [513, 155] on select "Choose... Additional Information Required Continue to Staff Assignment Deny Req…" at bounding box center [564, 165] width 103 height 20
click at [600, 193] on button "Apply" at bounding box center [598, 194] width 35 height 17
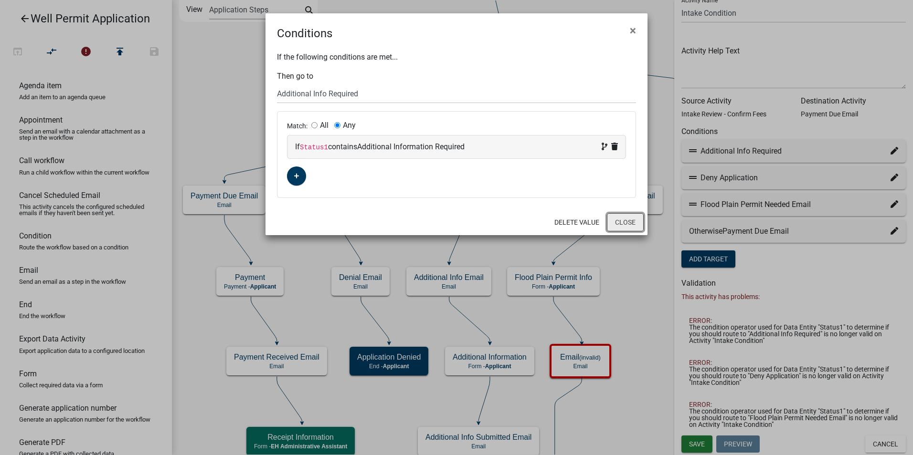
click at [626, 223] on button "Close" at bounding box center [625, 222] width 37 height 18
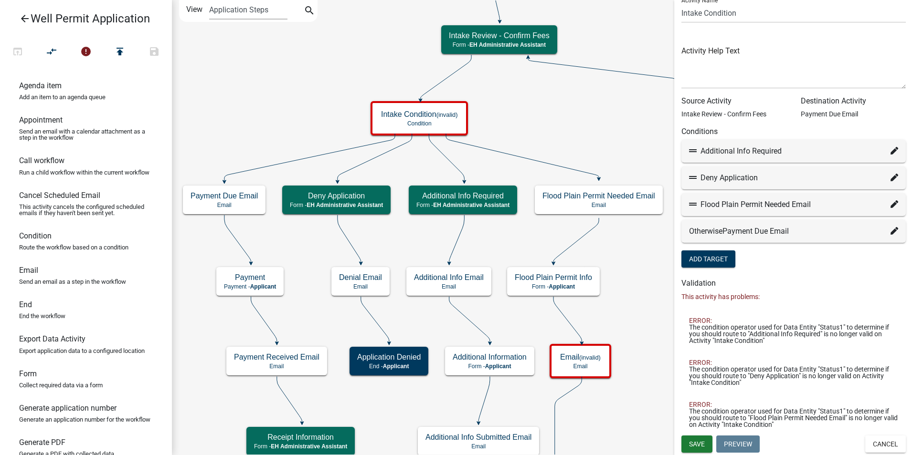
click at [890, 176] on icon at bounding box center [894, 178] width 8 height 8
select select "12: a175d10b-02c0-444a-9f7c-052c26e298e0"
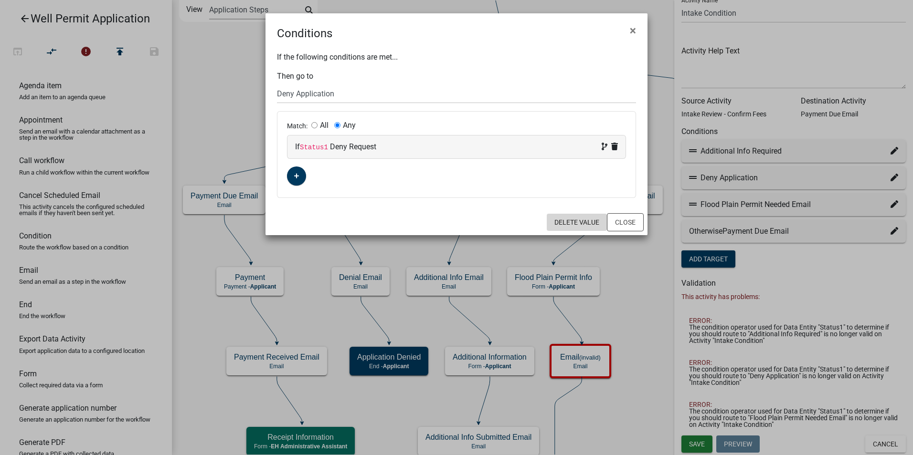
click at [576, 222] on button "Delete Value" at bounding box center [577, 222] width 60 height 17
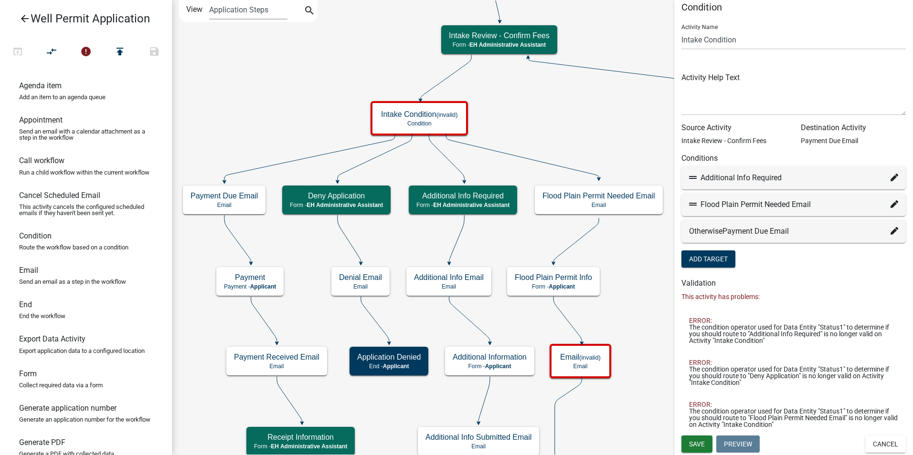
click at [883, 209] on div "Flood Plain Permit Needed Email" at bounding box center [793, 204] width 209 height 11
click at [890, 207] on icon at bounding box center [894, 205] width 8 height 8
select select "65: 09a50c1a-0497-4519-b0d4-bfd62182d6e6"
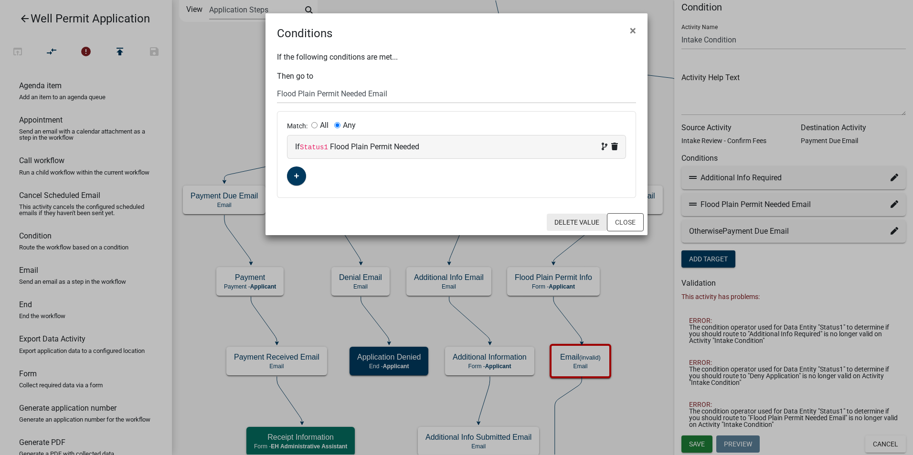
click at [574, 221] on button "Delete Value" at bounding box center [577, 222] width 60 height 17
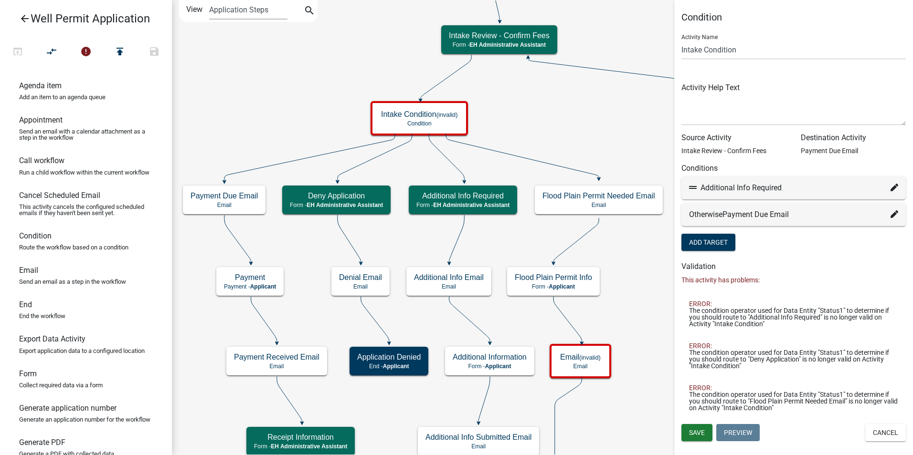
click at [893, 215] on icon at bounding box center [894, 215] width 8 height 8
select select "58: 10f5425c-bd1f-4870-bf18-ea89a9aa2d48"
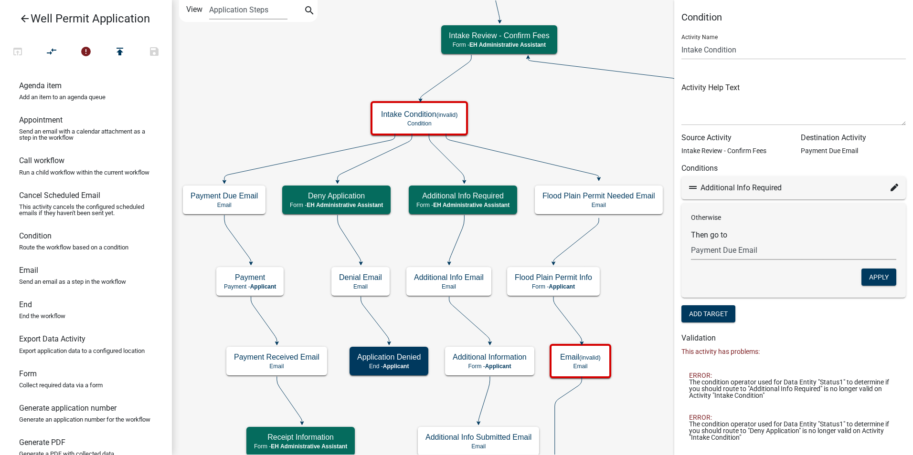
click at [751, 252] on select "Choose... Start Application Denied Property Owner Information Applicant Info We…" at bounding box center [793, 251] width 205 height 20
click at [773, 253] on select "Choose... Start Application Denied Property Owner Information Applicant Info We…" at bounding box center [793, 251] width 205 height 20
drag, startPoint x: 865, startPoint y: 275, endPoint x: 850, endPoint y: 271, distance: 15.6
click at [866, 275] on button "Apply" at bounding box center [878, 277] width 35 height 17
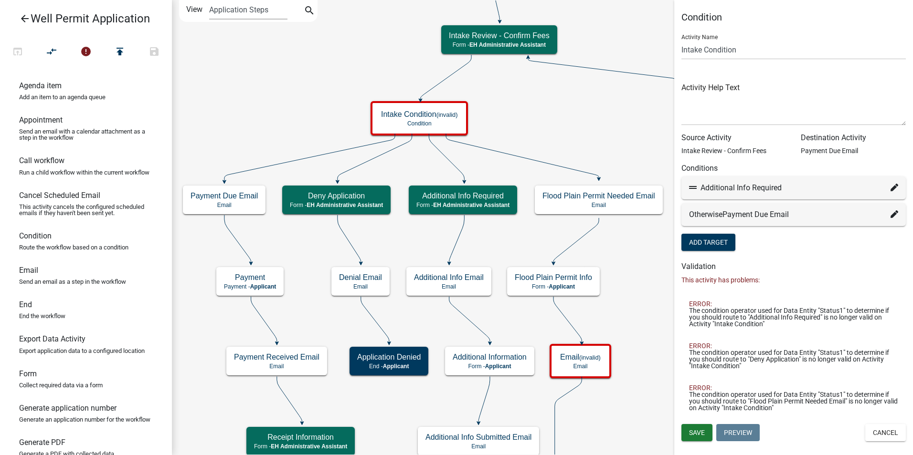
click at [727, 244] on button "Add Target" at bounding box center [708, 242] width 54 height 17
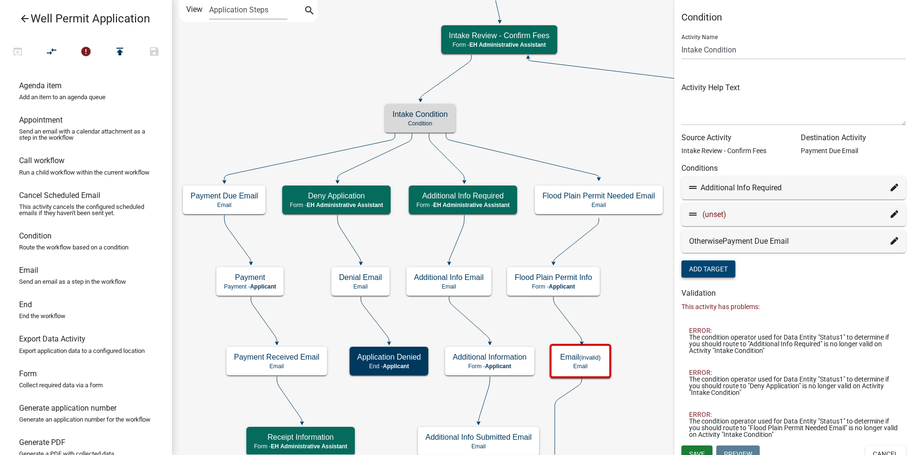
click at [890, 217] on icon at bounding box center [894, 215] width 8 height 8
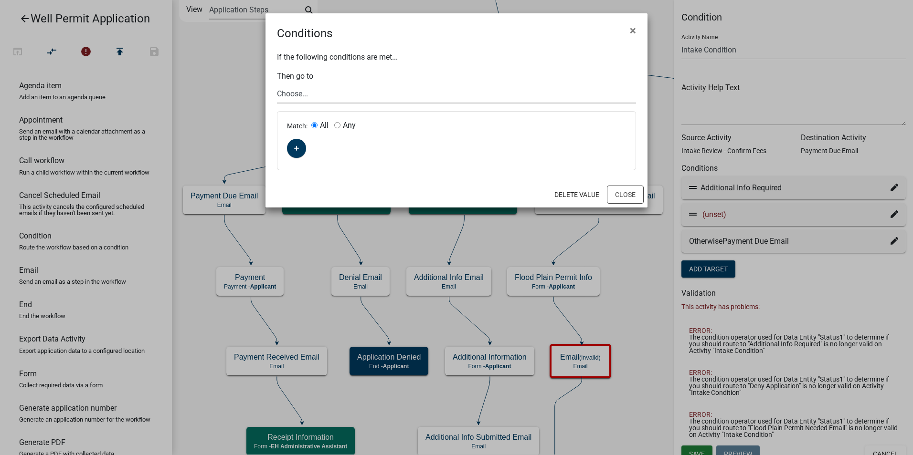
click at [285, 93] on select "Choose... Start Application Denied Property Owner Information Applicant Info We…" at bounding box center [456, 94] width 359 height 20
select select "12: a175d10b-02c0-444a-9f7c-052c26e298e0"
click at [277, 84] on select "Choose... Start Application Denied Property Owner Information Applicant Info We…" at bounding box center [456, 94] width 359 height 20
click at [338, 126] on input "Any" at bounding box center [337, 125] width 6 height 6
radio input "true"
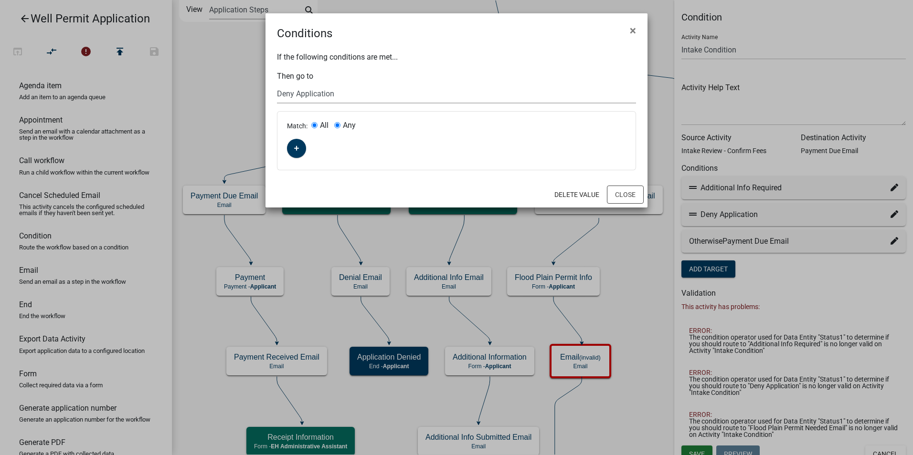
radio input "false"
click at [289, 150] on button "button" at bounding box center [296, 148] width 19 height 19
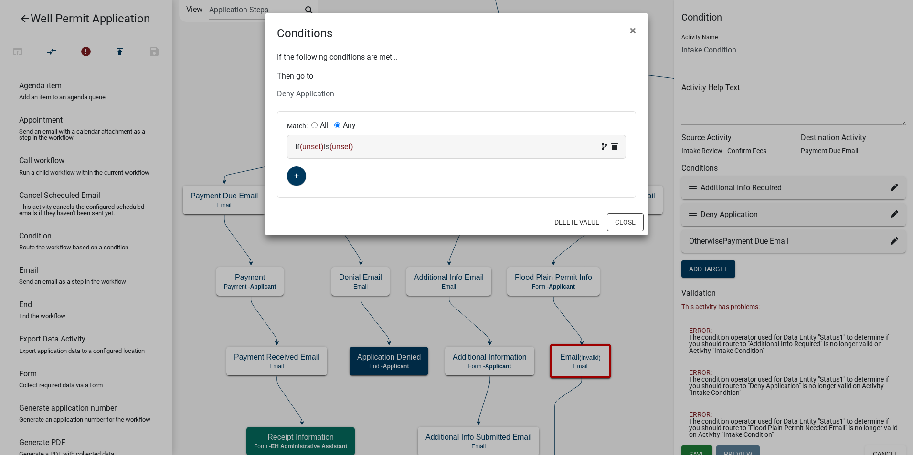
click at [313, 149] on span "(unset)" at bounding box center [312, 146] width 24 height 9
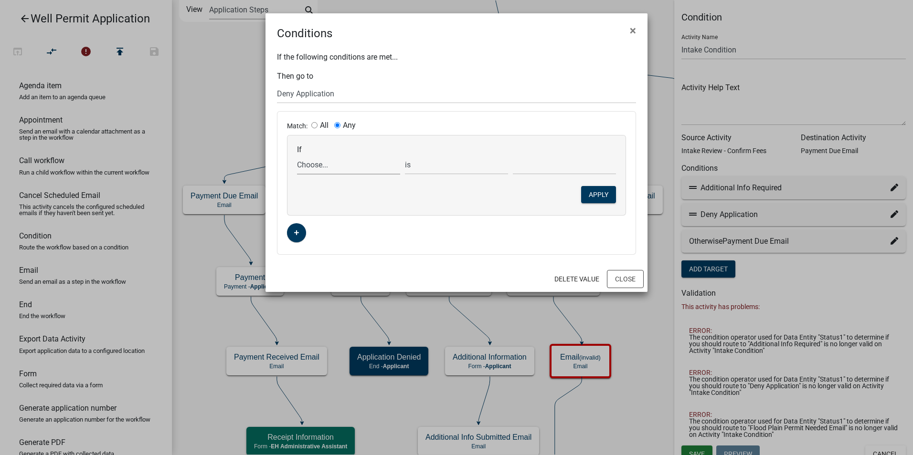
click at [312, 167] on select "Choose... 911Address AddInfoNeeded AffidavitForm AfterTheFactYN ALL_FEE_RECIPIE…" at bounding box center [348, 165] width 103 height 20
select select "97: Status1"
click at [297, 155] on select "Choose... 911Address AddInfoNeeded AffidavitForm AfterTheFactYN ALL_FEE_RECIPIE…" at bounding box center [348, 165] width 103 height 20
click at [442, 169] on select "exists does not exist contains does not contain" at bounding box center [456, 165] width 103 height 20
select select "6: ~"
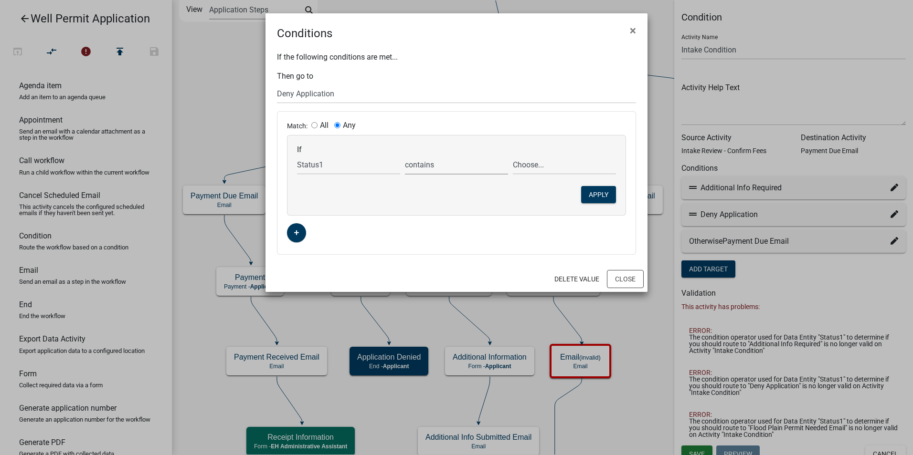
click at [405, 155] on select "exists does not exist contains does not contain" at bounding box center [456, 165] width 103 height 20
click at [525, 163] on select "Choose... Additional Information Required Continue to Staff Assignment Deny Req…" at bounding box center [564, 165] width 103 height 20
select select "3: Deny Request"
click at [513, 155] on select "Choose... Additional Information Required Continue to Staff Assignment Deny Req…" at bounding box center [564, 165] width 103 height 20
click at [596, 189] on button "Apply" at bounding box center [598, 194] width 35 height 17
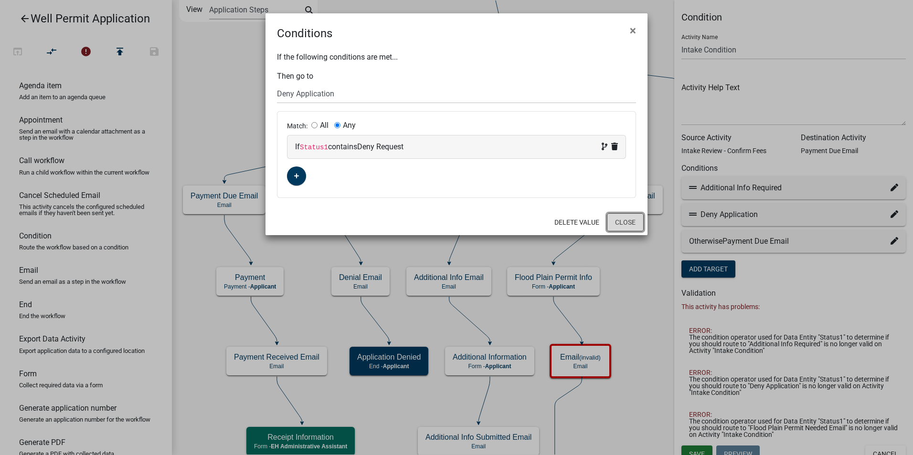
click at [623, 221] on button "Close" at bounding box center [625, 222] width 37 height 18
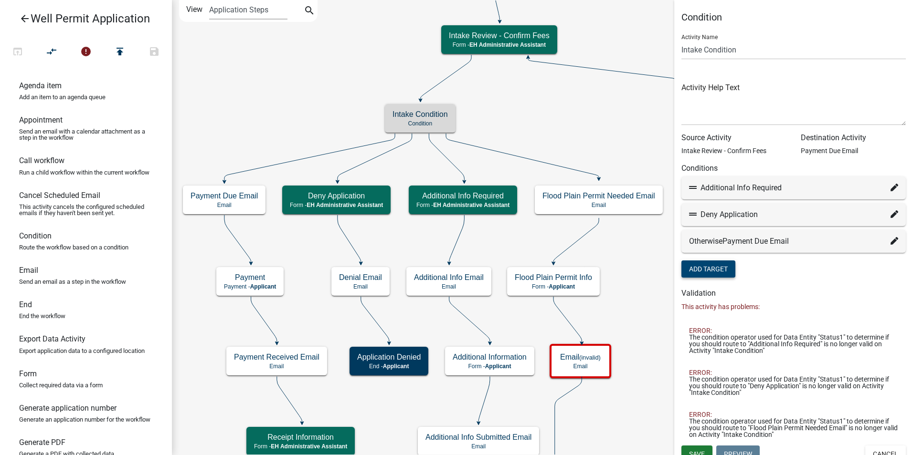
click at [709, 265] on button "Add Target" at bounding box center [708, 269] width 54 height 17
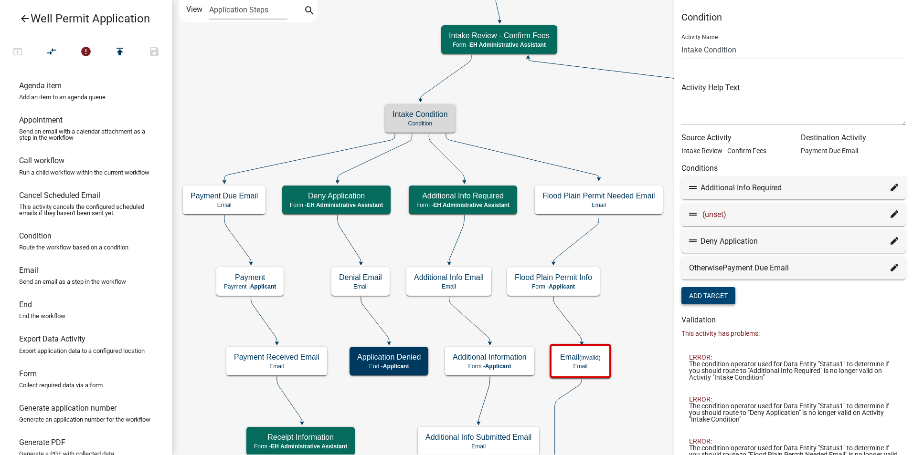
click at [890, 213] on icon at bounding box center [894, 215] width 8 height 8
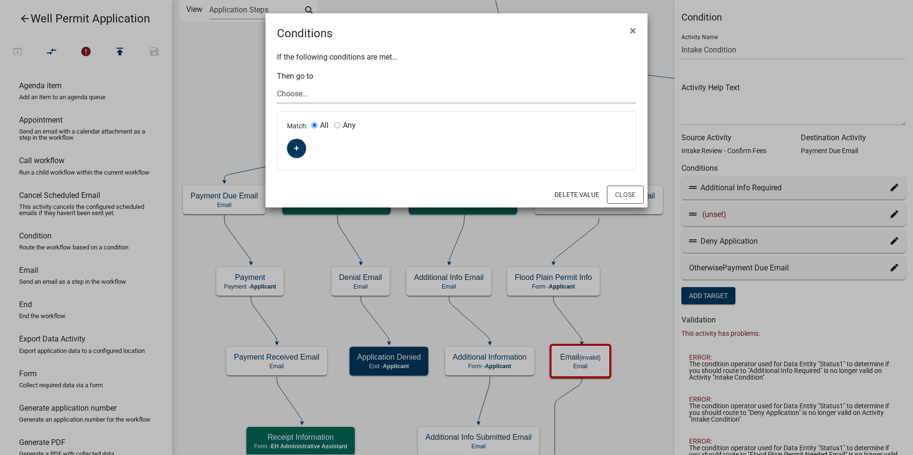
click at [295, 92] on select "Choose... Start Application Denied Property Owner Information Applicant Info We…" at bounding box center [456, 94] width 359 height 20
select select "65: 09a50c1a-0497-4519-b0d4-bfd62182d6e6"
click at [277, 84] on select "Choose... Start Application Denied Property Owner Information Applicant Info We…" at bounding box center [456, 94] width 359 height 20
click at [339, 125] on input "Any" at bounding box center [337, 125] width 6 height 6
radio input "true"
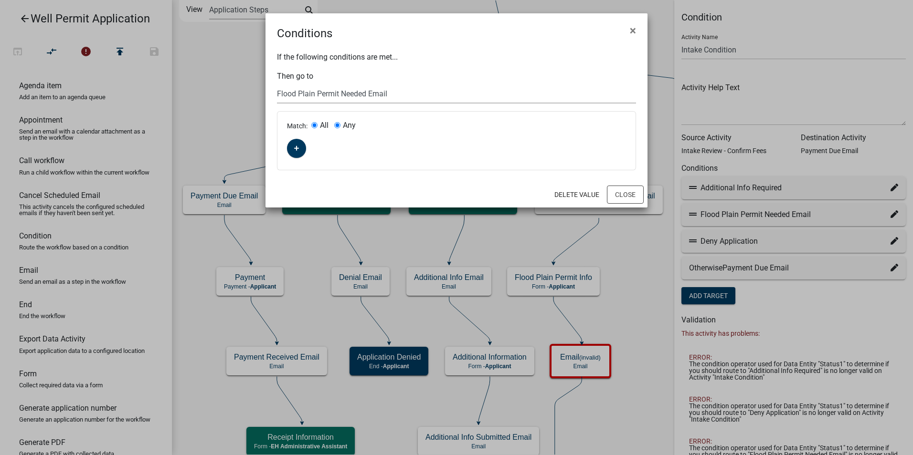
radio input "false"
click at [304, 146] on button "button" at bounding box center [296, 148] width 19 height 19
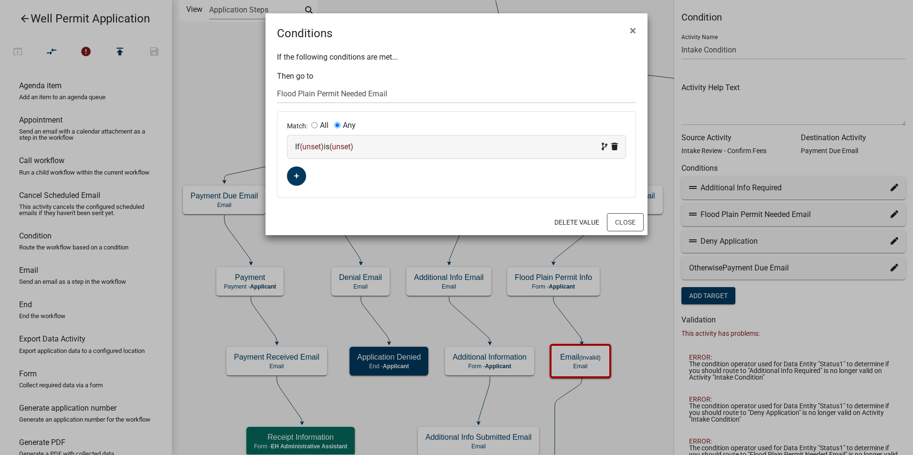
click at [314, 148] on span "(unset)" at bounding box center [312, 146] width 24 height 9
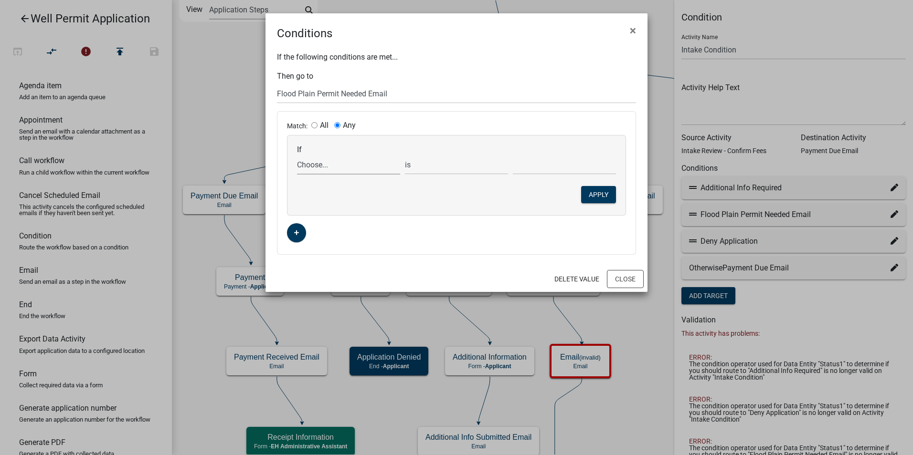
click at [315, 163] on select "Choose... 911Address AddInfoNeeded AffidavitForm AfterTheFactYN ALL_FEE_RECIPIE…" at bounding box center [348, 165] width 103 height 20
select select "97: Status1"
click at [297, 155] on select "Choose... 911Address AddInfoNeeded AffidavitForm AfterTheFactYN ALL_FEE_RECIPIE…" at bounding box center [348, 165] width 103 height 20
click at [422, 166] on select "exists does not exist contains does not contain" at bounding box center [456, 165] width 103 height 20
select select "6: ~"
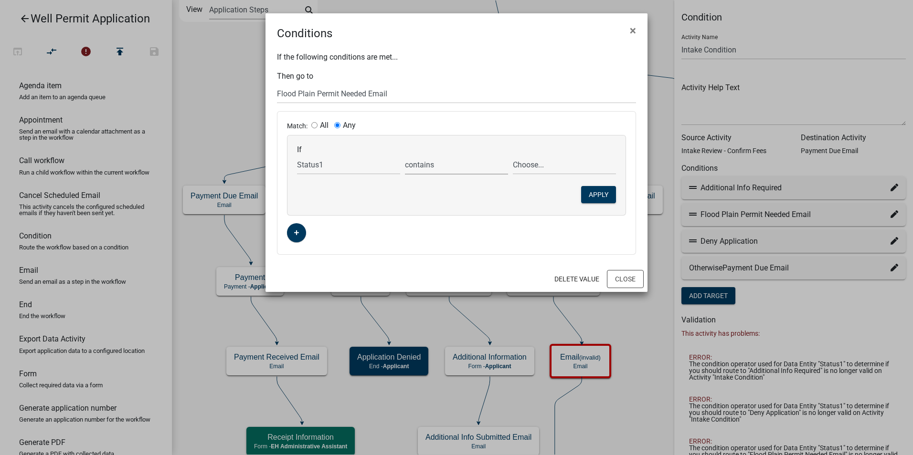
click at [405, 155] on select "exists does not exist contains does not contain" at bounding box center [456, 165] width 103 height 20
click at [528, 167] on select "Choose... Additional Information Required Continue to Staff Assignment Deny Req…" at bounding box center [564, 165] width 103 height 20
select select "4: Flood Plain Permit Needed"
click at [513, 155] on select "Choose... Additional Information Required Continue to Staff Assignment Deny Req…" at bounding box center [564, 165] width 103 height 20
click at [586, 192] on button "Apply" at bounding box center [598, 194] width 35 height 17
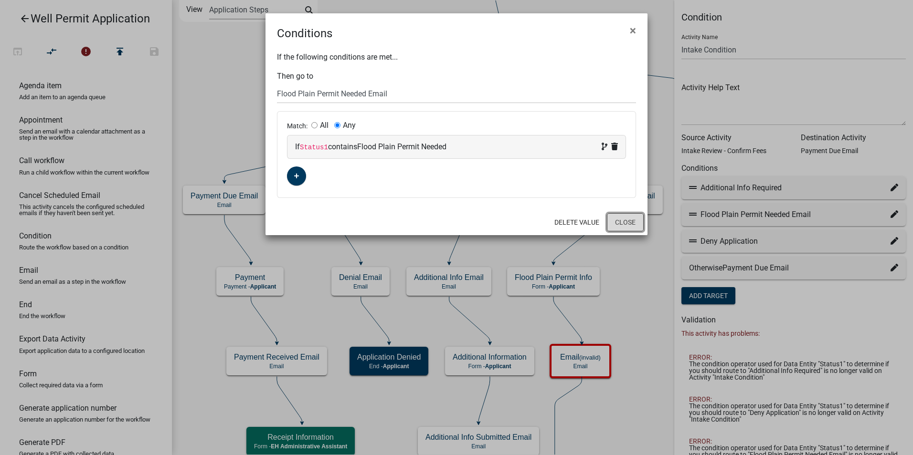
click at [620, 224] on button "Close" at bounding box center [625, 222] width 37 height 18
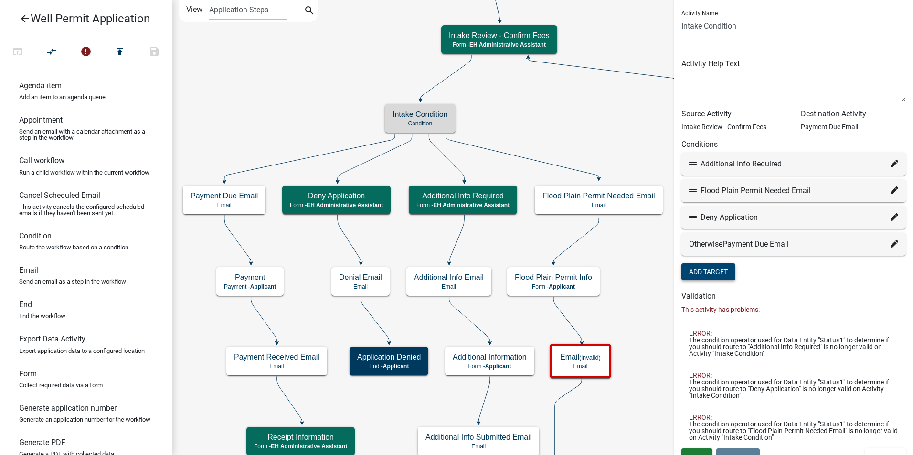
scroll to position [37, 0]
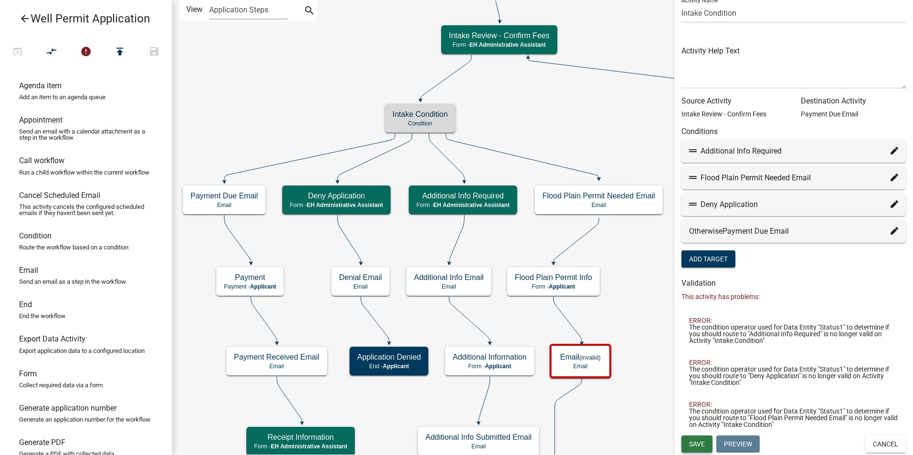
click at [691, 442] on span "Save" at bounding box center [697, 444] width 16 height 8
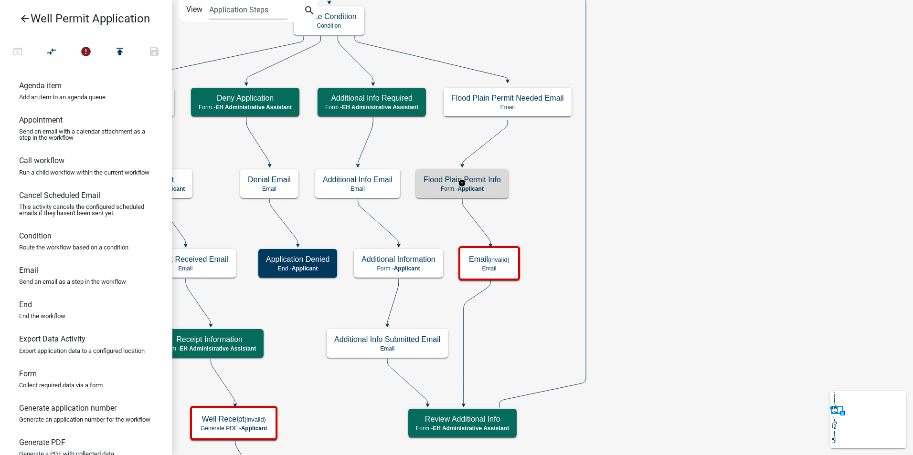
click at [483, 182] on h5 "Flood Plain Permit Info" at bounding box center [461, 179] width 77 height 9
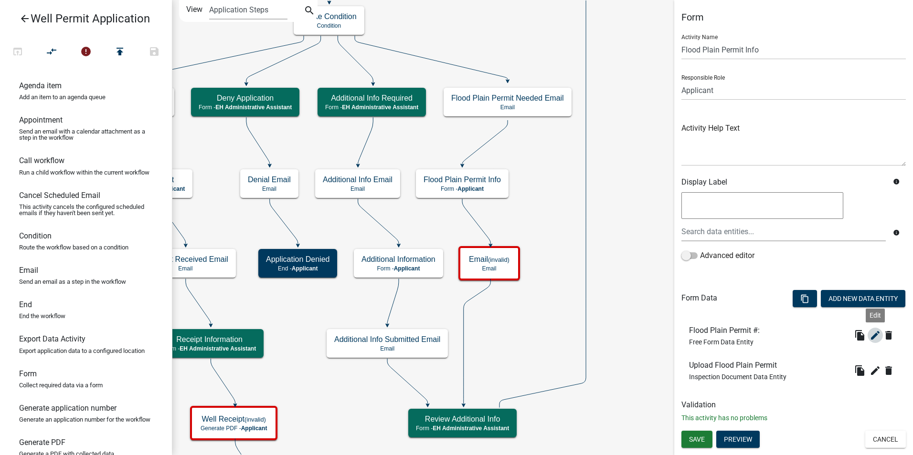
click at [873, 337] on icon "edit" at bounding box center [874, 335] width 11 height 11
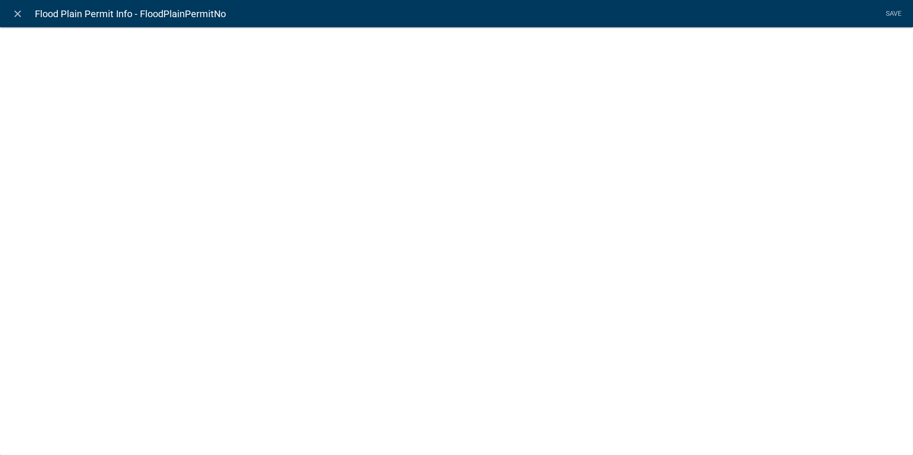
select select
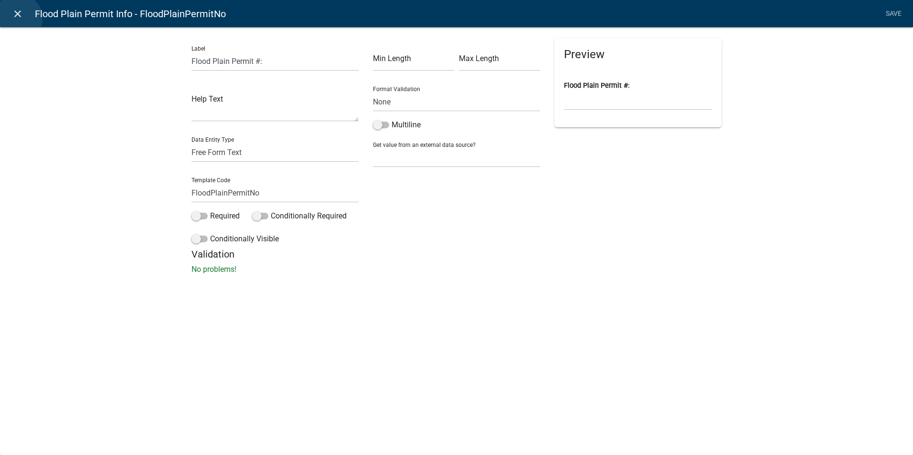
click at [18, 18] on icon "close" at bounding box center [17, 13] width 11 height 11
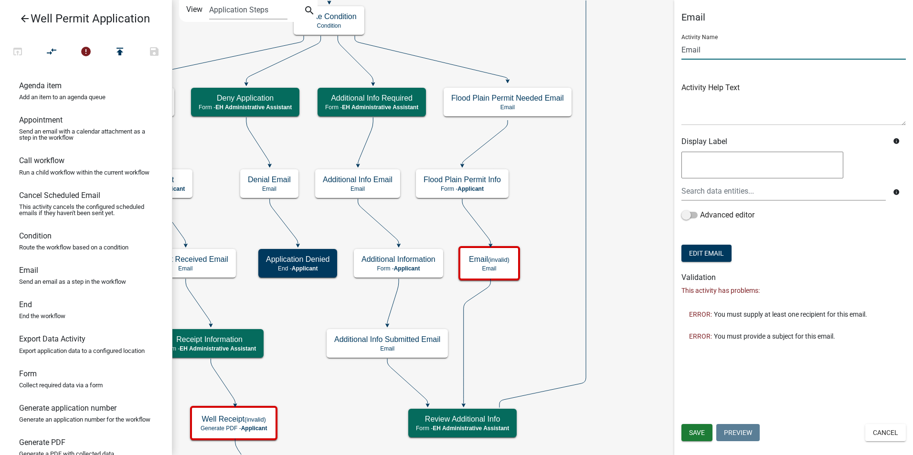
click at [690, 56] on input "Email" at bounding box center [793, 50] width 224 height 20
click at [688, 51] on input "Email" at bounding box center [793, 50] width 224 height 20
type input "Flood Plain Permit Info Received"
click at [695, 428] on button "Save" at bounding box center [696, 432] width 31 height 17
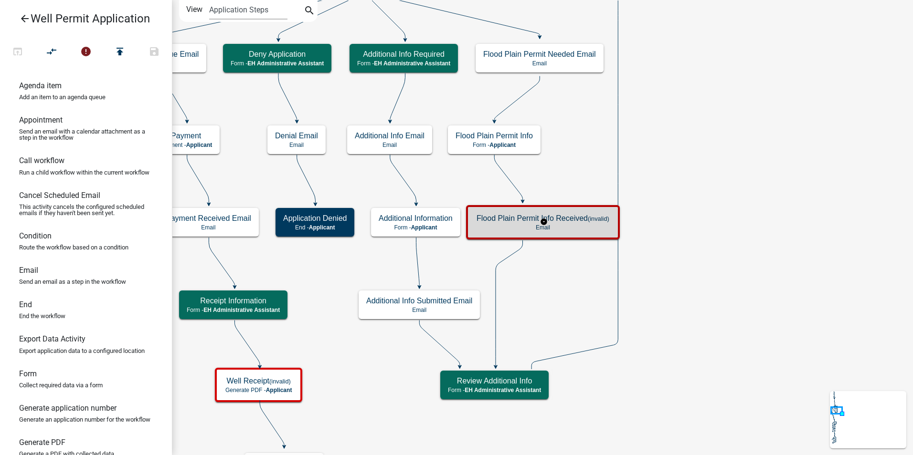
click at [567, 231] on div "Flood Plain Permit Info Received (invalid) Email" at bounding box center [543, 222] width 148 height 29
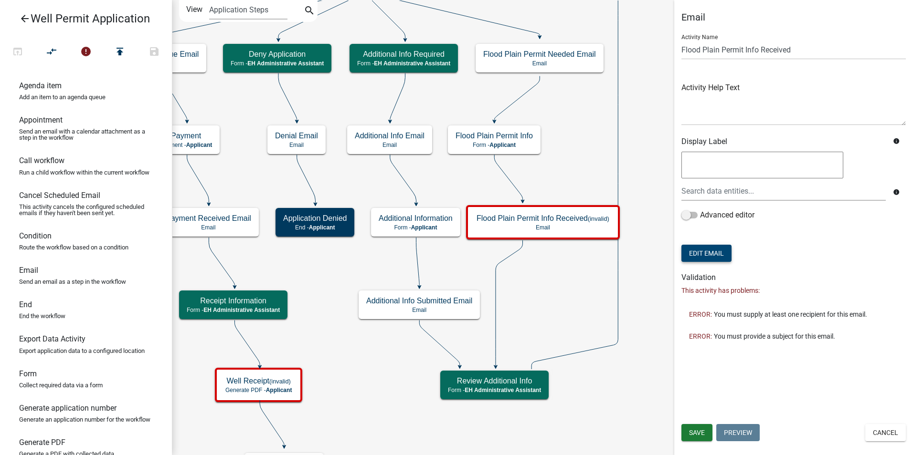
click at [703, 250] on button "Edit Email" at bounding box center [706, 253] width 50 height 17
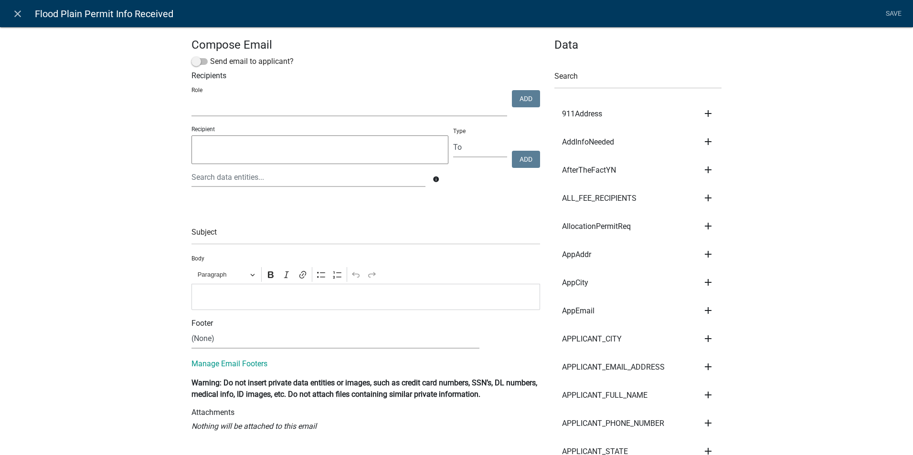
click at [243, 107] on select "Admin P & D Inspectors EH Administrative Assistant Zoning Reviewers EH Inspecti…" at bounding box center [349, 107] width 316 height 20
select select "da3e3e5f-670d-4329-b60c-5cc8a4b2b679"
click at [239, 107] on select "Admin P & D Inspectors EH Administrative Assistant Zoning Reviewers EH Inspecti…" at bounding box center [349, 107] width 316 height 20
drag, startPoint x: 534, startPoint y: 100, endPoint x: 509, endPoint y: 94, distance: 25.0
click at [534, 99] on button "Add" at bounding box center [526, 98] width 28 height 17
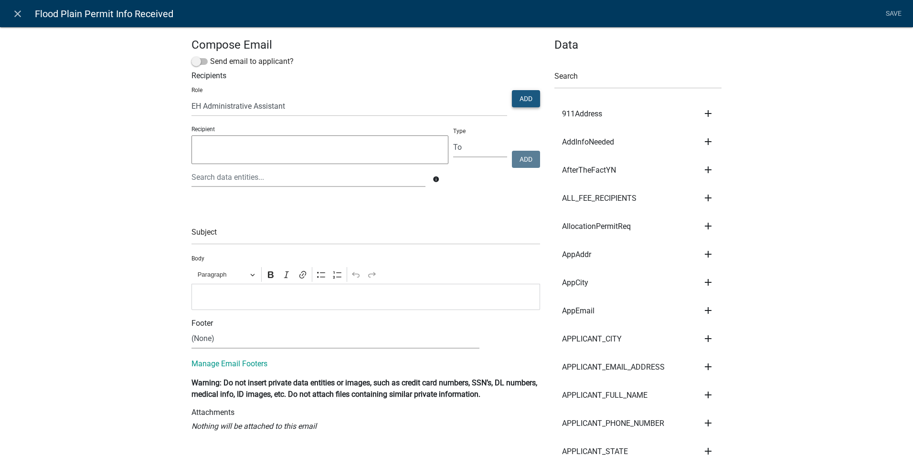
select select
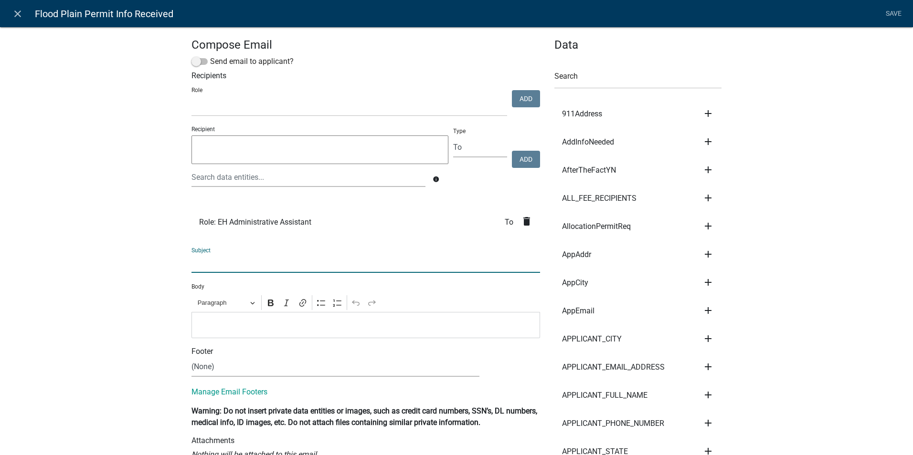
click at [202, 261] on input "text" at bounding box center [365, 264] width 349 height 20
type input "F"
type input "Well Per,it Application - Flood Plain Permit Ino Received"
click at [274, 329] on p "Editor editing area: main. Press Alt+0 for help." at bounding box center [366, 324] width 339 height 11
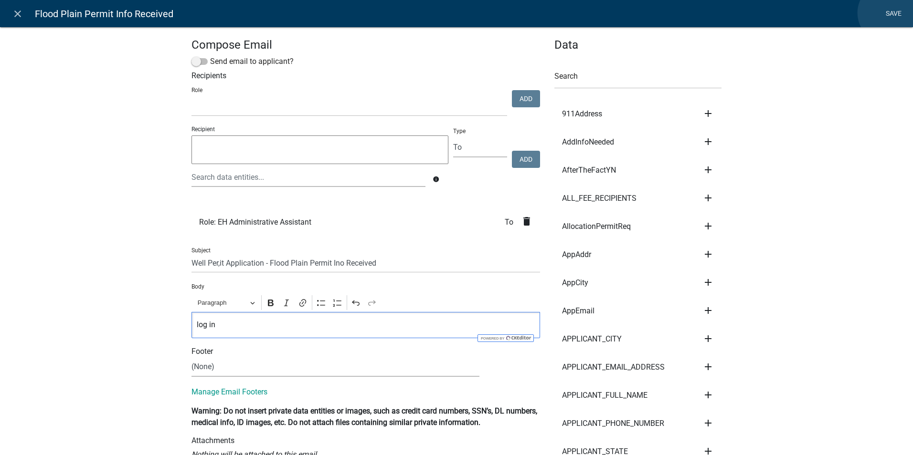
click at [888, 13] on link "Save" at bounding box center [893, 14] width 24 height 18
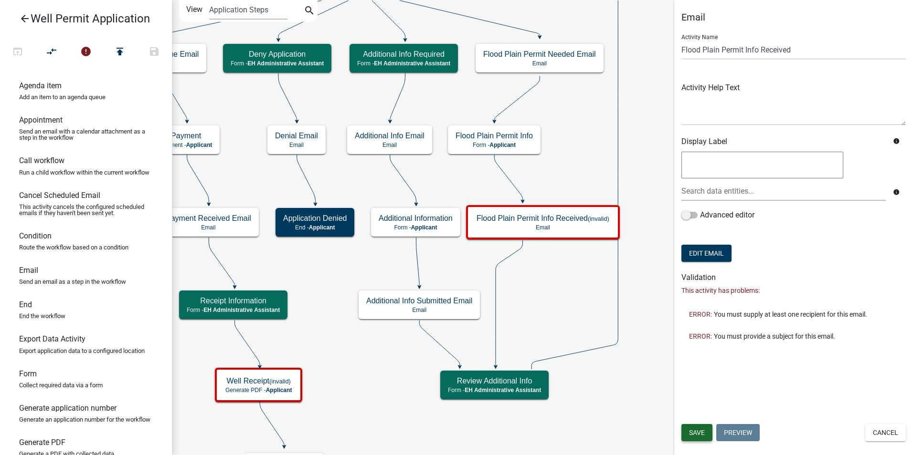
click at [694, 428] on button "Save" at bounding box center [696, 432] width 31 height 17
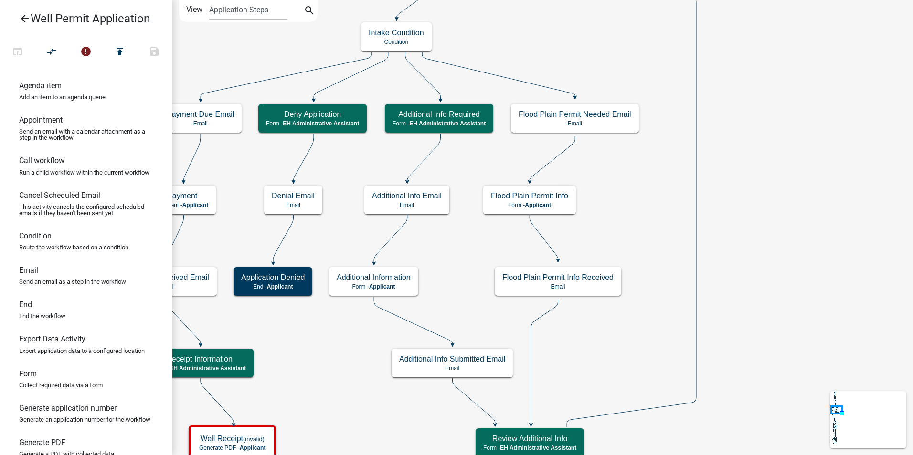
click at [517, 207] on p "Form - Applicant" at bounding box center [529, 205] width 77 height 7
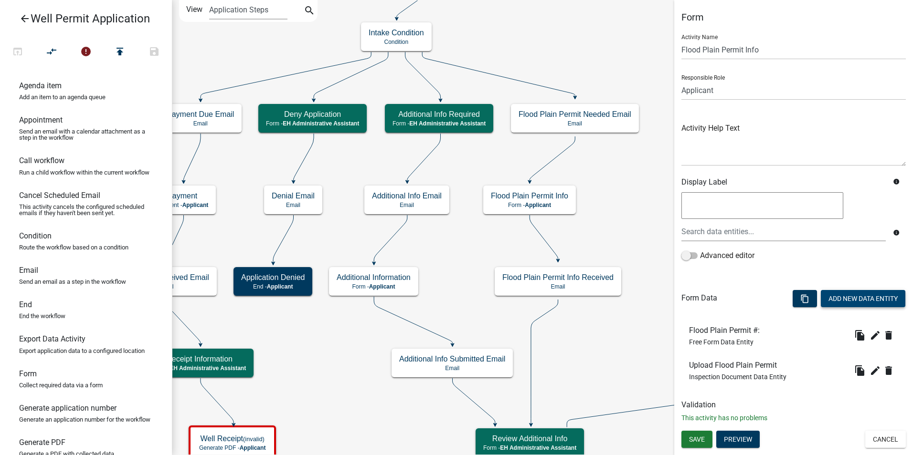
click at [853, 296] on button "Add New Data Entity" at bounding box center [863, 298] width 85 height 17
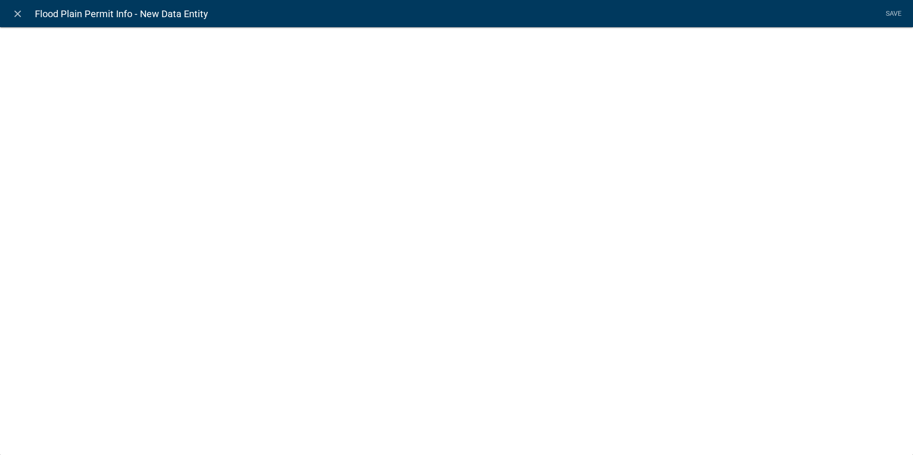
select select
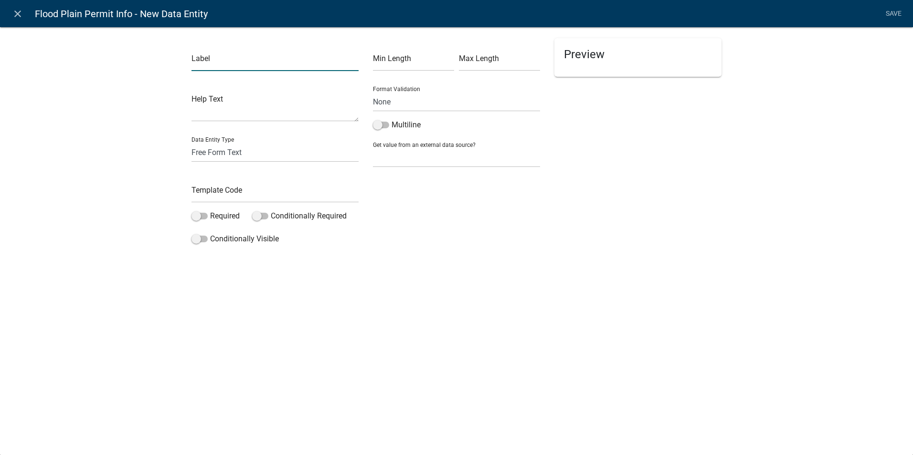
click at [212, 67] on input "text" at bounding box center [274, 62] width 167 height 20
type input "Flood Plain Permit No Longer Needed:"
click at [217, 155] on select "Free Form Text Document Display Entity Value Fee Numeric Data Date Map Sketch D…" at bounding box center [274, 153] width 167 height 20
select select "list-data"
click at [191, 143] on select "Free Form Text Document Display Entity Value Fee Numeric Data Date Map Sketch D…" at bounding box center [274, 153] width 167 height 20
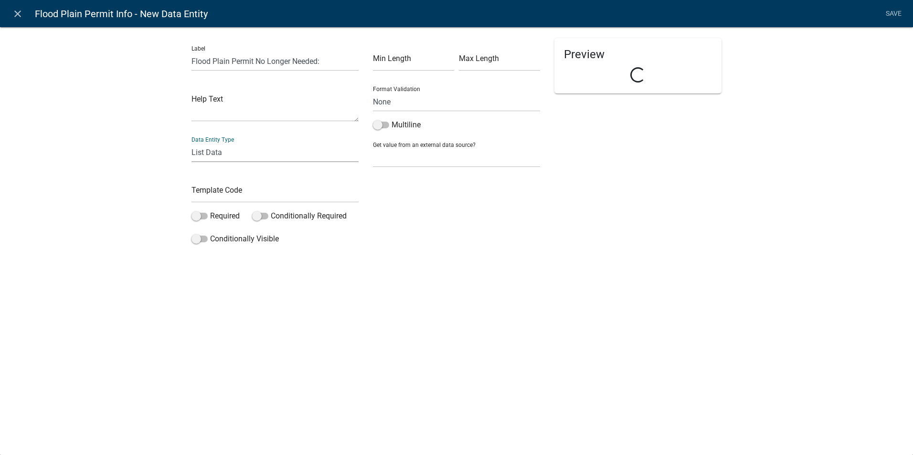
select select "list-data"
select select
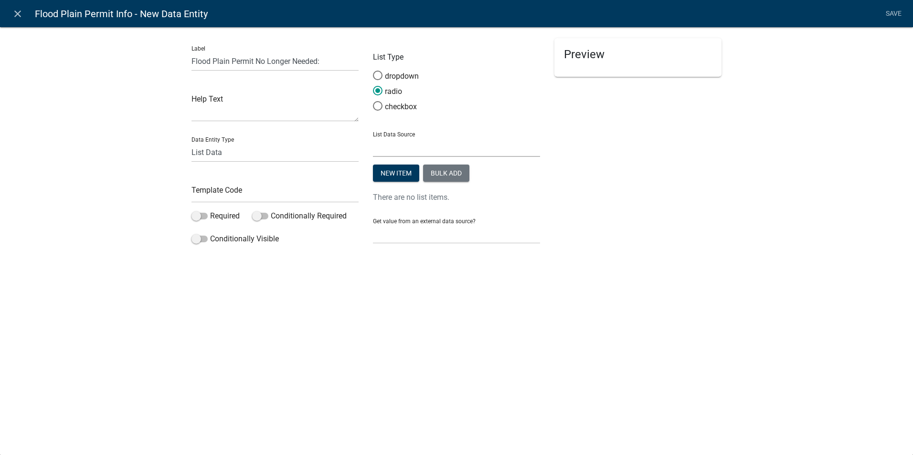
click at [395, 147] on select "State List Assessor's Office Assessor's Office Commercial Structures Commercial…" at bounding box center [456, 148] width 167 height 20
click at [373, 138] on select "State List Assessor's Office Assessor's Office Commercial Structures Commercial…" at bounding box center [456, 148] width 167 height 20
click at [402, 144] on select "State List Assessor's Office Assessor's Office Commercial Structures Commercial…" at bounding box center [456, 148] width 167 height 20
select select "custom-list-8fbead59-5e31-40d0-aec1-d38d61a6a57e"
click at [373, 138] on select "State List Assessor's Office Assessor's Office Commercial Structures Commercial…" at bounding box center [456, 148] width 167 height 20
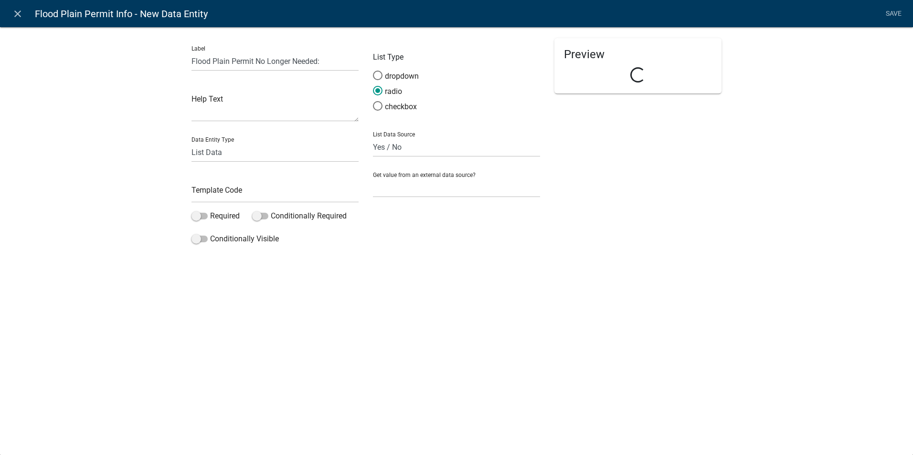
click at [364, 356] on div "close Flood Plain Permit Info - New Data Entity Save Label Flood Plain Permit N…" at bounding box center [456, 227] width 913 height 455
click at [196, 194] on input "text" at bounding box center [274, 193] width 167 height 20
type input "FloodPlainPermitNotNeededYN"
click at [219, 346] on div "close Flood Plain Permit Info - New Data Entity Save Label Flood Plain Permit N…" at bounding box center [456, 227] width 913 height 455
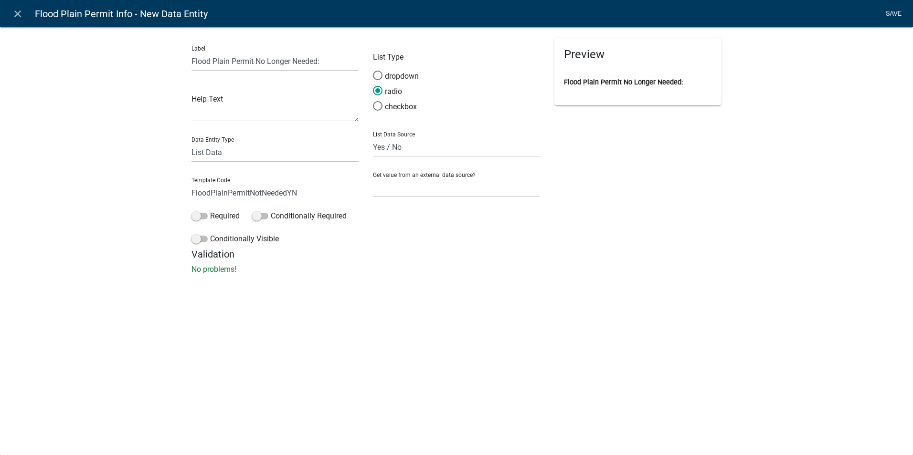
click at [896, 13] on link "Save" at bounding box center [893, 14] width 24 height 18
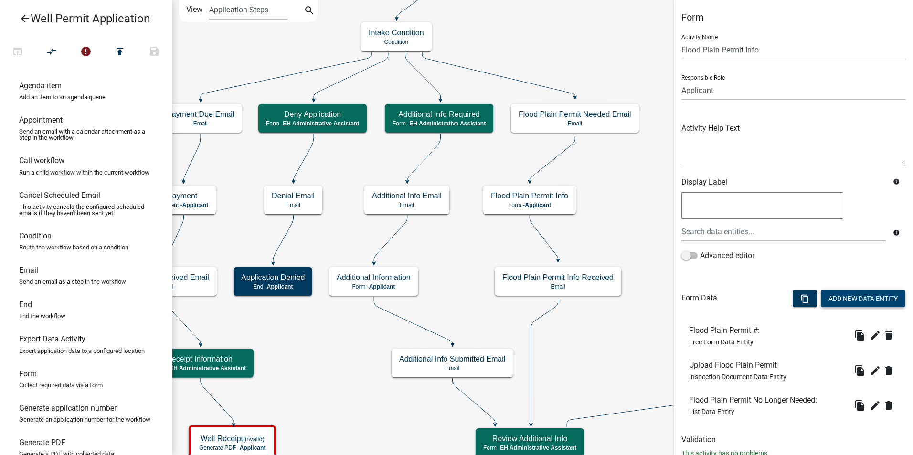
click at [827, 298] on button "Add New Data Entity" at bounding box center [863, 298] width 85 height 17
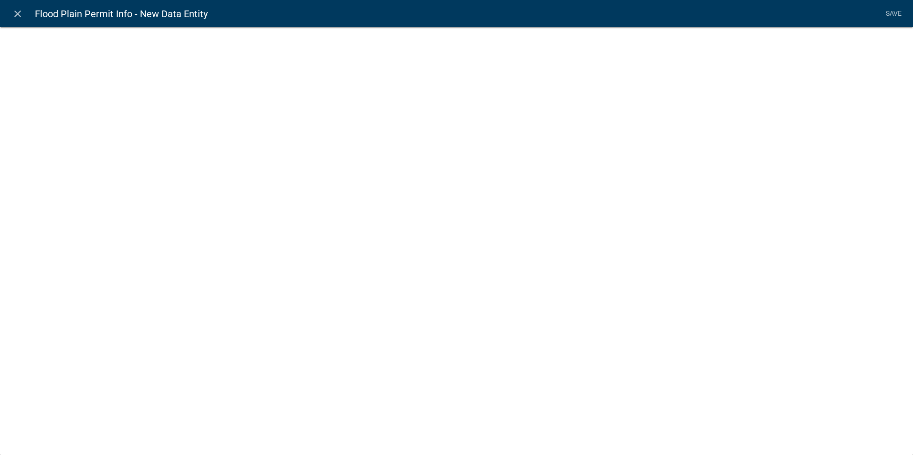
select select
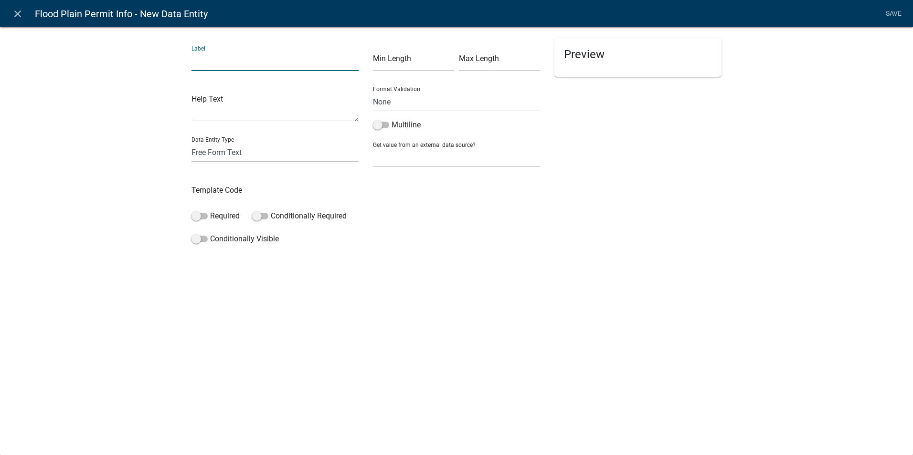
click at [199, 61] on input "text" at bounding box center [274, 62] width 167 height 20
type input "Reason Not Needed:"
click at [203, 193] on input "text" at bounding box center [274, 193] width 167 height 20
type input "FloodPermitNotNeededReason"
click at [211, 278] on div "close Flood Plain Permit Info - New Data Entity Save Label Reason Not Needed: H…" at bounding box center [456, 227] width 913 height 455
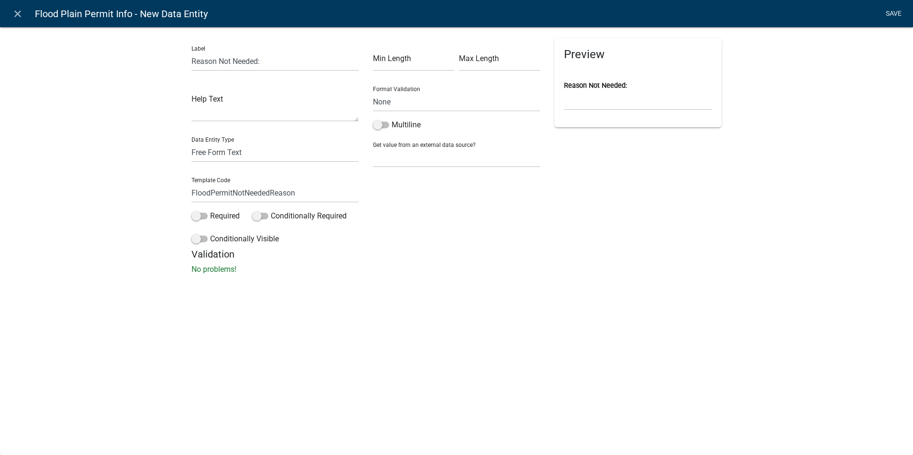
click at [896, 10] on link "Save" at bounding box center [893, 14] width 24 height 18
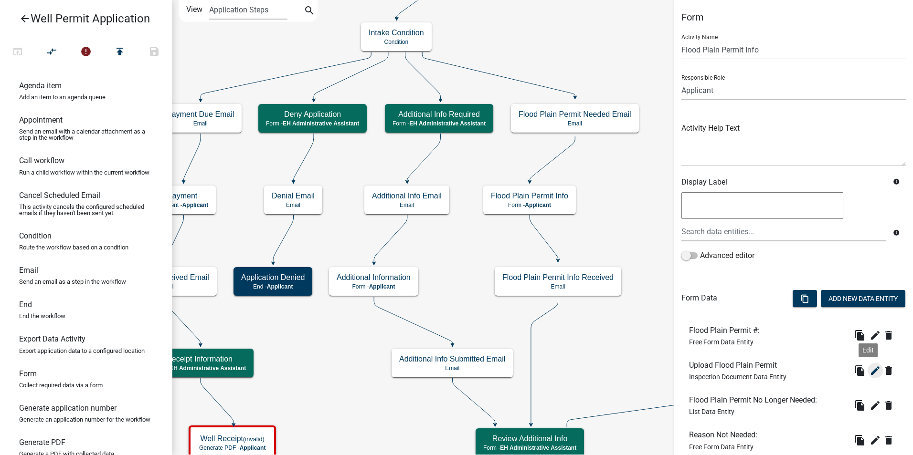
click at [869, 371] on icon "edit" at bounding box center [874, 370] width 11 height 11
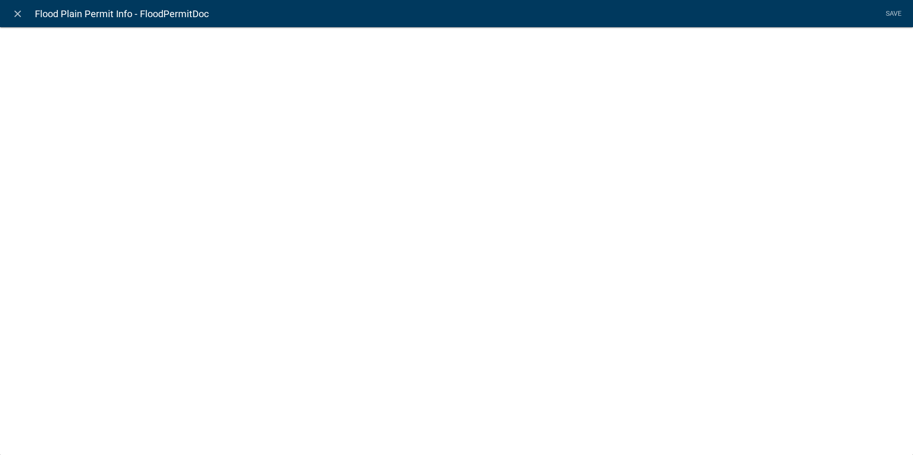
select select "inspection-document"
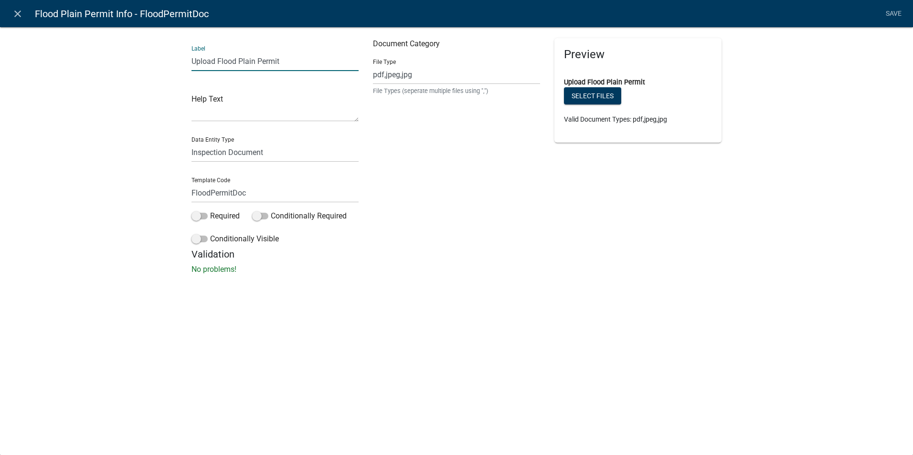
drag, startPoint x: 256, startPoint y: 60, endPoint x: 217, endPoint y: 55, distance: 39.9
click at [217, 55] on input "Upload Flood Plain Permit" at bounding box center [274, 62] width 167 height 20
click at [243, 61] on input "Upload Permit" at bounding box center [274, 62] width 167 height 20
type input "Upload Permit or Documentation Permit is Not Needed:"
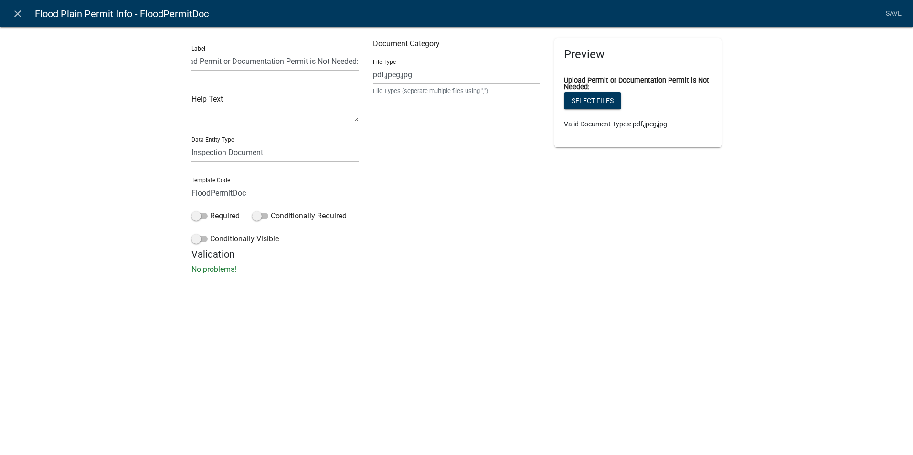
click at [351, 319] on div "close Flood Plain Permit Info - FloodPermitDoc Save Label Upload Permit or Docu…" at bounding box center [456, 227] width 913 height 455
click at [891, 12] on link "Save" at bounding box center [893, 14] width 24 height 18
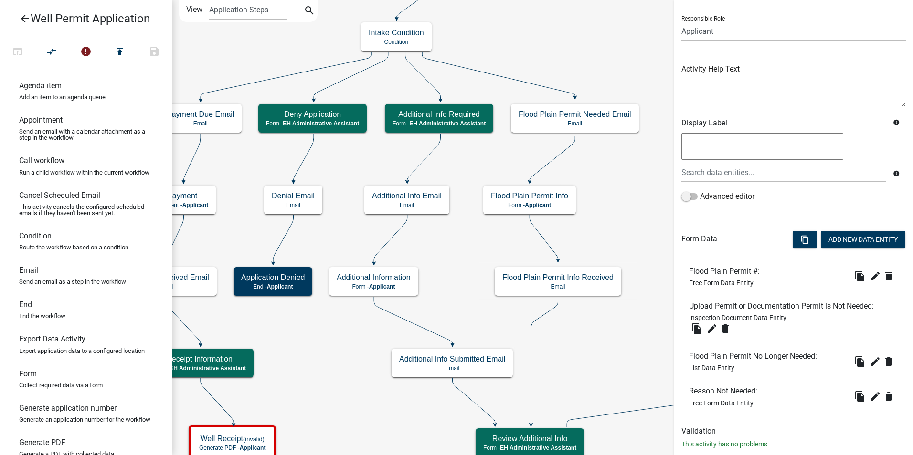
scroll to position [81, 0]
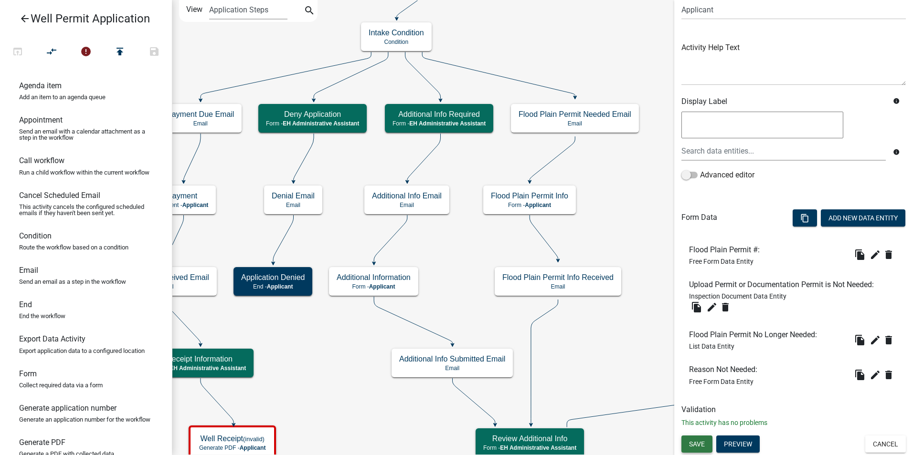
drag, startPoint x: 693, startPoint y: 444, endPoint x: 687, endPoint y: 424, distance: 19.9
click at [693, 442] on span "Save" at bounding box center [697, 444] width 16 height 8
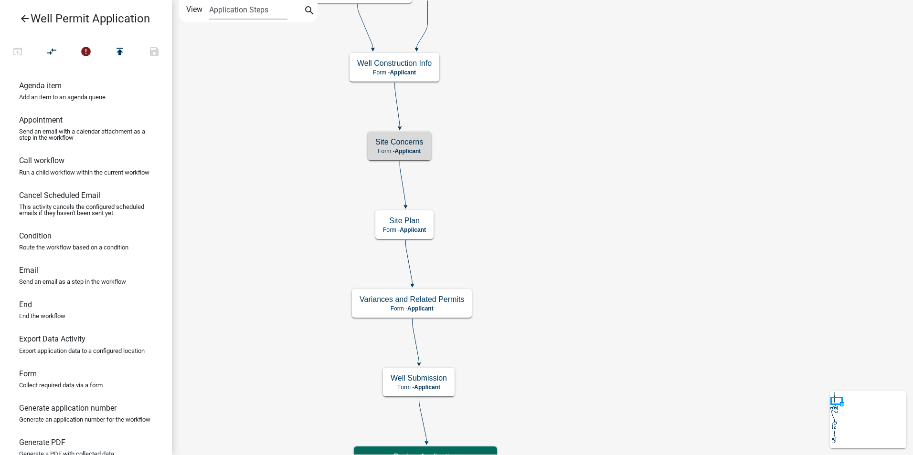
click at [400, 145] on h5 "Site Concerns" at bounding box center [399, 142] width 48 height 9
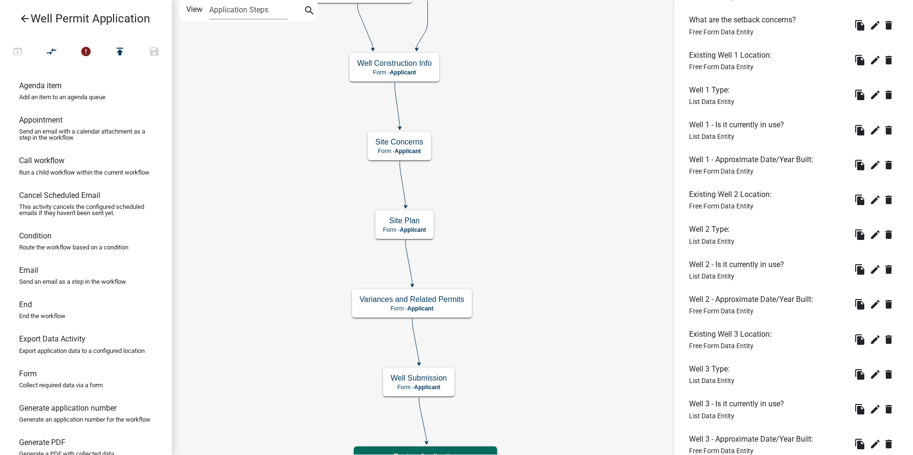
scroll to position [175, 0]
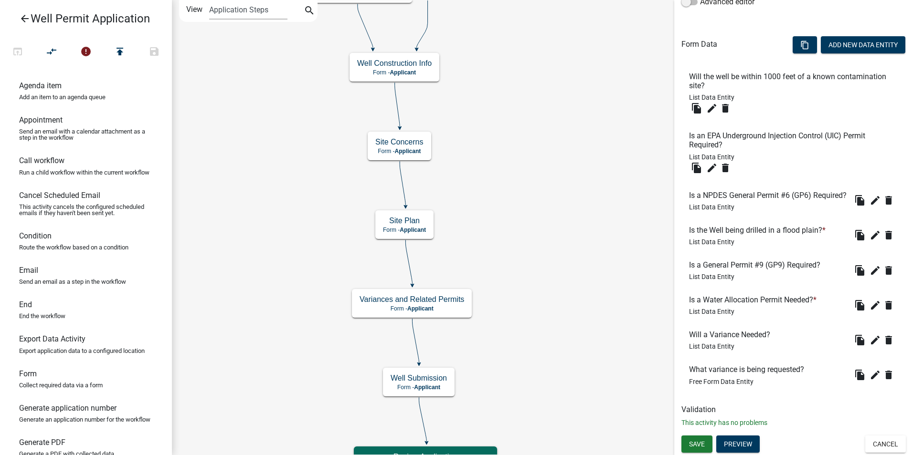
scroll to position [222, 0]
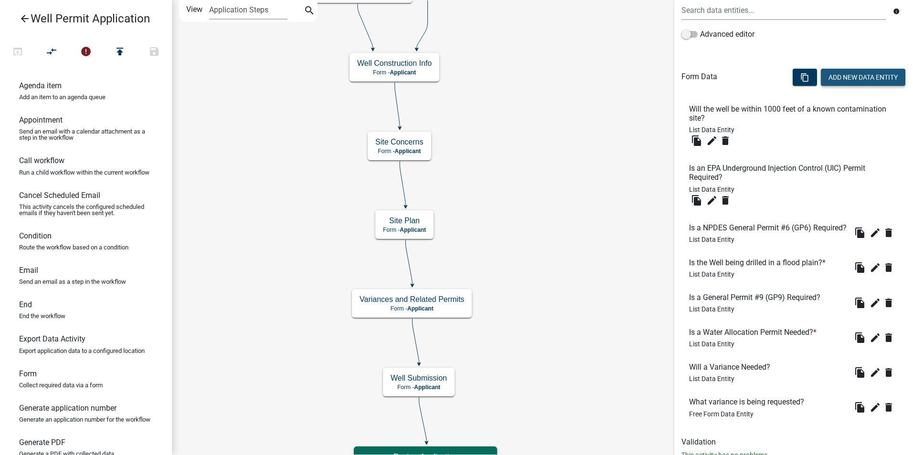
click at [849, 75] on button "Add New Data Entity" at bounding box center [863, 77] width 85 height 17
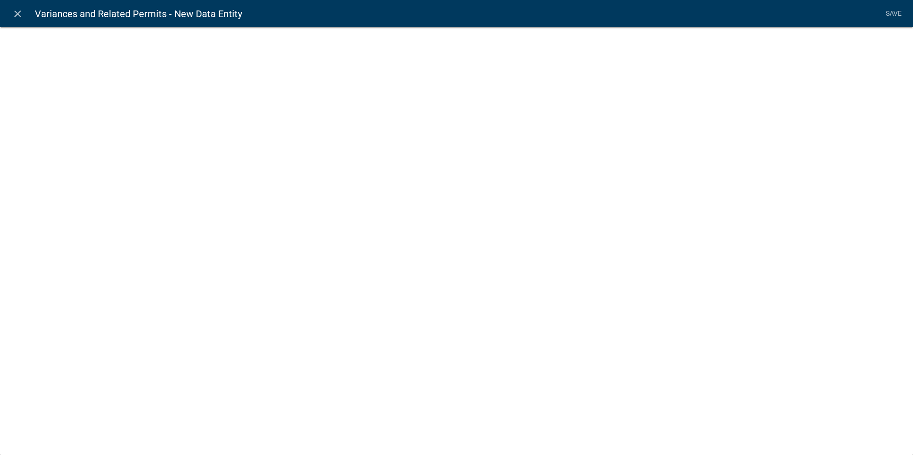
select select
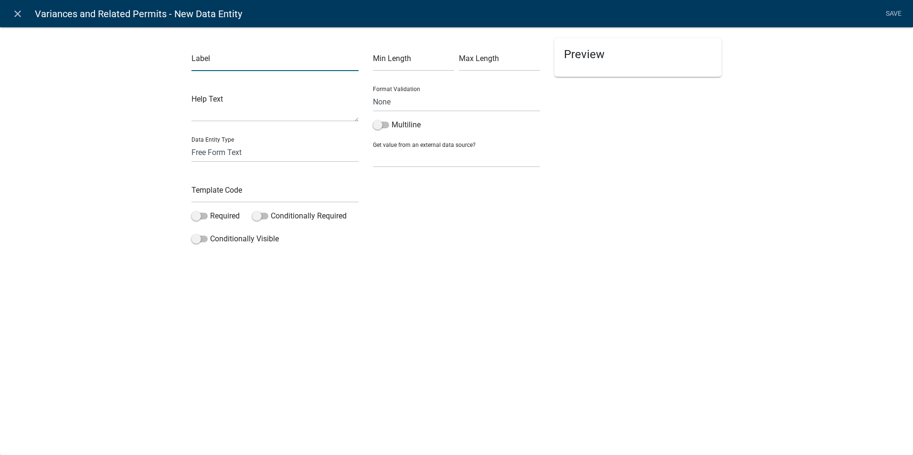
click at [228, 63] on input "text" at bounding box center [274, 62] width 167 height 20
click at [262, 62] on input "Do you have a flood plain Permit?" at bounding box center [274, 62] width 167 height 20
click at [243, 61] on input "Do you have a flood Plain Permit?" at bounding box center [274, 62] width 167 height 20
click at [220, 61] on input "Do you have a Flood Plain Permit?" at bounding box center [274, 62] width 167 height 20
click at [206, 61] on input "Do you Have a Flood Plain Permit?" at bounding box center [274, 62] width 167 height 20
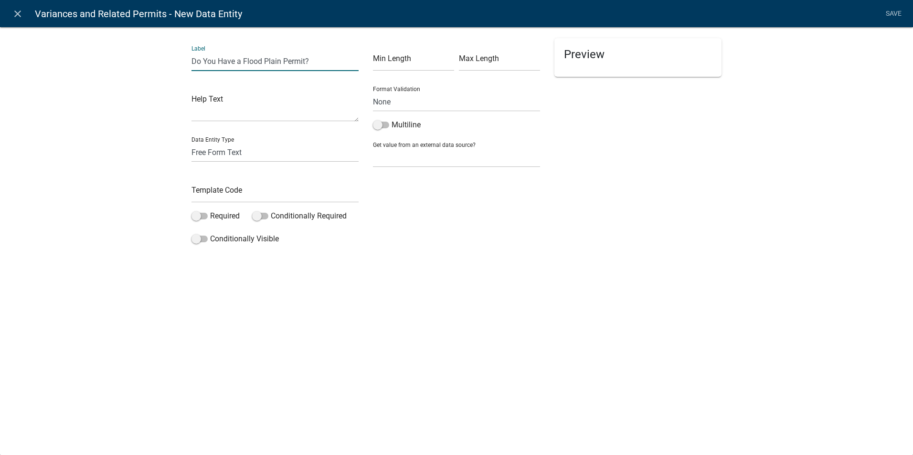
type input "Do You Have a Flood Plain Permit?"
click at [206, 156] on select "Free Form Text Document Display Entity Value Fee Numeric Data Date Map Sketch D…" at bounding box center [274, 153] width 167 height 20
select select "list-data"
click at [191, 143] on select "Free Form Text Document Display Entity Value Fee Numeric Data Date Map Sketch D…" at bounding box center [274, 153] width 167 height 20
select select "list-data"
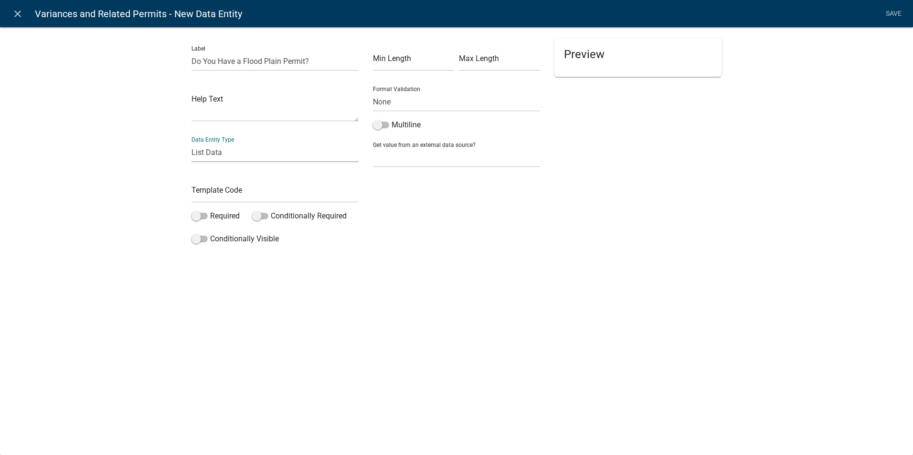
select select
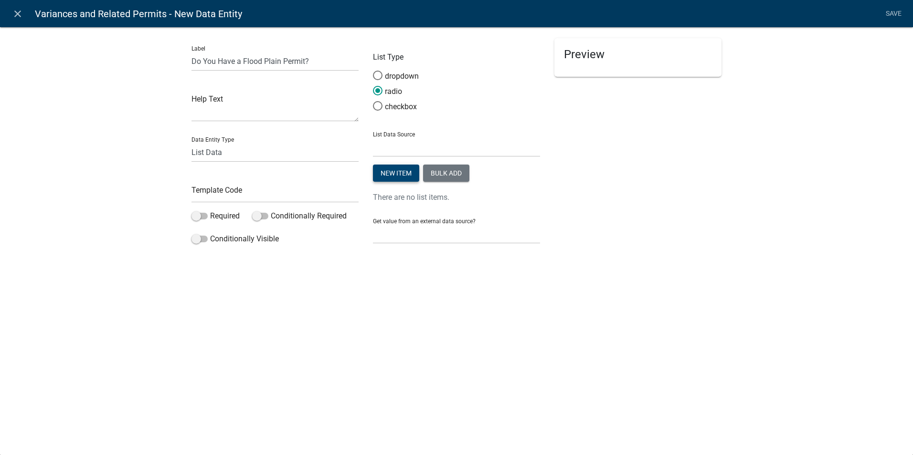
click at [387, 172] on button "New item" at bounding box center [396, 173] width 46 height 17
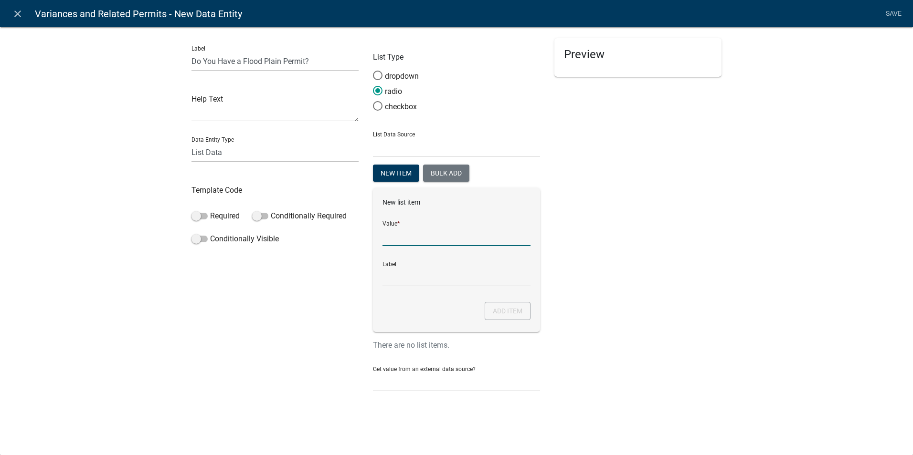
click at [394, 242] on input "List Data Source" at bounding box center [456, 237] width 148 height 20
type input "Yes"
click at [387, 279] on input "Yes" at bounding box center [456, 277] width 148 height 20
click at [510, 311] on button "Add item" at bounding box center [508, 311] width 46 height 18
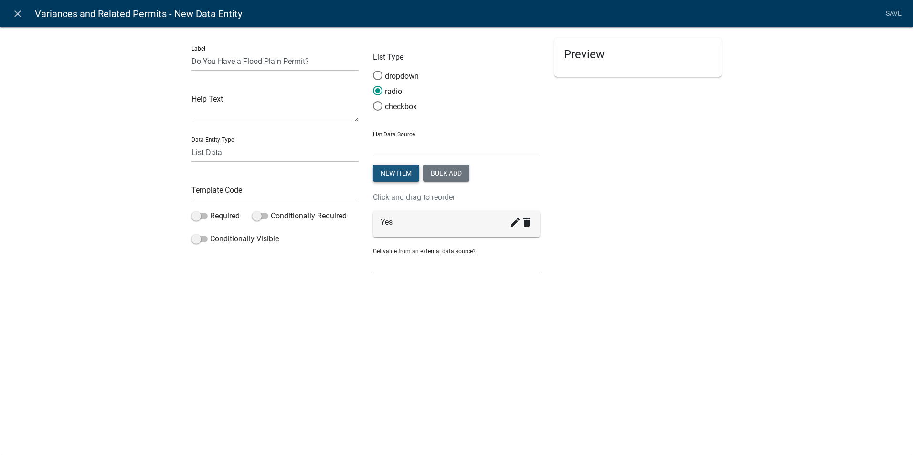
click at [396, 174] on button "New item" at bounding box center [396, 173] width 46 height 17
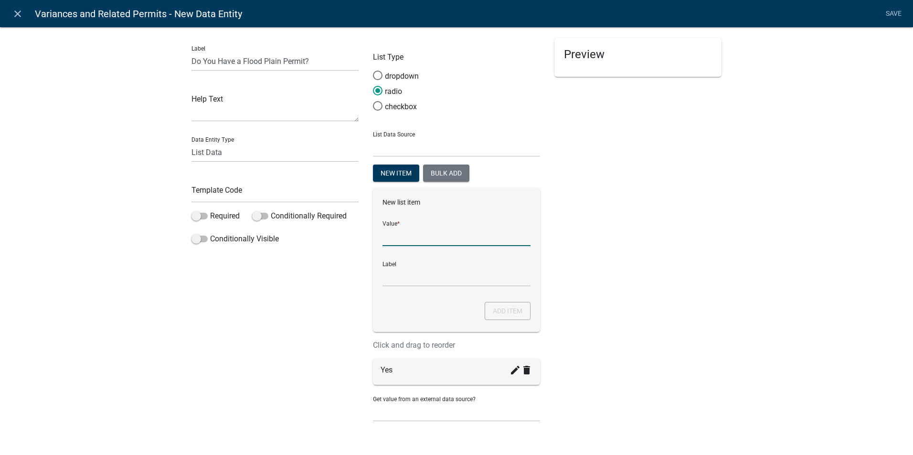
click at [396, 241] on input "List Data Source" at bounding box center [456, 237] width 148 height 20
type input "No - Have Applied"
click at [407, 280] on input "No - Have Applied" at bounding box center [456, 277] width 148 height 20
click at [495, 309] on button "Add item" at bounding box center [508, 311] width 46 height 18
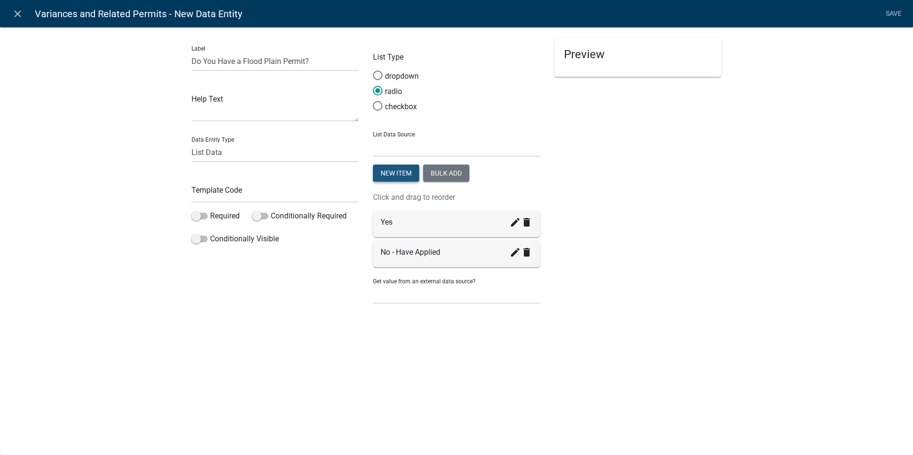
click at [389, 177] on button "New item" at bounding box center [396, 173] width 46 height 17
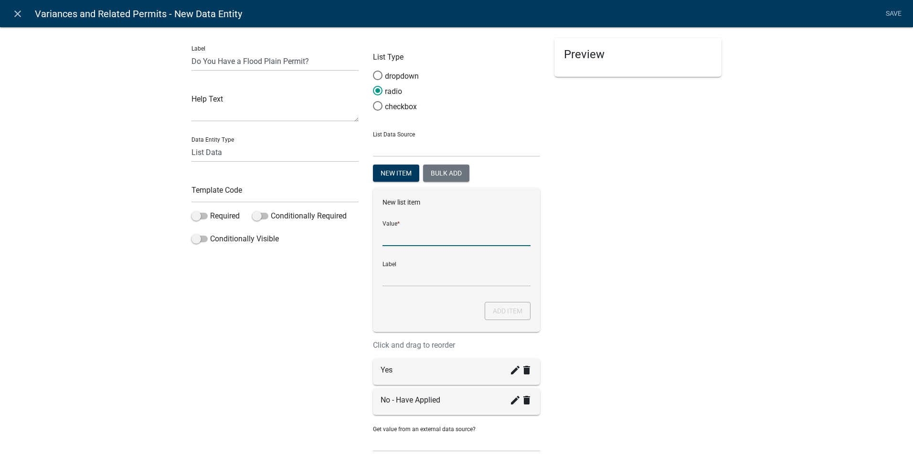
click at [395, 239] on input "List Data Source" at bounding box center [456, 237] width 148 height 20
type input "No - Have Not Applied Yet"
click at [395, 278] on input "No - Have Not Applied Yet" at bounding box center [456, 277] width 148 height 20
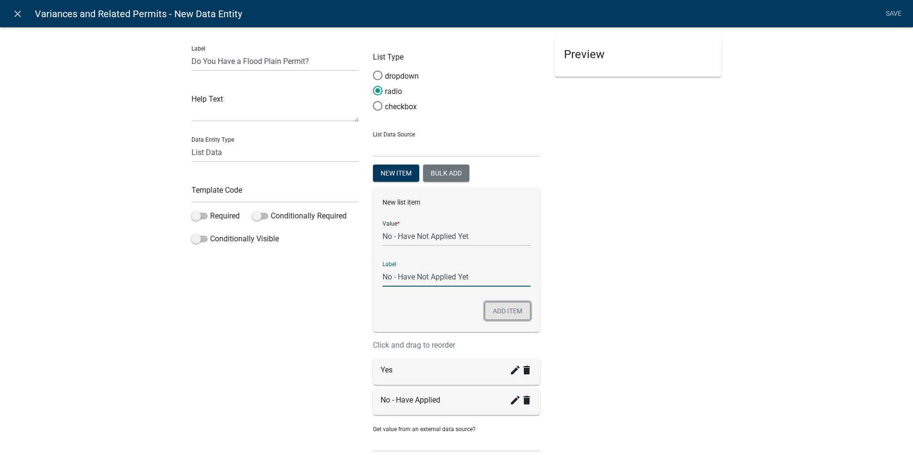
click at [497, 306] on button "Add item" at bounding box center [508, 311] width 46 height 18
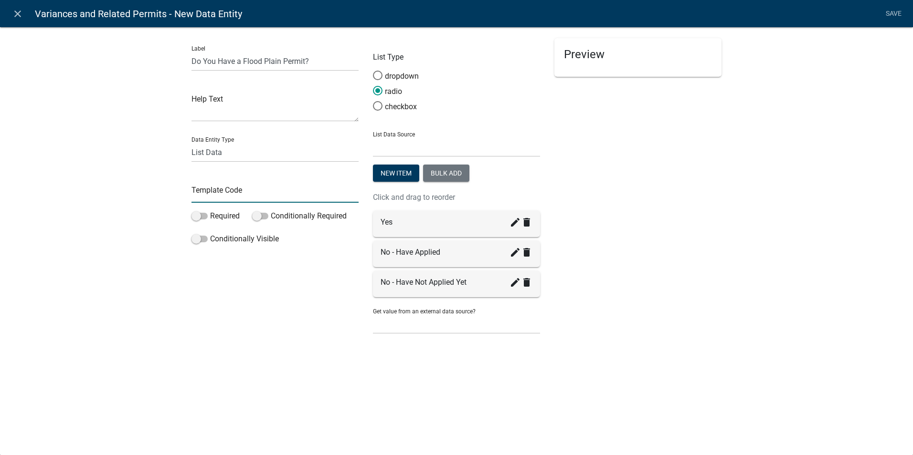
click at [216, 190] on input "text" at bounding box center [274, 193] width 167 height 20
type input "FloodPlainPermitYN"
click at [216, 280] on div "Label Do You Have a Flood Plain Permit? Help Text Data Entity Type Free Form Te…" at bounding box center [274, 190] width 181 height 305
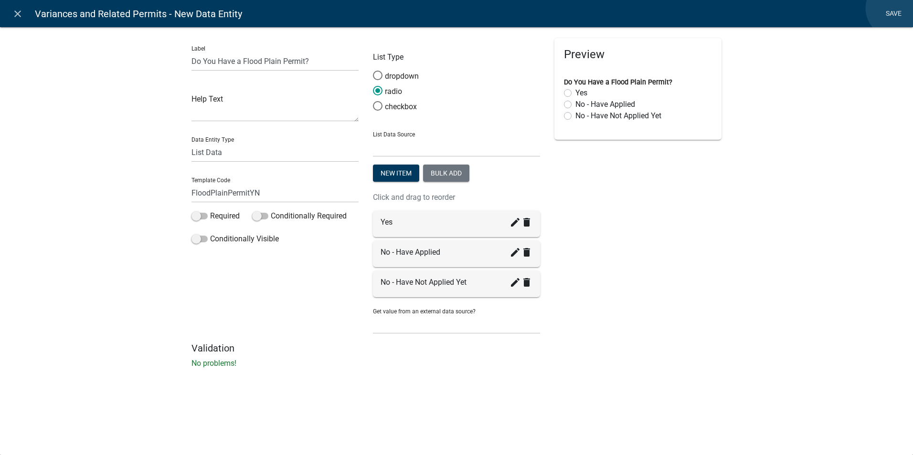
click at [895, 8] on link "Save" at bounding box center [893, 14] width 24 height 18
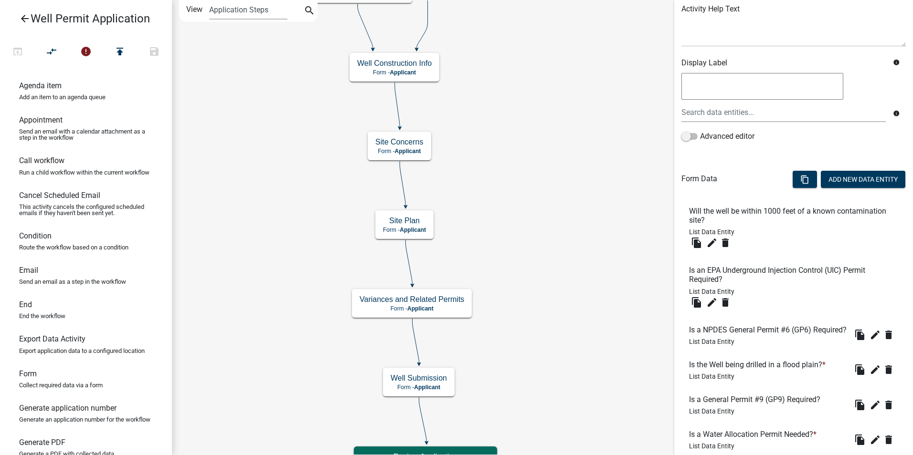
scroll to position [304, 0]
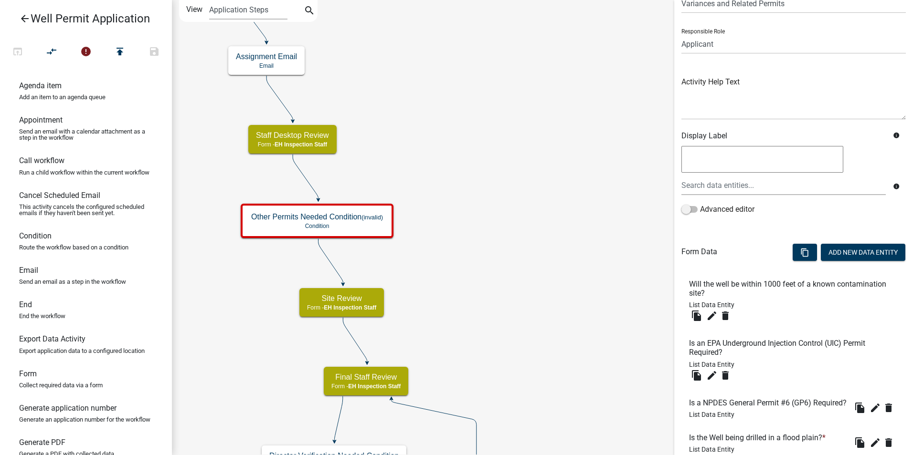
scroll to position [0, 0]
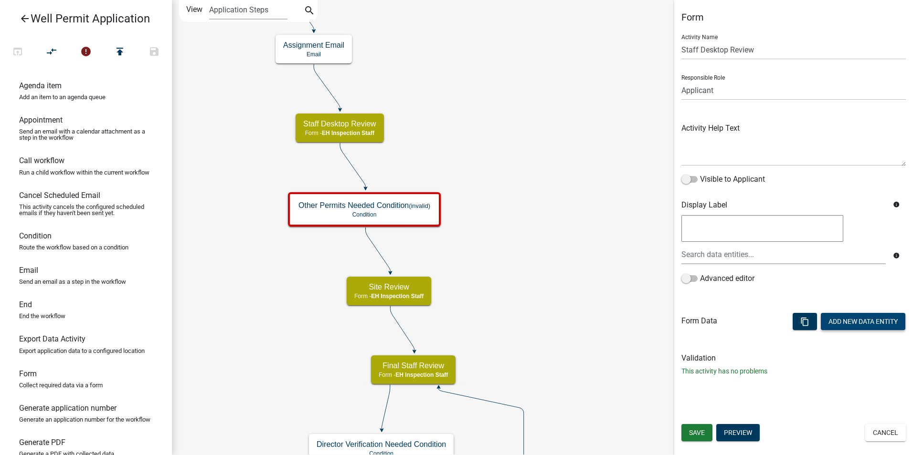
click at [846, 323] on button "Add New Data Entity" at bounding box center [863, 321] width 85 height 17
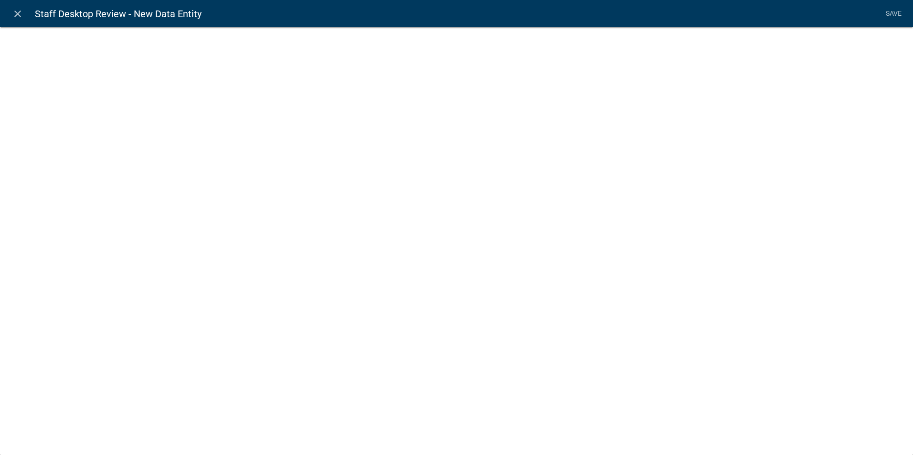
select select
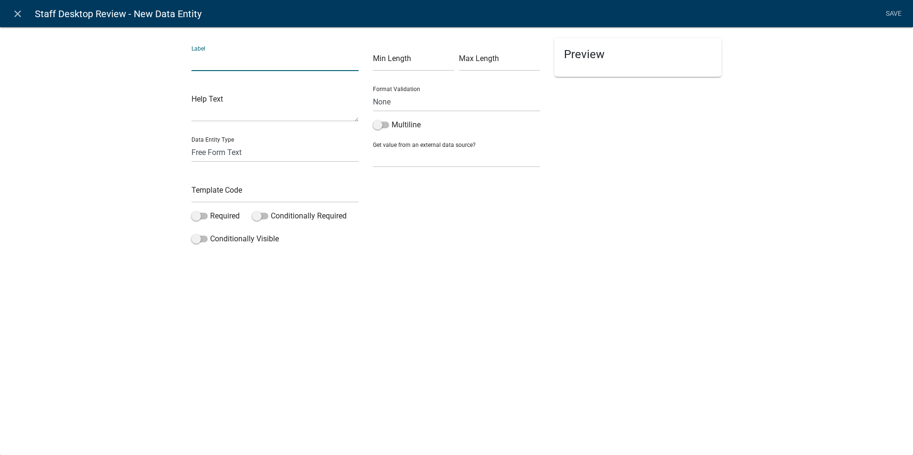
click at [214, 62] on input "text" at bounding box center [274, 62] width 167 height 20
type input "Are Any Variances Required To Issue This Permit?"
click at [366, 277] on div "close Staff Desktop Review - New Data Entity Save Label Are Any Variances Requi…" at bounding box center [456, 227] width 913 height 455
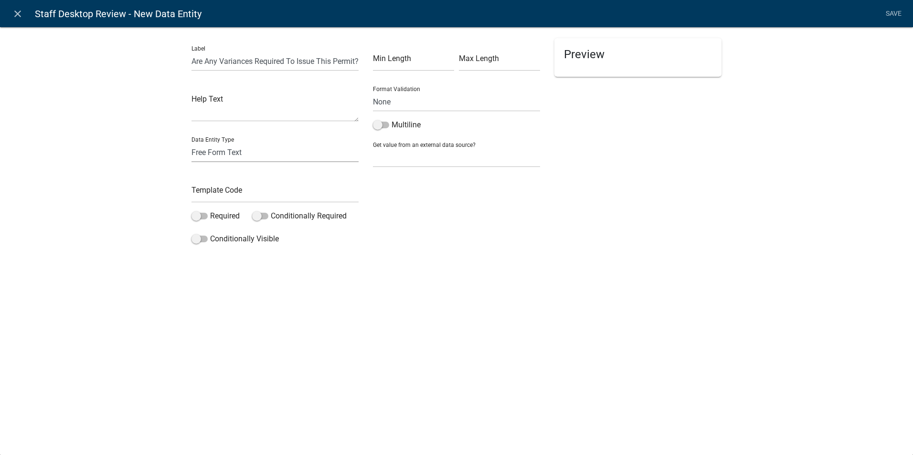
click at [222, 155] on select "Free Form Text Document Display Entity Value Fee Numeric Data Date Map Sketch D…" at bounding box center [274, 153] width 167 height 20
select select "list-data"
click at [191, 143] on select "Free Form Text Document Display Entity Value Fee Numeric Data Date Map Sketch D…" at bounding box center [274, 153] width 167 height 20
select select "list-data"
select select
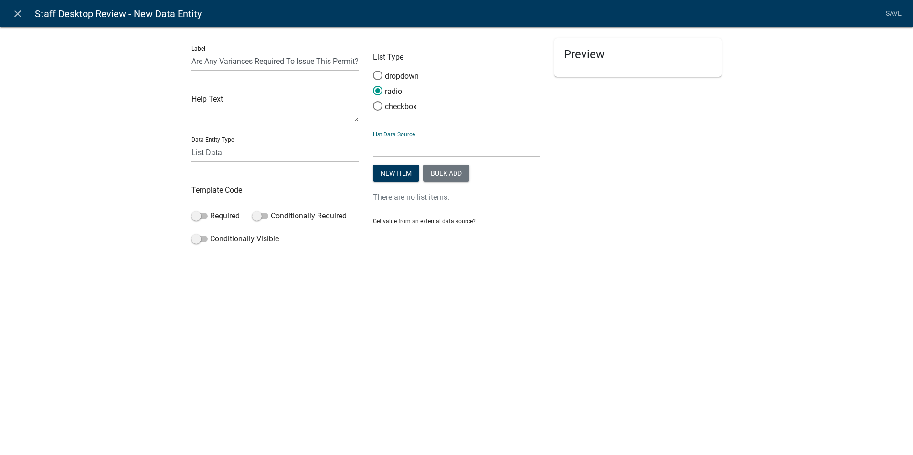
click at [394, 146] on select "State List Assessor's Office Assessor's Office Commercial Structures Commercial…" at bounding box center [456, 148] width 167 height 20
select select "custom-list-8fbead59-5e31-40d0-aec1-d38d61a6a57e"
click at [373, 138] on select "State List Assessor's Office Assessor's Office Commercial Structures Commercial…" at bounding box center [456, 148] width 167 height 20
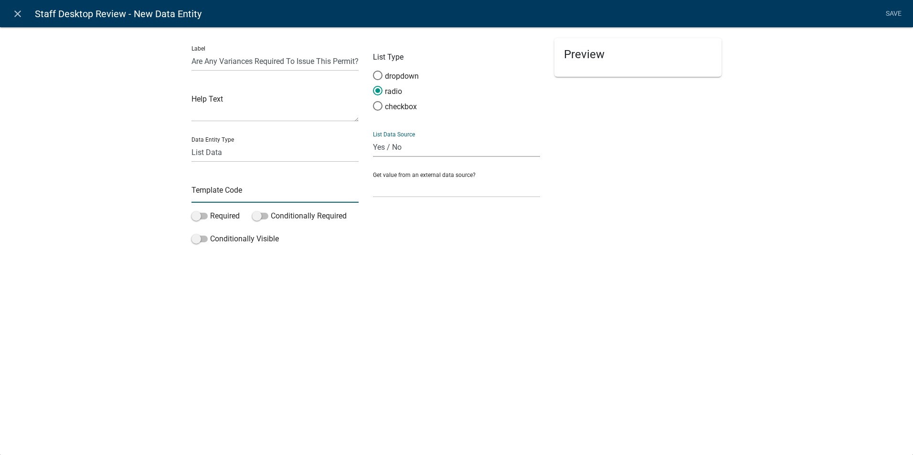
click at [218, 194] on input "text" at bounding box center [274, 193] width 167 height 20
type input "V"
type input "VarianceNeededYN"
click at [241, 283] on div "close Staff Desktop Review - New Data Entity Save Label Are Any Variances Requi…" at bounding box center [456, 227] width 913 height 455
click at [894, 12] on link "Save" at bounding box center [893, 14] width 24 height 18
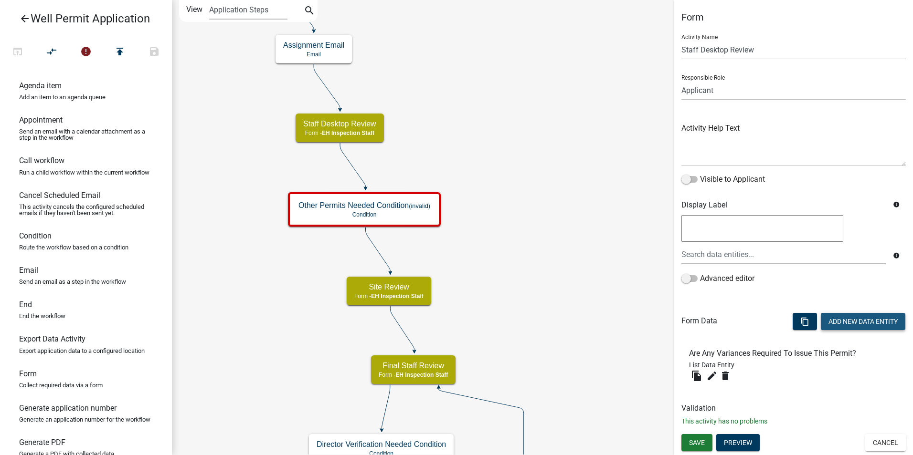
click at [839, 323] on button "Add New Data Entity" at bounding box center [863, 321] width 85 height 17
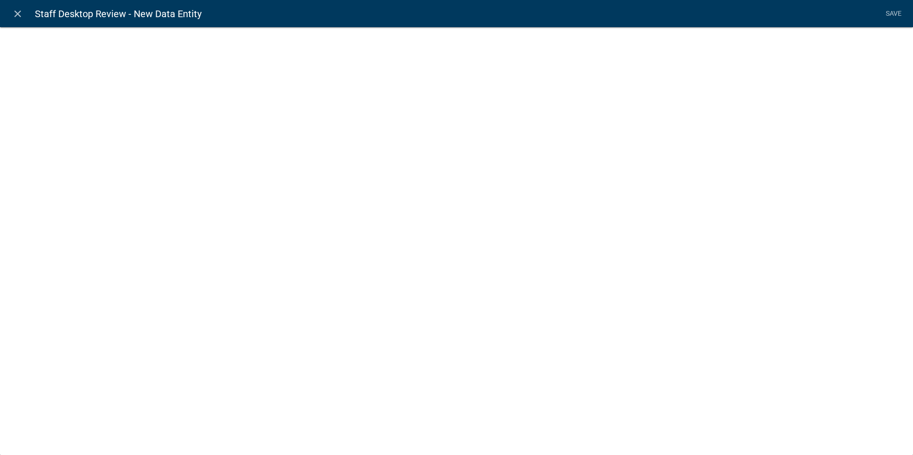
select select
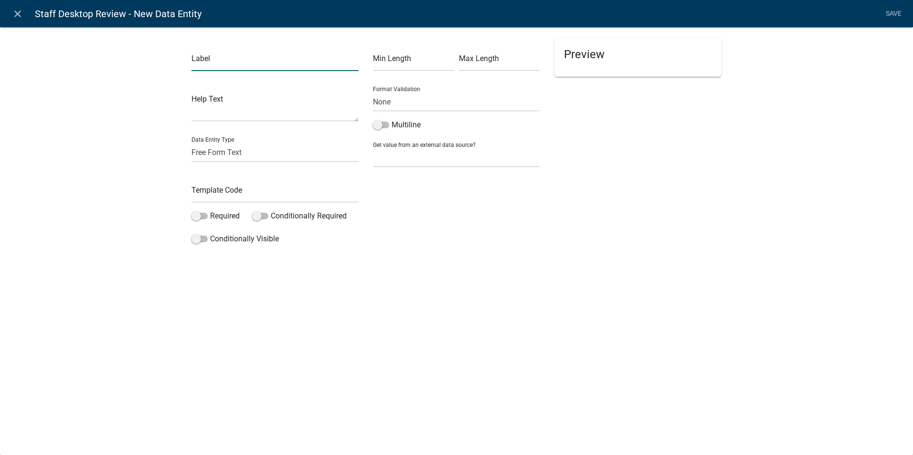
click at [207, 59] on input "text" at bounding box center [274, 62] width 167 height 20
type input "Type of Variance:"
click at [221, 157] on select "Free Form Text Document Display Entity Value Fee Numeric Data Date Map Sketch D…" at bounding box center [274, 153] width 167 height 20
select select "list-data"
click at [191, 143] on select "Free Form Text Document Display Entity Value Fee Numeric Data Date Map Sketch D…" at bounding box center [274, 153] width 167 height 20
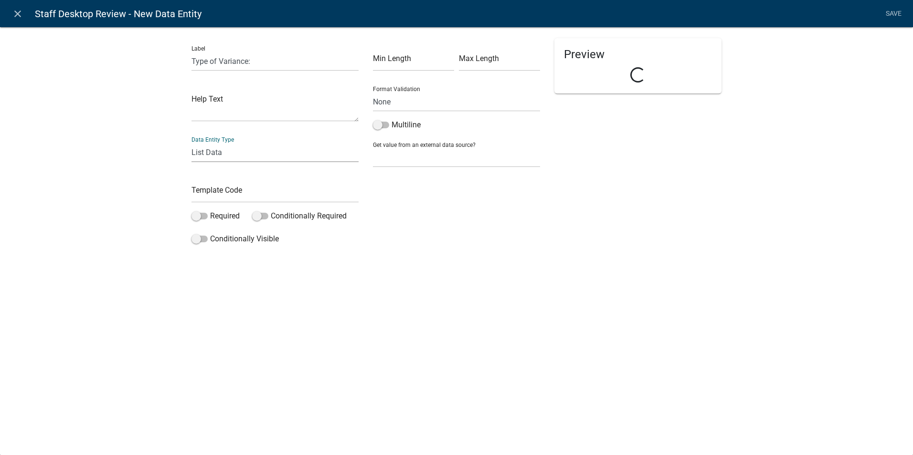
select select "list-data"
select select
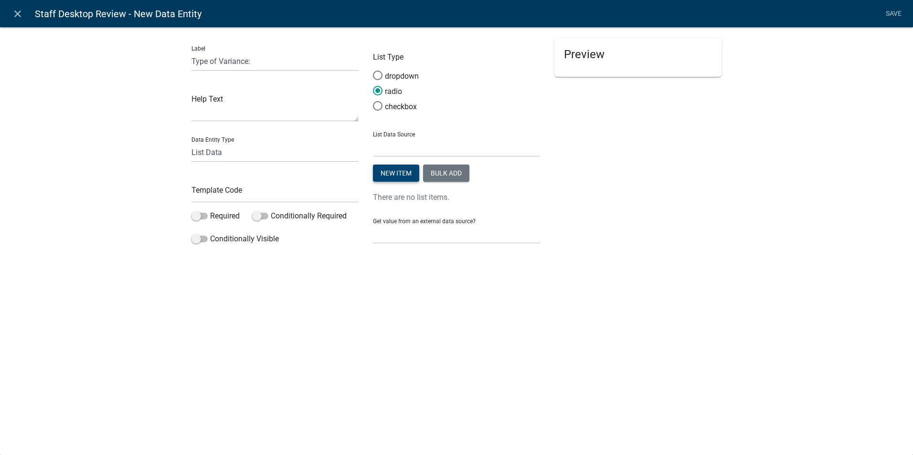
click at [389, 173] on button "New item" at bounding box center [396, 173] width 46 height 17
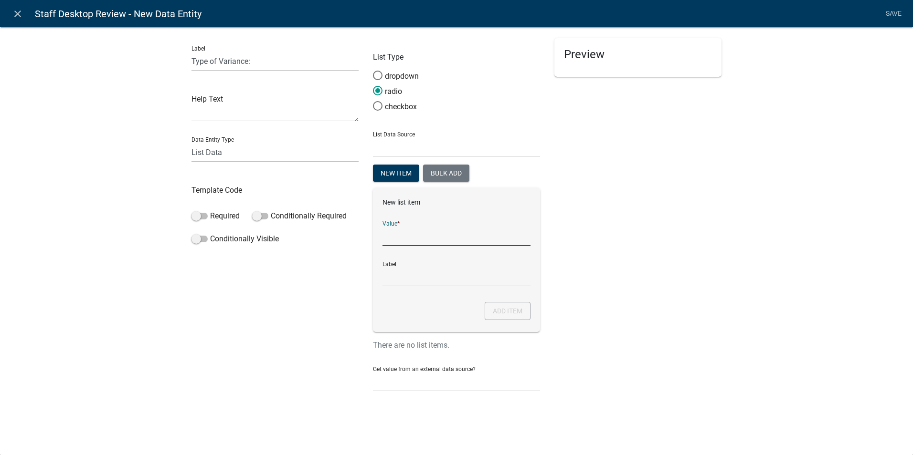
click at [390, 238] on input "List Data Source" at bounding box center [456, 237] width 148 height 20
type input "Minor Variance"
click at [409, 279] on input "Minor Variance" at bounding box center [456, 277] width 148 height 20
click at [496, 309] on button "Add item" at bounding box center [508, 311] width 46 height 18
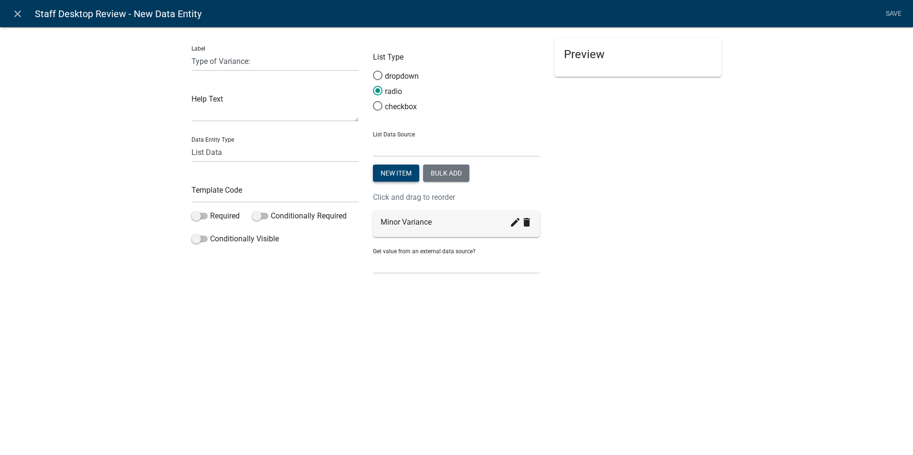
click at [392, 173] on button "New item" at bounding box center [396, 173] width 46 height 17
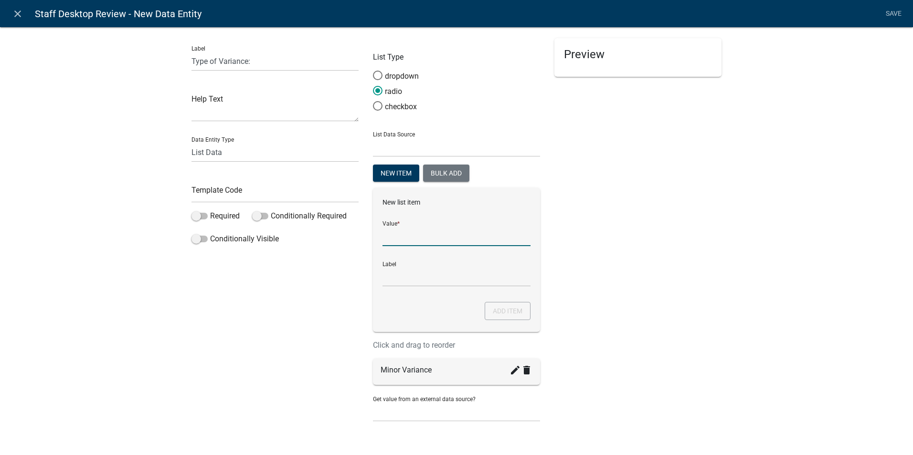
click at [389, 241] on input "List Data Source" at bounding box center [456, 237] width 148 height 20
type input "Major Variance"
click at [403, 278] on input "Major Variance" at bounding box center [456, 277] width 148 height 20
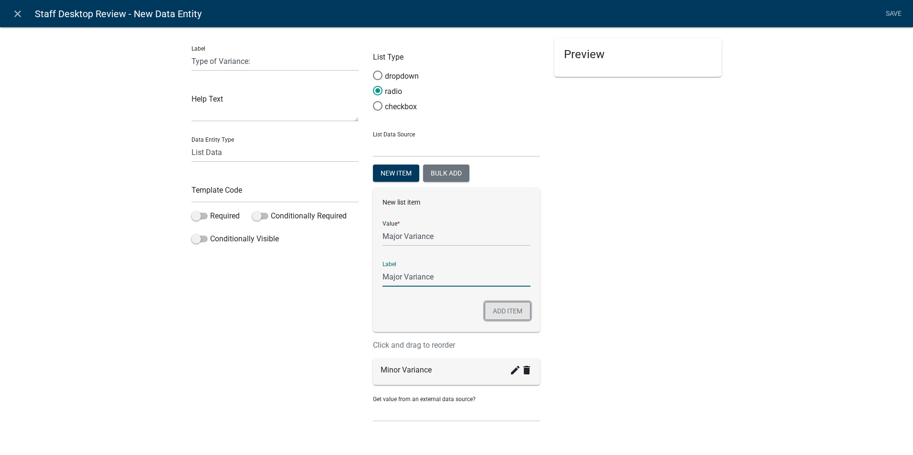
drag, startPoint x: 495, startPoint y: 311, endPoint x: 500, endPoint y: 307, distance: 6.8
click at [495, 310] on button "Add item" at bounding box center [508, 311] width 46 height 18
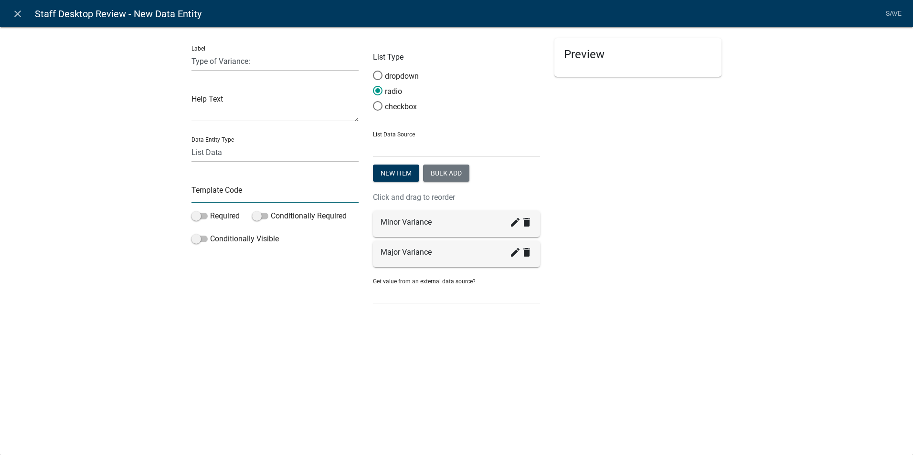
click at [214, 188] on input "text" at bounding box center [274, 193] width 167 height 20
type input "VarianceType"
click at [390, 138] on select "State List Assessor's Office Assessor's Office Commercial Structures Commercial…" at bounding box center [456, 148] width 167 height 20
click at [658, 186] on div "Preview Loading..." at bounding box center [637, 175] width 181 height 275
click at [892, 11] on link "Save" at bounding box center [893, 14] width 24 height 18
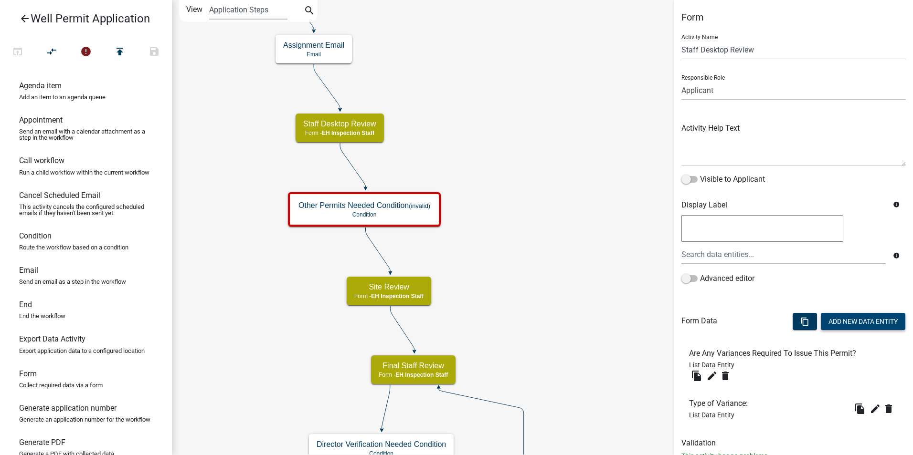
click at [841, 322] on button "Add New Data Entity" at bounding box center [863, 321] width 85 height 17
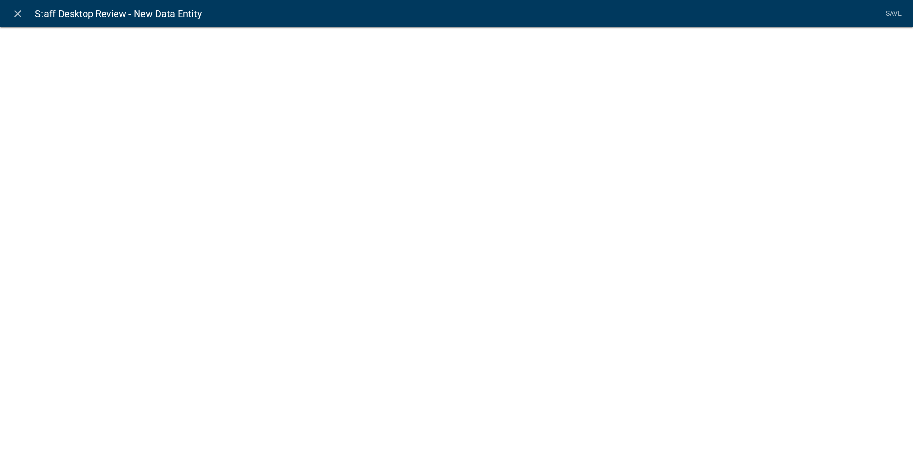
select select
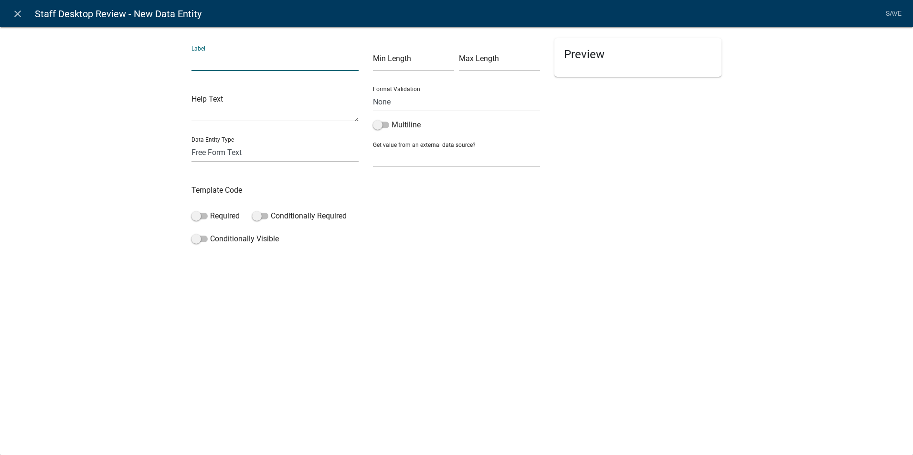
click at [211, 66] on input "text" at bounding box center [274, 62] width 167 height 20
type input "Are Any DNR Permits Needed Related to this Permit?"
click at [207, 154] on select "Free Form Text Document Display Entity Value Fee Numeric Data Date Map Sketch D…" at bounding box center [274, 153] width 167 height 20
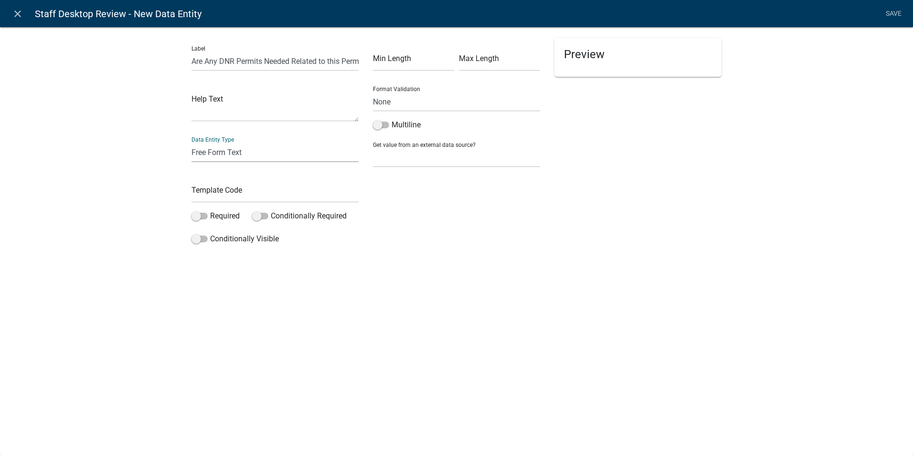
select select "list-data"
click at [191, 143] on select "Free Form Text Document Display Entity Value Fee Numeric Data Date Map Sketch D…" at bounding box center [274, 153] width 167 height 20
select select "list-data"
select select
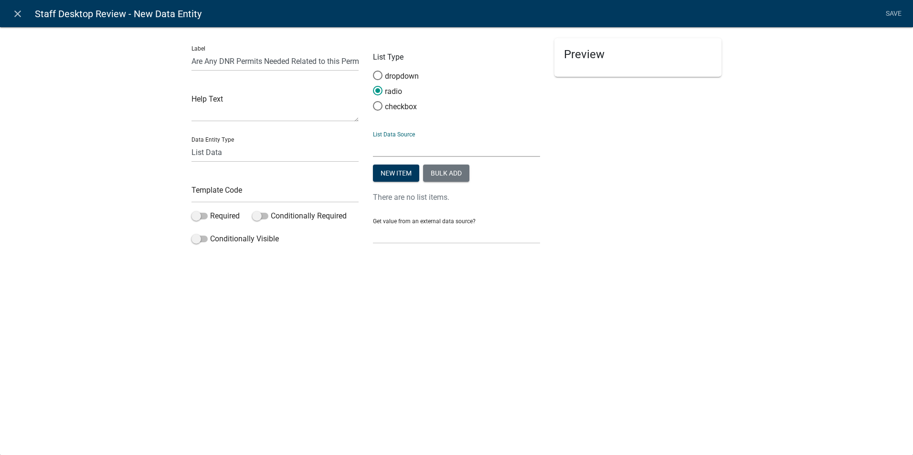
click at [402, 148] on select "State List Assessor's Office Assessor's Office Commercial Structures Commercial…" at bounding box center [456, 148] width 167 height 20
select select "custom-list-8fbead59-5e31-40d0-aec1-d38d61a6a57e"
click at [373, 138] on select "State List Assessor's Office Assessor's Office Commercial Structures Commercial…" at bounding box center [456, 148] width 167 height 20
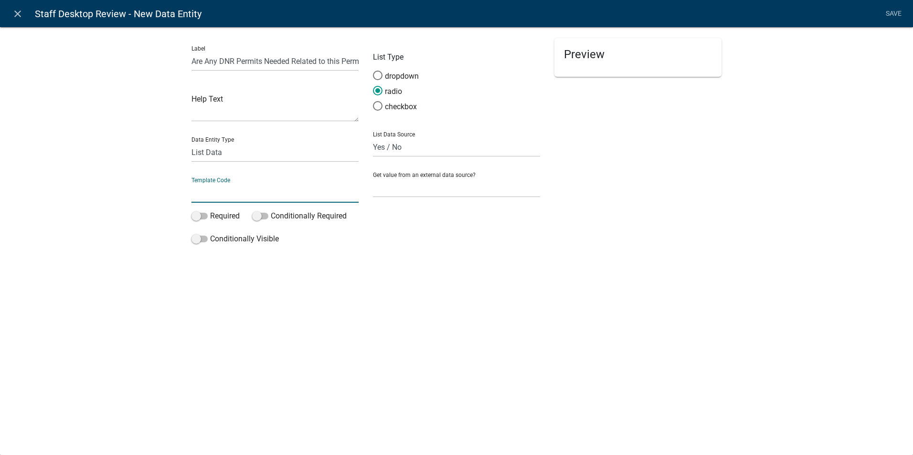
click at [226, 199] on input "text" at bounding box center [274, 193] width 167 height 20
type input "D"
type input "PermitsFromDNRYN"
click at [712, 174] on div "Preview" at bounding box center [637, 143] width 181 height 211
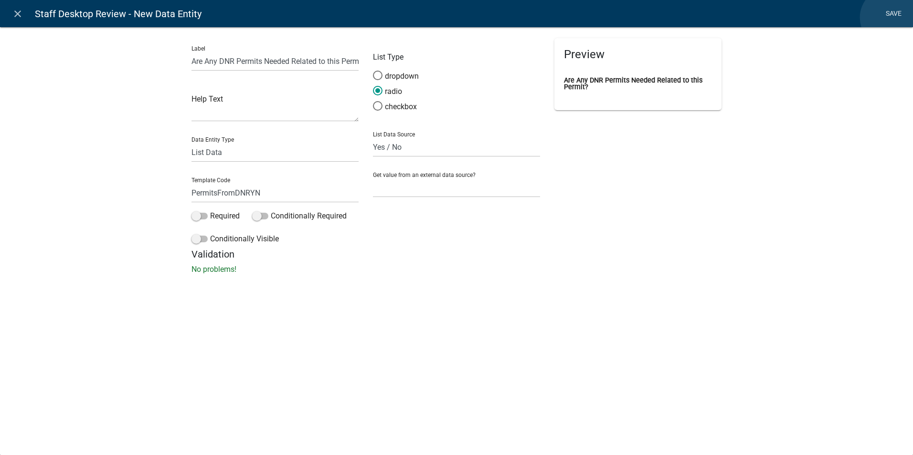
click at [890, 18] on link "Save" at bounding box center [893, 14] width 24 height 18
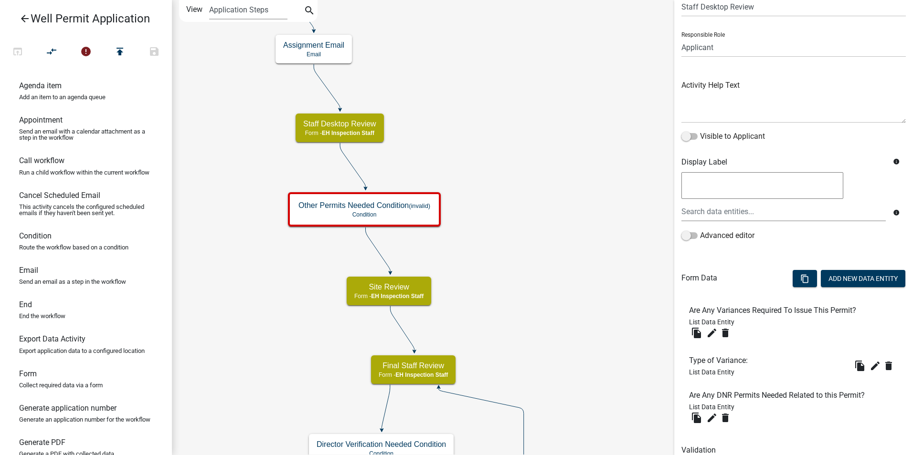
scroll to position [84, 0]
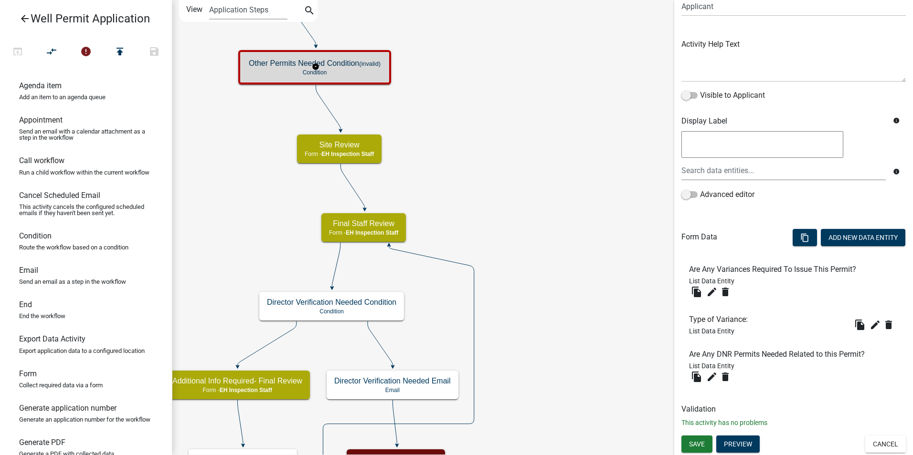
scroll to position [0, 0]
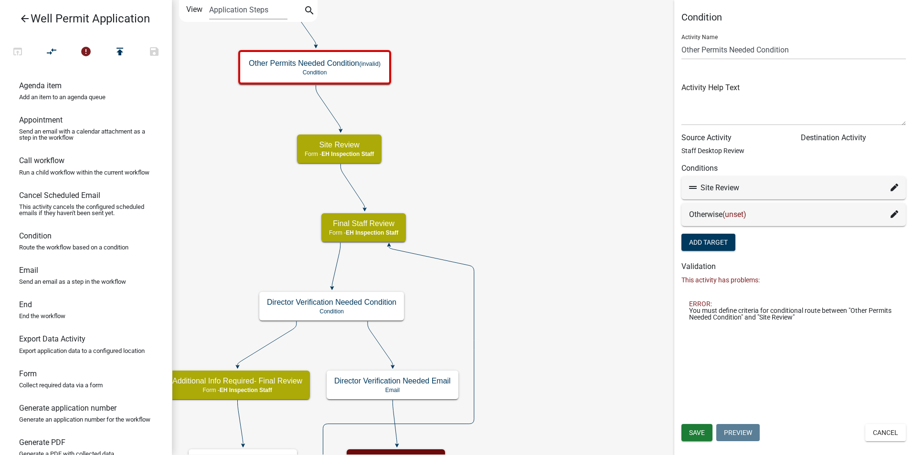
drag, startPoint x: 876, startPoint y: 431, endPoint x: 796, endPoint y: 384, distance: 92.4
click at [876, 430] on button "Cancel" at bounding box center [885, 432] width 41 height 17
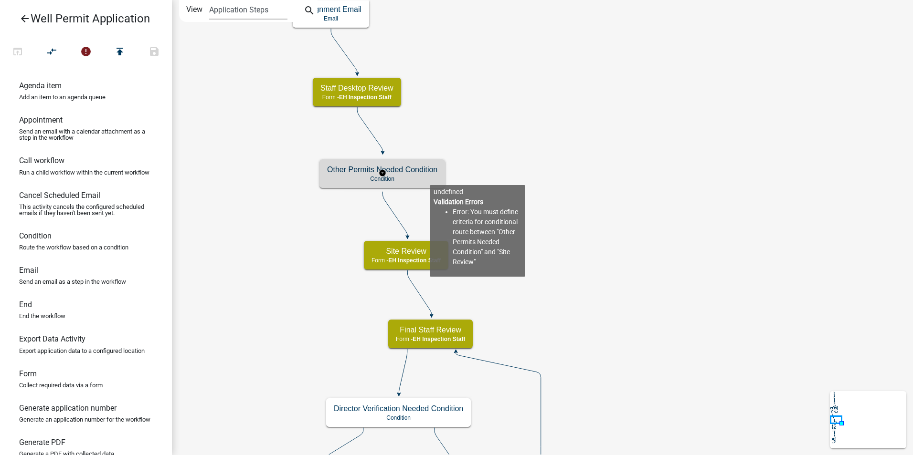
click at [430, 178] on p "Condition" at bounding box center [382, 179] width 110 height 7
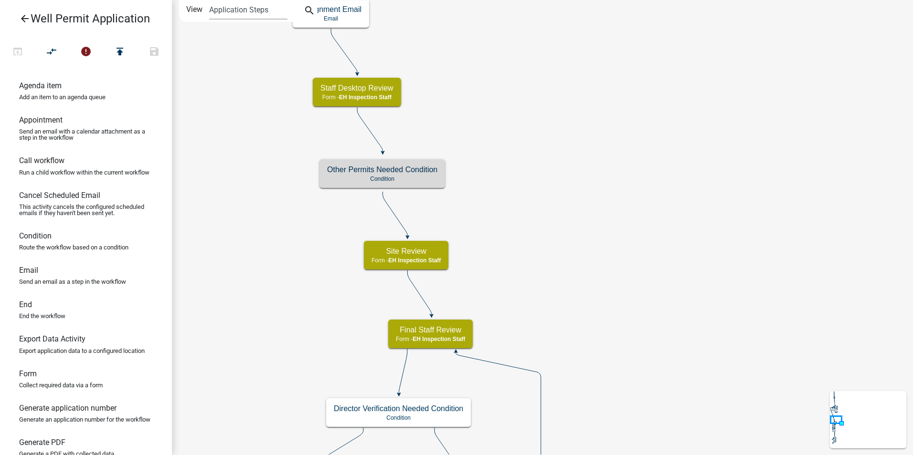
click at [381, 146] on icon at bounding box center [369, 129] width 25 height 45
click at [396, 215] on icon at bounding box center [394, 214] width 25 height 45
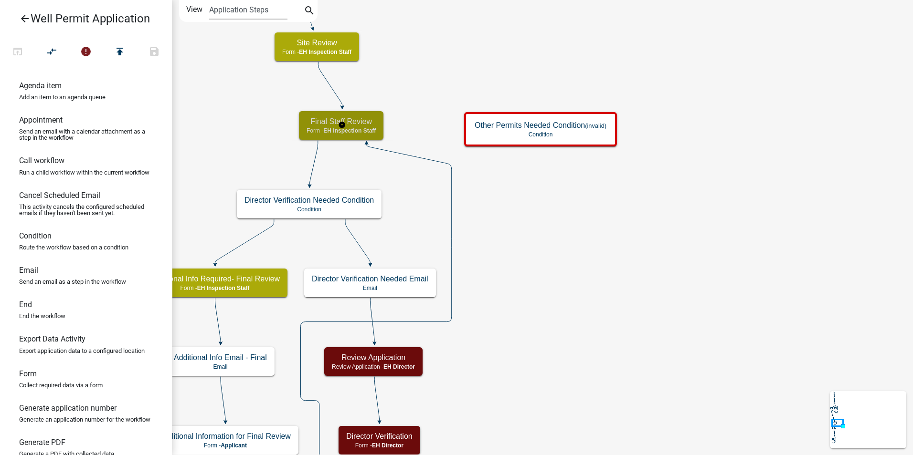
click at [315, 129] on p "Form - EH Inspection Staff" at bounding box center [341, 130] width 69 height 7
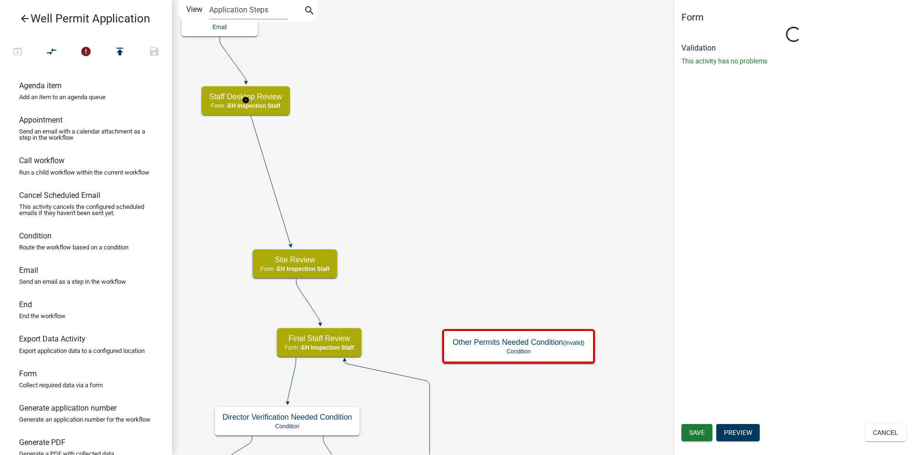
select select "B112E396-40EF-4858-AE7C-AB0894FDBB84"
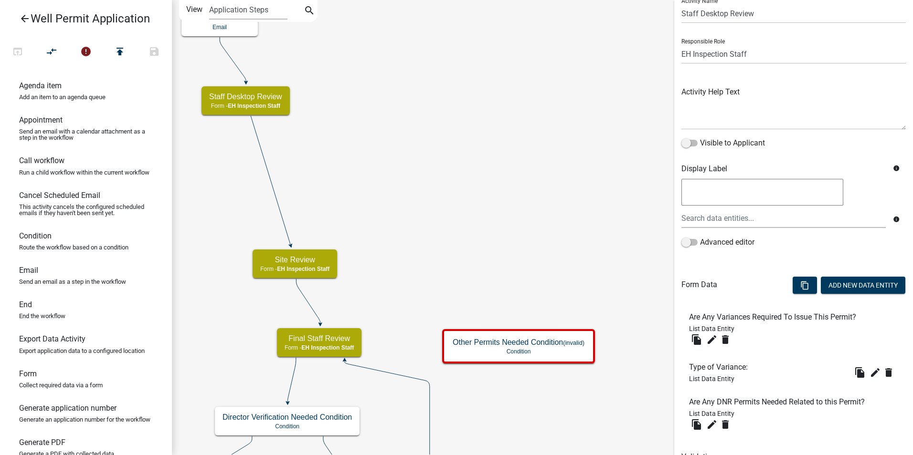
scroll to position [84, 0]
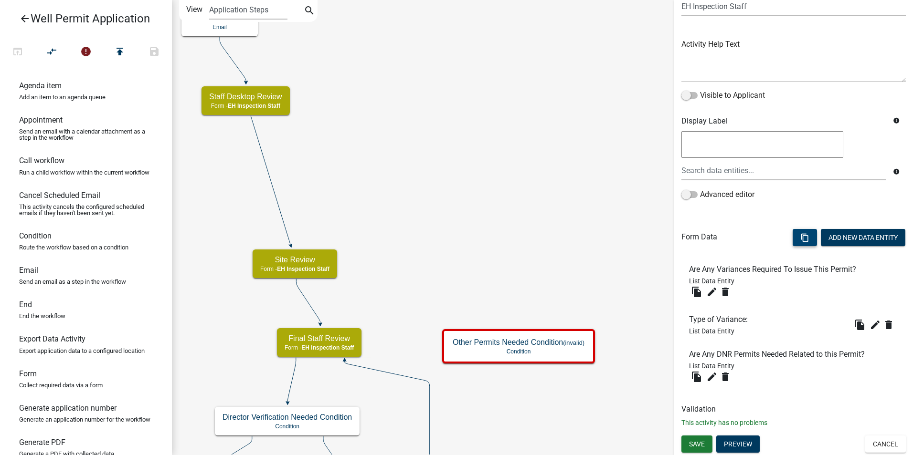
click at [800, 235] on icon "content_copy" at bounding box center [804, 237] width 9 height 9
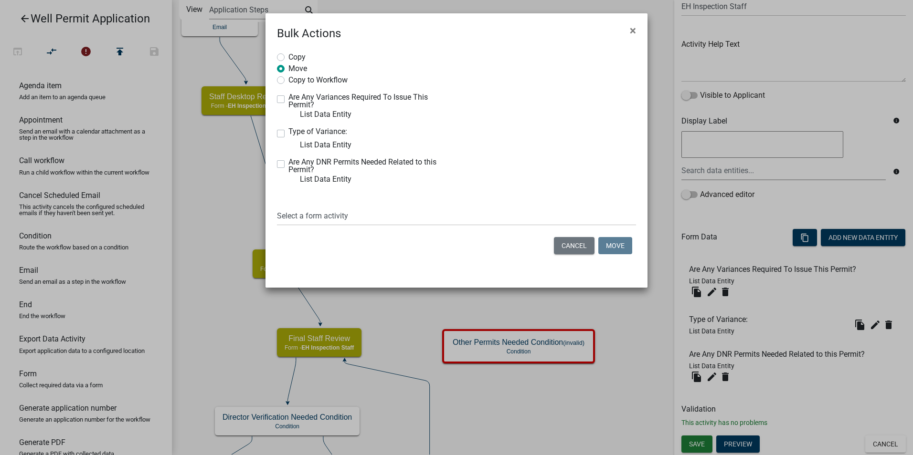
click at [288, 57] on label "Copy" at bounding box center [296, 57] width 17 height 10
click at [288, 57] on input "Copy" at bounding box center [291, 55] width 6 height 6
radio input "true"
click at [288, 70] on label "Move" at bounding box center [297, 68] width 19 height 10
click at [288, 69] on input "Move" at bounding box center [291, 66] width 6 height 6
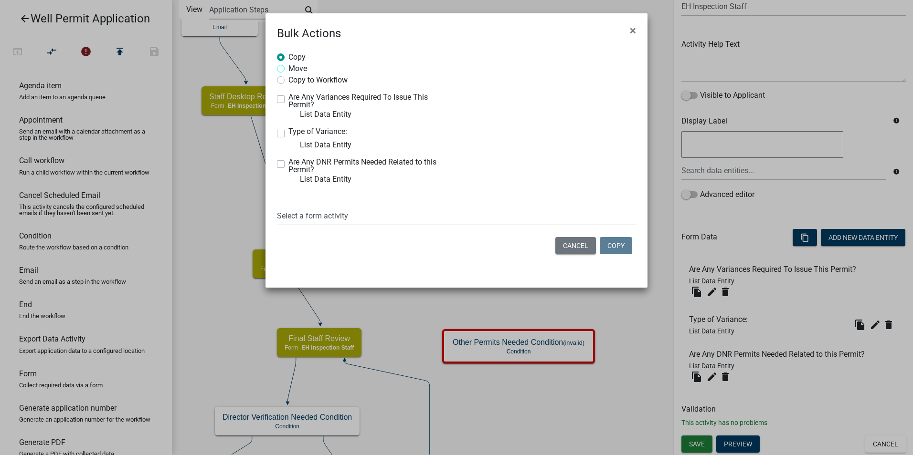
radio input "true"
click at [288, 98] on label "Are Any Variances Required To Issue This Permit?" at bounding box center [368, 101] width 161 height 15
click at [288, 98] on input "Are Any Variances Required To Issue This Permit?" at bounding box center [291, 97] width 6 height 6
checkbox input "true"
click at [288, 131] on label "Type of Variance:" at bounding box center [317, 132] width 59 height 8
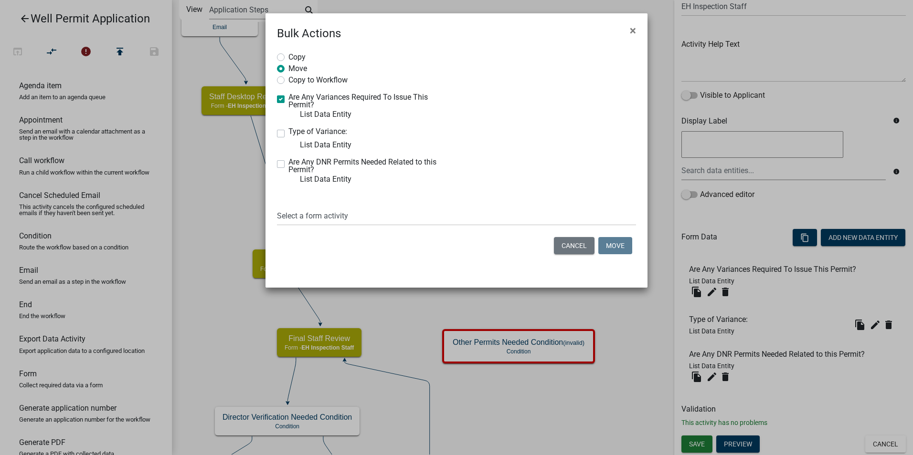
click at [288, 131] on input "Type of Variance:" at bounding box center [291, 131] width 6 height 6
checkbox input "true"
click at [288, 162] on label "Are Any DNR Permits Needed Related to this Permit?" at bounding box center [368, 166] width 161 height 15
click at [288, 162] on input "Are Any DNR Permits Needed Related to this Permit?" at bounding box center [291, 162] width 6 height 6
checkbox input "true"
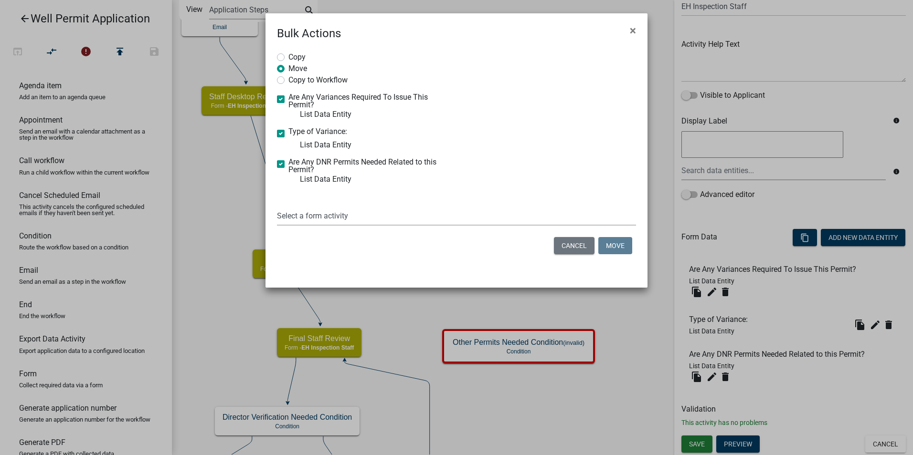
click at [292, 217] on select "Select a form activity Property Owner Information Applicant Info Well Construct…" at bounding box center [456, 216] width 359 height 20
select select "7880535b-600c-4188-b489-8dee696d3c71"
click at [277, 206] on select "Select a form activity Property Owner Information Applicant Info Well Construct…" at bounding box center [456, 216] width 359 height 20
click at [623, 244] on button "Move" at bounding box center [615, 245] width 34 height 17
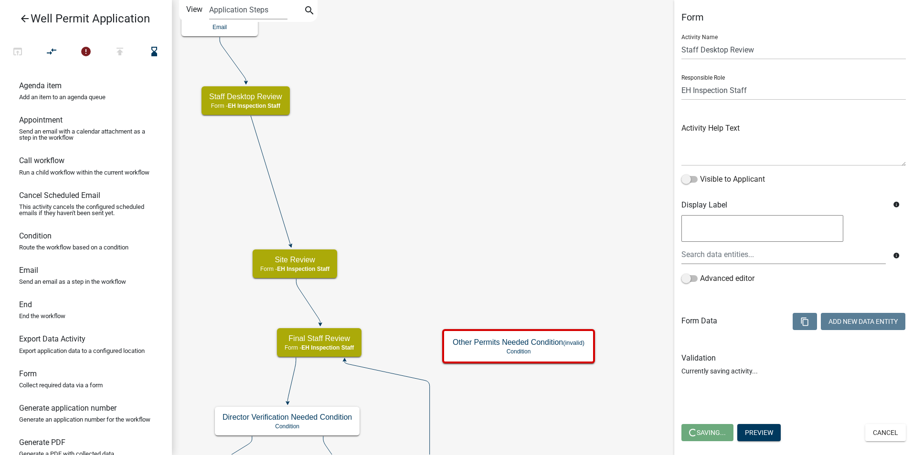
scroll to position [0, 0]
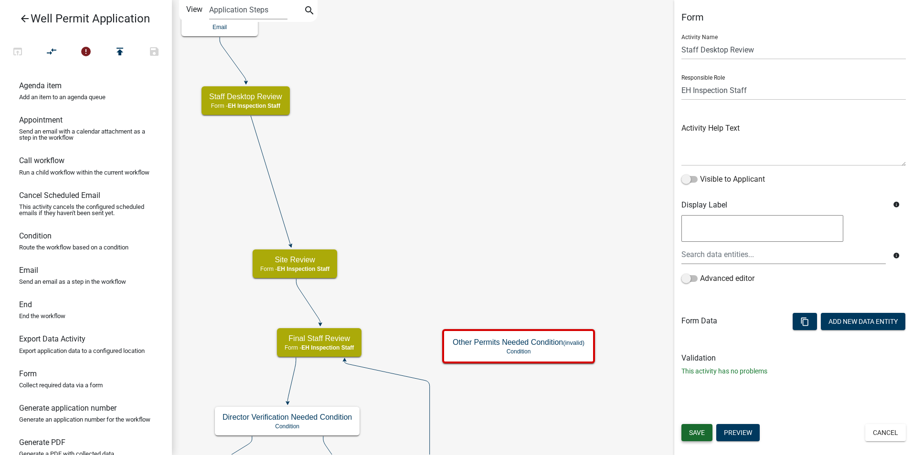
click at [699, 430] on span "Save" at bounding box center [697, 433] width 16 height 8
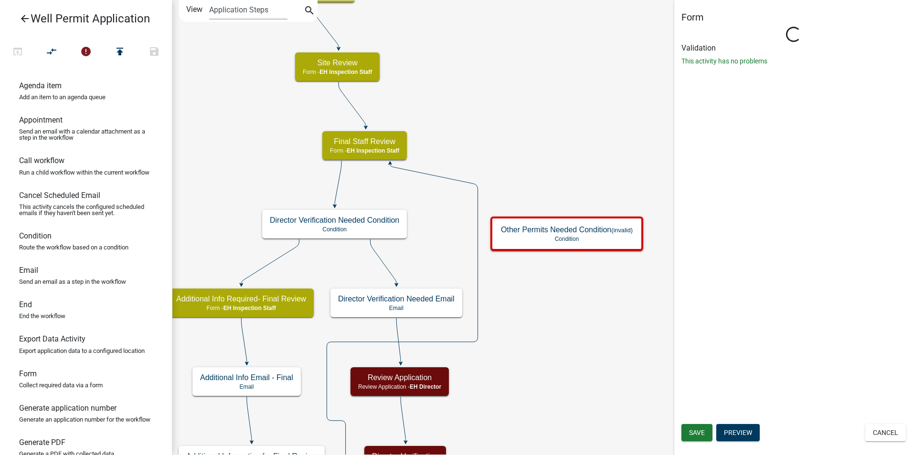
select select "B112E396-40EF-4858-AE7C-AB0894FDBB84"
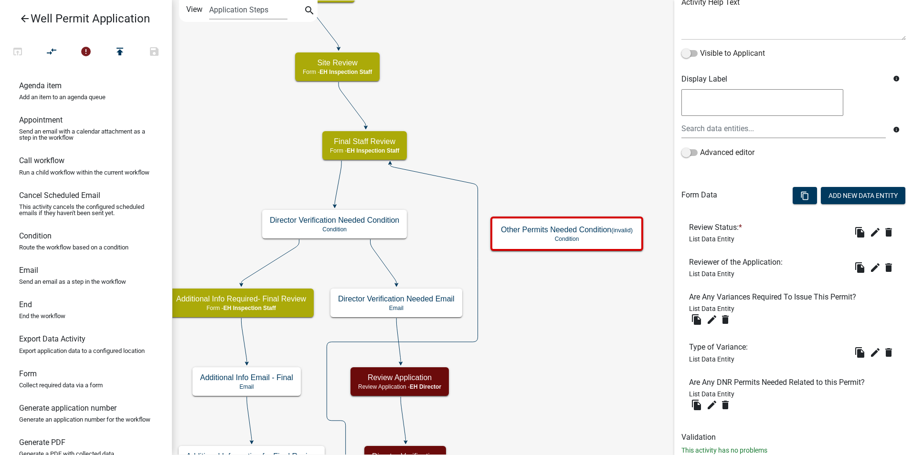
scroll to position [143, 0]
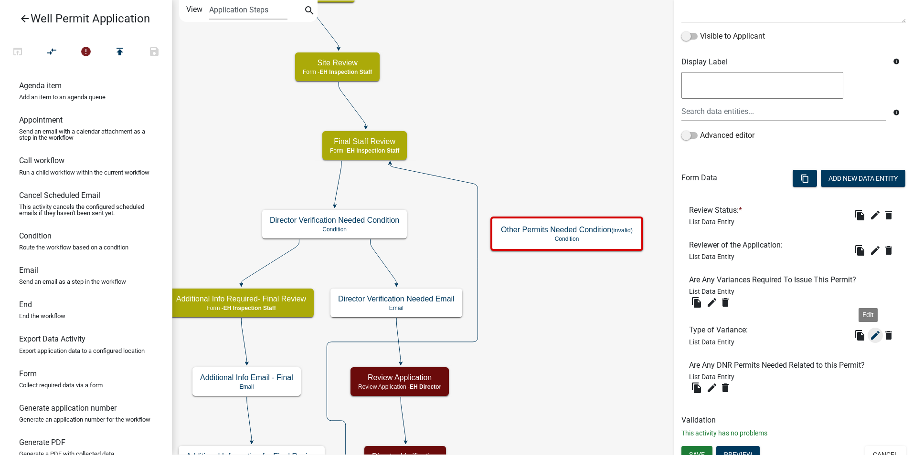
click at [870, 338] on icon "edit" at bounding box center [874, 335] width 11 height 11
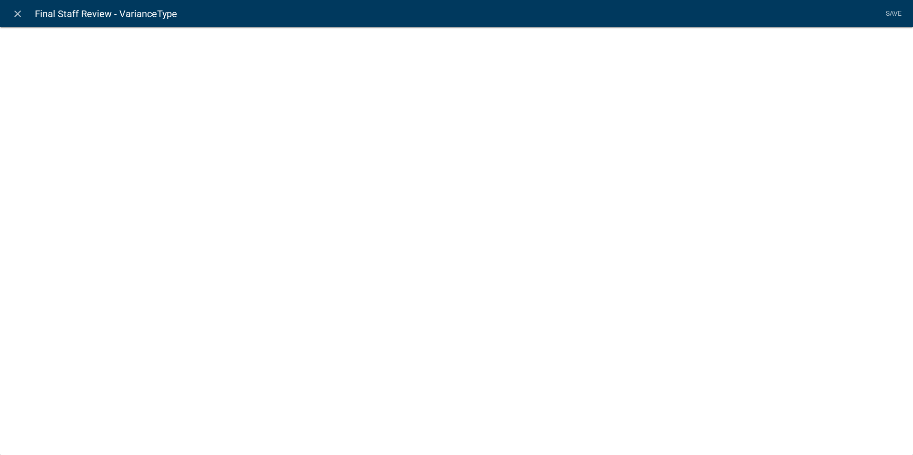
select select "list-data"
select select
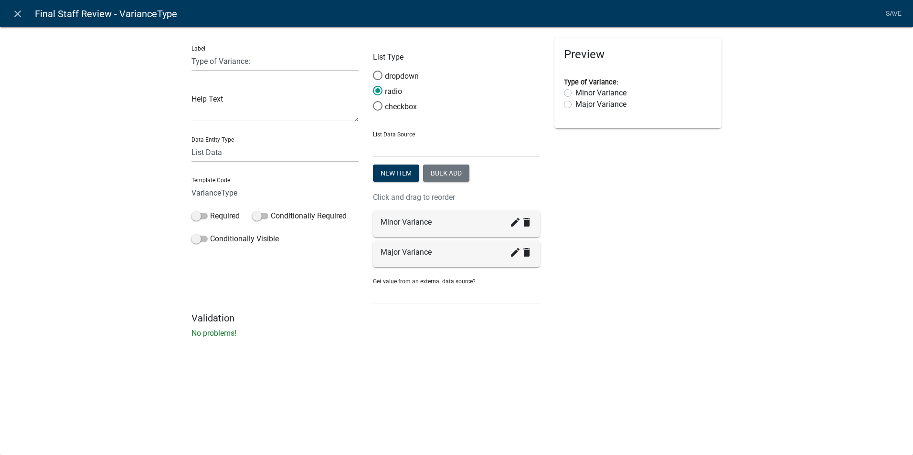
click at [20, 15] on icon "close" at bounding box center [17, 13] width 11 height 11
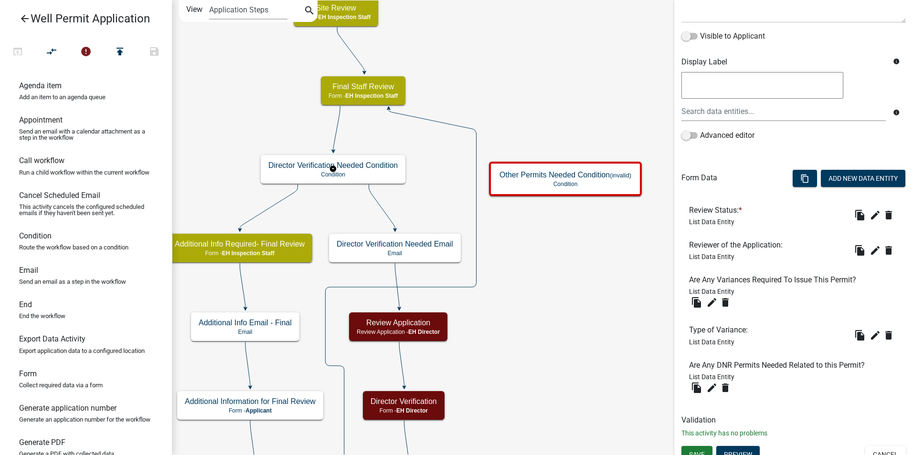
scroll to position [0, 0]
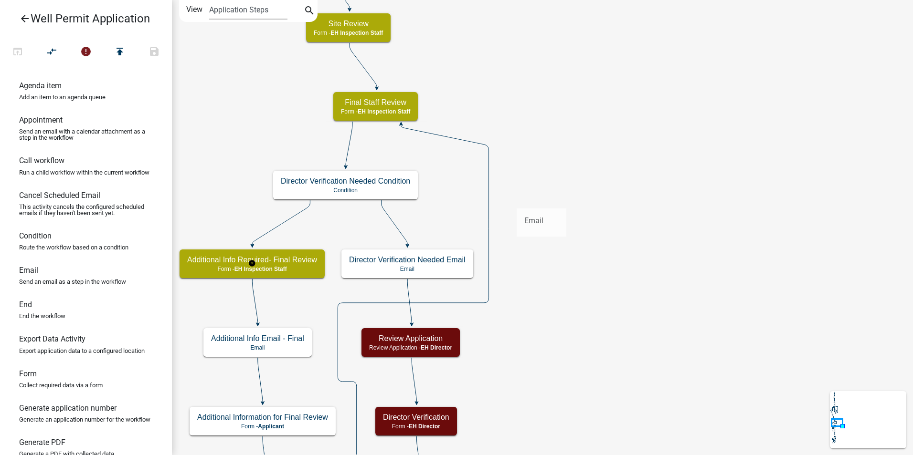
drag, startPoint x: 31, startPoint y: 283, endPoint x: 517, endPoint y: 201, distance: 492.8
click at [517, 201] on div "arrow_back Well Permit Application open_in_browser compare_arrows error publish…" at bounding box center [456, 227] width 913 height 455
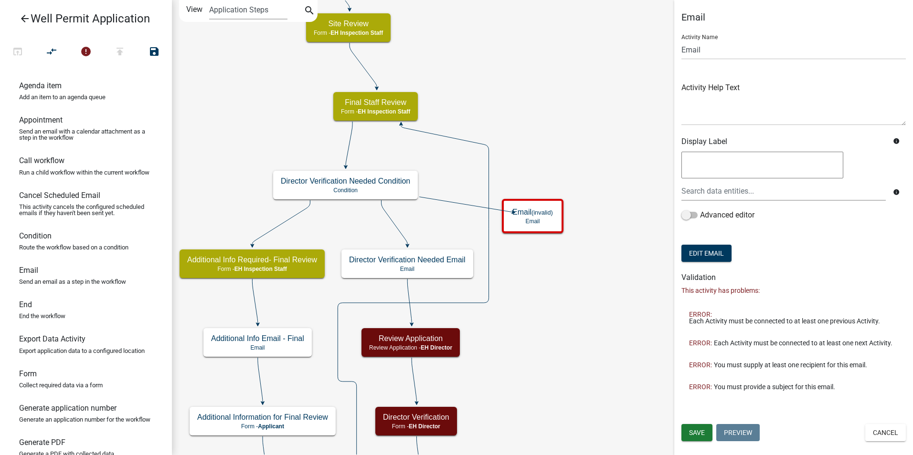
click at [688, 51] on input "Email" at bounding box center [793, 50] width 224 height 20
type input "Variance From BOH Needed Email"
click at [701, 428] on button "Save" at bounding box center [696, 432] width 31 height 17
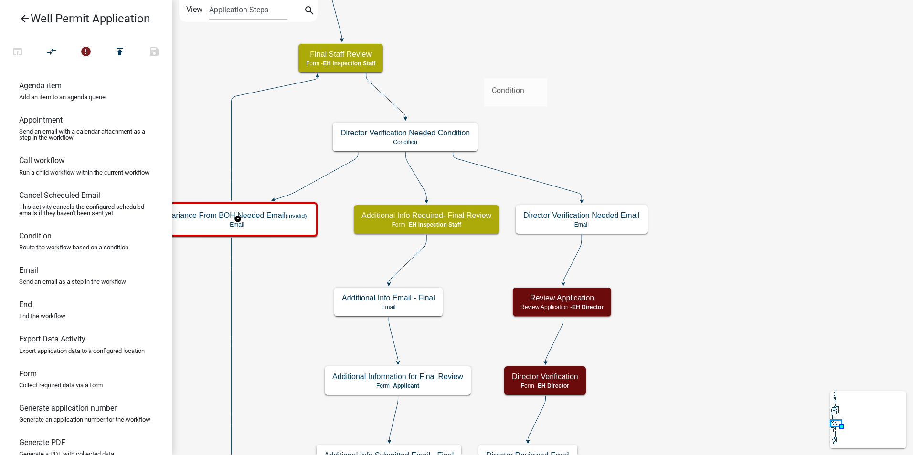
drag, startPoint x: 55, startPoint y: 246, endPoint x: 483, endPoint y: 71, distance: 461.8
click at [484, 71] on div "arrow_back Well Permit Application open_in_browser compare_arrows error publish…" at bounding box center [456, 227] width 913 height 455
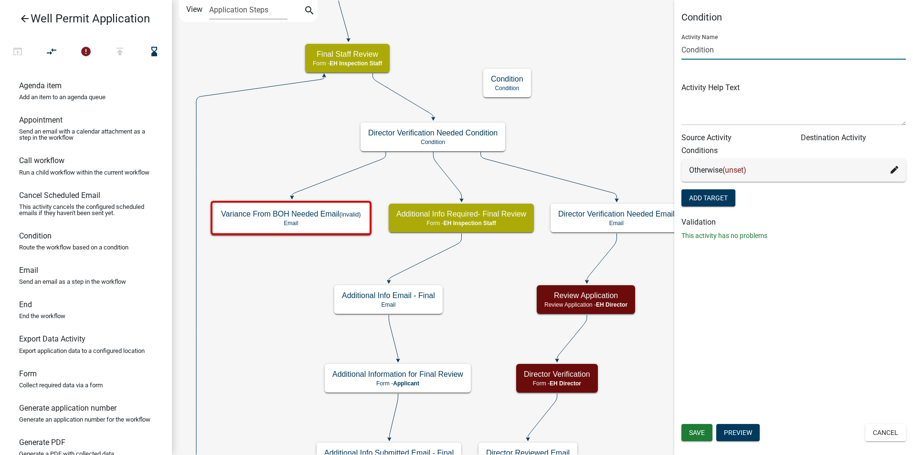
click at [689, 44] on input "Condition" at bounding box center [793, 50] width 224 height 20
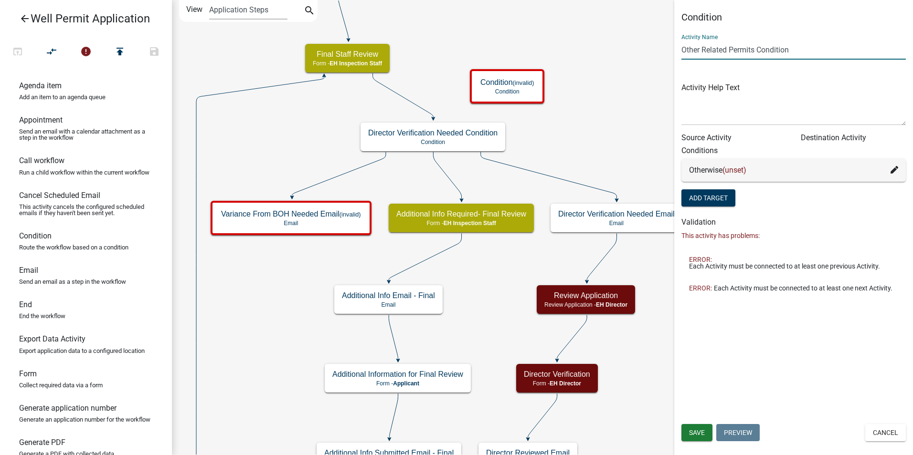
type input "Other Related Permits Condition"
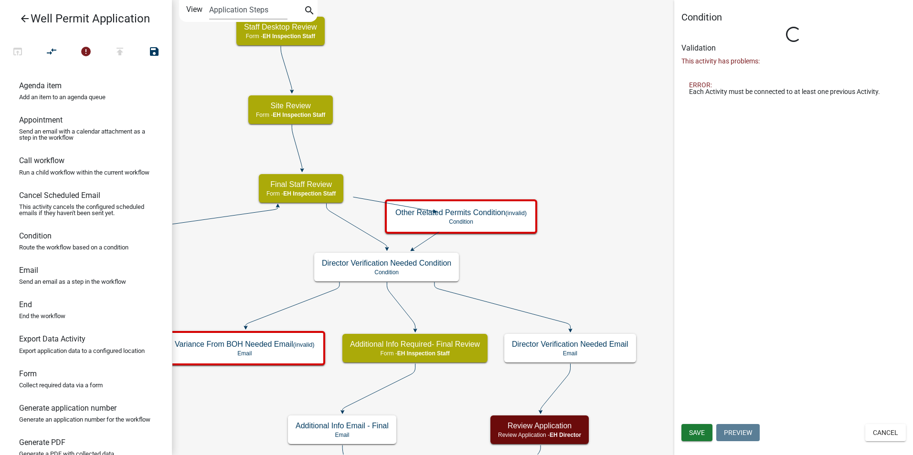
type input "Condition"
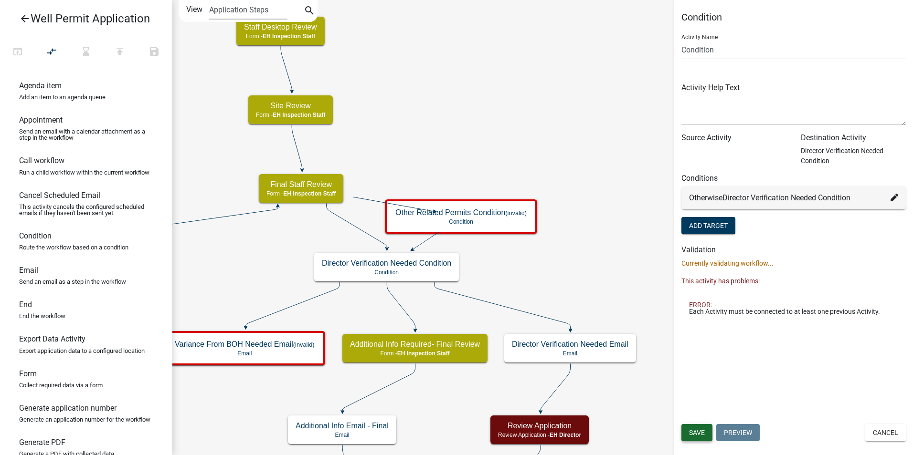
click at [698, 433] on span "Save" at bounding box center [697, 433] width 16 height 8
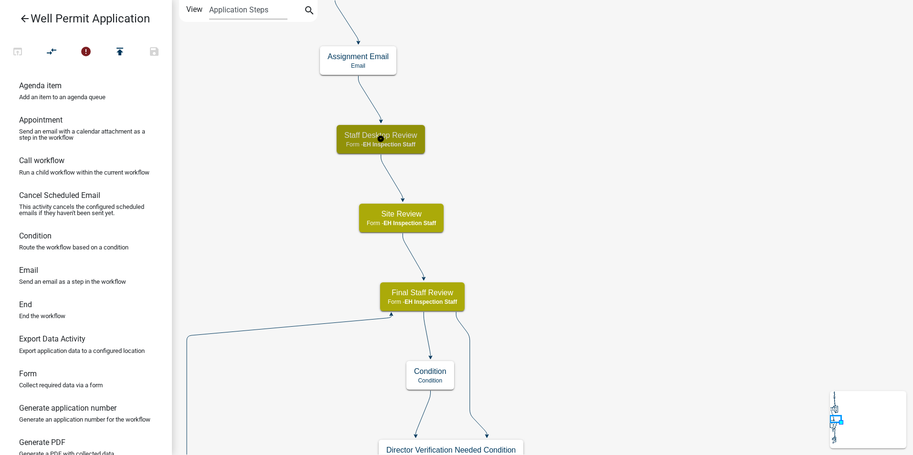
click at [411, 145] on span "EH Inspection Staff" at bounding box center [389, 144] width 53 height 7
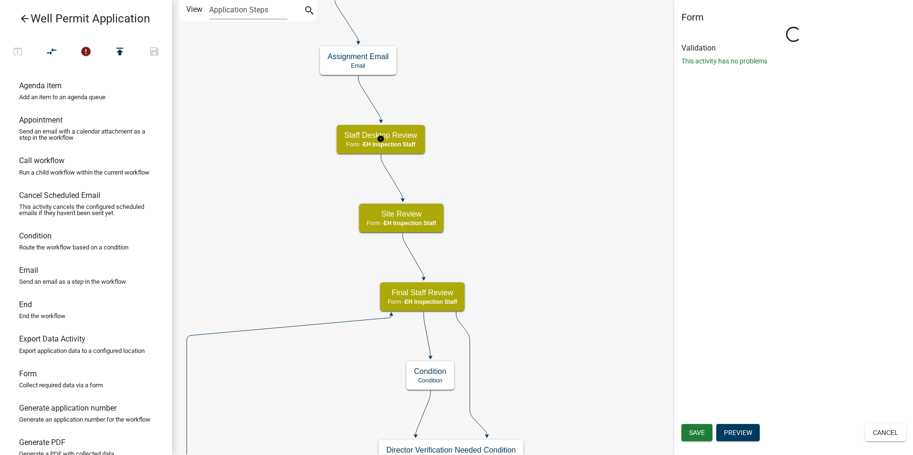
select select "B112E396-40EF-4858-AE7C-AB0894FDBB84"
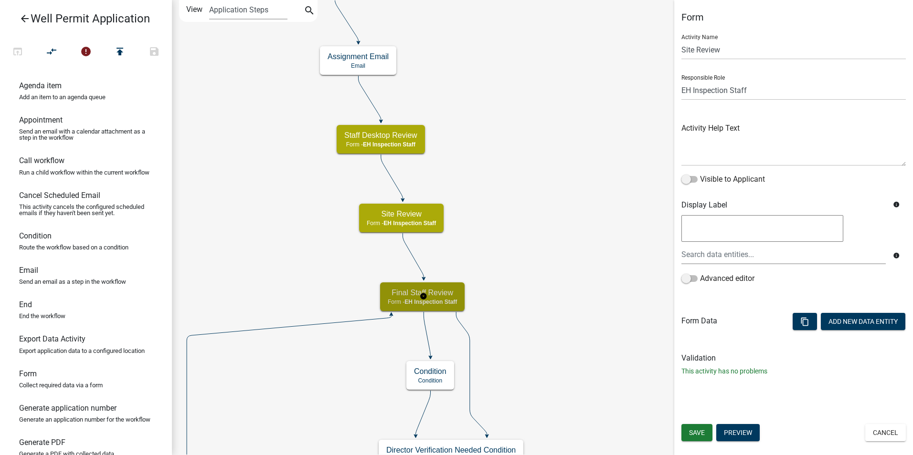
select select "B112E396-40EF-4858-AE7C-AB0894FDBB84"
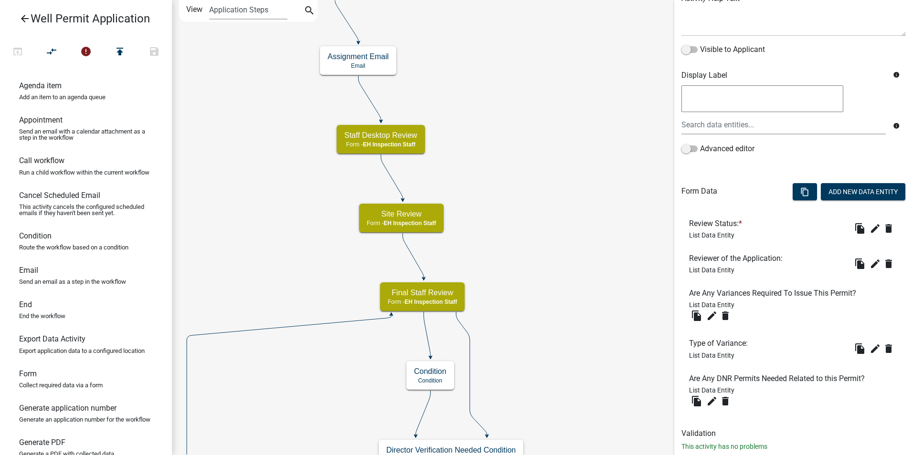
scroll to position [143, 0]
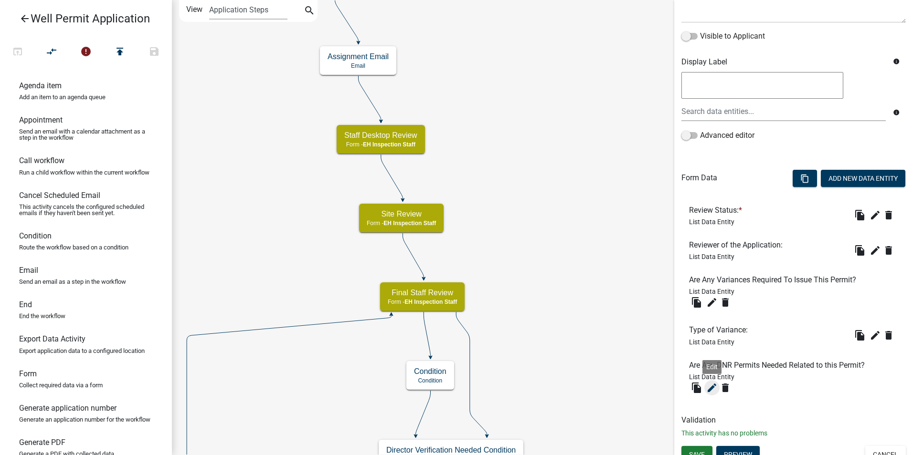
click at [709, 388] on icon "edit" at bounding box center [711, 387] width 11 height 11
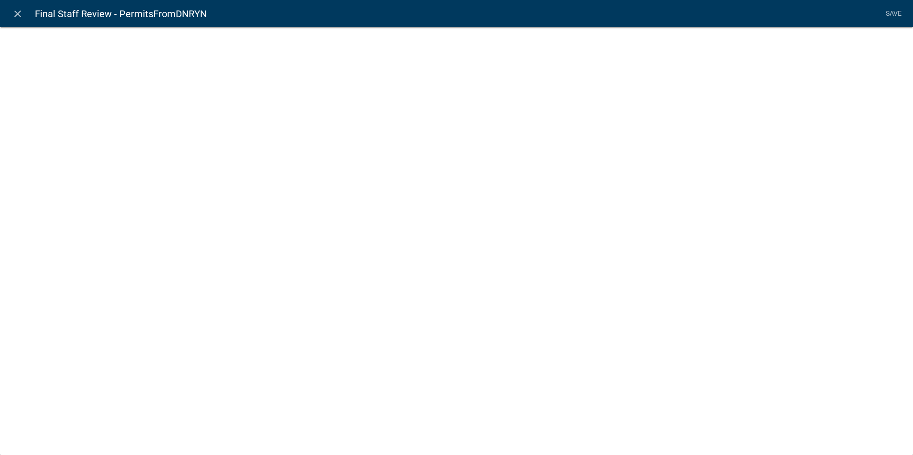
select select "list-data"
select select "custom-list-8fbead59-5e31-40d0-aec1-d38d61a6a57e"
select select
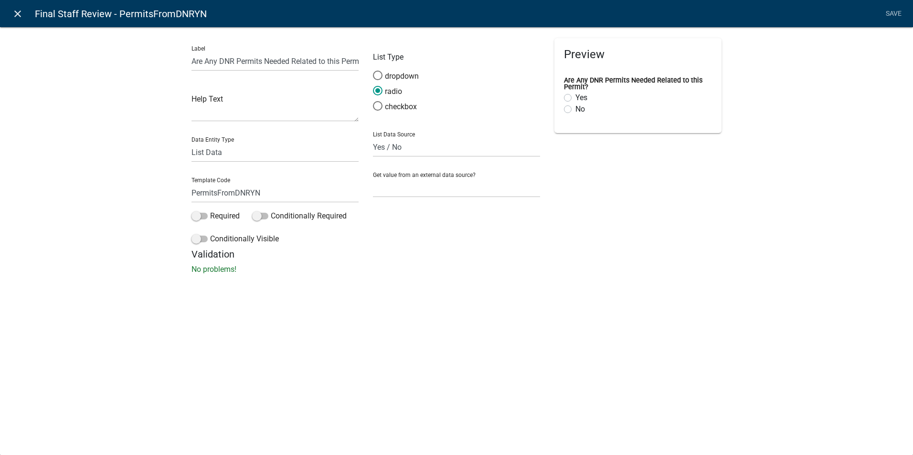
click at [15, 14] on icon "close" at bounding box center [17, 13] width 11 height 11
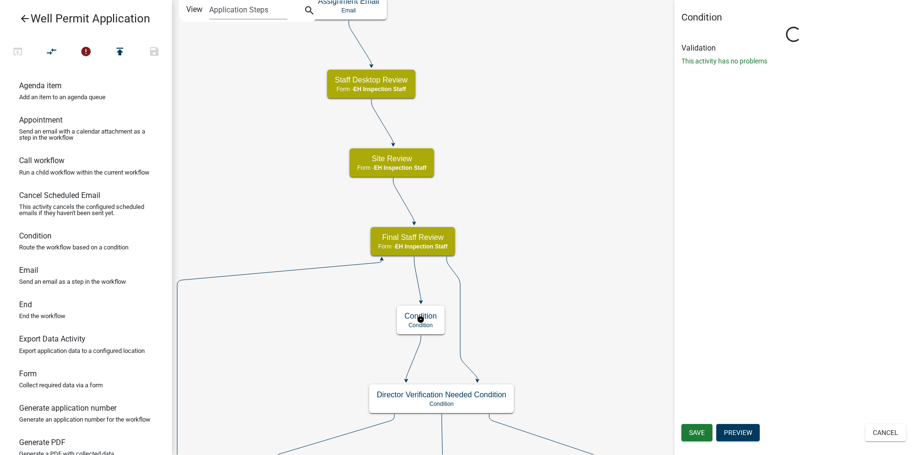
scroll to position [0, 0]
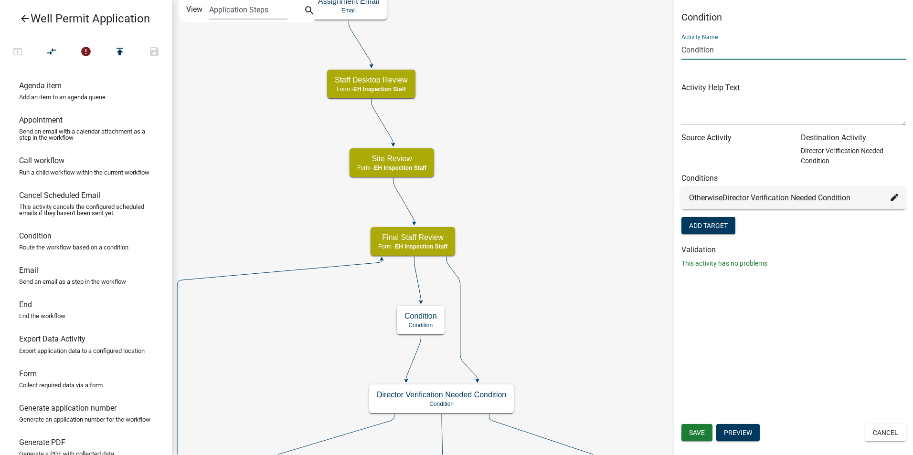
click at [702, 51] on input "Condition" at bounding box center [793, 50] width 224 height 20
type input "DNR Related Permit Condition"
click at [893, 199] on icon at bounding box center [894, 198] width 8 height 8
select select "26: 27012f74-e8af-4eb1-8892-a54e6cab2403"
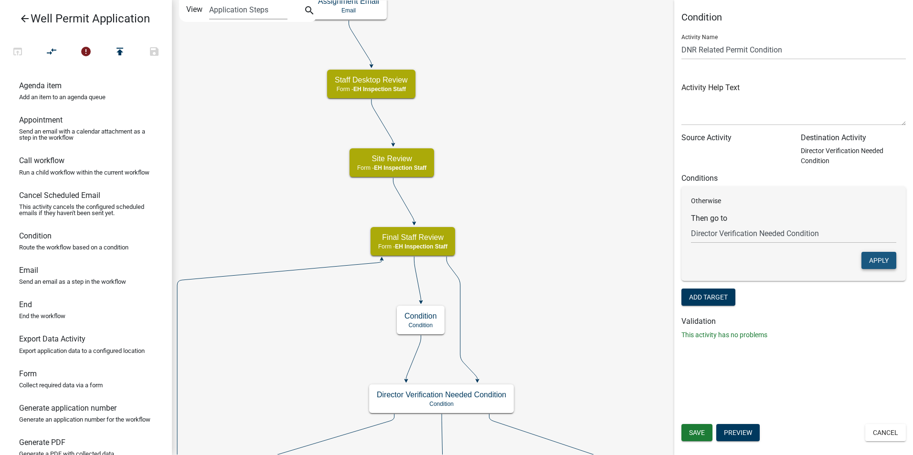
click at [873, 256] on button "Apply" at bounding box center [878, 260] width 35 height 17
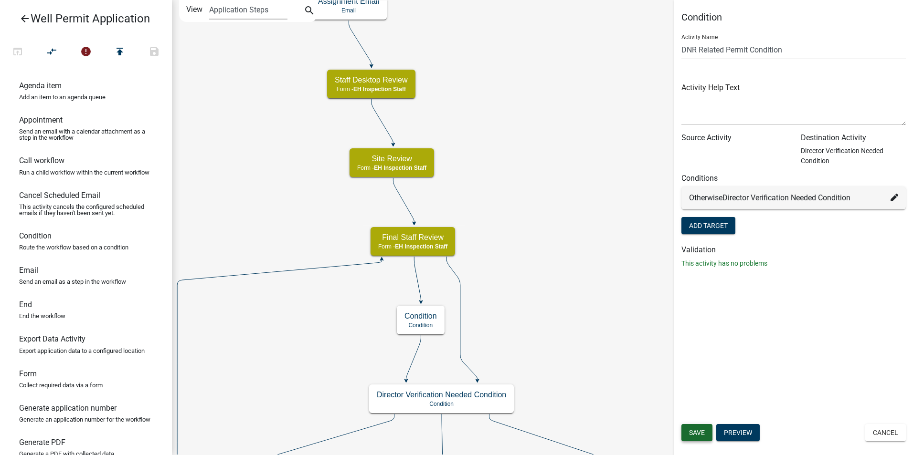
click at [704, 430] on span "Save" at bounding box center [697, 433] width 16 height 8
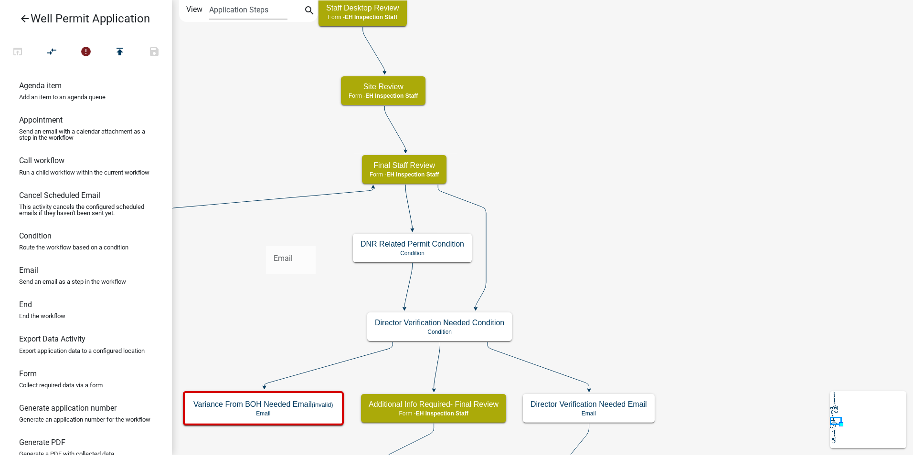
drag, startPoint x: 26, startPoint y: 282, endPoint x: 264, endPoint y: 241, distance: 241.2
click at [264, 241] on div "arrow_back Well Permit Application open_in_browser compare_arrows error publish…" at bounding box center [456, 227] width 913 height 455
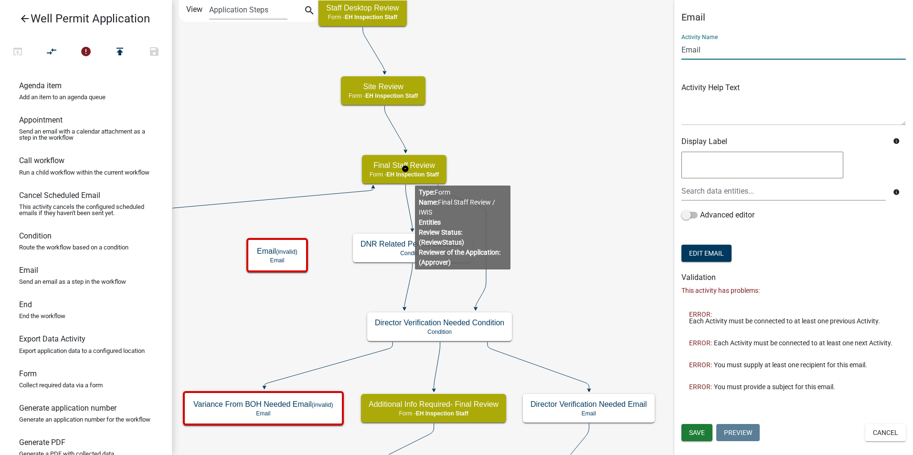
click at [691, 48] on input "Email" at bounding box center [793, 50] width 224 height 20
click at [768, 48] on input "DNR Related Permit Need" at bounding box center [793, 50] width 224 height 20
type input "DNR Related Permit Needed"
click at [705, 256] on button "Edit Email" at bounding box center [706, 253] width 50 height 17
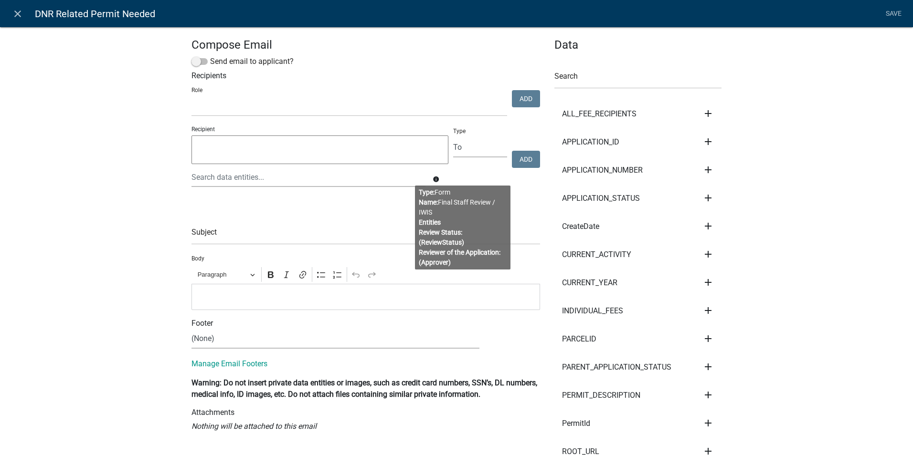
select select
click at [200, 67] on div "Send email to applicant?" at bounding box center [365, 63] width 349 height 15
click at [203, 63] on span at bounding box center [199, 61] width 16 height 7
click at [210, 56] on input "Send email to applicant?" at bounding box center [210, 56] width 0 height 0
click at [120, 173] on div "Compose Email Send email to applicant? Recipients Role Admin P & D Inspectors E…" at bounding box center [456, 398] width 913 height 775
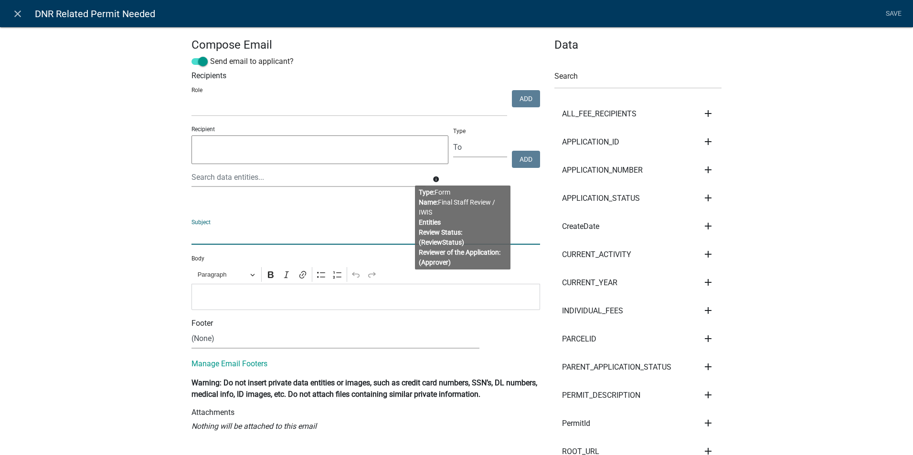
click at [200, 241] on input "text" at bounding box center [365, 235] width 349 height 20
type input "Related Permit from DNR"
click at [229, 337] on select "(None) Environmental Health Planning & Development" at bounding box center [335, 339] width 288 height 20
select select "51100578-599f-4d7e-be24-c94a8b75c9ee"
click at [191, 329] on select "(None) Environmental Health Planning & Development" at bounding box center [335, 339] width 288 height 20
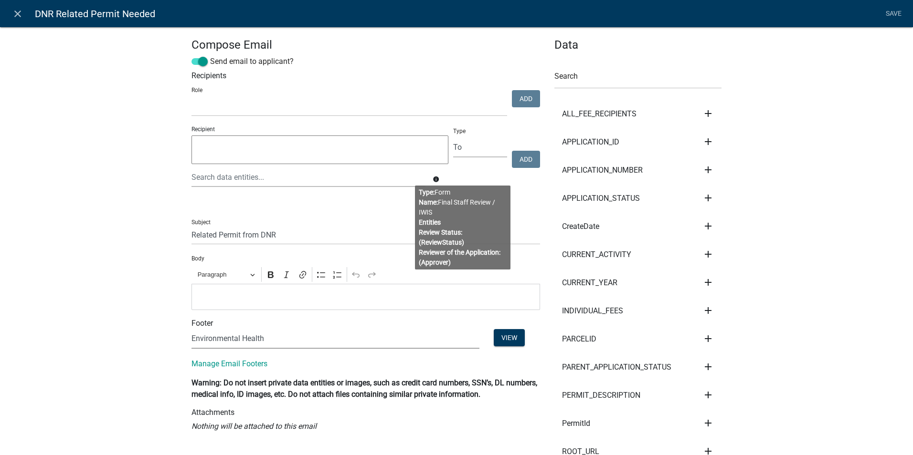
click at [207, 296] on p "Editor editing area: main. Press Alt+0 for help." at bounding box center [366, 296] width 339 height 11
click at [890, 14] on link "Save" at bounding box center [893, 14] width 24 height 18
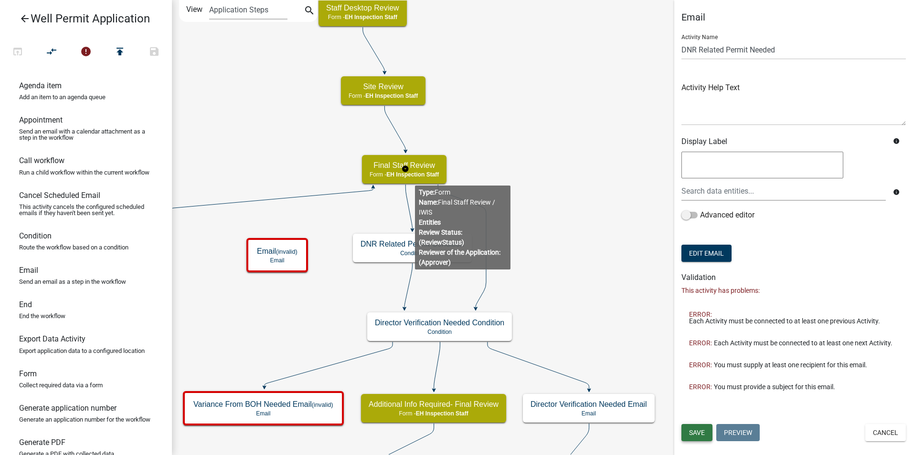
click at [694, 432] on span "Save" at bounding box center [697, 433] width 16 height 8
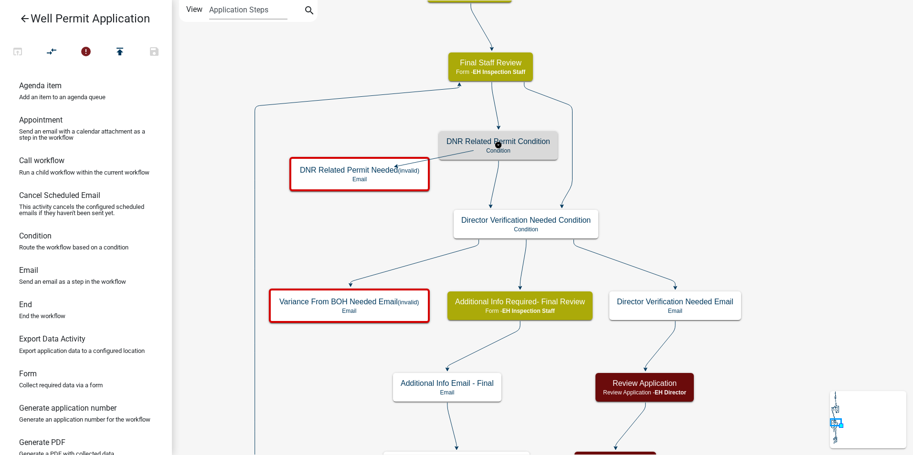
click at [536, 144] on h5 "DNR Related Permit Condition" at bounding box center [498, 141] width 104 height 9
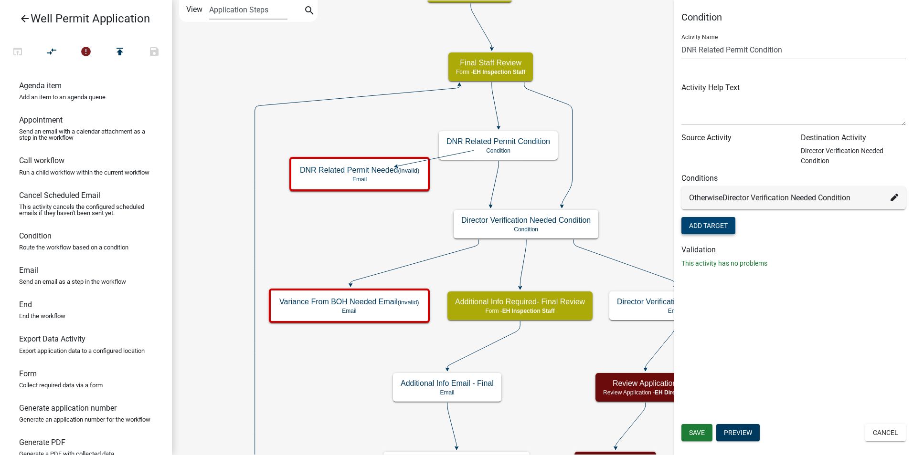
click at [709, 226] on button "Add Target" at bounding box center [708, 225] width 54 height 17
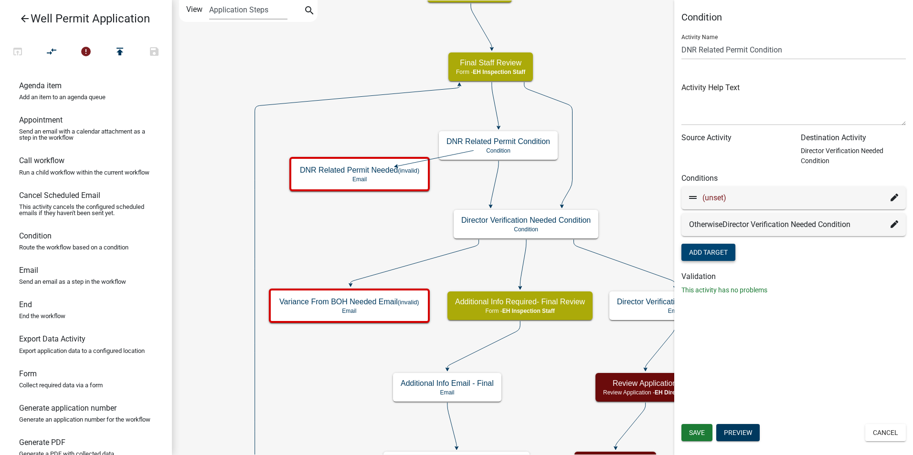
click at [895, 195] on icon at bounding box center [894, 198] width 8 height 8
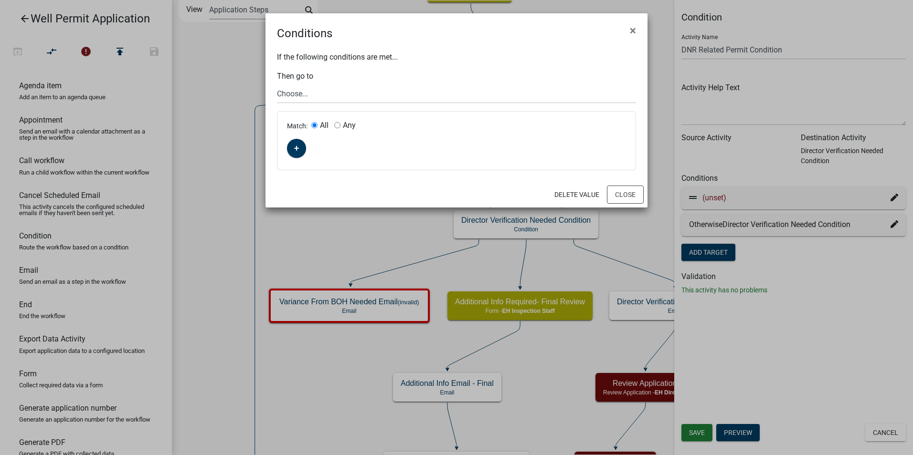
drag, startPoint x: 467, startPoint y: 36, endPoint x: 410, endPoint y: 22, distance: 58.9
click at [410, 22] on div "Conditions ×" at bounding box center [456, 27] width 382 height 29
drag, startPoint x: 363, startPoint y: 264, endPoint x: 354, endPoint y: 331, distance: 67.5
click at [356, 334] on ngb-modal-window "Conditions × If the following conditions are met... Then go to Choose... Start …" at bounding box center [456, 227] width 913 height 455
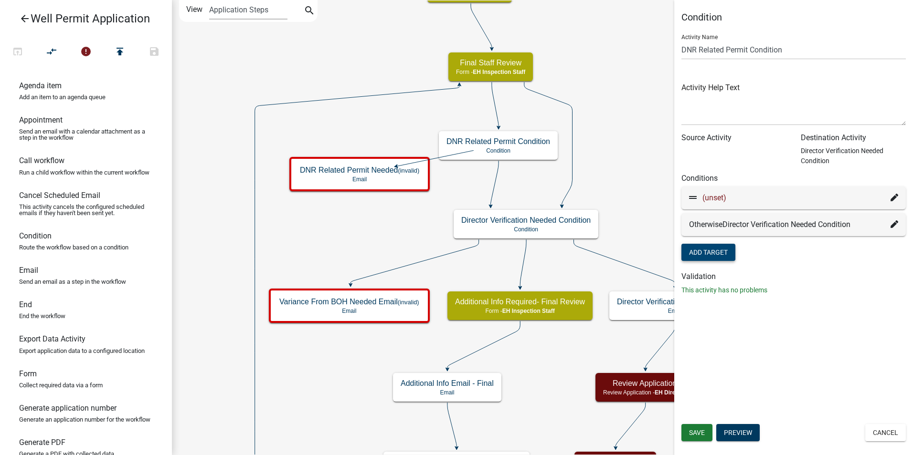
click at [894, 198] on icon at bounding box center [894, 198] width 8 height 8
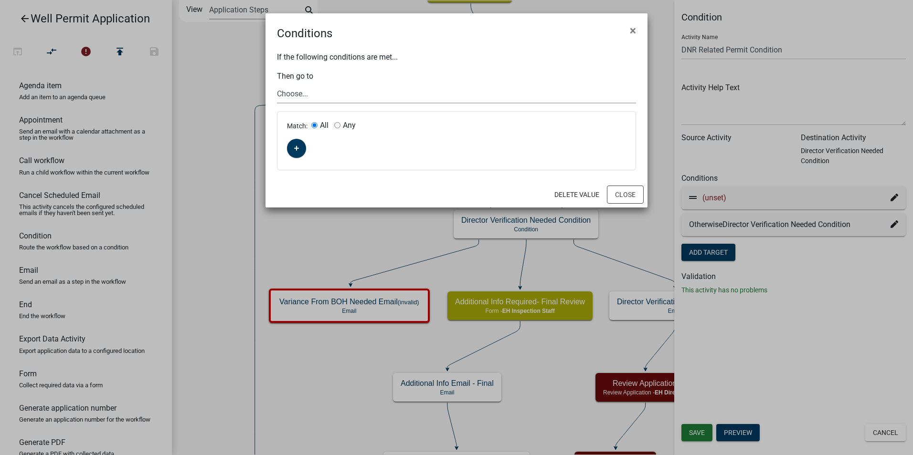
click at [286, 94] on select "Choose... Start Application Denied Property Owner Information Applicant Info We…" at bounding box center [456, 94] width 359 height 20
select select "70: 94490435-c0da-4dab-aeb6-29d31fd02732"
click at [277, 84] on select "Choose... Start Application Denied Property Owner Information Applicant Info We…" at bounding box center [456, 94] width 359 height 20
click at [294, 151] on icon "button" at bounding box center [296, 149] width 5 height 6
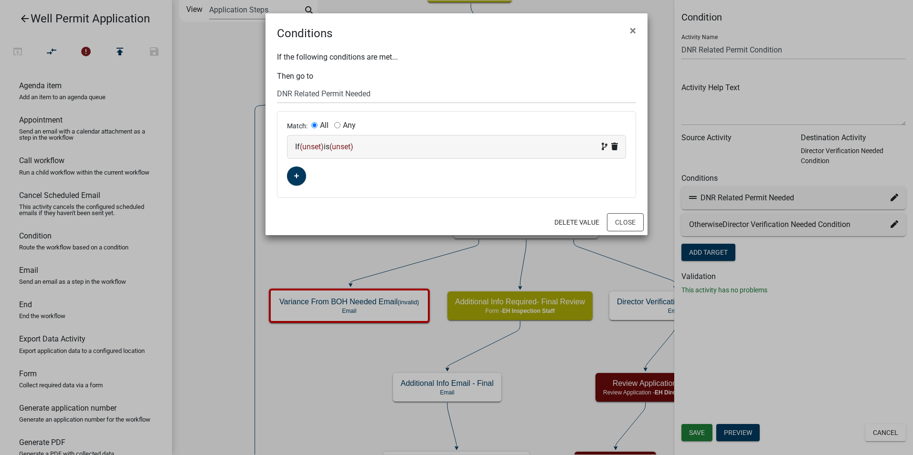
click at [317, 144] on span "(unset)" at bounding box center [312, 146] width 24 height 9
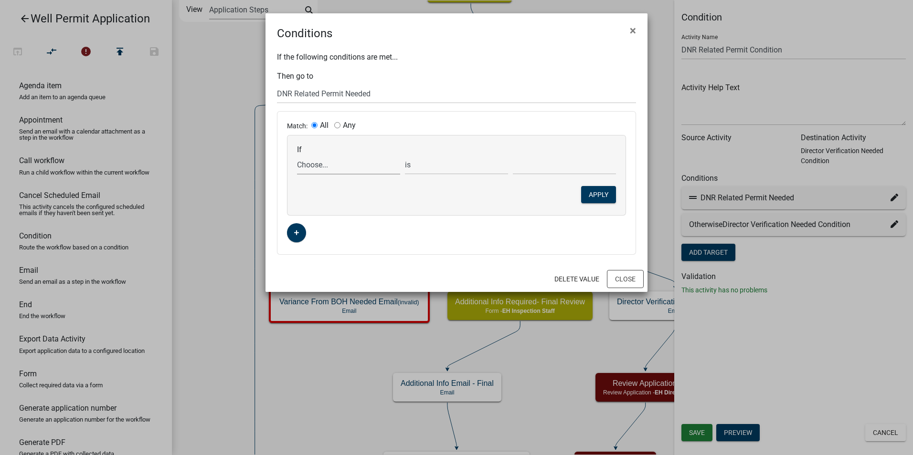
click at [313, 167] on select "Choose... 911Address AddInfoNeeded AddInfoNeededFinal AffidavitForm AfterTheFac…" at bounding box center [348, 165] width 103 height 20
select select "107: PermitsFromDNRYN"
click at [297, 155] on select "Choose... 911Address AddInfoNeeded AddInfoNeededFinal AffidavitForm AfterTheFac…" at bounding box center [348, 165] width 103 height 20
click at [526, 163] on select "Choose... No Yes" at bounding box center [564, 165] width 103 height 20
select select "2: Yes"
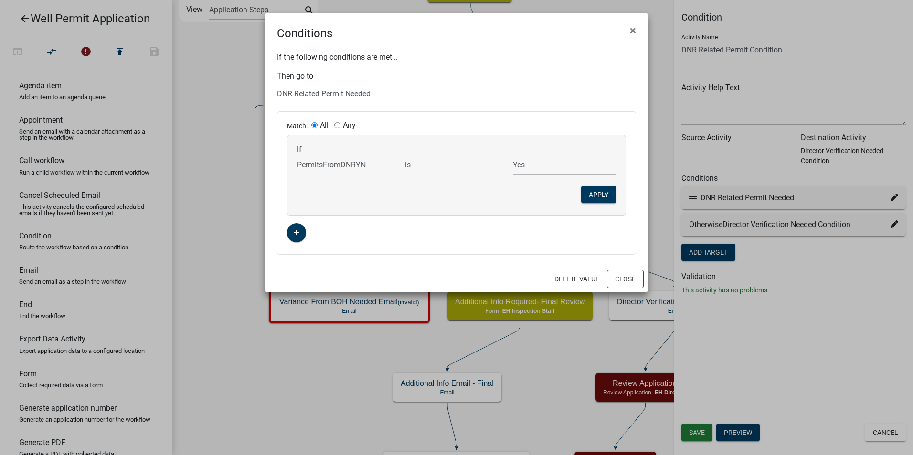
click at [513, 155] on select "Choose... No Yes" at bounding box center [564, 165] width 103 height 20
click at [596, 195] on button "Apply" at bounding box center [598, 194] width 35 height 17
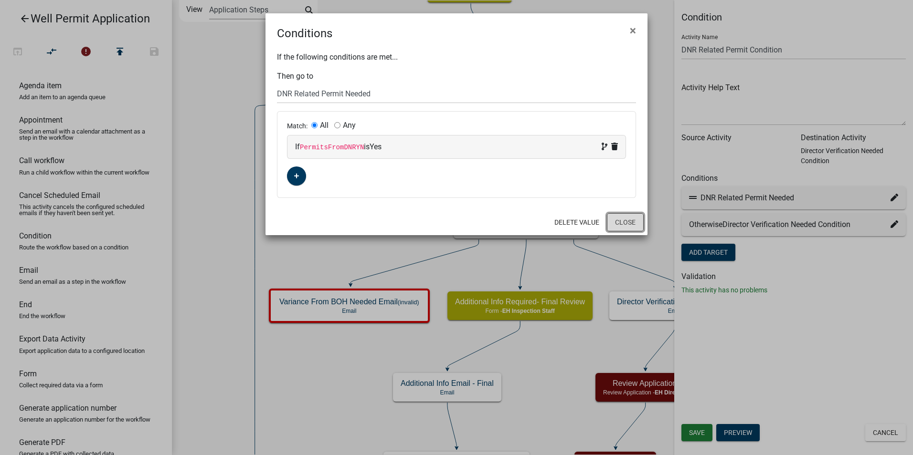
click at [620, 222] on button "Close" at bounding box center [625, 222] width 37 height 18
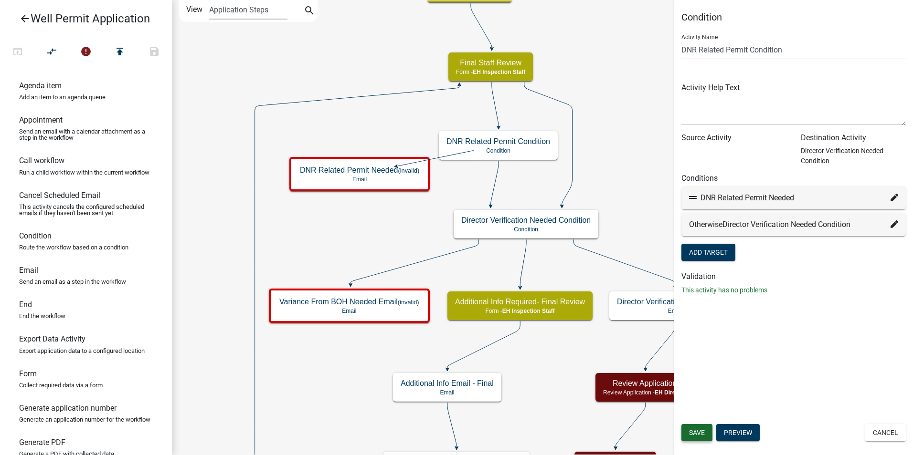
click at [702, 431] on span "Save" at bounding box center [697, 433] width 16 height 8
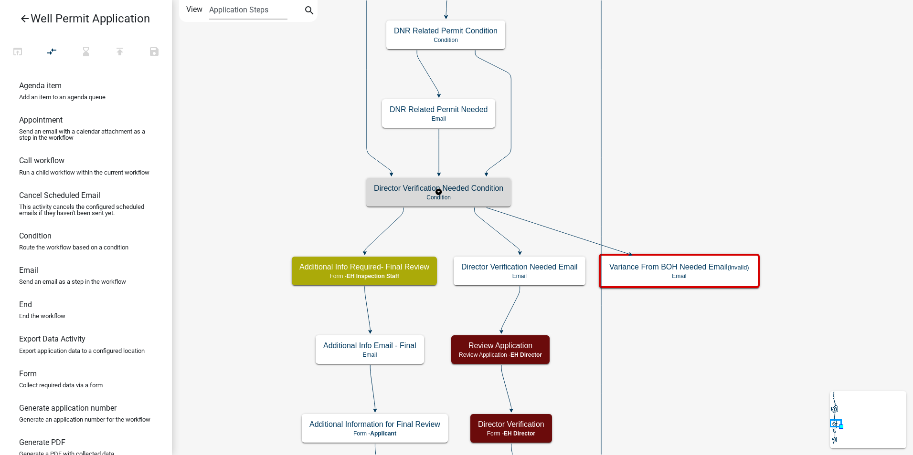
click at [485, 193] on div "Director Verification Needed Condition Condition" at bounding box center [438, 192] width 145 height 29
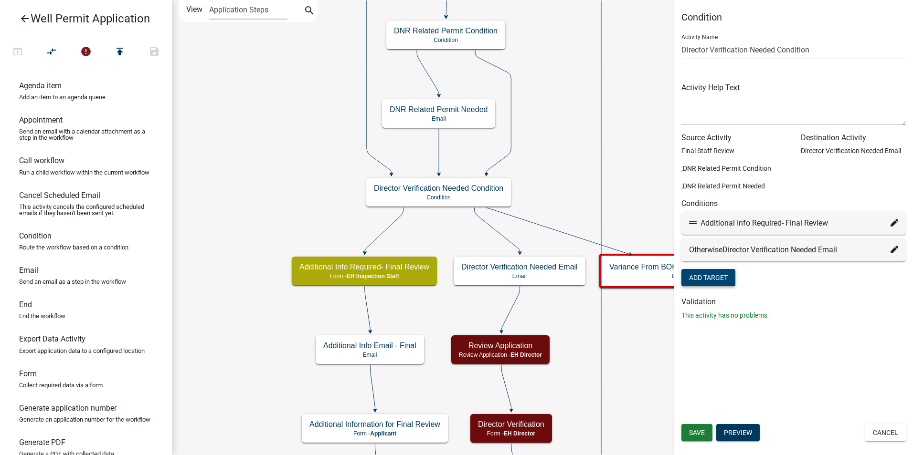
click at [703, 274] on button "Add Target" at bounding box center [708, 277] width 54 height 17
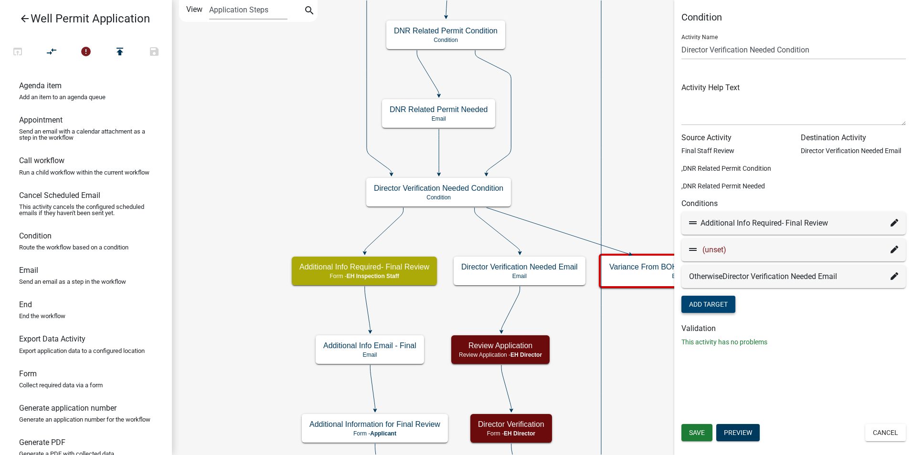
click at [893, 250] on icon at bounding box center [894, 250] width 8 height 8
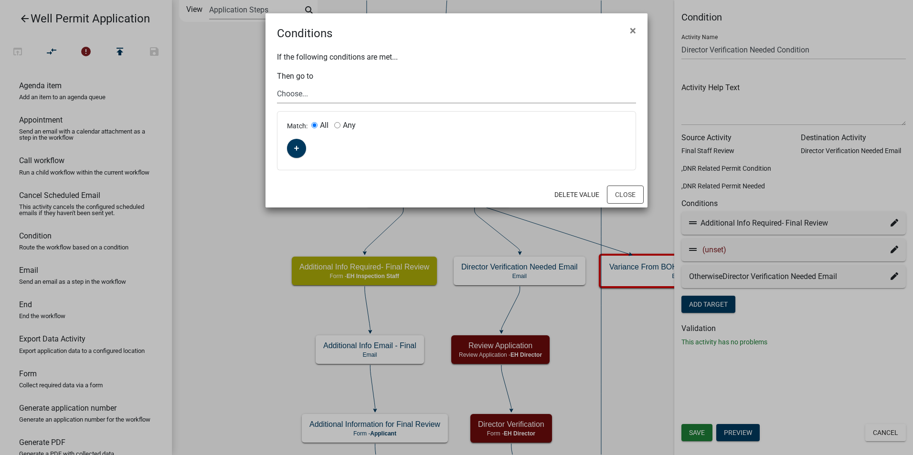
click at [292, 87] on select "Choose... Start Application Denied Property Owner Information Applicant Info We…" at bounding box center [456, 94] width 359 height 20
select select "67: e7427ff8-f4ed-4f72-87da-39f7afbc2a3d"
click at [277, 84] on select "Choose... Start Application Denied Property Owner Information Applicant Info We…" at bounding box center [456, 94] width 359 height 20
click at [629, 191] on button "Close" at bounding box center [625, 195] width 37 height 18
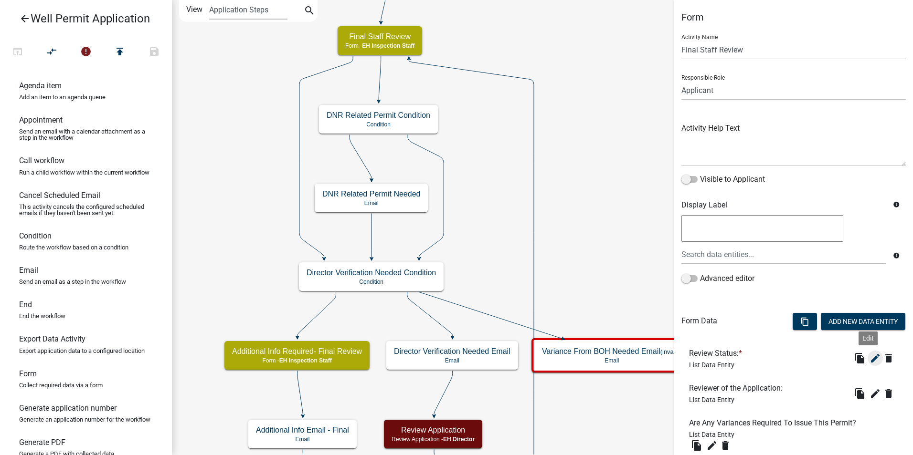
click at [869, 357] on icon "edit" at bounding box center [874, 358] width 11 height 11
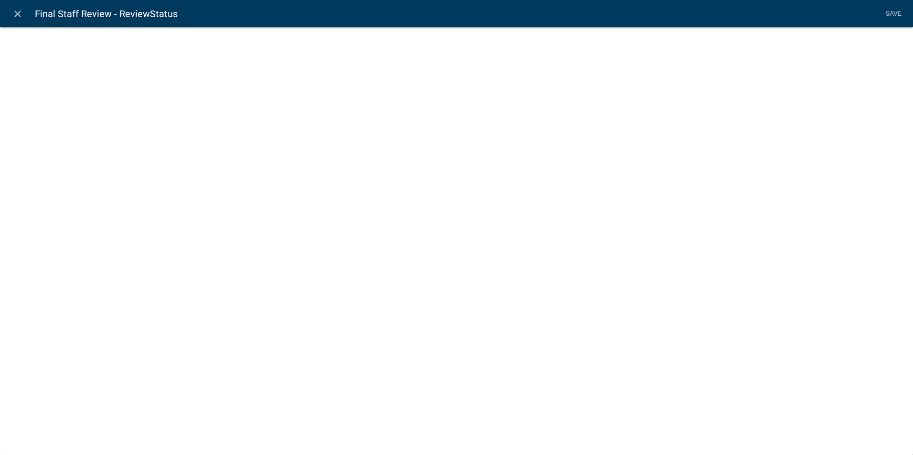
select select "list-data"
select select
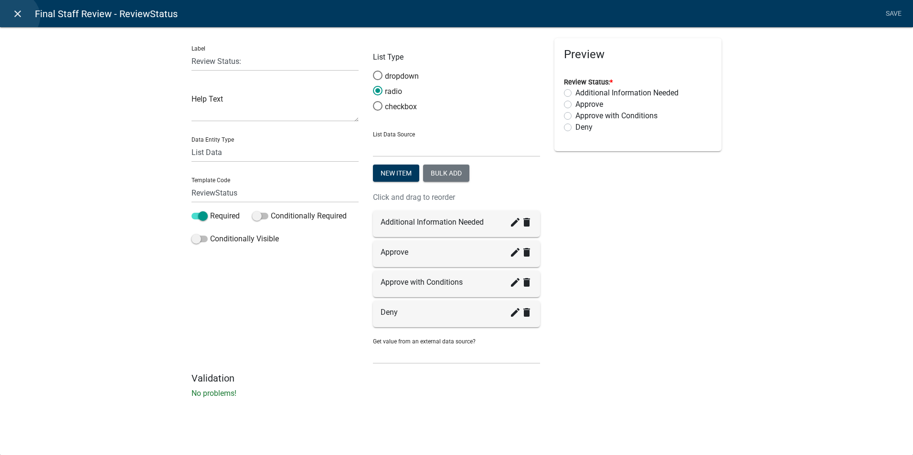
click at [16, 17] on icon "close" at bounding box center [17, 13] width 11 height 11
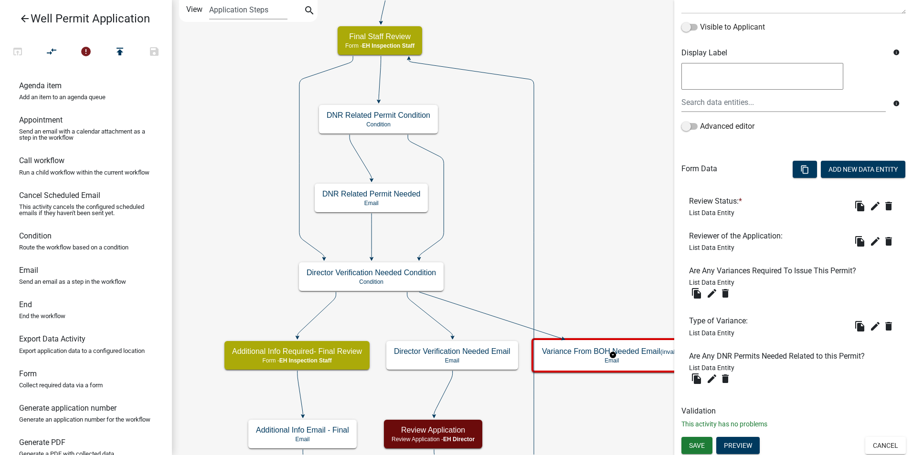
scroll to position [154, 0]
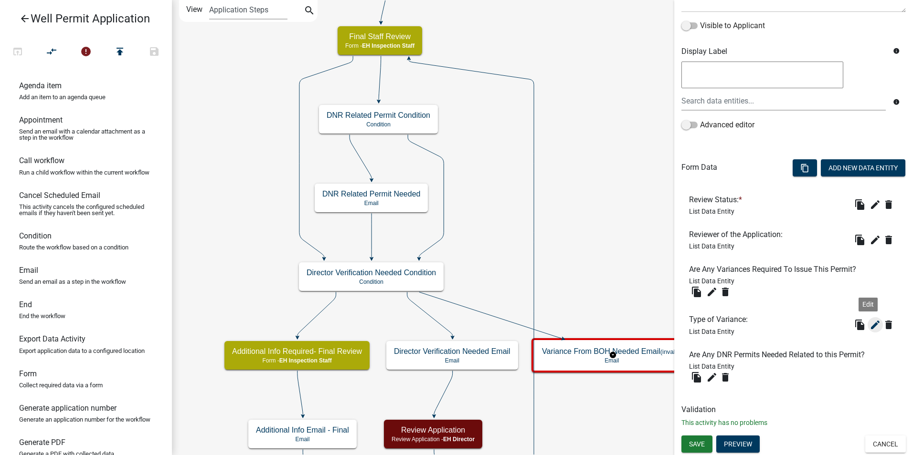
click at [869, 326] on icon "edit" at bounding box center [874, 324] width 11 height 11
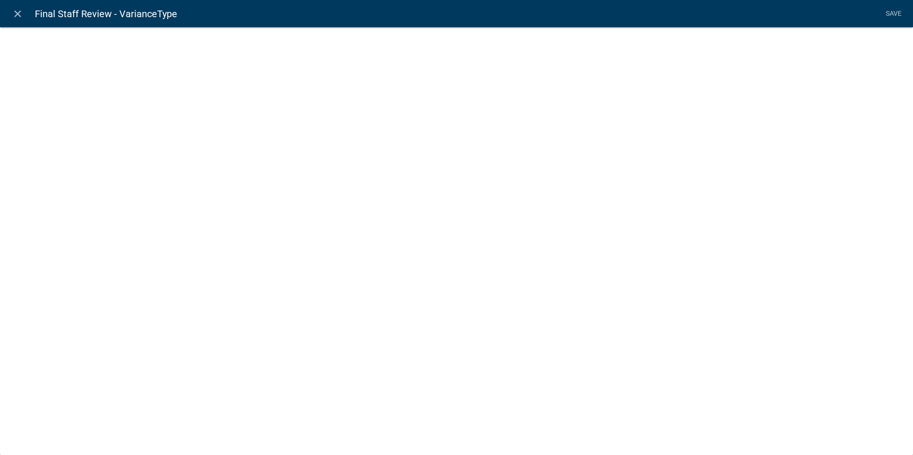
select select "list-data"
select select
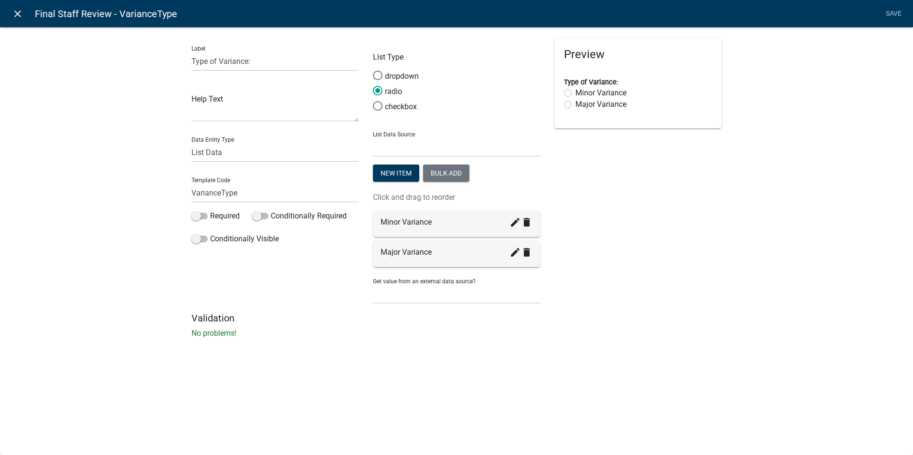
click at [18, 18] on icon "close" at bounding box center [17, 13] width 11 height 11
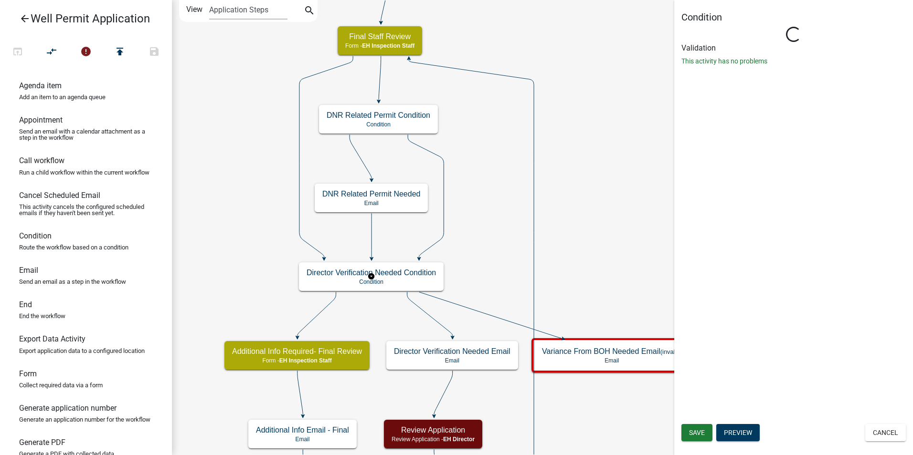
scroll to position [0, 0]
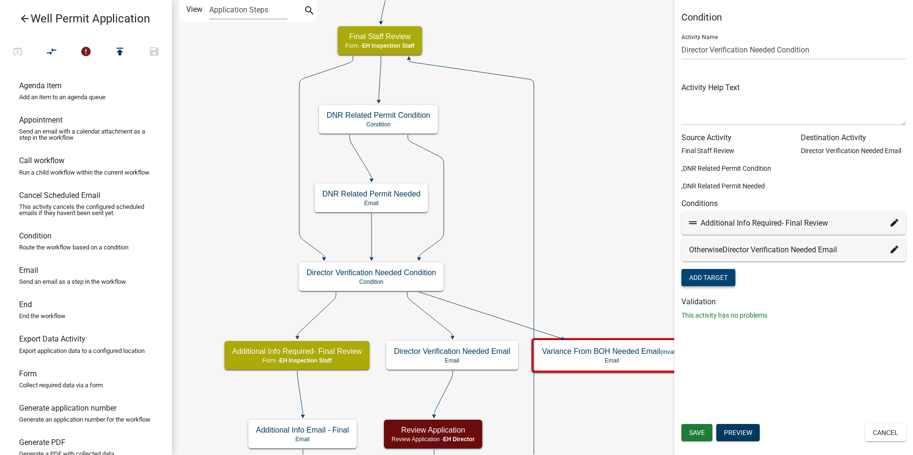
click at [721, 278] on button "Add Target" at bounding box center [708, 277] width 54 height 17
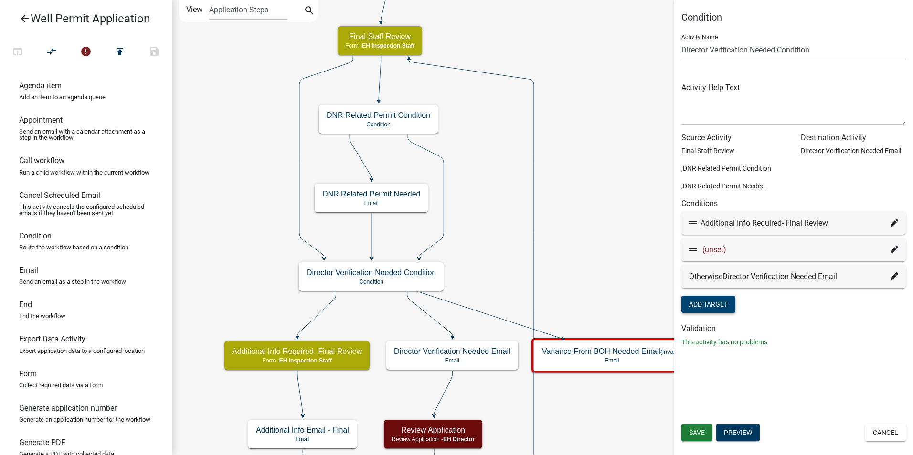
click at [891, 249] on icon at bounding box center [894, 250] width 8 height 8
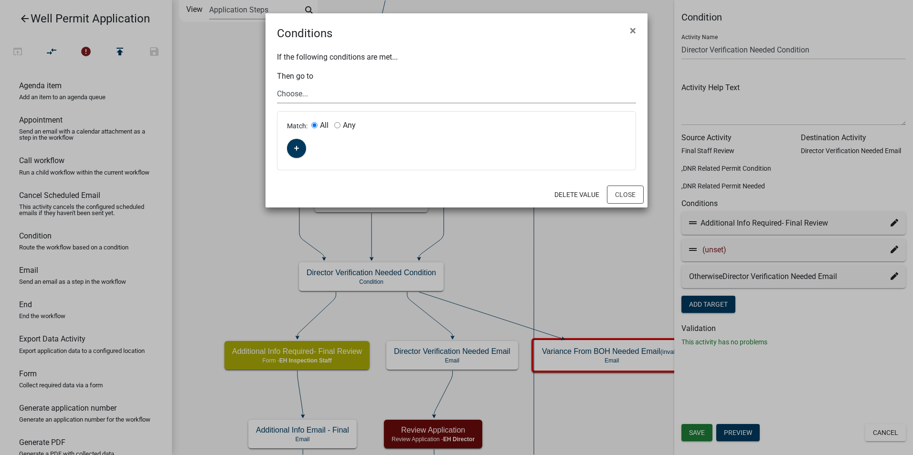
click at [288, 93] on select "Choose... Start Application Denied Property Owner Information Applicant Info We…" at bounding box center [456, 94] width 359 height 20
select select "67: e7427ff8-f4ed-4f72-87da-39f7afbc2a3d"
click at [277, 84] on select "Choose... Start Application Denied Property Owner Information Applicant Info We…" at bounding box center [456, 94] width 359 height 20
click at [291, 150] on button "button" at bounding box center [296, 148] width 19 height 19
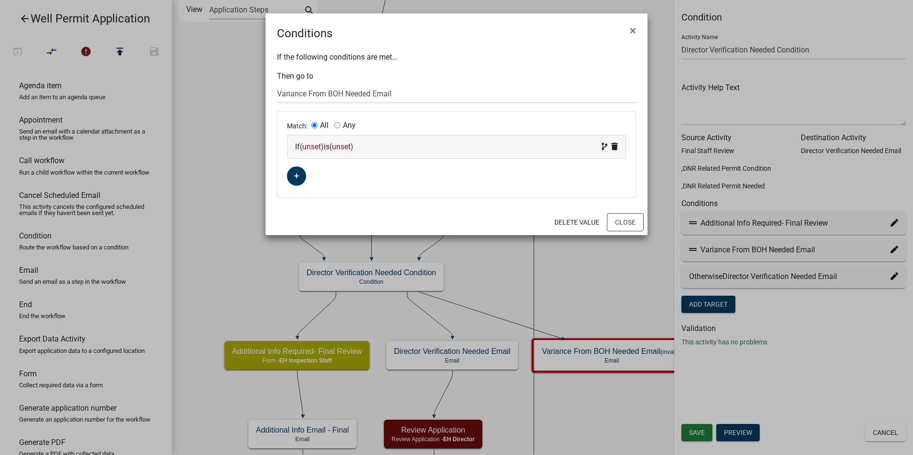
click at [312, 148] on span "(unset)" at bounding box center [312, 146] width 24 height 9
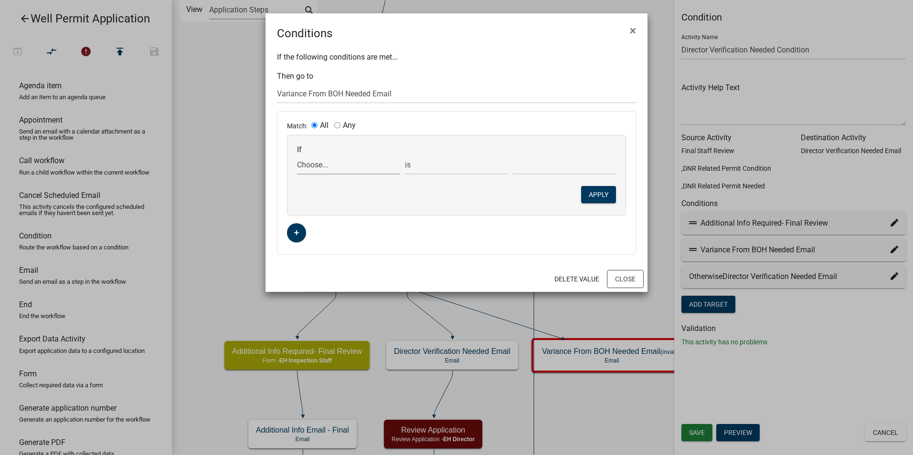
click at [310, 169] on select "Choose... 911Address AddInfoNeeded AddInfoNeededFinal AffidavitForm AfterTheFac…" at bounding box center [348, 165] width 103 height 20
select select "133: VarianceType"
click at [297, 155] on select "Choose... 911Address AddInfoNeeded AddInfoNeededFinal AffidavitForm AfterTheFac…" at bounding box center [348, 165] width 103 height 20
click at [551, 164] on select "Choose... Major Variance Minor Variance" at bounding box center [564, 165] width 103 height 20
select select "1: Major Variance"
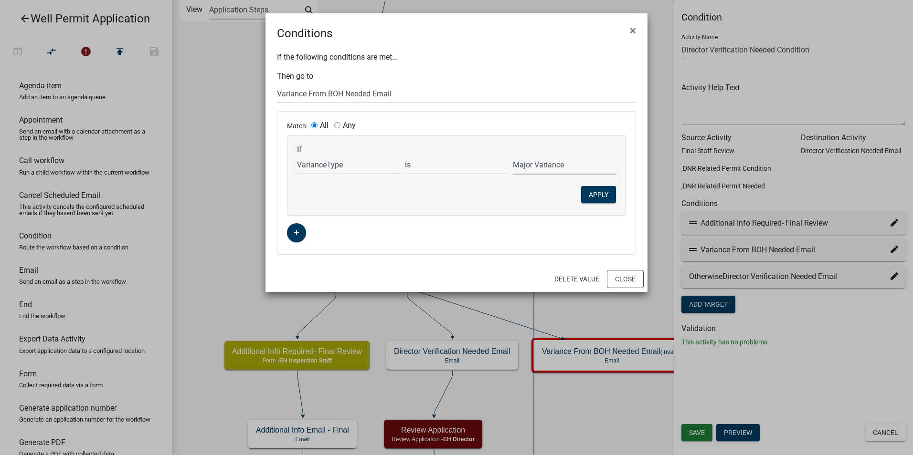
click at [513, 155] on select "Choose... Major Variance Minor Variance" at bounding box center [564, 165] width 103 height 20
click at [588, 190] on button "Apply" at bounding box center [598, 194] width 35 height 17
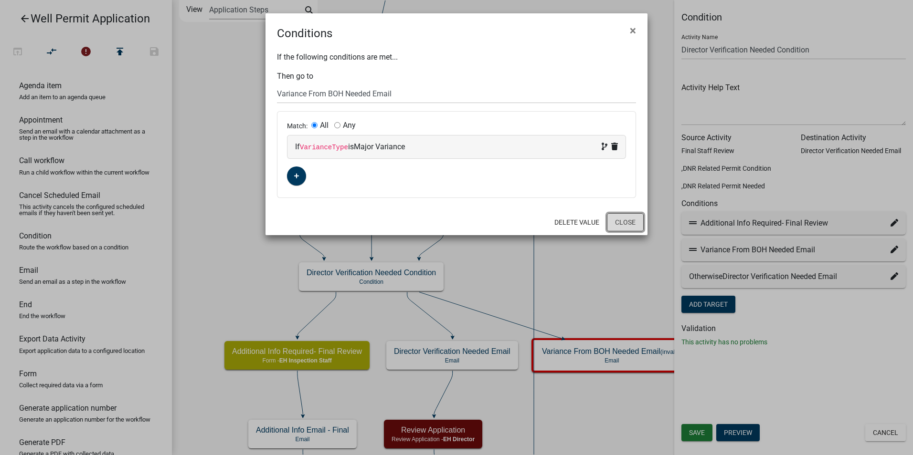
click at [620, 222] on button "Close" at bounding box center [625, 222] width 37 height 18
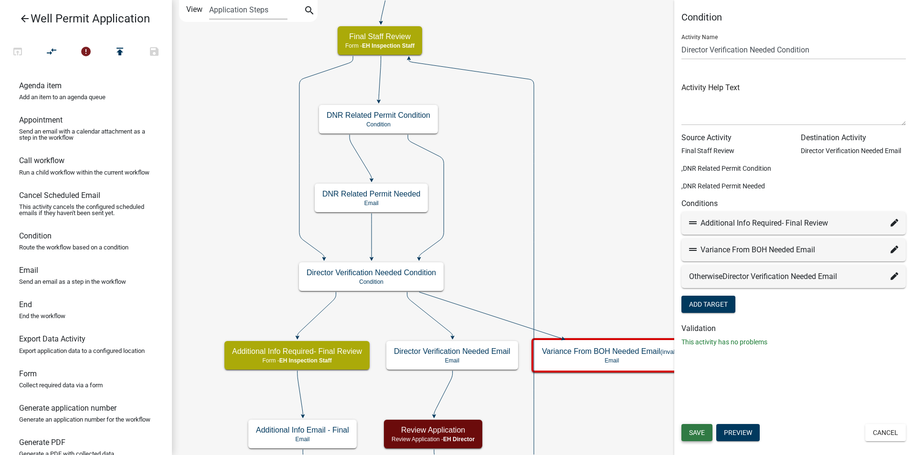
click at [693, 433] on span "Save" at bounding box center [697, 433] width 16 height 8
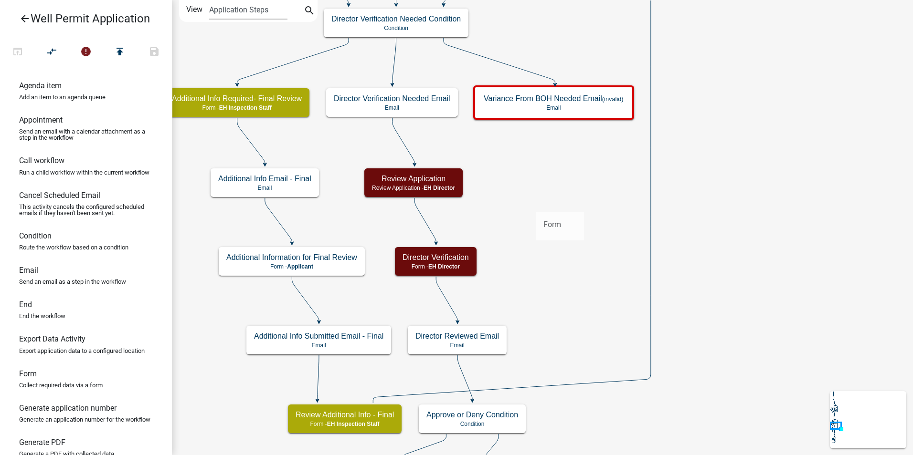
drag, startPoint x: 26, startPoint y: 393, endPoint x: 536, endPoint y: 205, distance: 543.7
click at [536, 205] on div "arrow_back Well Permit Application open_in_browser compare_arrows error publish…" at bounding box center [456, 227] width 913 height 455
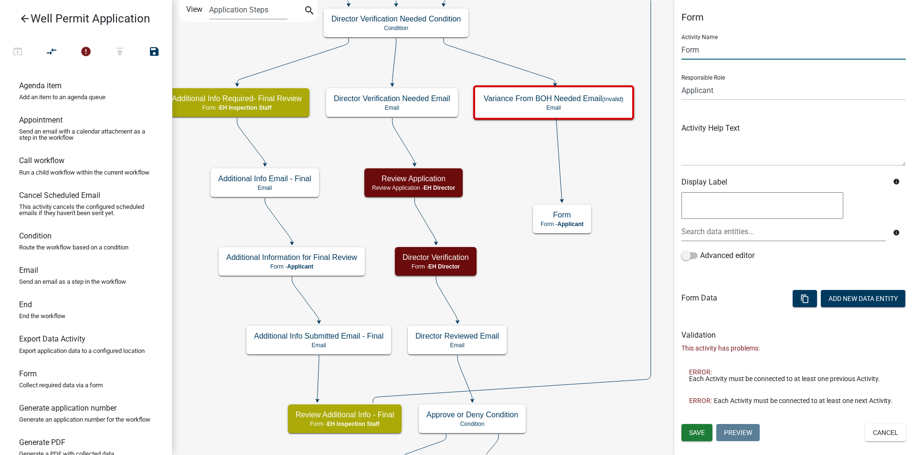
click at [688, 52] on input "Form" at bounding box center [793, 50] width 224 height 20
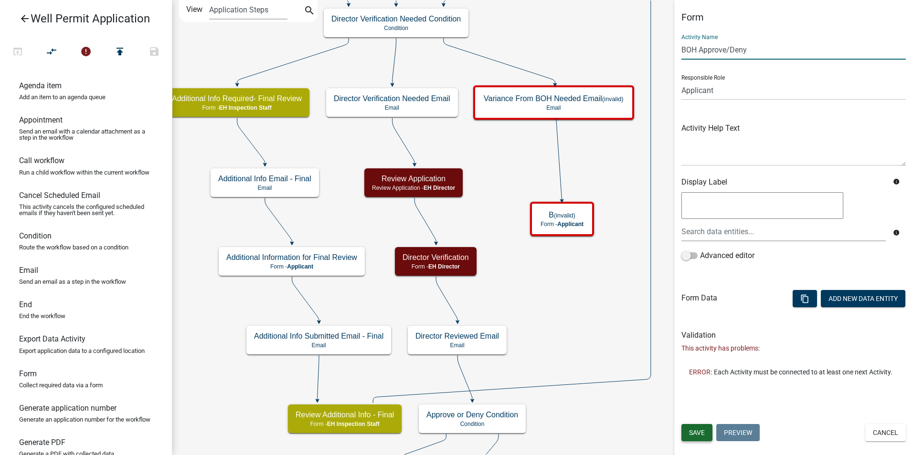
type input "BOH Approve/Deny"
click at [699, 433] on span "Save" at bounding box center [697, 433] width 16 height 8
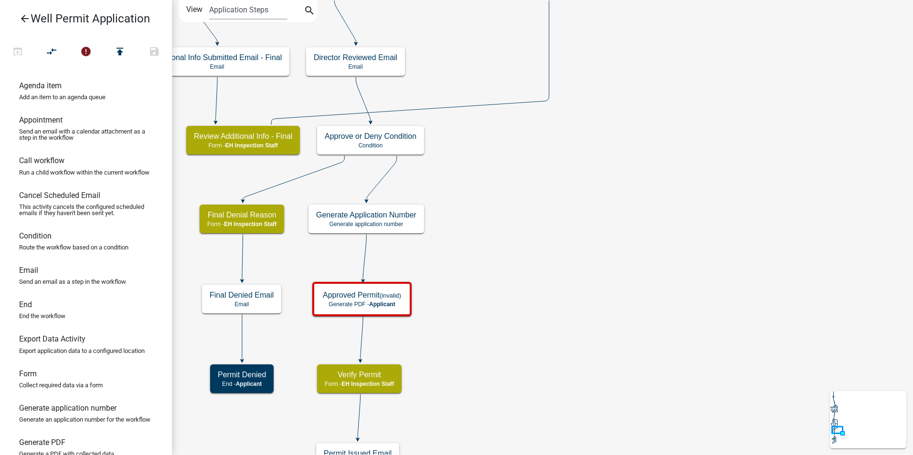
drag, startPoint x: 27, startPoint y: 394, endPoint x: 415, endPoint y: 245, distance: 415.3
click at [415, 245] on div "arrow_back Well Permit Application open_in_browser compare_arrows error publish…" at bounding box center [456, 227] width 913 height 455
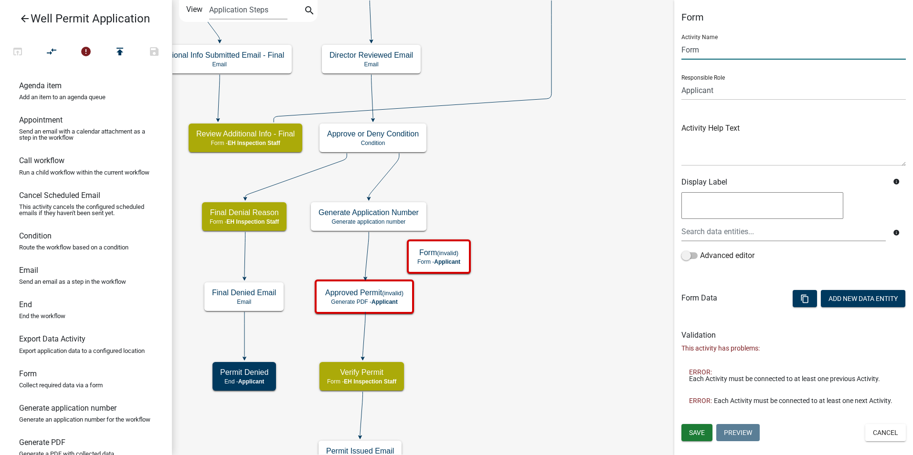
click at [688, 46] on input "Form" at bounding box center [793, 50] width 224 height 20
type input "I"
type input "[DEMOGRAPHIC_DATA] Informarion"
click at [695, 92] on select "Applicant Admin P & D Inspectors EH Administrative Assistant Zoning Reviewers E…" at bounding box center [793, 91] width 224 height 20
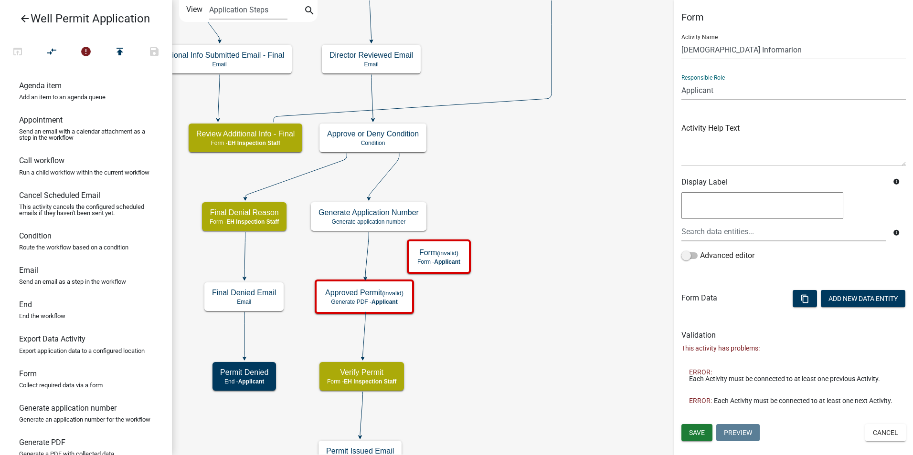
select select "B112E396-40EF-4858-AE7C-AB0894FDBB84"
click at [681, 81] on select "Applicant Admin P & D Inspectors EH Administrative Assistant Zoning Reviewers E…" at bounding box center [793, 91] width 224 height 20
drag, startPoint x: 695, startPoint y: 430, endPoint x: 694, endPoint y: 423, distance: 7.3
click at [695, 429] on span "Save" at bounding box center [697, 433] width 16 height 8
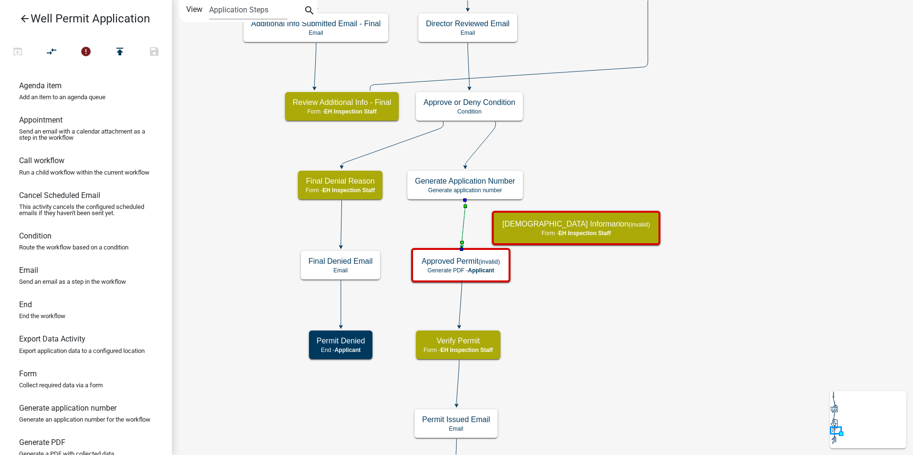
click at [465, 217] on icon at bounding box center [463, 224] width 3 height 46
click at [462, 226] on icon at bounding box center [463, 224] width 3 height 46
